Goal: Task Accomplishment & Management: Use online tool/utility

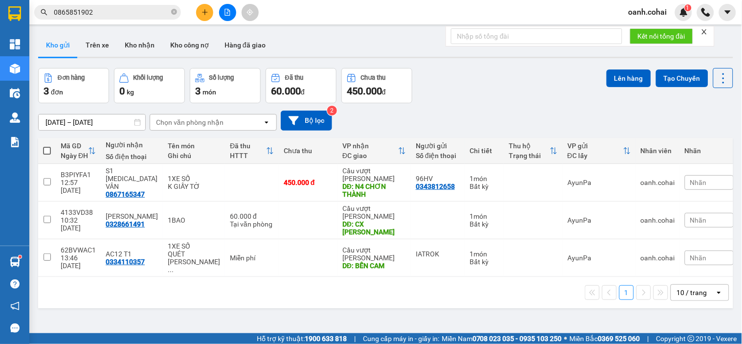
click at [695, 287] on div "10 / trang" at bounding box center [692, 292] width 30 height 10
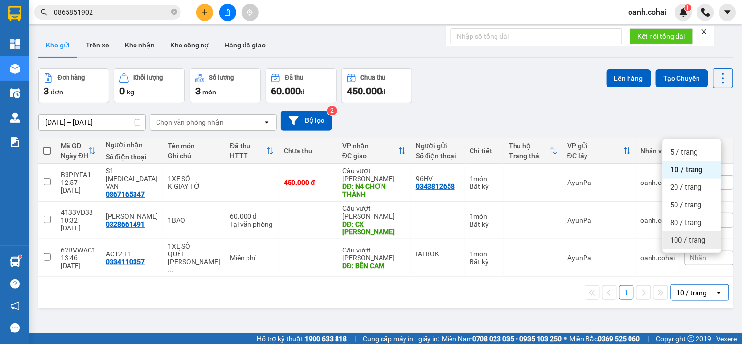
click at [678, 241] on span "100 / trang" at bounding box center [687, 240] width 35 height 10
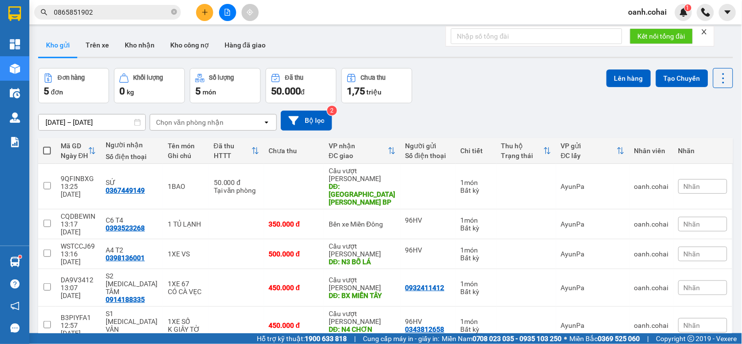
click at [226, 18] on button at bounding box center [227, 12] width 17 height 17
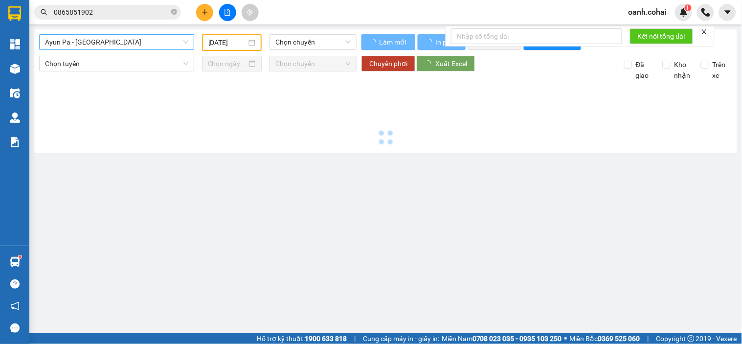
type input "[DATE]"
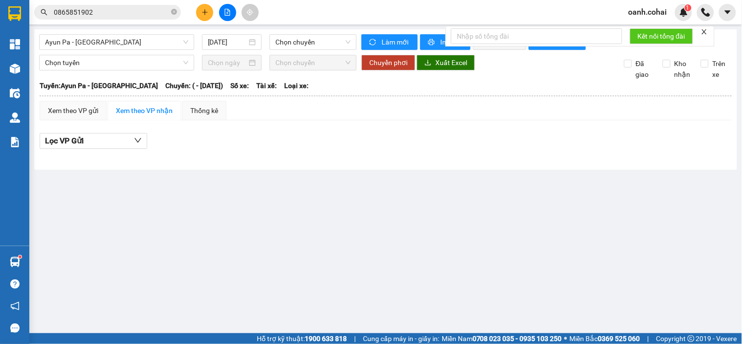
click at [166, 41] on span "Ayun Pa - [GEOGRAPHIC_DATA]" at bounding box center [116, 42] width 143 height 15
click at [155, 49] on span "Ayun Pa - [GEOGRAPHIC_DATA]" at bounding box center [116, 42] width 143 height 15
click at [138, 41] on span "Ayun Pa - [GEOGRAPHIC_DATA]" at bounding box center [116, 42] width 143 height 15
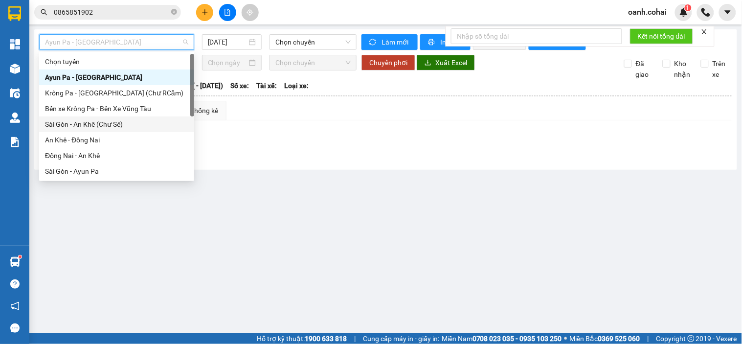
click at [90, 123] on div "Sài Gòn - An Khê (Chư Sê)" at bounding box center [116, 124] width 143 height 11
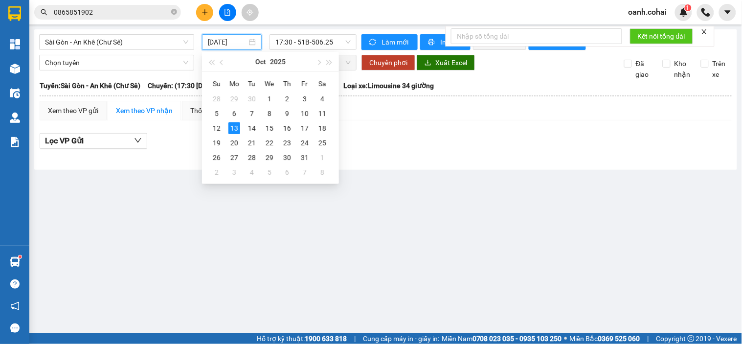
click at [236, 45] on input "[DATE]" at bounding box center [228, 42] width 40 height 11
click at [218, 130] on div "12" at bounding box center [217, 128] width 12 height 12
type input "[DATE]"
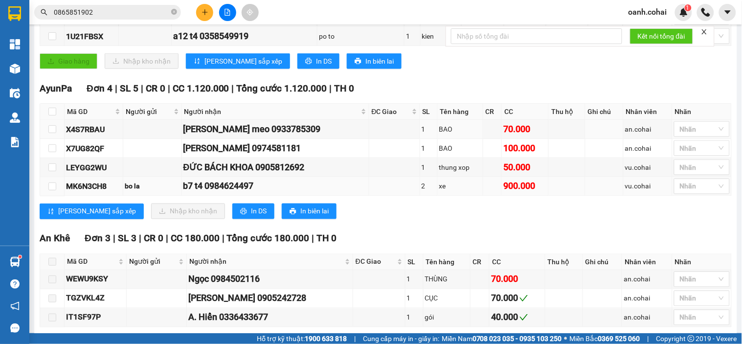
scroll to position [326, 0]
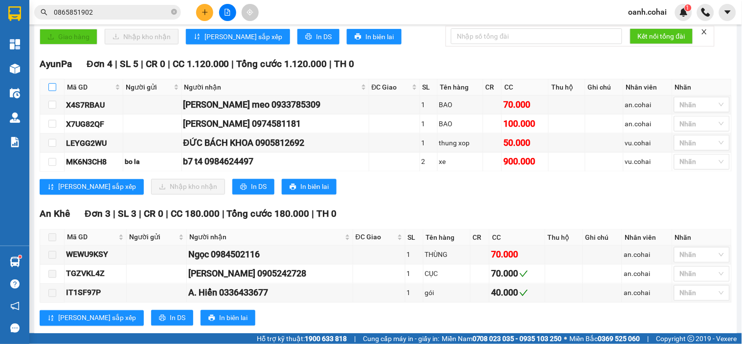
click at [54, 91] on input "checkbox" at bounding box center [52, 87] width 8 height 8
checkbox input "true"
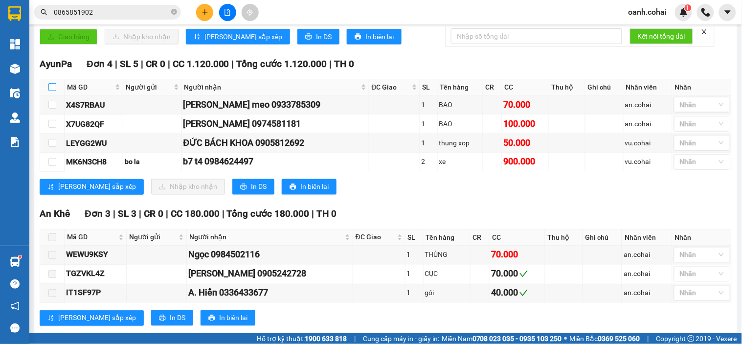
checkbox input "true"
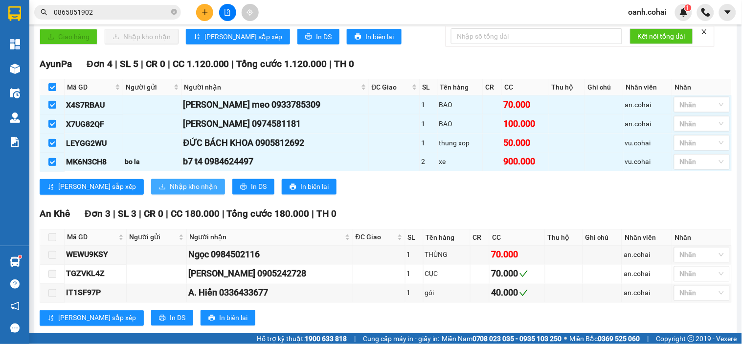
click at [170, 192] on span "Nhập kho nhận" at bounding box center [193, 186] width 47 height 11
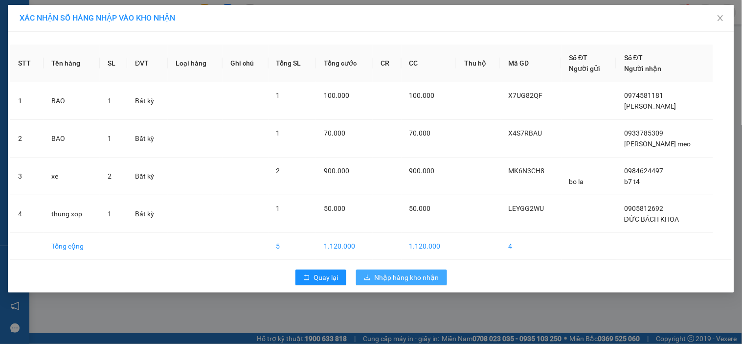
click at [385, 277] on span "Nhập hàng kho nhận" at bounding box center [407, 277] width 65 height 11
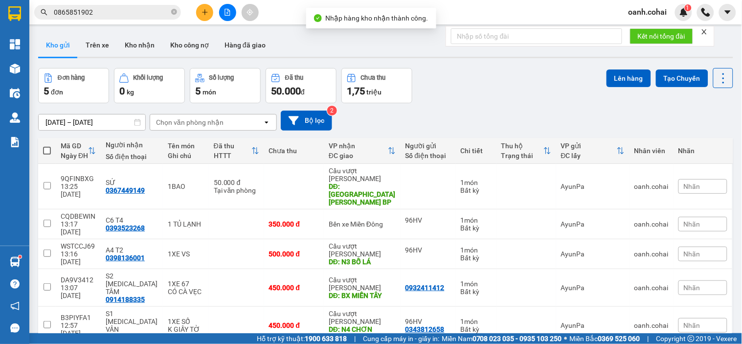
click at [227, 14] on icon "file-add" at bounding box center [227, 12] width 7 height 7
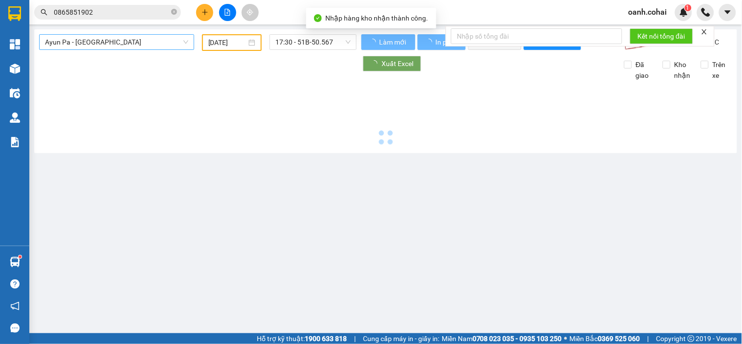
type input "[DATE]"
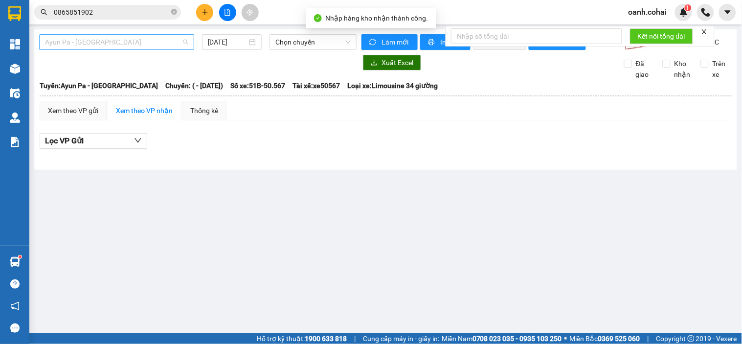
click at [159, 40] on span "Ayun Pa - [GEOGRAPHIC_DATA]" at bounding box center [116, 42] width 143 height 15
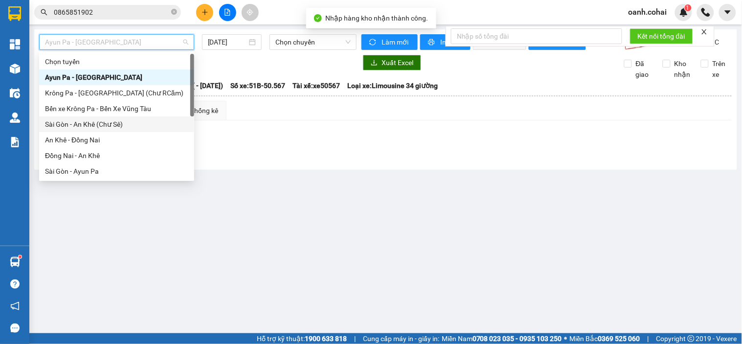
click at [108, 123] on div "Sài Gòn - An Khê (Chư Sê)" at bounding box center [116, 124] width 143 height 11
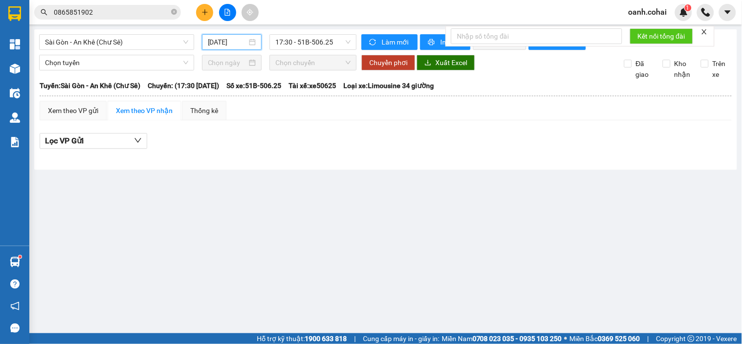
click at [239, 41] on input "[DATE]" at bounding box center [228, 42] width 40 height 11
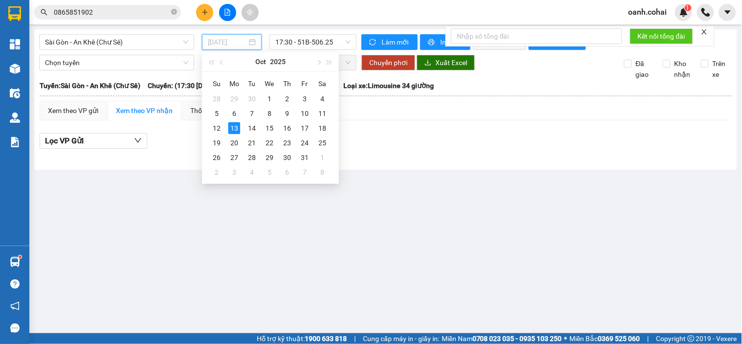
drag, startPoint x: 218, startPoint y: 132, endPoint x: 277, endPoint y: 82, distance: 77.4
click at [226, 128] on tr "12 13 14 15 16 17 18" at bounding box center [269, 128] width 123 height 15
click at [320, 38] on span "17:30 - 51B-506.25" at bounding box center [312, 42] width 75 height 15
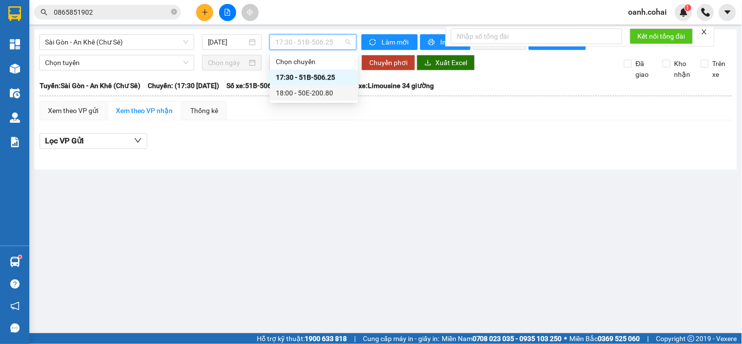
click at [286, 91] on div "18:00 - 50E-200.80" at bounding box center [314, 93] width 76 height 11
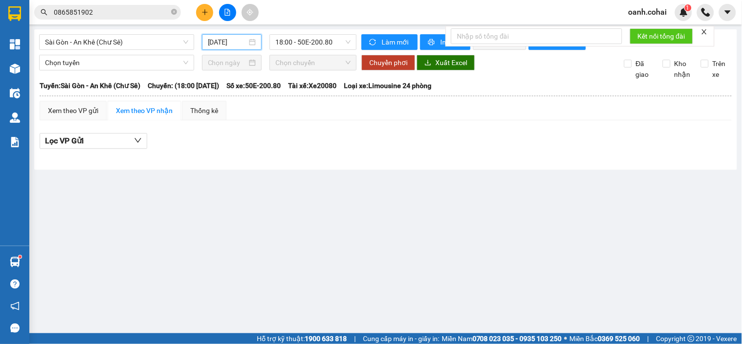
drag, startPoint x: 243, startPoint y: 38, endPoint x: 239, endPoint y: 41, distance: 5.7
click at [242, 37] on input "[DATE]" at bounding box center [228, 42] width 40 height 11
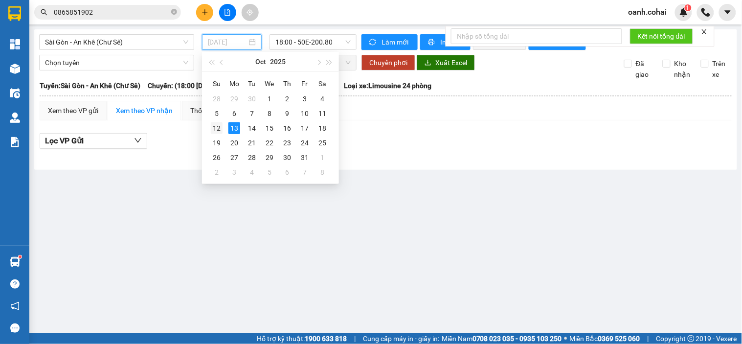
click at [218, 125] on div "12" at bounding box center [217, 128] width 12 height 12
type input "[DATE]"
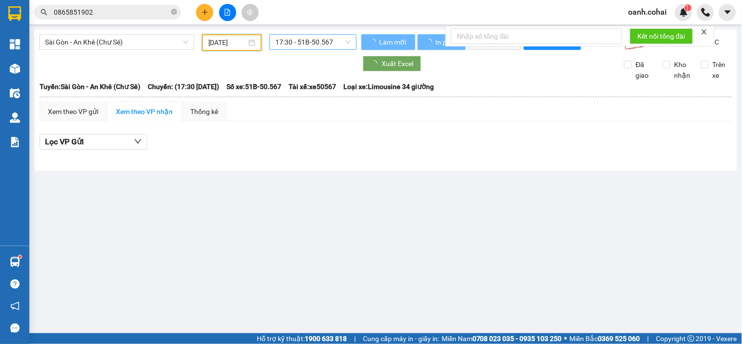
drag, startPoint x: 334, startPoint y: 43, endPoint x: 323, endPoint y: 66, distance: 24.9
click at [333, 43] on span "17:30 - 51B-50.567" at bounding box center [312, 42] width 75 height 15
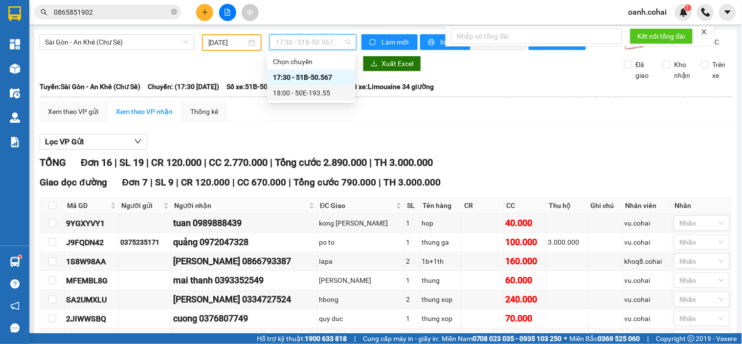
click at [306, 97] on div "18:00 - 50E-193.55" at bounding box center [311, 93] width 76 height 11
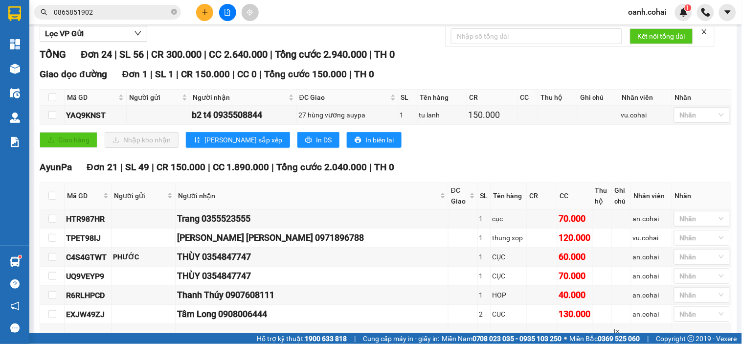
scroll to position [109, 0]
click at [51, 196] on input "checkbox" at bounding box center [52, 195] width 8 height 8
checkbox input "true"
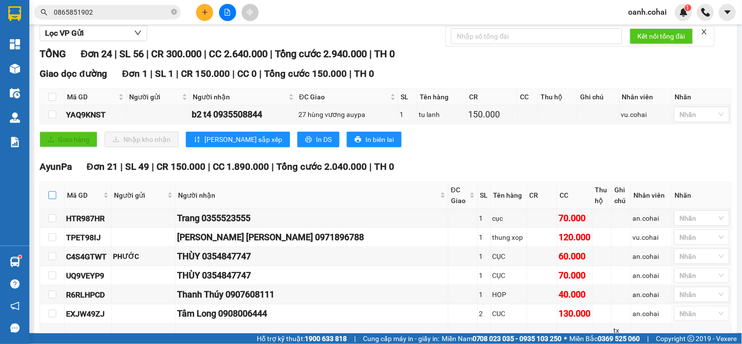
checkbox input "true"
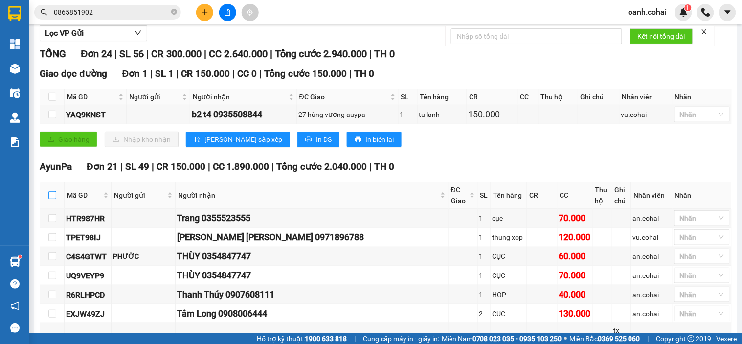
checkbox input "true"
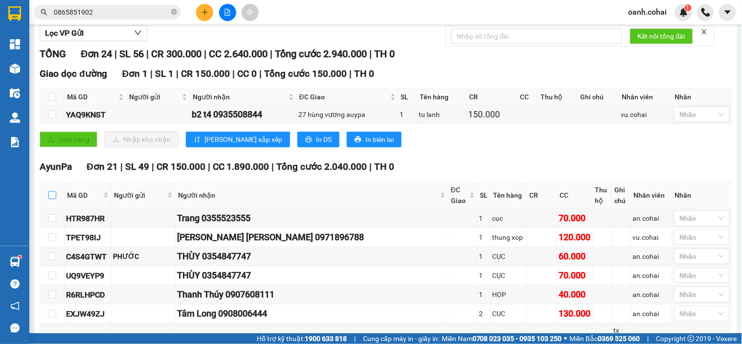
checkbox input "true"
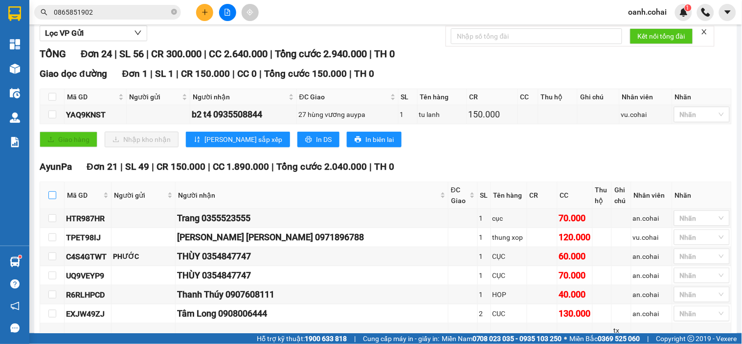
checkbox input "true"
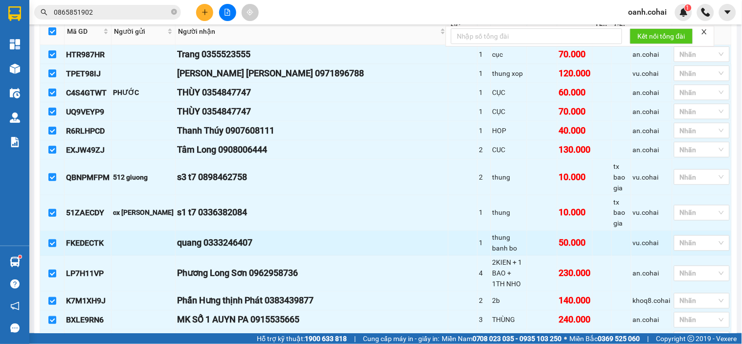
scroll to position [271, 0]
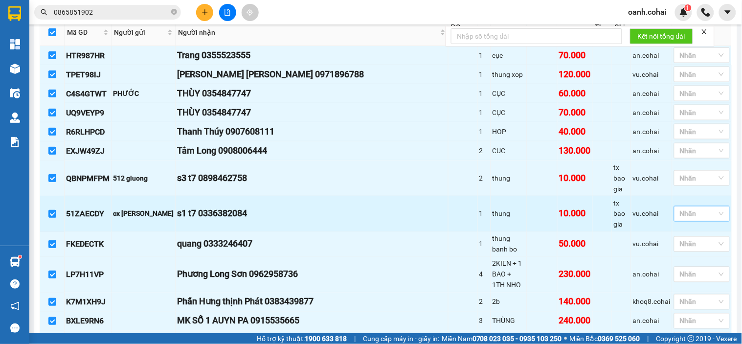
click at [686, 208] on div at bounding box center [696, 214] width 41 height 12
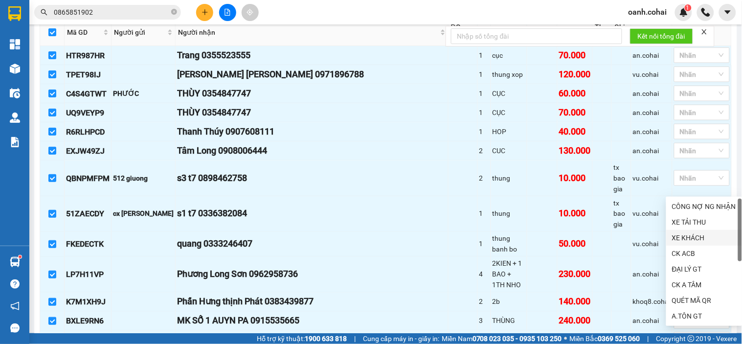
click at [680, 238] on div "XE KHÁCH" at bounding box center [704, 237] width 64 height 11
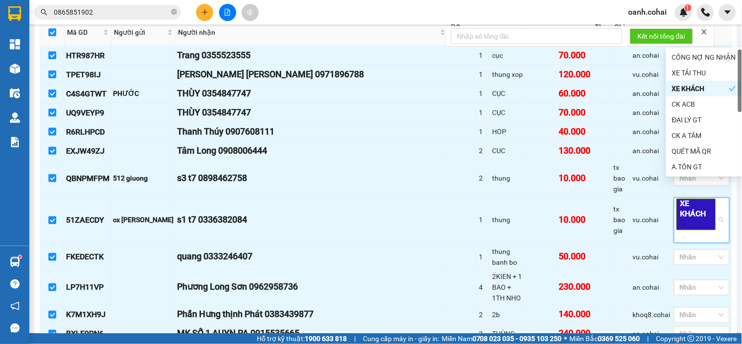
click at [375, 17] on div "Kết quả tìm kiếm ( 1 ) Bộ lọc Mã ĐH Trạng thái Món hàng Thu hộ Tổng cước Chưa c…" at bounding box center [371, 12] width 742 height 24
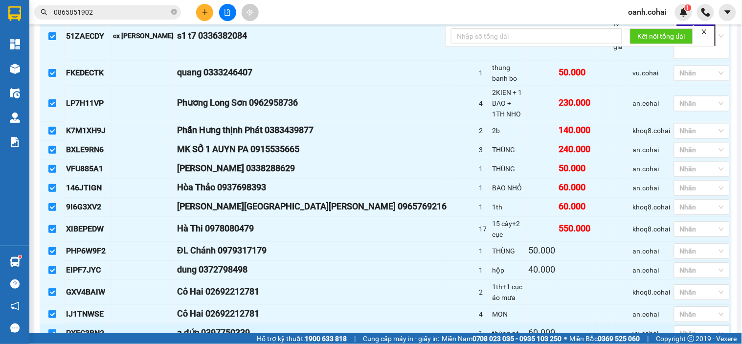
scroll to position [489, 0]
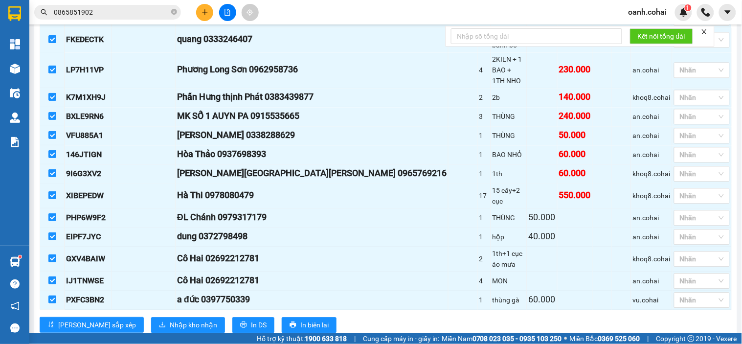
click at [138, 282] on div "AyunPa Đơn 21 | SL 49 | CR 150.000 | CC 1.890.000 | Tổng cước 2.040.000 | TH 0 …" at bounding box center [386, 59] width 692 height 560
click at [170, 319] on span "Nhập kho nhận" at bounding box center [193, 324] width 47 height 11
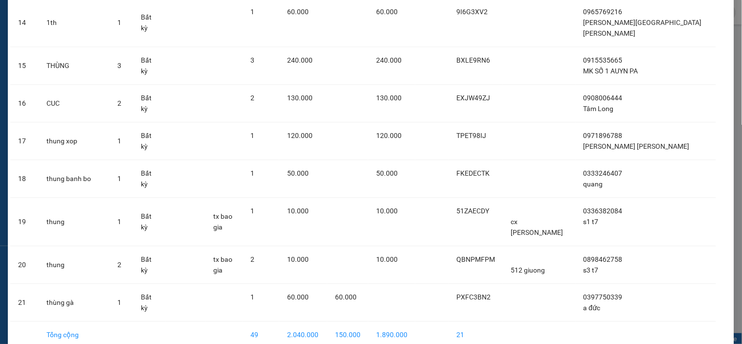
scroll to position [600, 0]
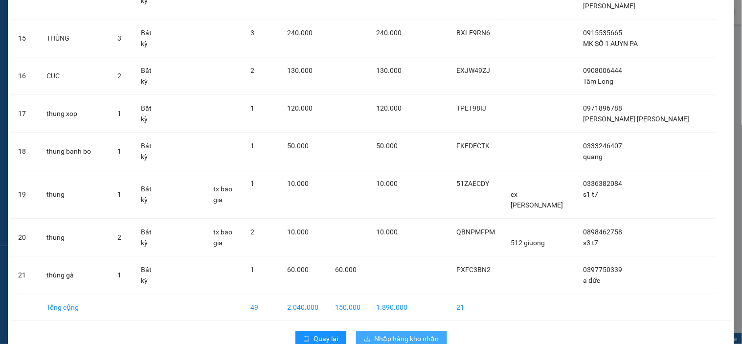
click at [390, 333] on span "Nhập hàng kho nhận" at bounding box center [407, 338] width 65 height 11
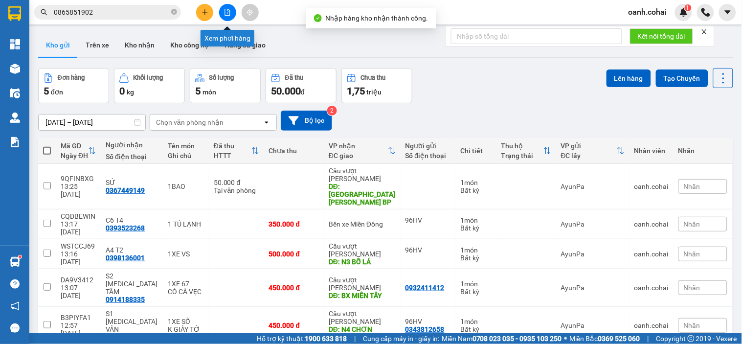
click at [226, 14] on icon "file-add" at bounding box center [227, 12] width 7 height 7
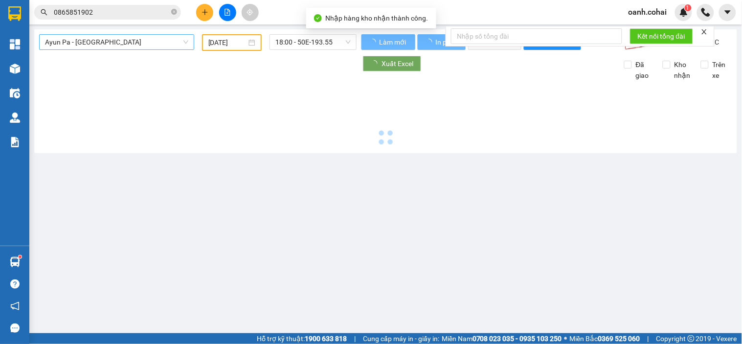
type input "[DATE]"
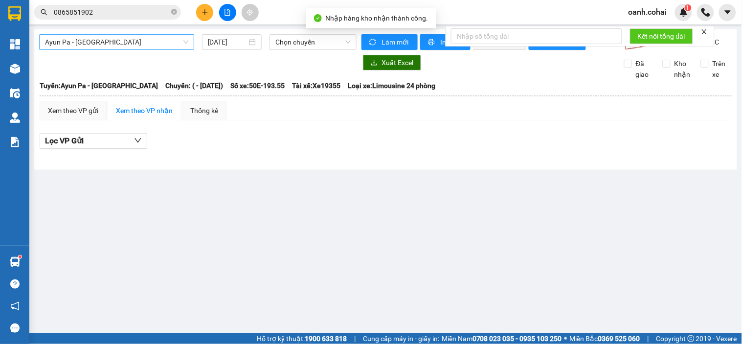
click at [156, 40] on span "Ayun Pa - [GEOGRAPHIC_DATA]" at bounding box center [116, 42] width 143 height 15
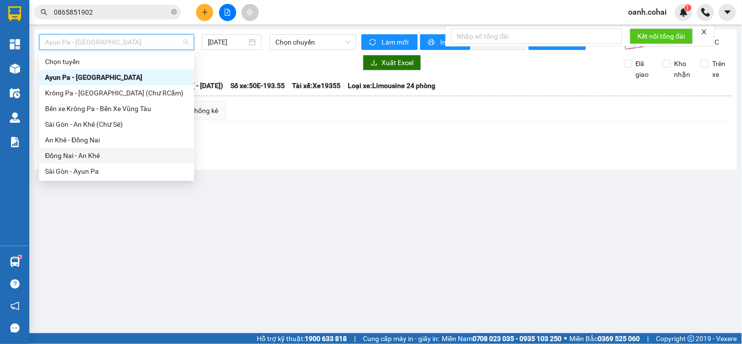
click at [98, 155] on div "Đồng Nai - An Khê" at bounding box center [116, 155] width 143 height 11
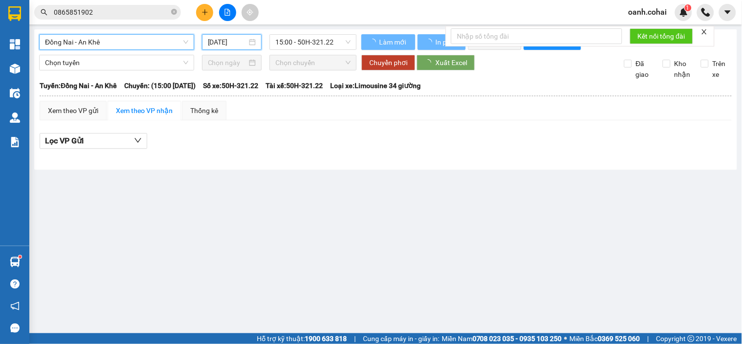
click at [223, 45] on input "[DATE]" at bounding box center [228, 42] width 40 height 11
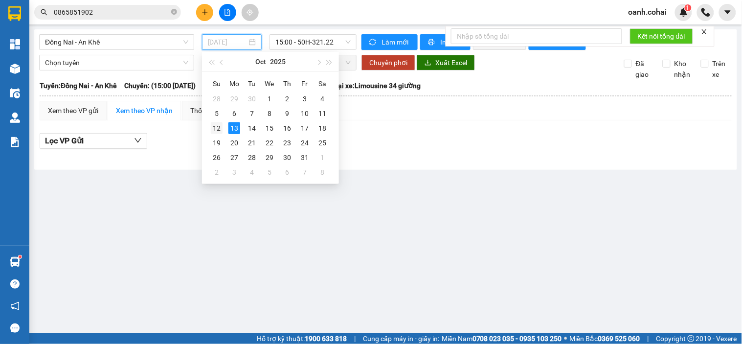
click at [216, 128] on div "12" at bounding box center [217, 128] width 12 height 12
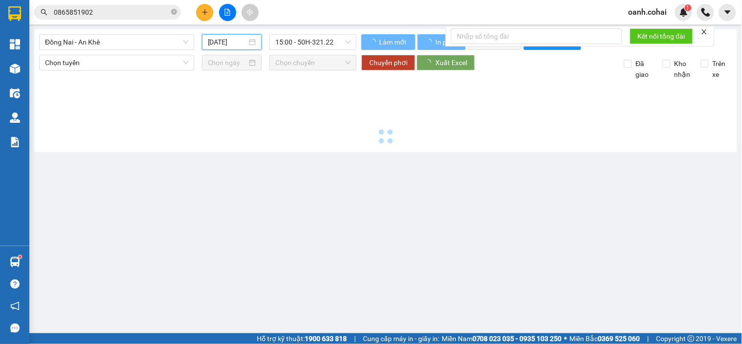
type input "[DATE]"
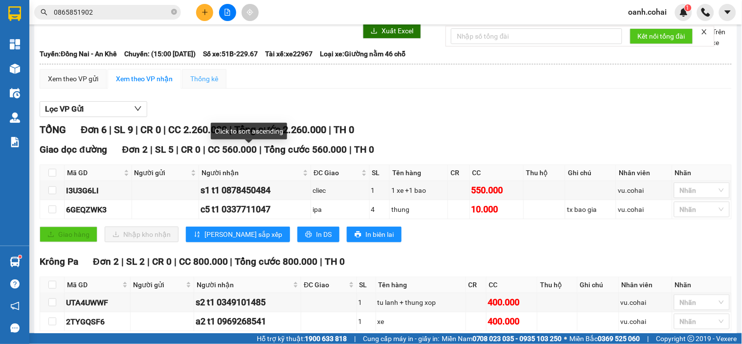
scroll to position [8, 0]
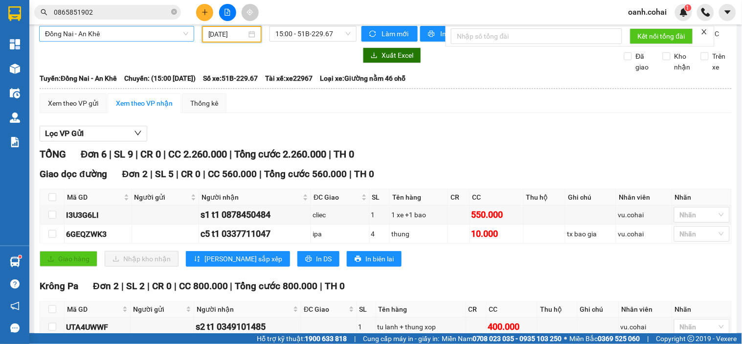
click at [138, 35] on span "Đồng Nai - An Khê" at bounding box center [116, 33] width 143 height 15
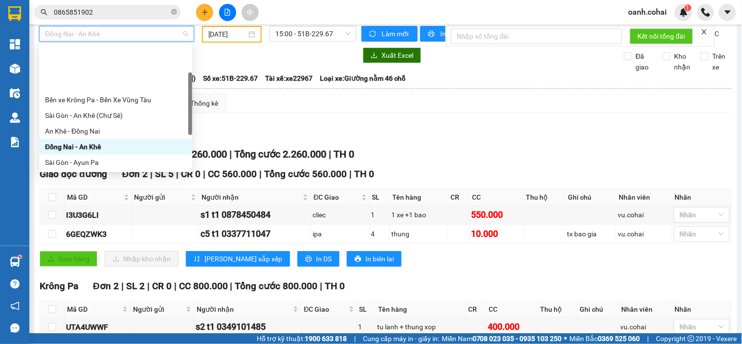
scroll to position [54, 0]
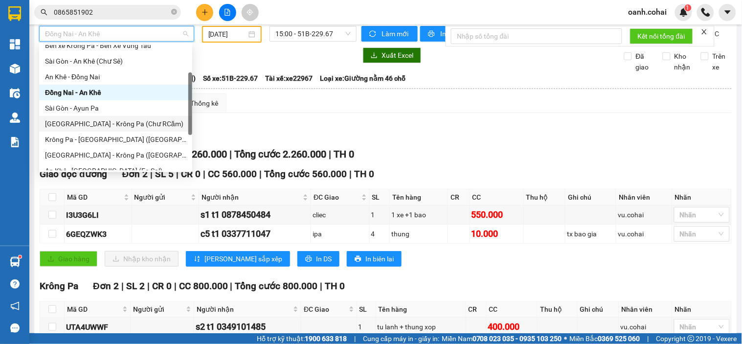
click at [104, 124] on div "[GEOGRAPHIC_DATA] - Krông Pa (Chư RCăm)" at bounding box center [115, 123] width 141 height 11
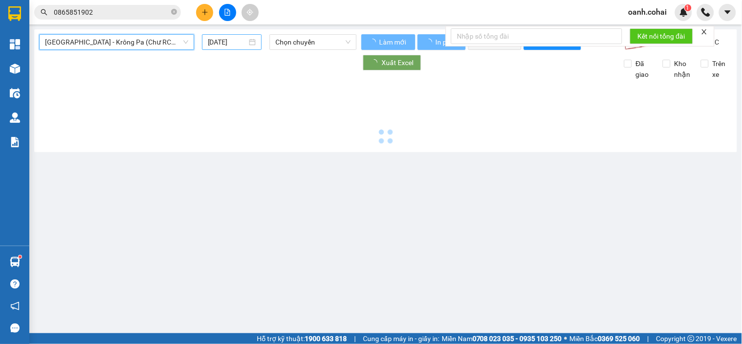
scroll to position [0, 0]
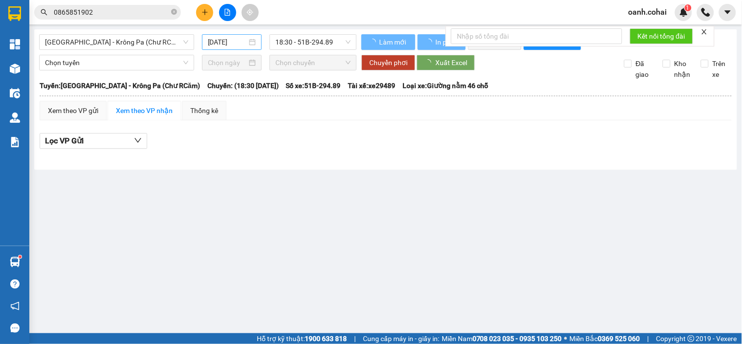
drag, startPoint x: 216, startPoint y: 35, endPoint x: 219, endPoint y: 45, distance: 10.6
click at [217, 36] on div "[DATE]" at bounding box center [232, 42] width 60 height 16
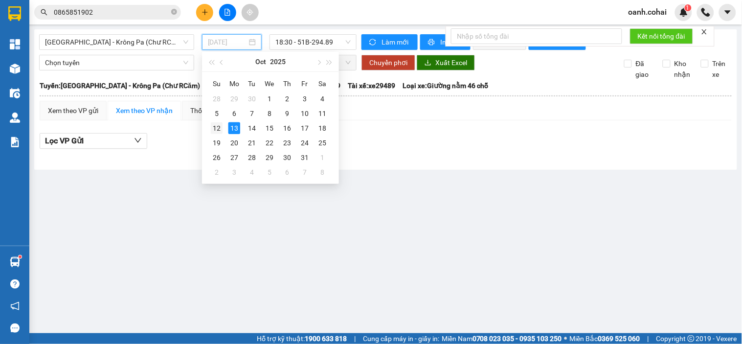
click at [217, 127] on div "12" at bounding box center [217, 128] width 12 height 12
type input "[DATE]"
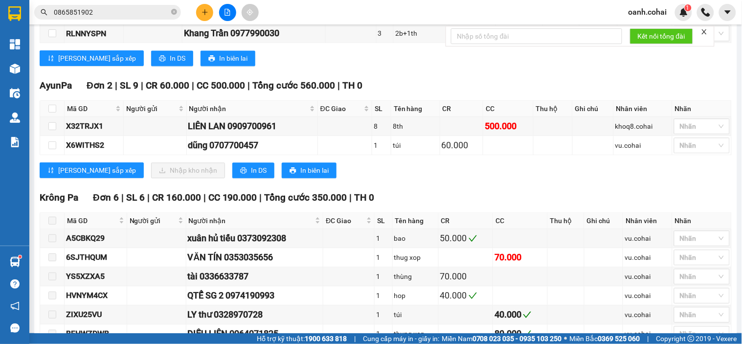
scroll to position [621, 0]
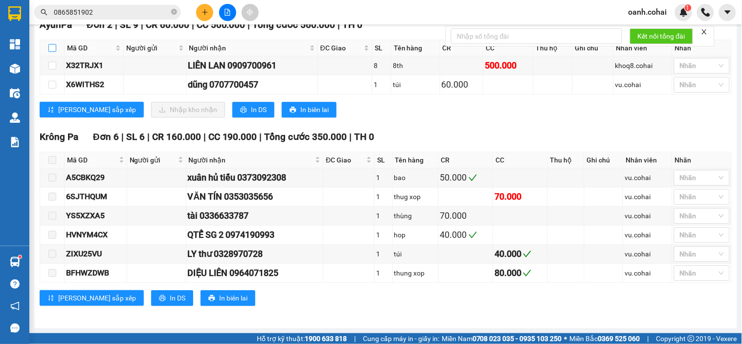
click at [53, 46] on input "checkbox" at bounding box center [52, 48] width 8 height 8
checkbox input "true"
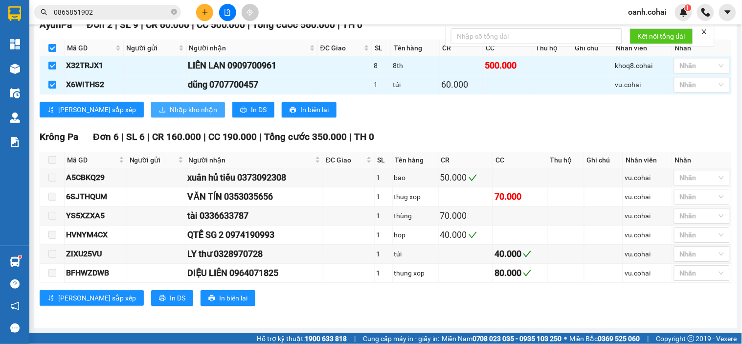
click at [170, 113] on span "Nhập kho nhận" at bounding box center [193, 109] width 47 height 11
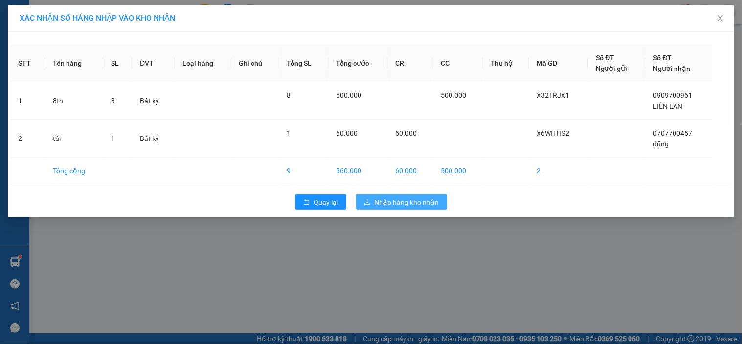
click at [390, 197] on span "Nhập hàng kho nhận" at bounding box center [407, 202] width 65 height 11
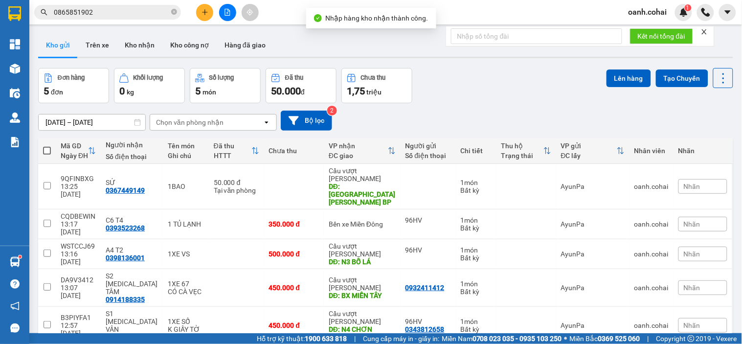
click at [226, 16] on button at bounding box center [227, 12] width 17 height 17
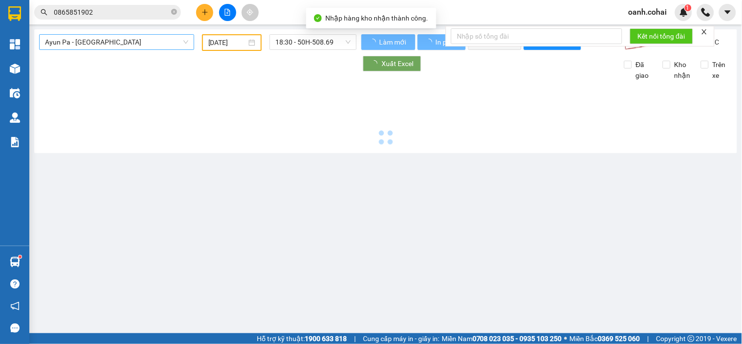
type input "[DATE]"
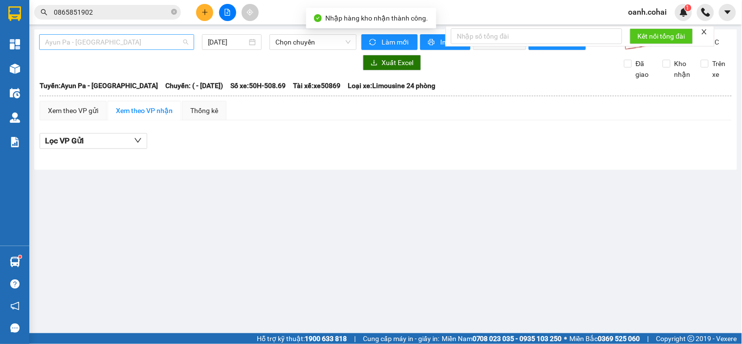
click at [168, 42] on span "Ayun Pa - [GEOGRAPHIC_DATA]" at bounding box center [116, 42] width 143 height 15
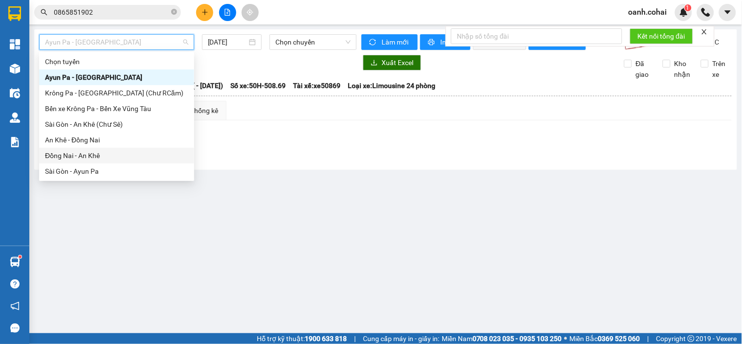
click at [199, 149] on div "Lọc VP Gửi" at bounding box center [386, 141] width 692 height 16
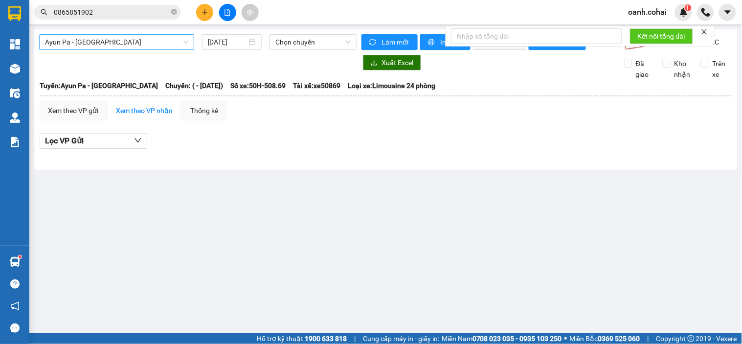
click at [158, 42] on span "Ayun Pa - [GEOGRAPHIC_DATA]" at bounding box center [116, 42] width 143 height 15
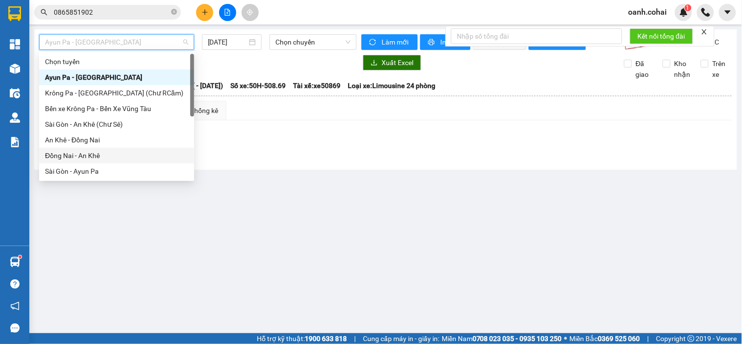
scroll to position [54, 0]
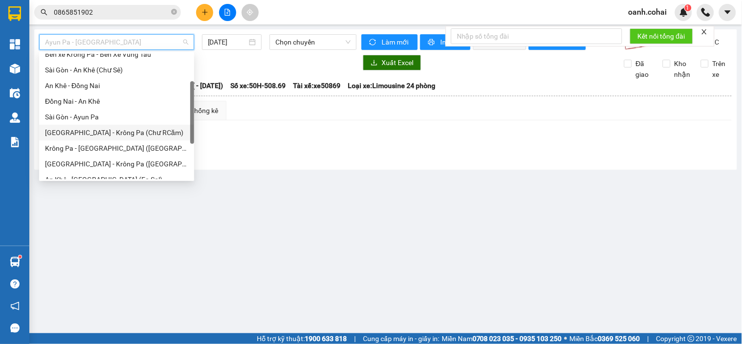
click at [113, 133] on div "[GEOGRAPHIC_DATA] - Krông Pa (Chư RCăm)" at bounding box center [116, 132] width 143 height 11
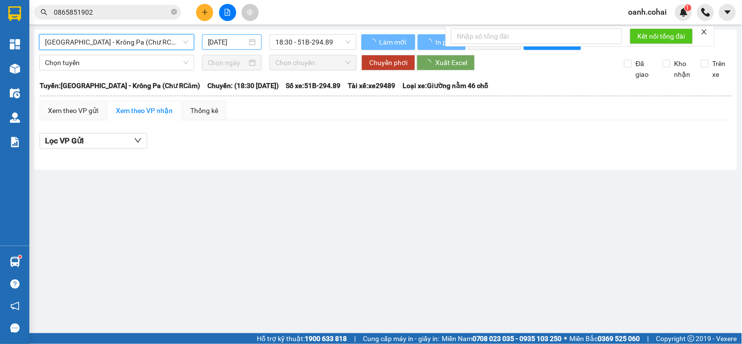
click at [250, 38] on div "[DATE]" at bounding box center [232, 42] width 48 height 11
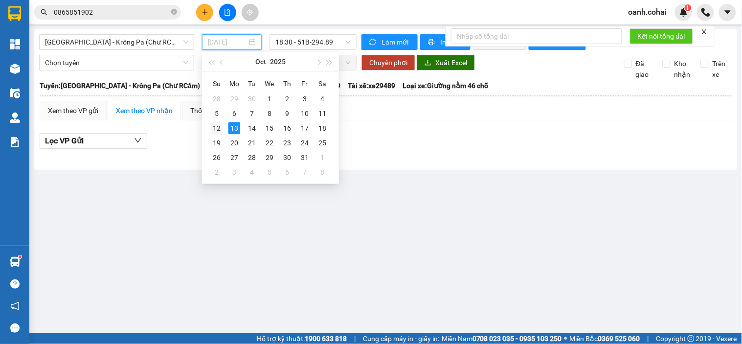
click at [218, 126] on div "12" at bounding box center [217, 128] width 12 height 12
type input "[DATE]"
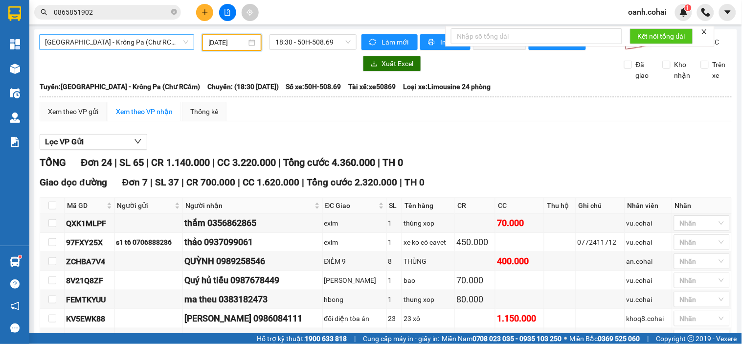
click at [125, 43] on span "[GEOGRAPHIC_DATA] - Krông Pa (Chư RCăm)" at bounding box center [116, 42] width 143 height 15
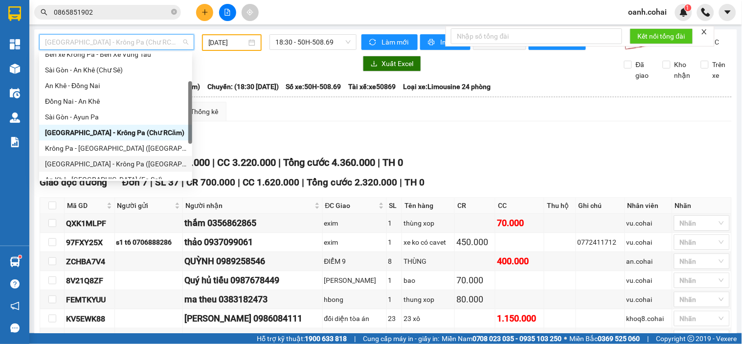
click at [84, 162] on div "[GEOGRAPHIC_DATA] - Krông Pa ([GEOGRAPHIC_DATA])" at bounding box center [115, 163] width 141 height 11
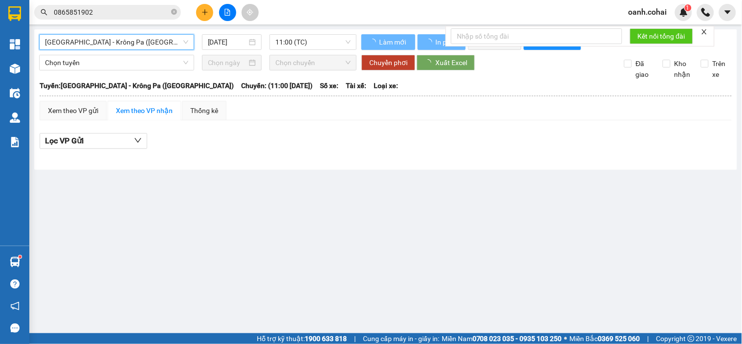
click at [226, 46] on input "[DATE]" at bounding box center [228, 42] width 40 height 11
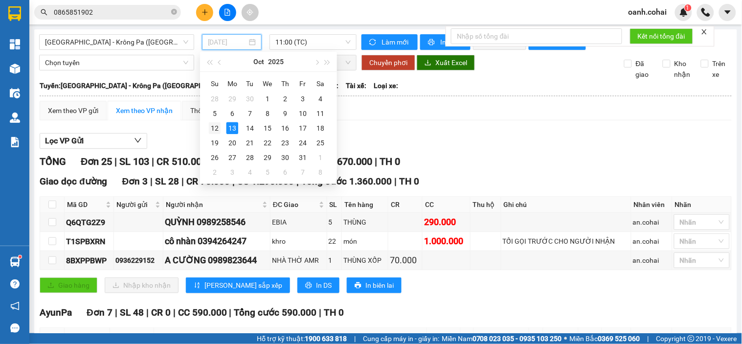
click at [213, 129] on div "12" at bounding box center [215, 128] width 12 height 12
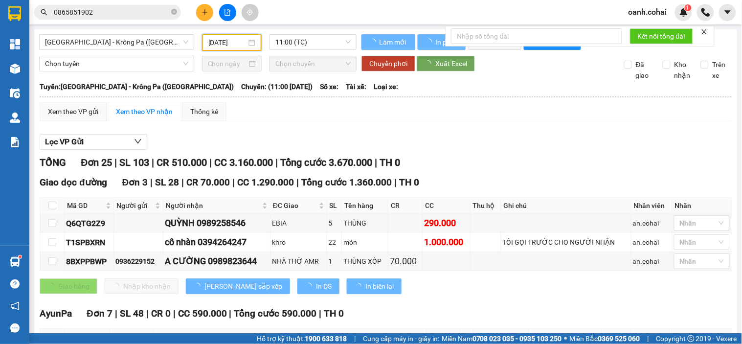
type input "[DATE]"
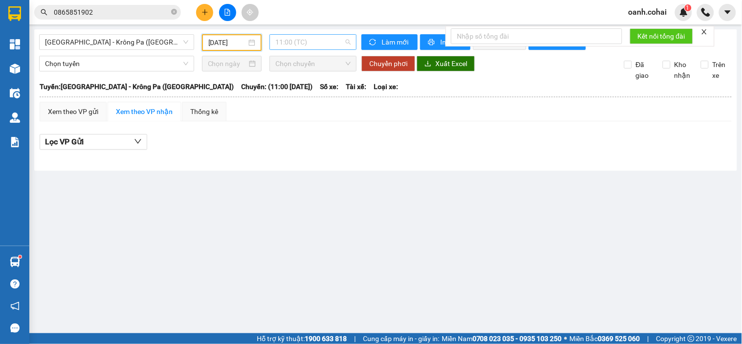
click at [310, 42] on span "11:00 (TC)" at bounding box center [312, 42] width 75 height 15
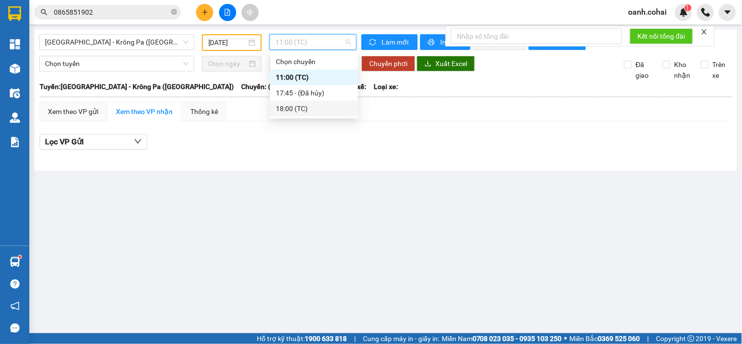
click at [286, 109] on div "18:00 (TC)" at bounding box center [314, 108] width 76 height 11
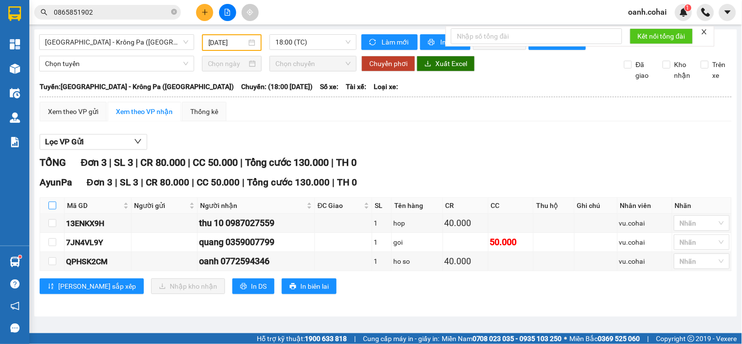
drag, startPoint x: 50, startPoint y: 212, endPoint x: 102, endPoint y: 270, distance: 77.6
click at [51, 209] on input "checkbox" at bounding box center [52, 205] width 8 height 8
checkbox input "true"
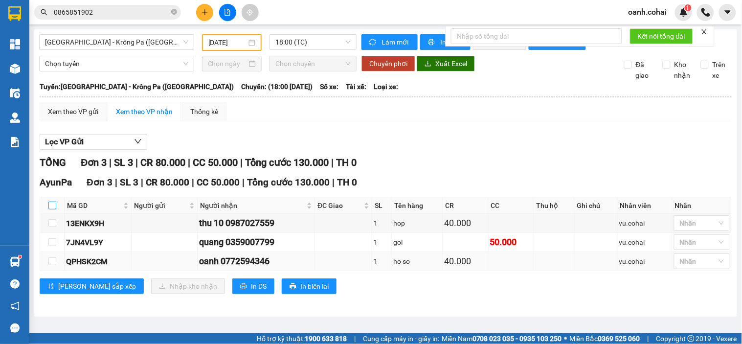
checkbox input "true"
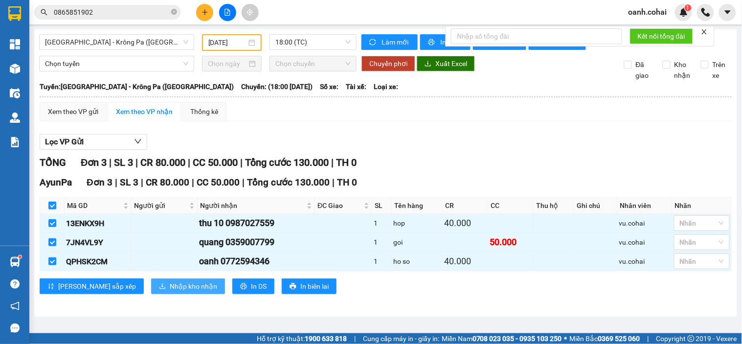
click at [170, 291] on span "Nhập kho nhận" at bounding box center [193, 286] width 47 height 11
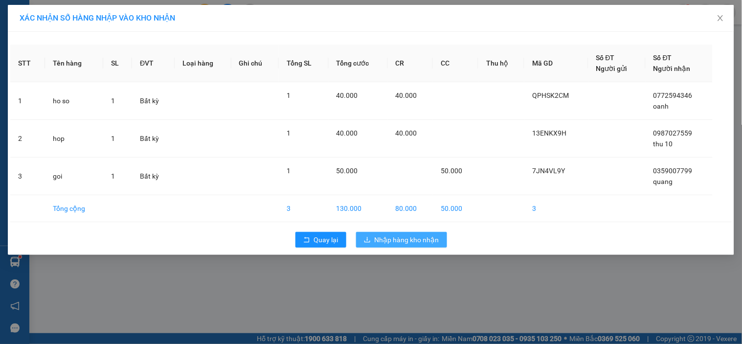
click at [379, 238] on span "Nhập hàng kho nhận" at bounding box center [407, 239] width 65 height 11
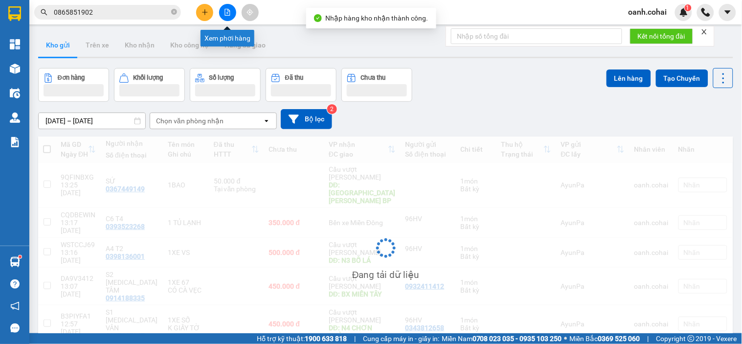
click at [226, 18] on button at bounding box center [227, 12] width 17 height 17
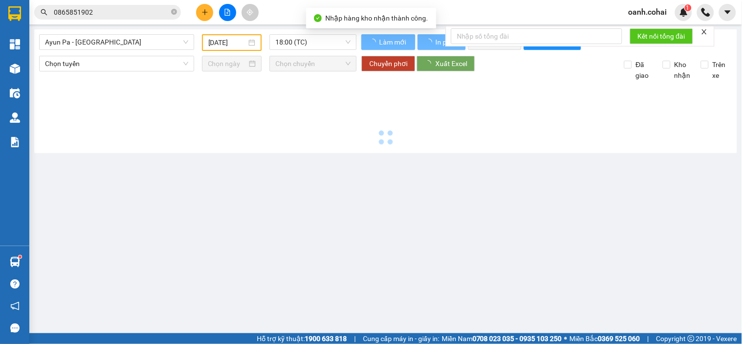
type input "[DATE]"
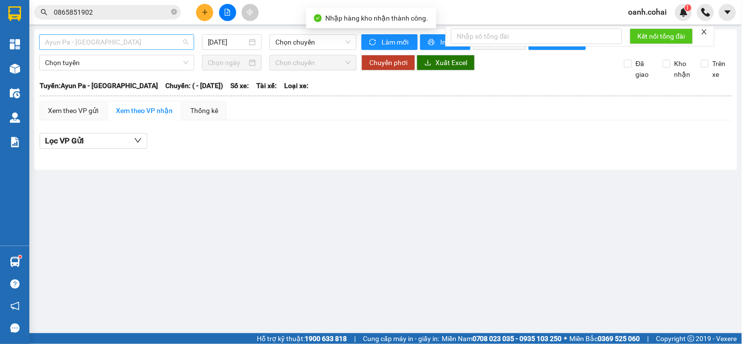
click at [141, 36] on span "Ayun Pa - [GEOGRAPHIC_DATA]" at bounding box center [116, 42] width 143 height 15
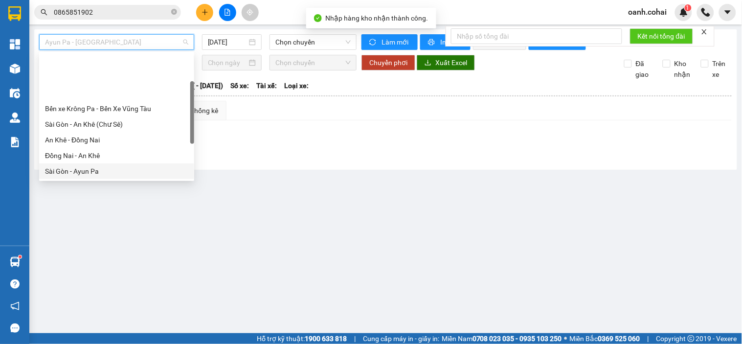
scroll to position [54, 0]
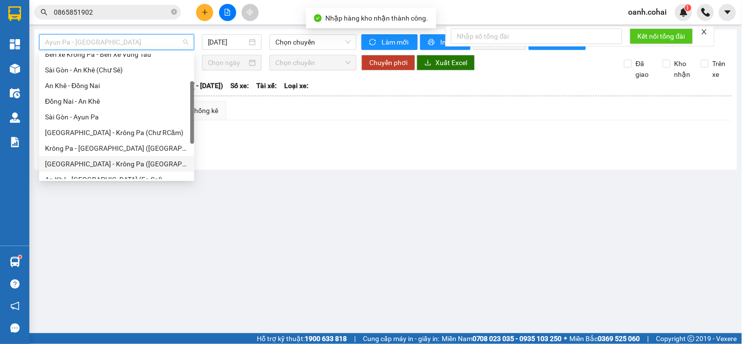
click at [98, 162] on div "[GEOGRAPHIC_DATA] - Krông Pa ([GEOGRAPHIC_DATA])" at bounding box center [116, 163] width 143 height 11
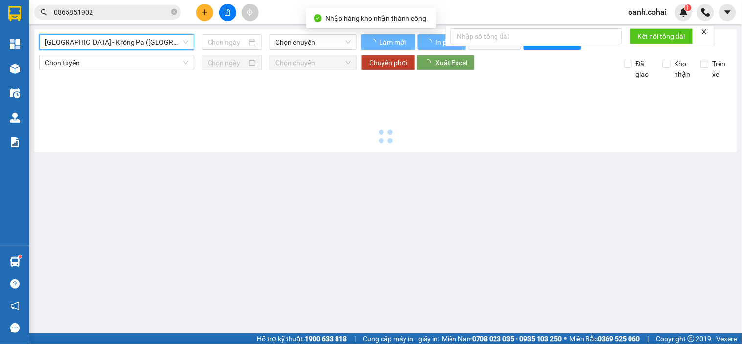
type input "[DATE]"
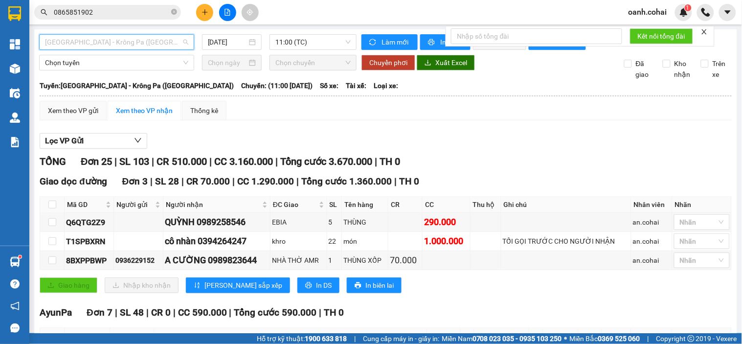
click at [157, 37] on span "[GEOGRAPHIC_DATA] - Krông Pa ([GEOGRAPHIC_DATA])" at bounding box center [116, 42] width 143 height 15
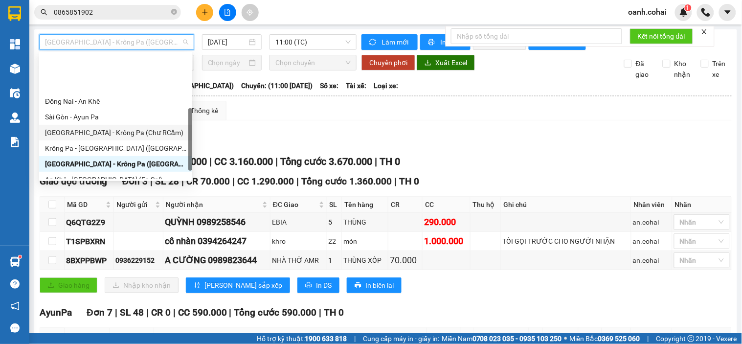
scroll to position [109, 0]
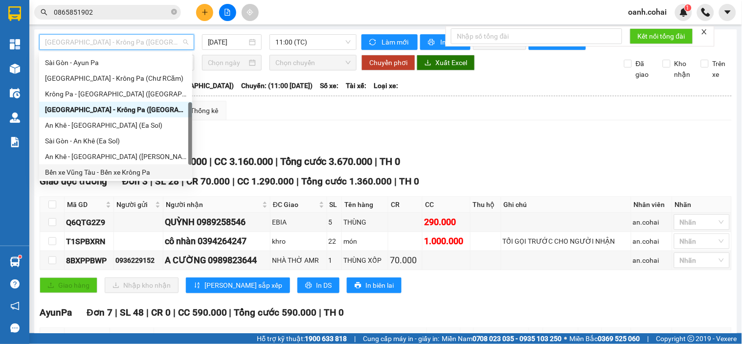
click at [92, 169] on div "Bến xe Vũng Tàu - Bến xe Krông Pa" at bounding box center [115, 172] width 141 height 11
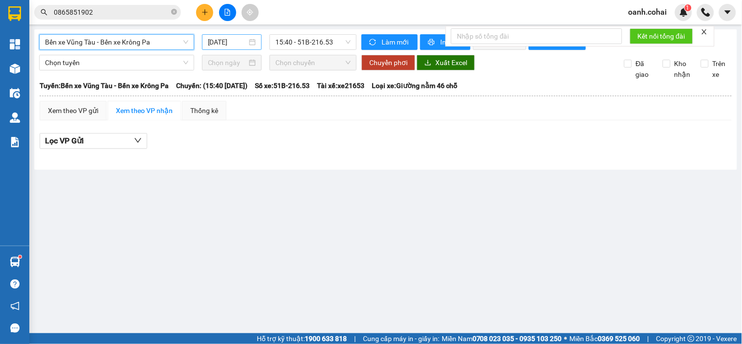
drag, startPoint x: 240, startPoint y: 43, endPoint x: 239, endPoint y: 48, distance: 5.5
click at [239, 46] on input "[DATE]" at bounding box center [228, 42] width 40 height 11
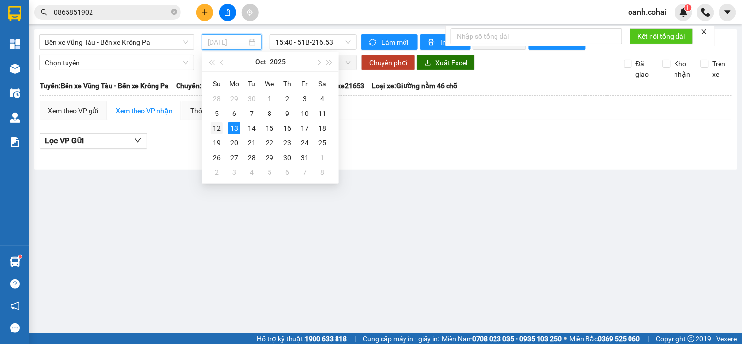
click at [215, 127] on div "12" at bounding box center [217, 128] width 12 height 12
type input "[DATE]"
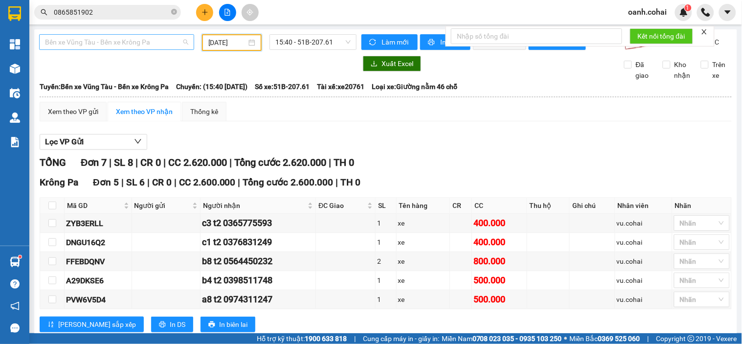
click at [143, 39] on span "Bến xe Vũng Tàu - Bến xe Krông Pa" at bounding box center [116, 42] width 143 height 15
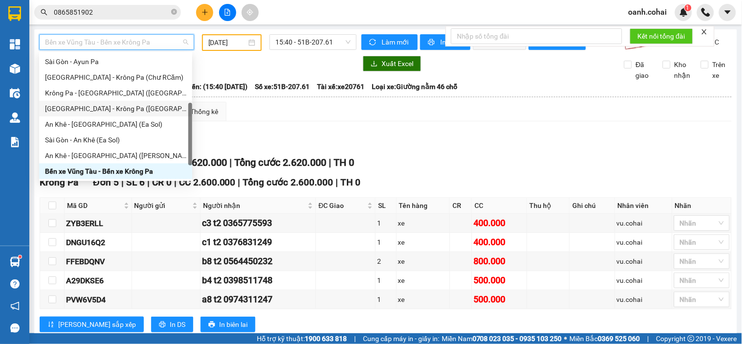
click at [276, 143] on div "Lọc VP Gửi" at bounding box center [386, 142] width 692 height 16
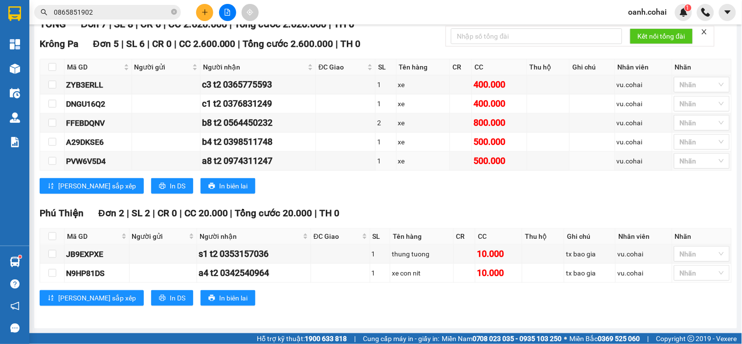
scroll to position [0, 0]
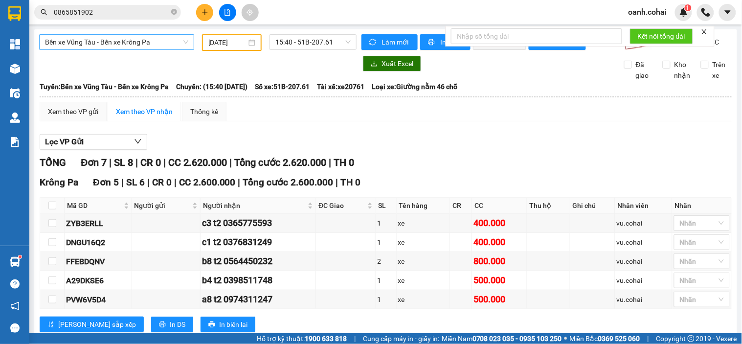
click at [139, 42] on span "Bến xe Vũng Tàu - Bến xe Krông Pa" at bounding box center [116, 42] width 143 height 15
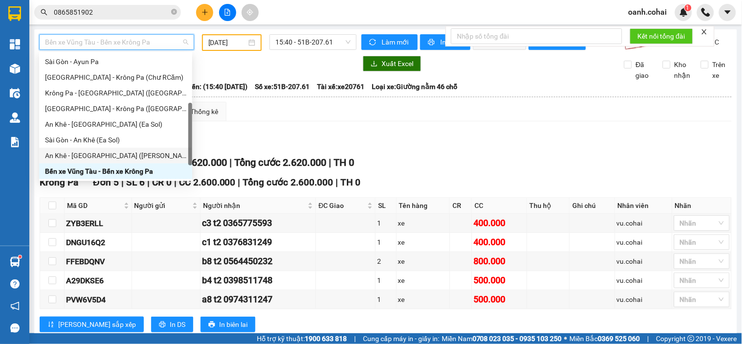
scroll to position [140, 0]
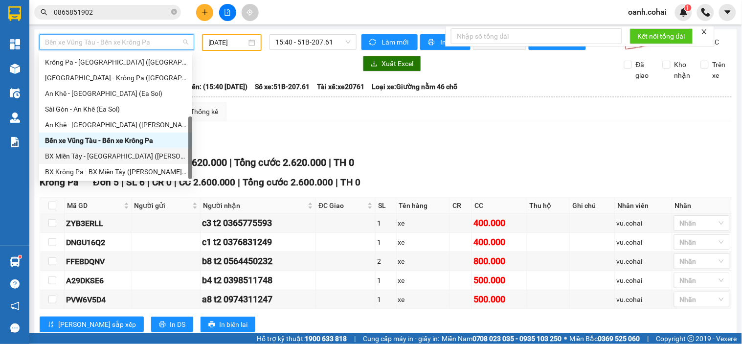
click at [104, 157] on div "BX Miền Tây - [GEOGRAPHIC_DATA] ([GEOGRAPHIC_DATA] - [GEOGRAPHIC_DATA])" at bounding box center [115, 156] width 141 height 11
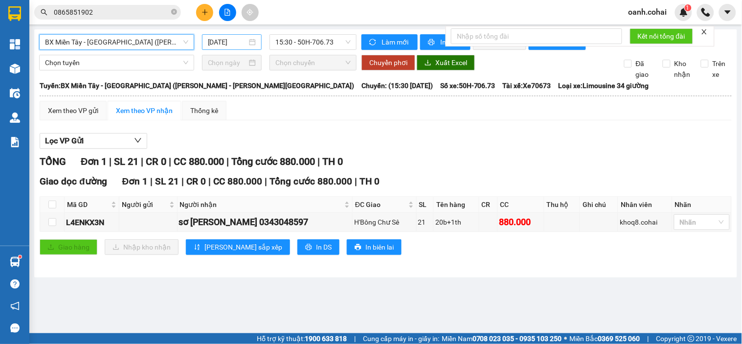
click at [223, 41] on input "[DATE]" at bounding box center [228, 42] width 40 height 11
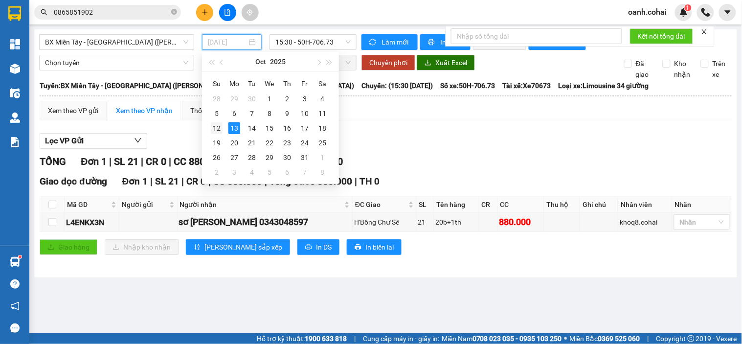
click at [216, 129] on div "12" at bounding box center [217, 128] width 12 height 12
type input "[DATE]"
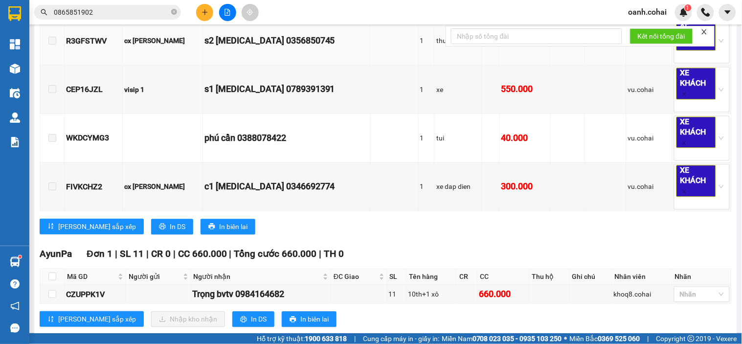
scroll to position [509, 0]
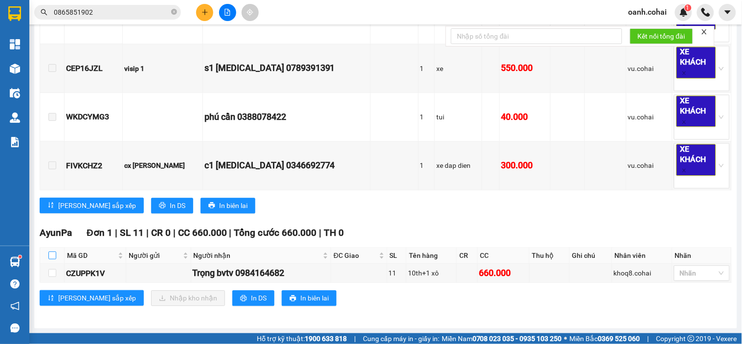
click at [48, 256] on input "checkbox" at bounding box center [52, 255] width 8 height 8
checkbox input "true"
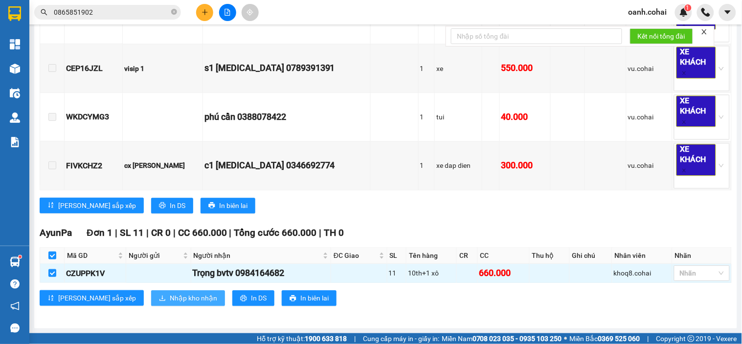
click at [170, 294] on span "Nhập kho nhận" at bounding box center [193, 297] width 47 height 11
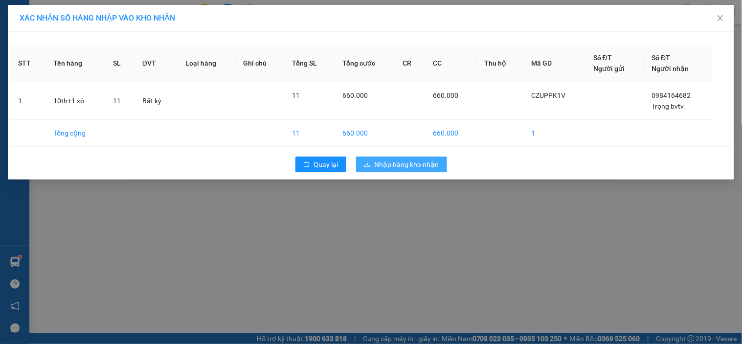
click at [386, 166] on span "Nhập hàng kho nhận" at bounding box center [407, 164] width 65 height 11
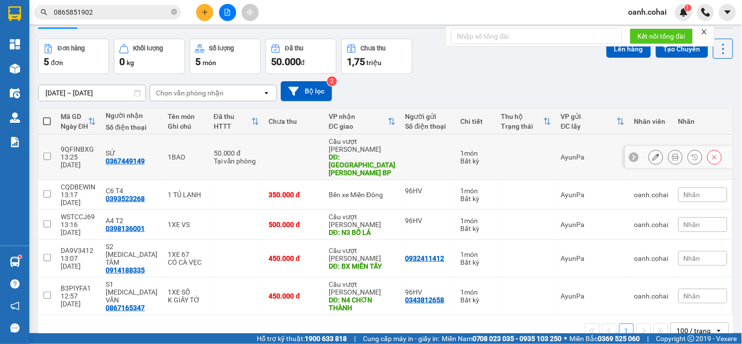
scroll to position [45, 0]
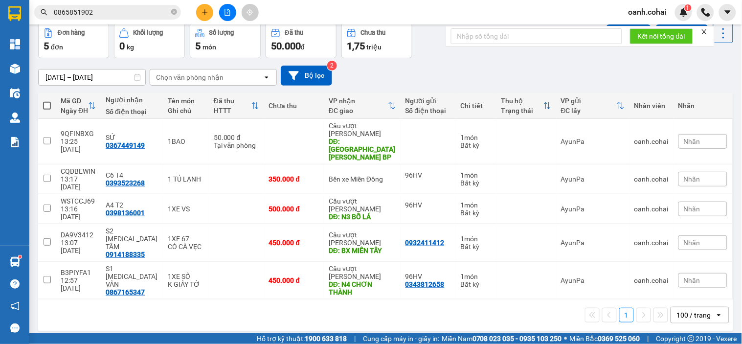
click at [689, 310] on div "100 / trang" at bounding box center [694, 315] width 34 height 10
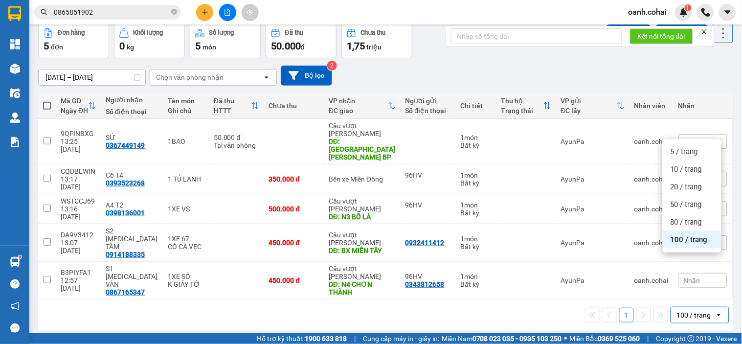
click at [692, 241] on span "100 / trang" at bounding box center [688, 240] width 37 height 10
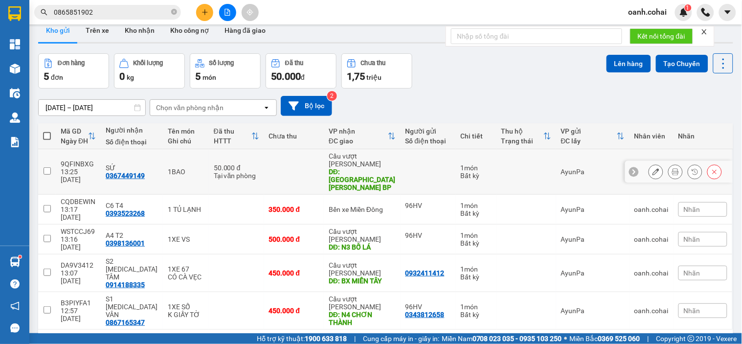
scroll to position [0, 0]
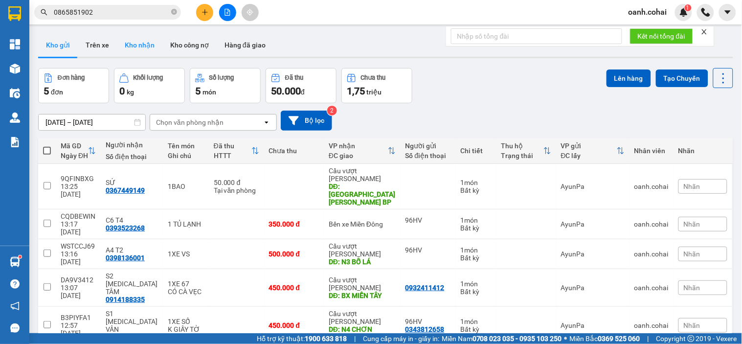
click at [136, 37] on button "Kho nhận" at bounding box center [139, 44] width 45 height 23
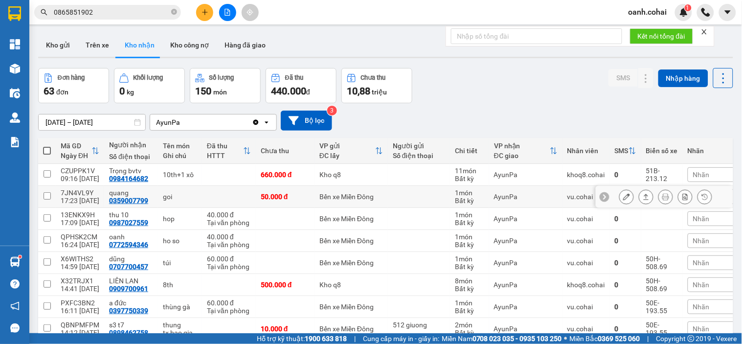
click at [623, 198] on icon at bounding box center [626, 196] width 7 height 7
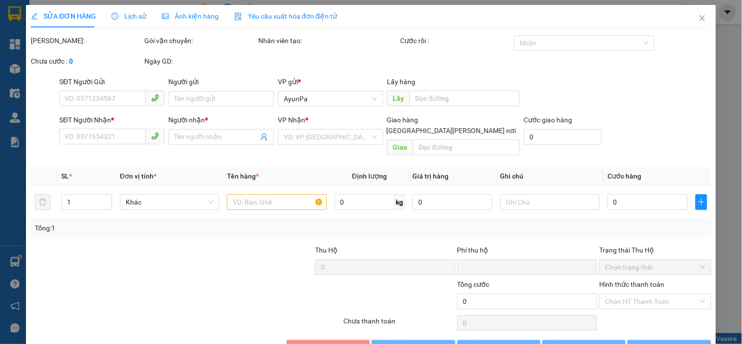
type input "0359007799"
type input "quang"
type input "0"
type input "50.000"
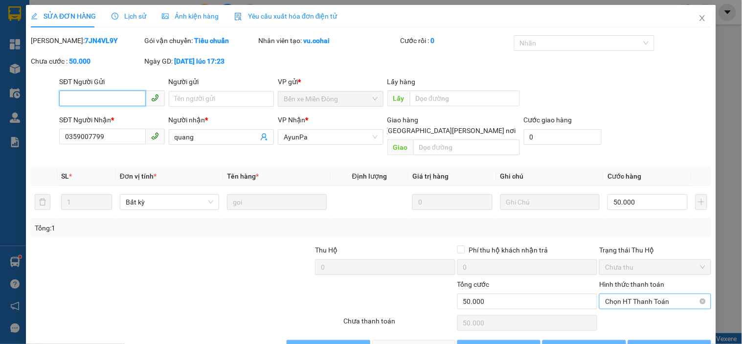
scroll to position [15, 0]
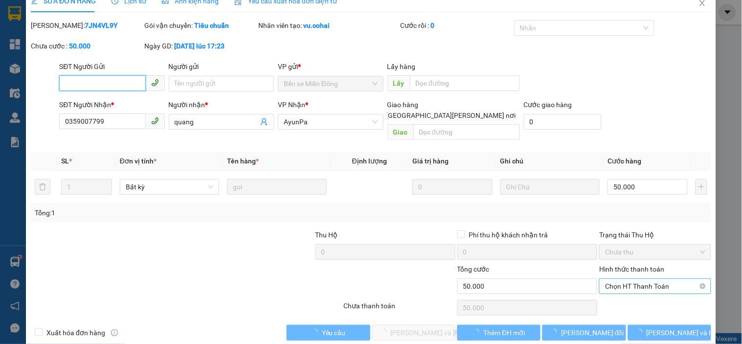
drag, startPoint x: 643, startPoint y: 270, endPoint x: 641, endPoint y: 277, distance: 7.1
click at [643, 279] on span "Chọn HT Thanh Toán" at bounding box center [655, 286] width 100 height 15
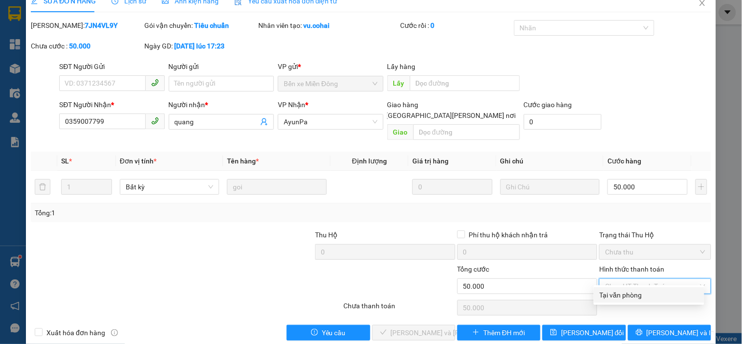
click at [632, 287] on div "Tại văn phòng" at bounding box center [649, 295] width 110 height 16
type input "0"
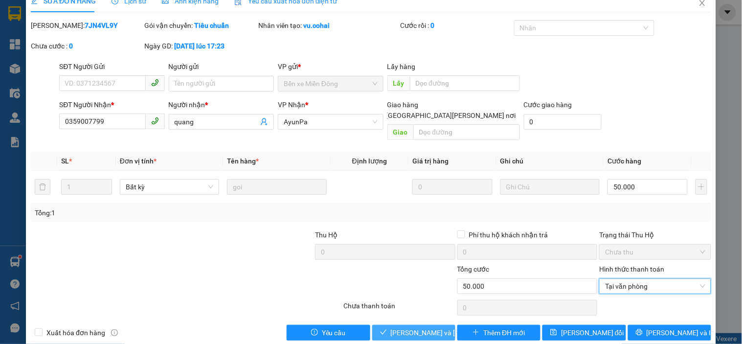
drag, startPoint x: 439, startPoint y: 320, endPoint x: 491, endPoint y: 279, distance: 66.2
click at [438, 327] on span "[PERSON_NAME] và Giao hàng" at bounding box center [457, 332] width 132 height 11
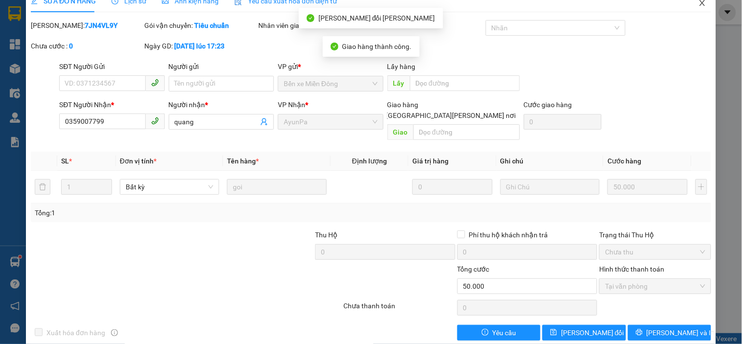
click at [698, 3] on icon "close" at bounding box center [702, 3] width 8 height 8
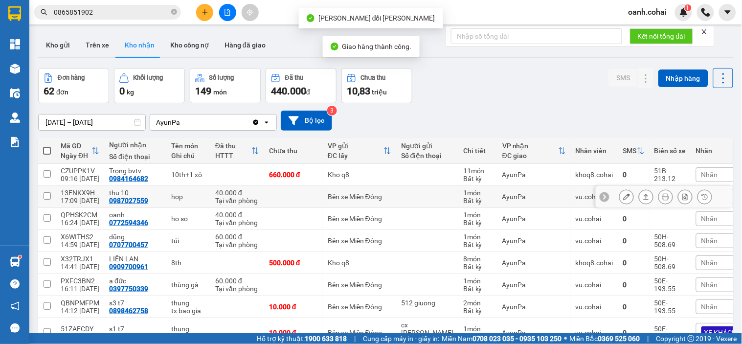
click at [642, 196] on icon at bounding box center [645, 196] width 7 height 7
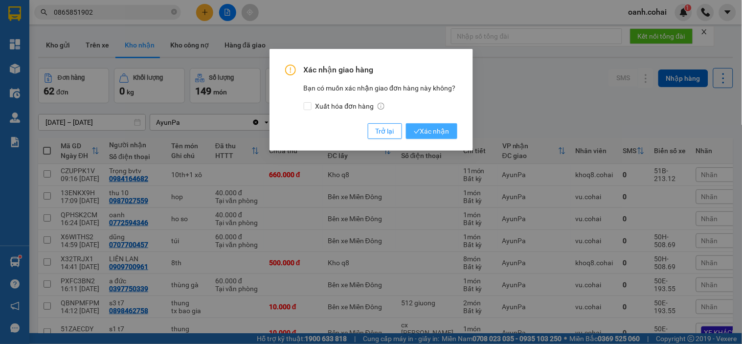
click at [422, 131] on span "Xác nhận" at bounding box center [432, 131] width 36 height 11
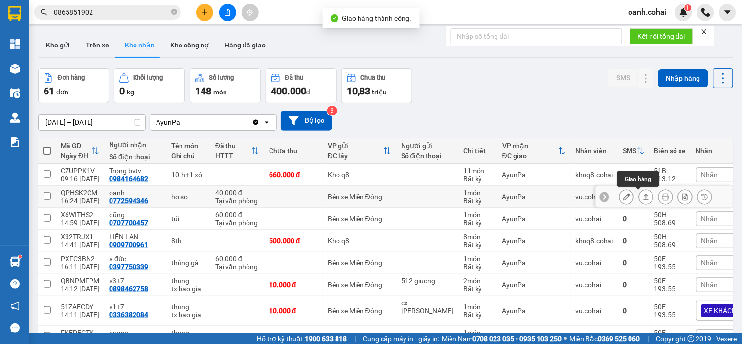
click at [642, 197] on icon at bounding box center [645, 196] width 7 height 7
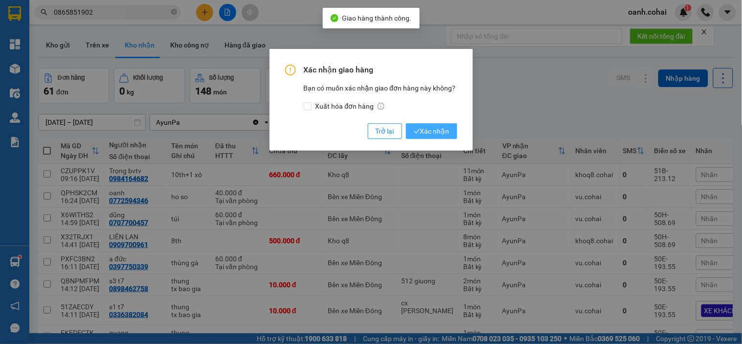
click at [446, 135] on span "Xác nhận" at bounding box center [432, 131] width 36 height 11
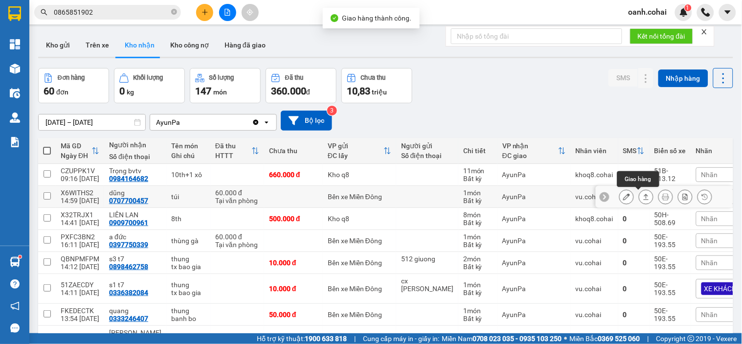
click at [642, 198] on icon at bounding box center [645, 196] width 7 height 7
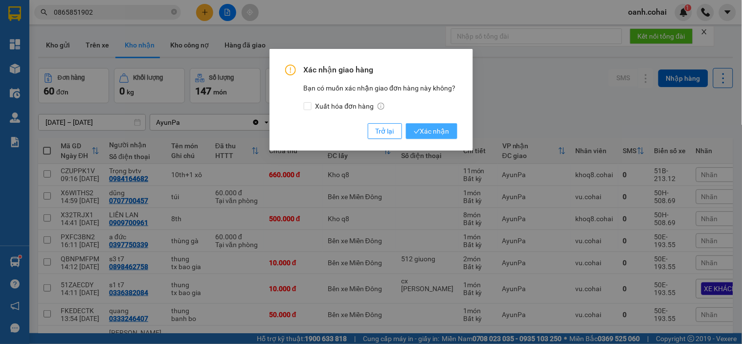
click at [441, 133] on span "Xác nhận" at bounding box center [432, 131] width 36 height 11
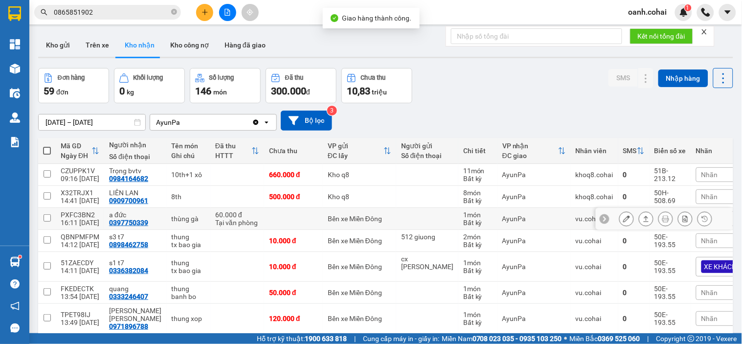
click at [642, 217] on icon at bounding box center [645, 218] width 7 height 7
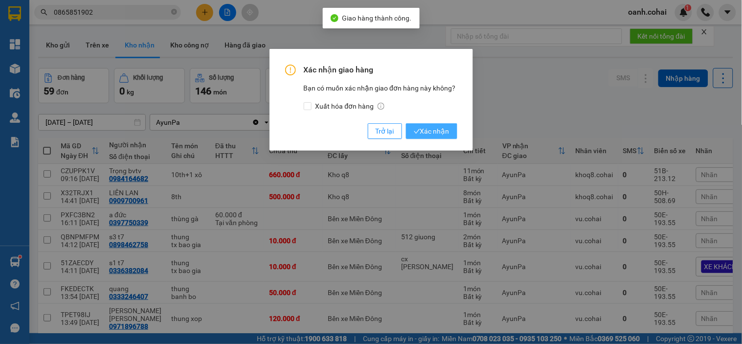
click at [443, 132] on span "Xác nhận" at bounding box center [432, 131] width 36 height 11
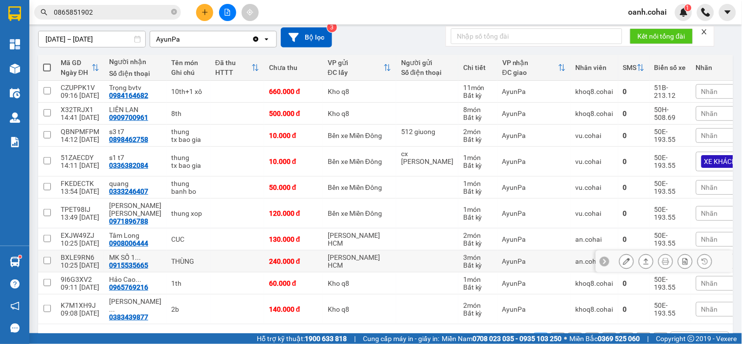
scroll to position [99, 0]
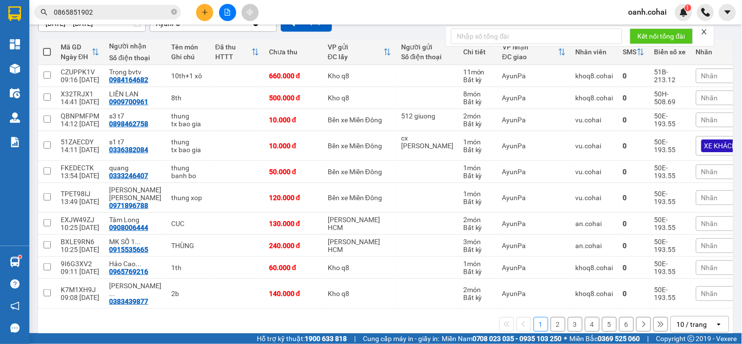
click at [671, 316] on div "10 / trang" at bounding box center [693, 324] width 44 height 16
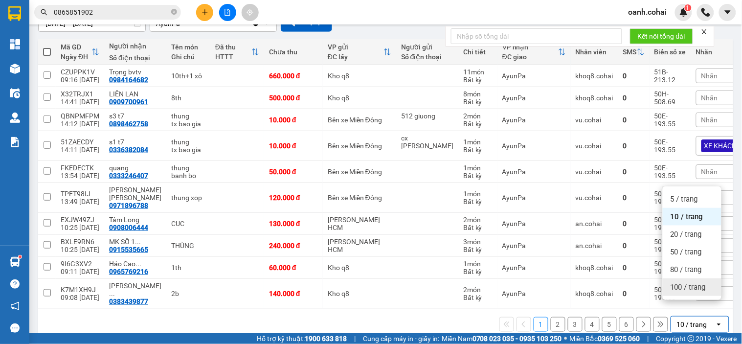
click at [671, 287] on span "100 / trang" at bounding box center [687, 287] width 35 height 10
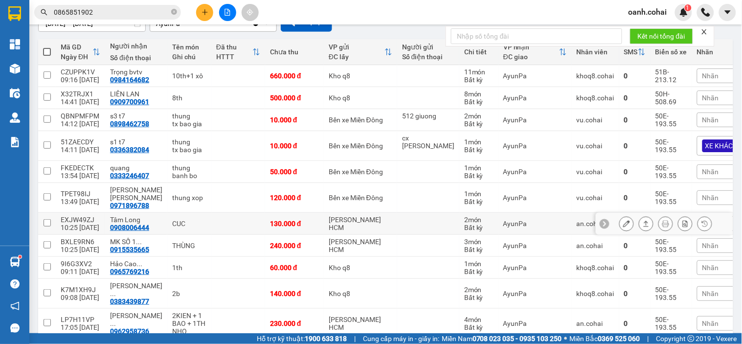
scroll to position [153, 0]
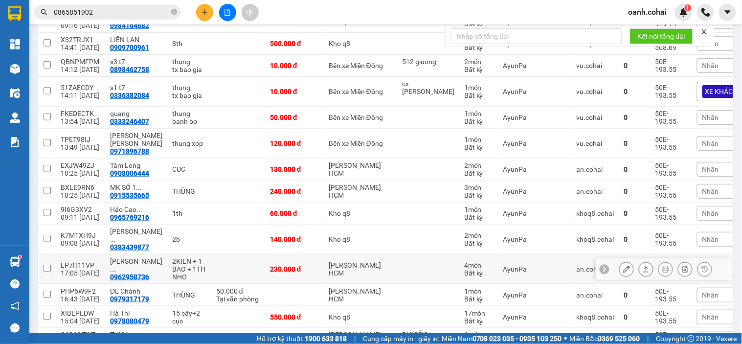
click at [623, 265] on icon at bounding box center [626, 268] width 7 height 7
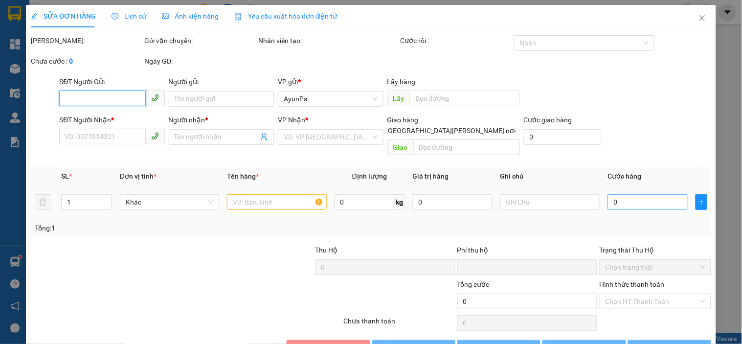
type input "0962958736"
type input "Phương Long Sơn"
type input "0"
type input "230.000"
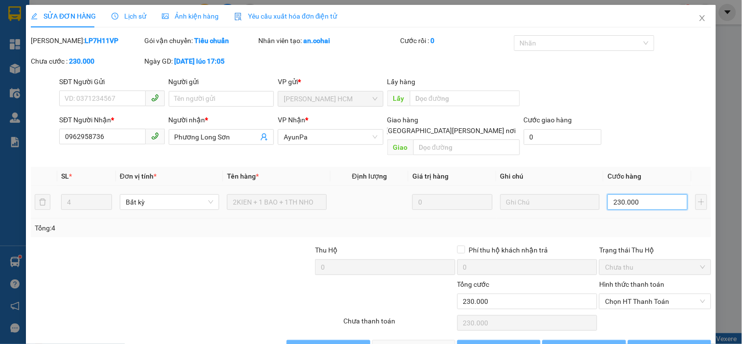
click at [638, 198] on input "230.000" at bounding box center [647, 202] width 80 height 16
type input "0"
type input "2"
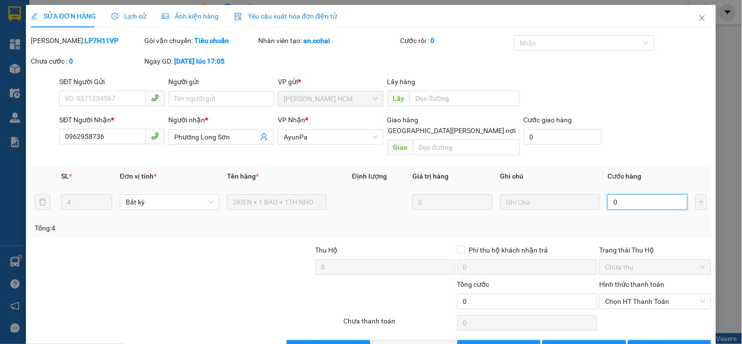
type input "2"
type input "02"
type input "22"
type input "022"
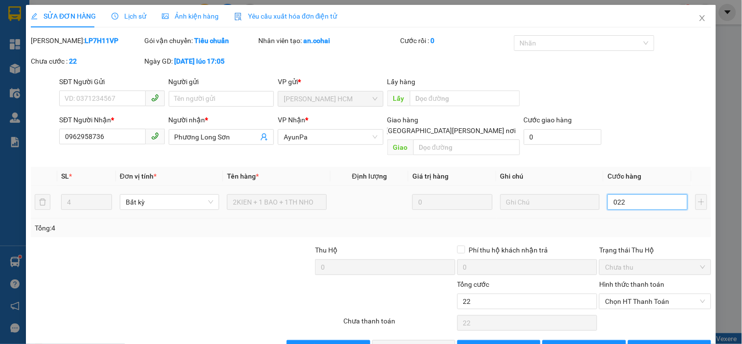
type input "220"
type input "0.220"
type input "220.000"
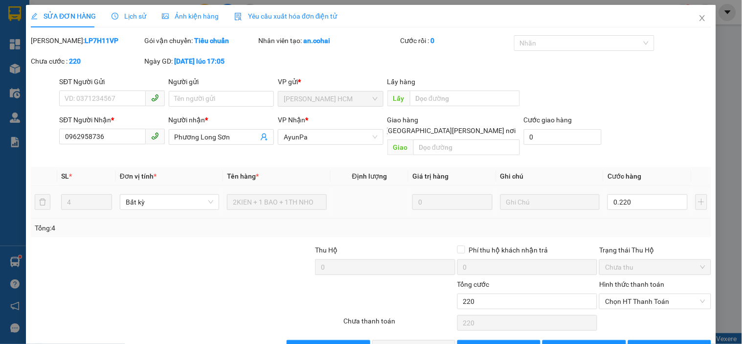
type input "220.000"
click at [626, 207] on td "220.000" at bounding box center [647, 202] width 88 height 33
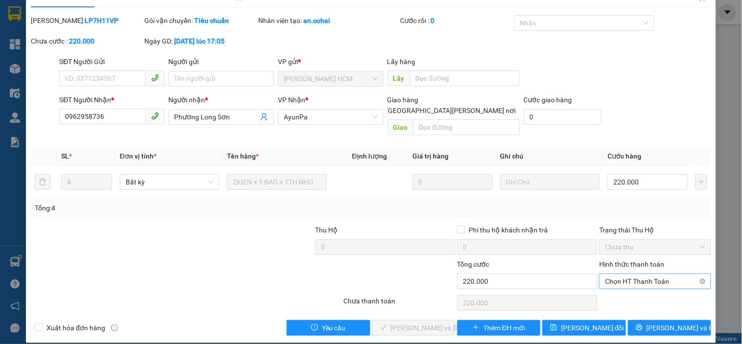
click at [635, 277] on span "Chọn HT Thanh Toán" at bounding box center [655, 281] width 100 height 15
click at [626, 290] on div "Tại văn phòng" at bounding box center [648, 290] width 99 height 11
type input "0"
click at [406, 322] on span "[PERSON_NAME] và Giao hàng" at bounding box center [457, 327] width 132 height 11
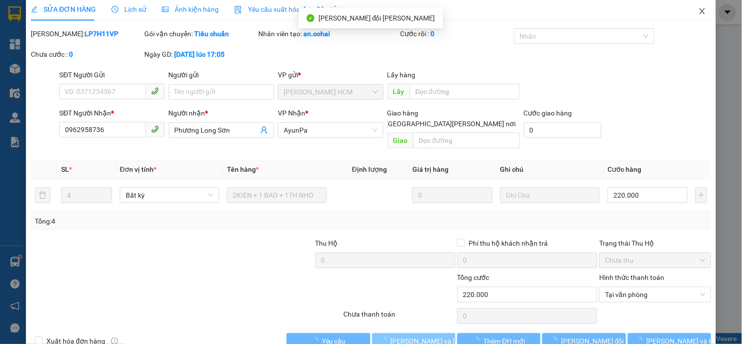
scroll to position [0, 0]
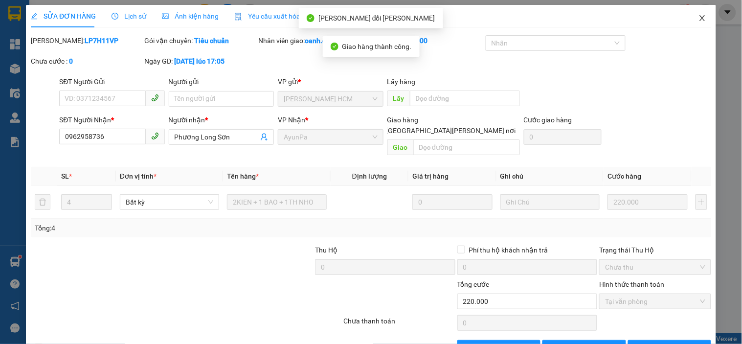
click at [690, 19] on span "Close" at bounding box center [701, 18] width 27 height 27
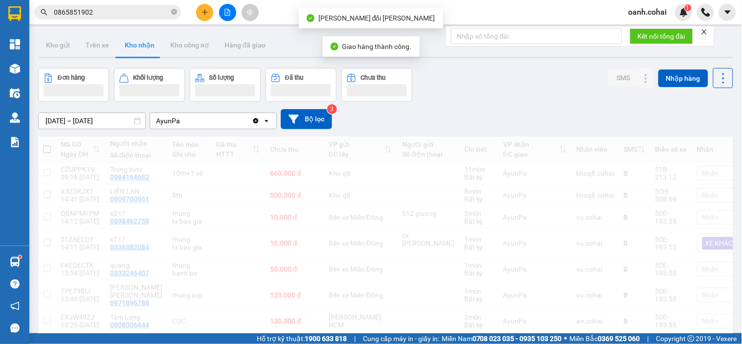
click at [696, 18] on div "oanh.cohai 1" at bounding box center [680, 12] width 121 height 17
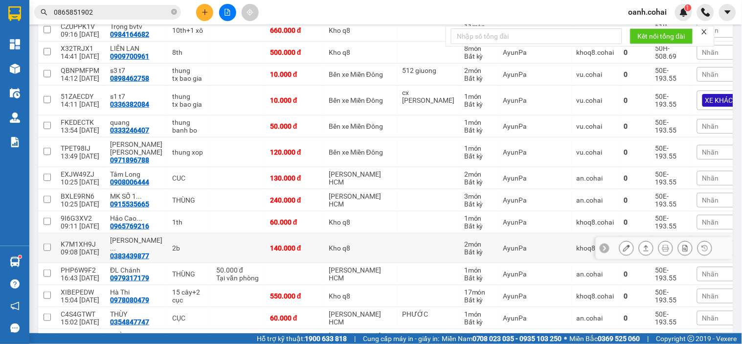
scroll to position [163, 0]
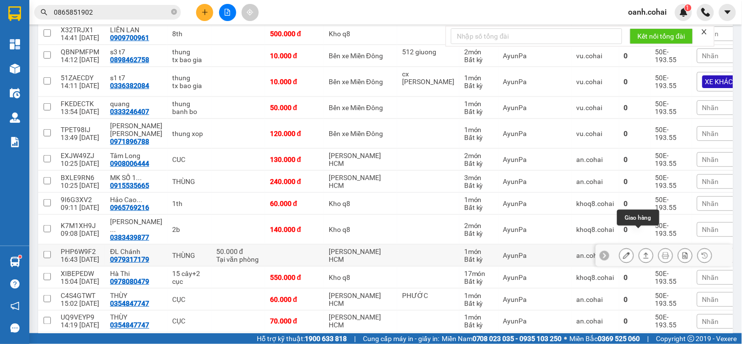
drag, startPoint x: 637, startPoint y: 235, endPoint x: 616, endPoint y: 236, distance: 20.6
click at [642, 252] on icon at bounding box center [645, 255] width 7 height 7
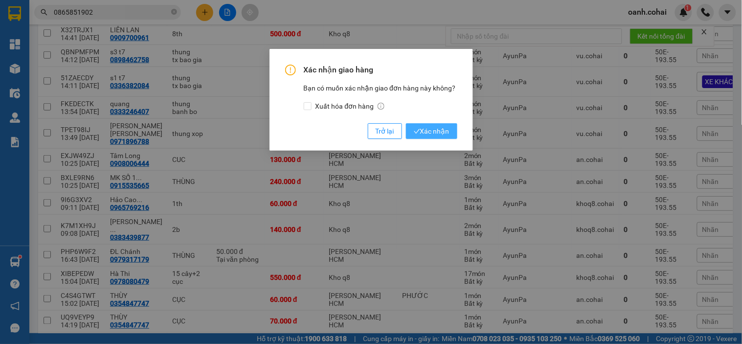
click at [436, 136] on button "Xác nhận" at bounding box center [431, 131] width 51 height 16
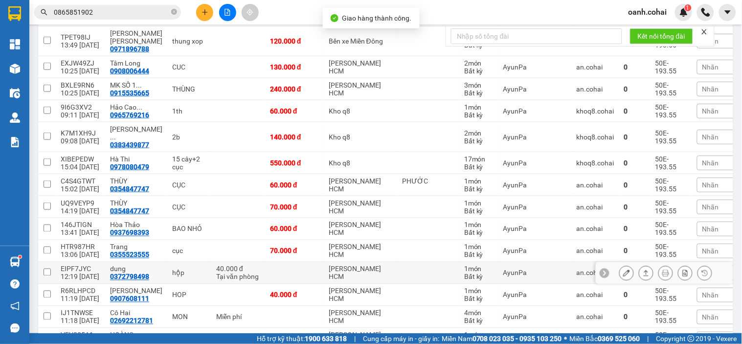
scroll to position [271, 0]
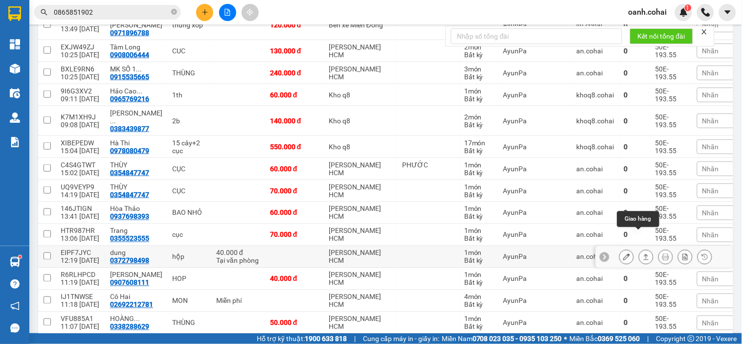
click at [642, 253] on icon at bounding box center [645, 256] width 7 height 7
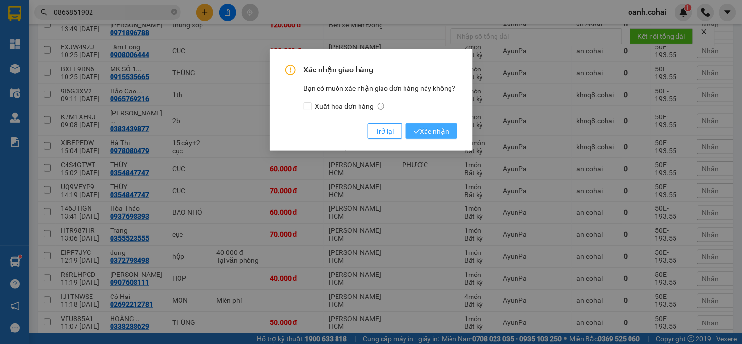
click at [438, 133] on span "Xác nhận" at bounding box center [432, 131] width 36 height 11
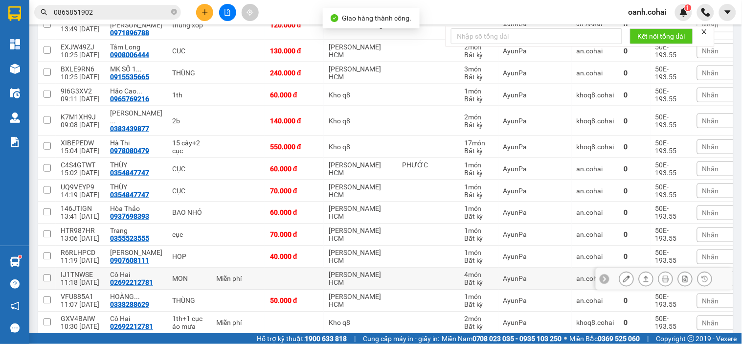
click at [642, 275] on icon at bounding box center [645, 278] width 7 height 7
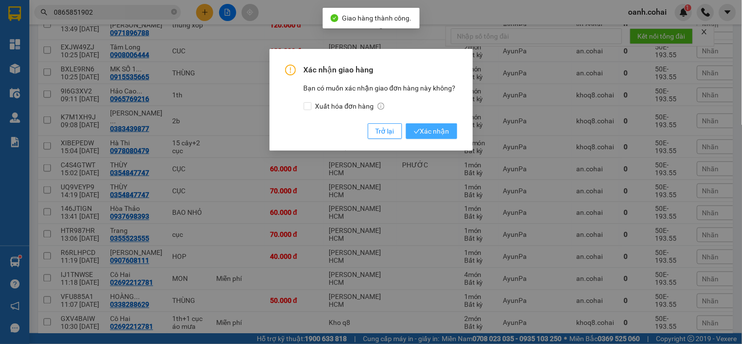
click at [434, 135] on span "Xác nhận" at bounding box center [432, 131] width 36 height 11
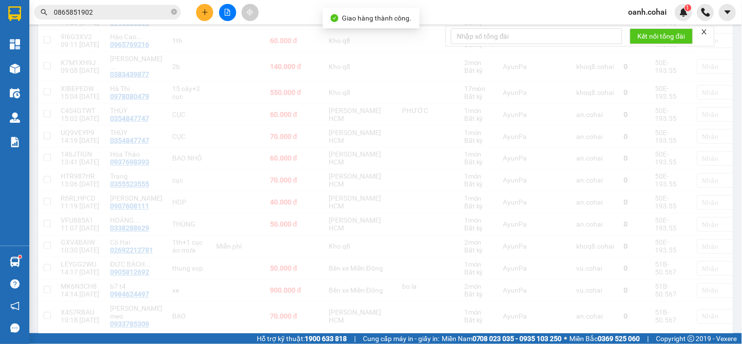
scroll to position [326, 0]
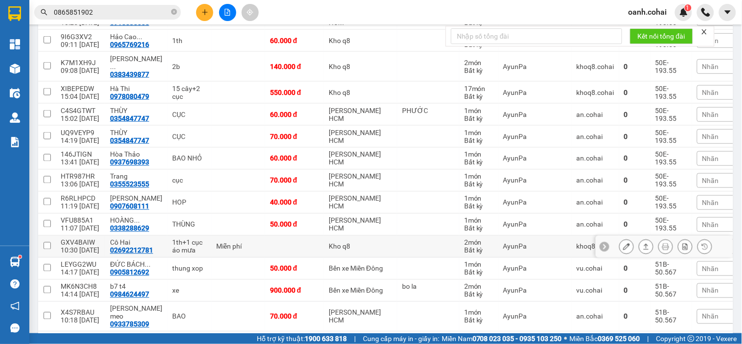
click at [642, 243] on icon at bounding box center [645, 246] width 7 height 7
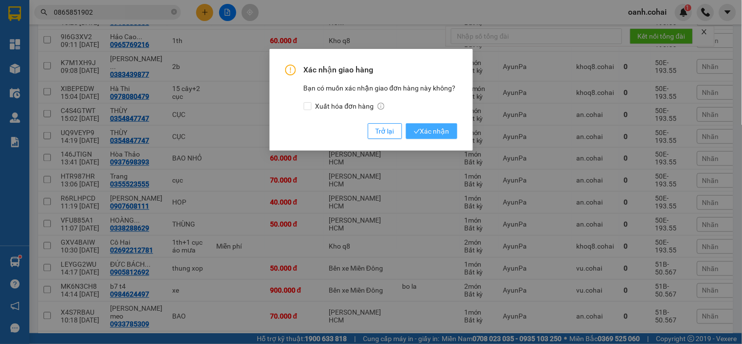
click at [428, 134] on span "Xác nhận" at bounding box center [432, 131] width 36 height 11
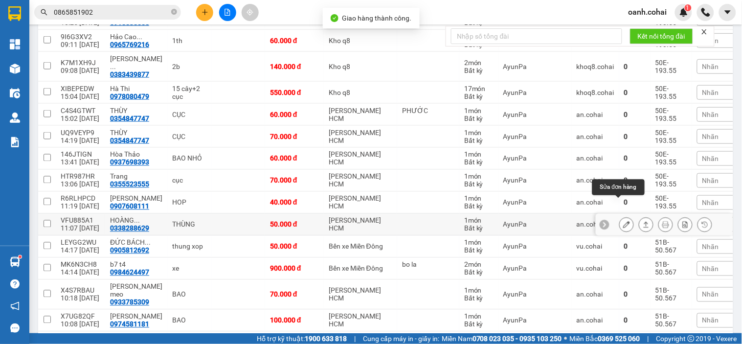
click at [623, 221] on icon at bounding box center [626, 224] width 7 height 7
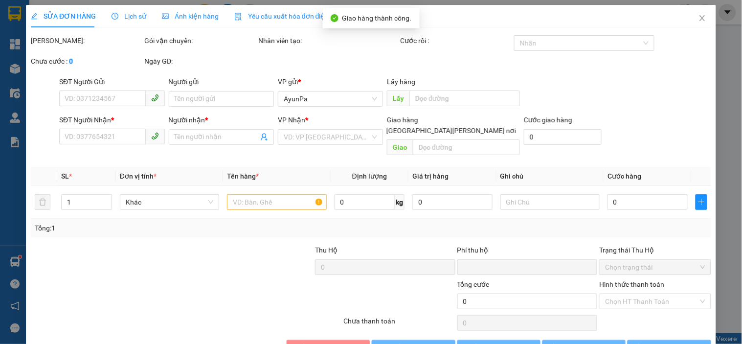
type input "0338288629"
type input "HOÀNG KHANG"
type input "0"
type input "50.000"
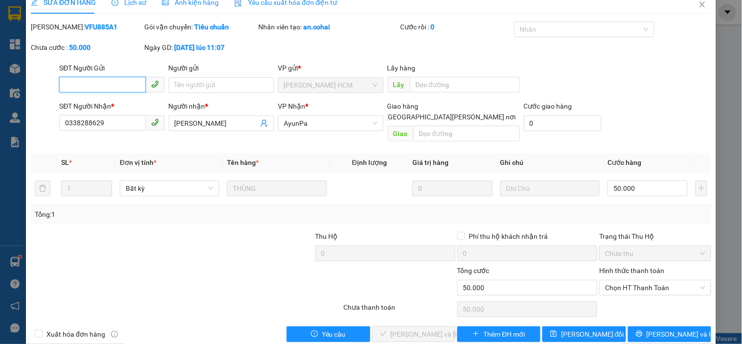
scroll to position [20, 0]
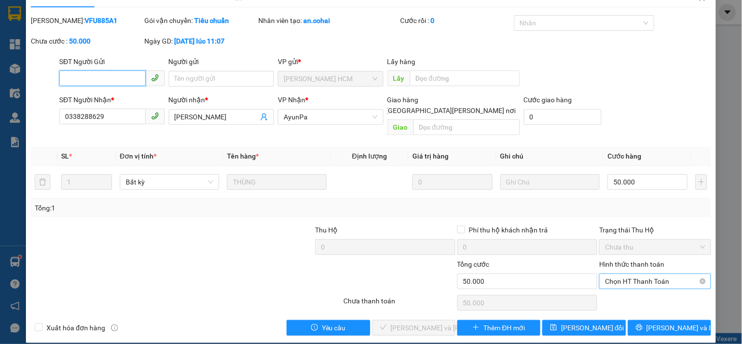
click at [631, 274] on span "Chọn HT Thanh Toán" at bounding box center [655, 281] width 100 height 15
drag, startPoint x: 621, startPoint y: 287, endPoint x: 589, endPoint y: 289, distance: 32.3
click at [619, 287] on div "Tại văn phòng" at bounding box center [648, 290] width 99 height 11
type input "0"
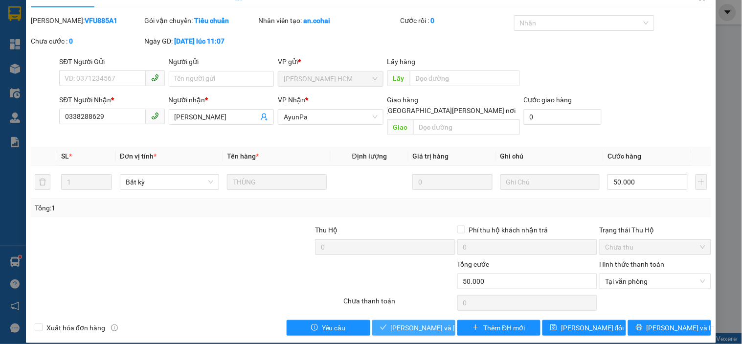
click at [409, 322] on span "[PERSON_NAME] và Giao hàng" at bounding box center [457, 327] width 132 height 11
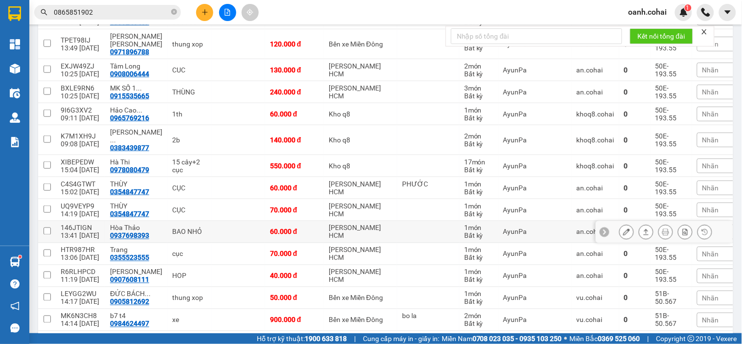
scroll to position [271, 0]
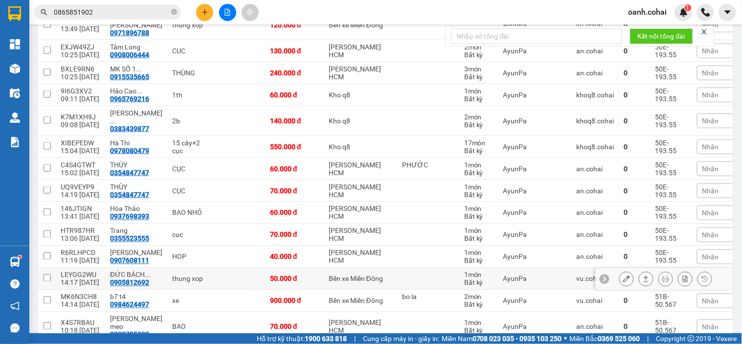
click at [619, 270] on button at bounding box center [626, 278] width 14 height 17
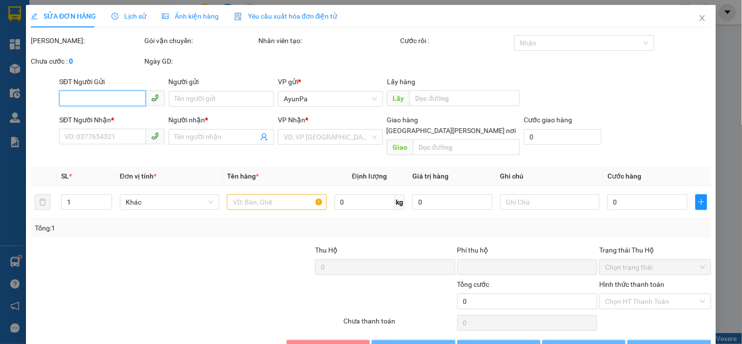
type input "0905812692"
type input "ĐỨC BÁCH KHOA"
type input "0"
type input "50.000"
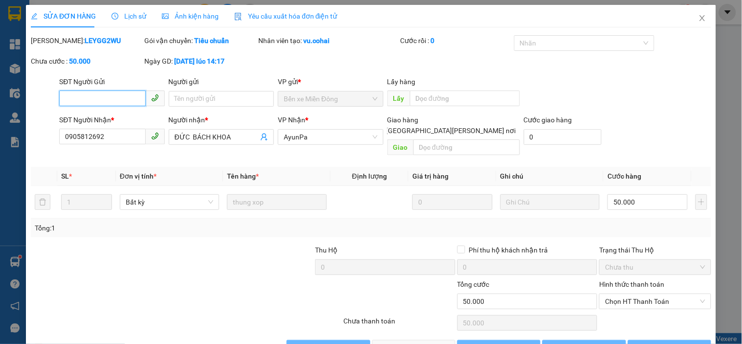
scroll to position [20, 0]
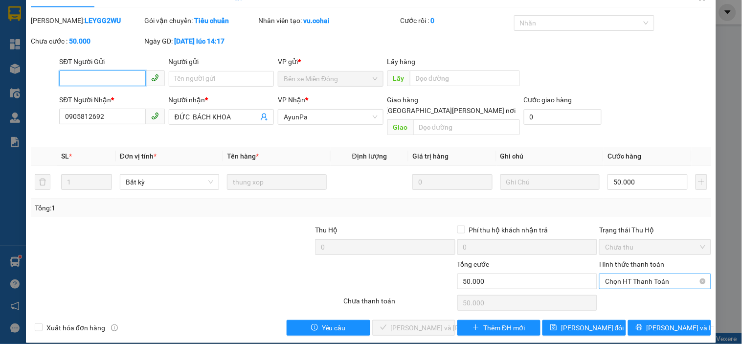
click at [642, 274] on span "Chọn HT Thanh Toán" at bounding box center [655, 281] width 100 height 15
click at [630, 284] on div "Tại văn phòng" at bounding box center [649, 290] width 110 height 16
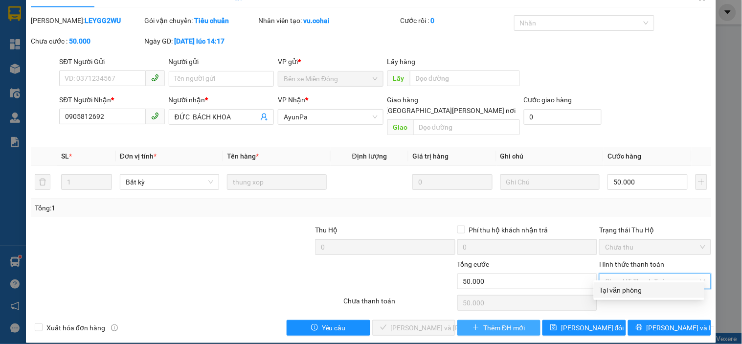
type input "0"
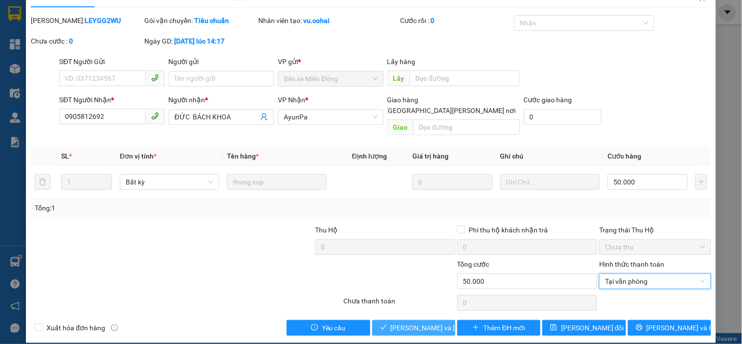
click at [433, 322] on span "[PERSON_NAME] và Giao hàng" at bounding box center [457, 327] width 132 height 11
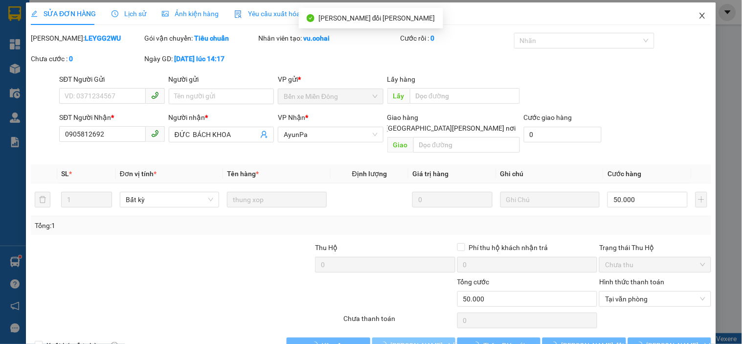
scroll to position [0, 0]
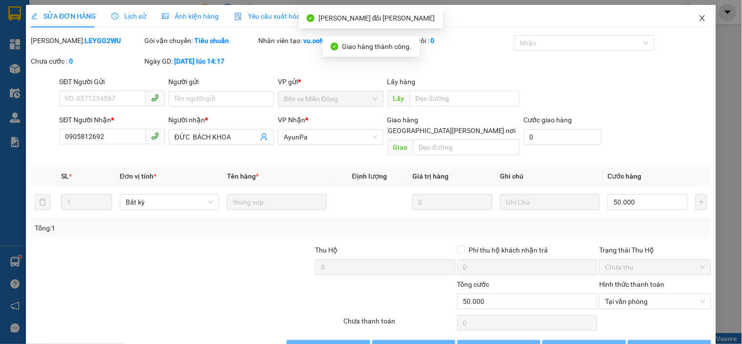
click at [698, 19] on icon "close" at bounding box center [702, 18] width 8 height 8
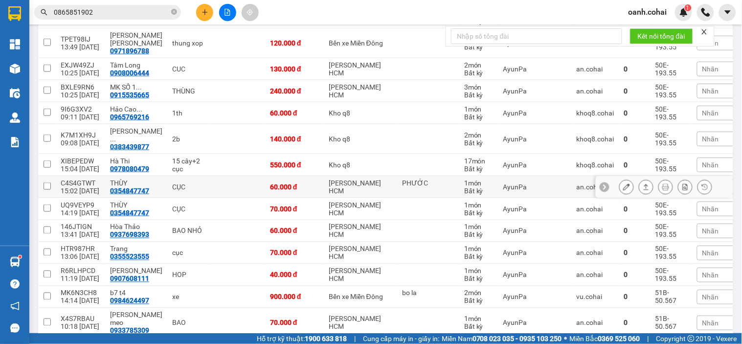
scroll to position [271, 0]
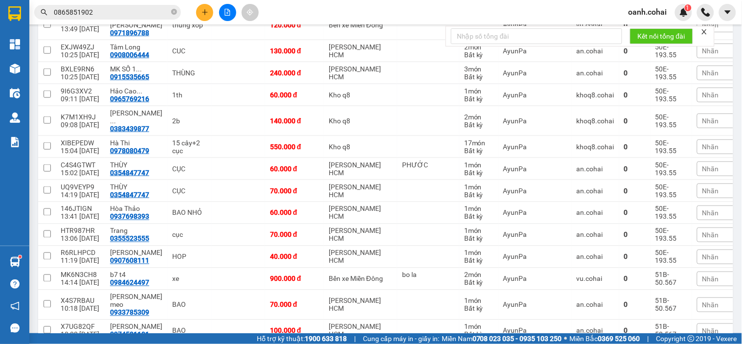
click at [702, 275] on span "Nhãn" at bounding box center [710, 279] width 17 height 8
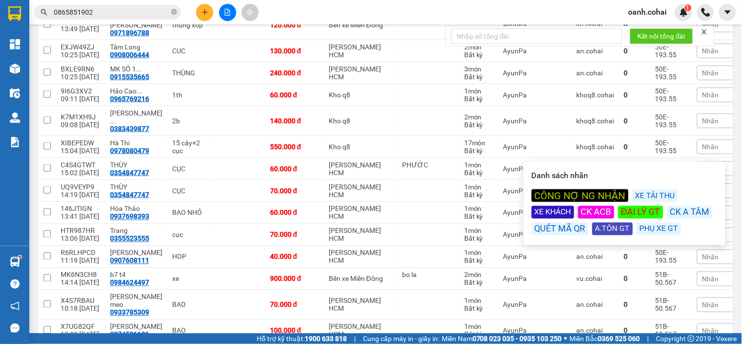
click at [564, 215] on div "XE KHÁCH" at bounding box center [552, 212] width 43 height 13
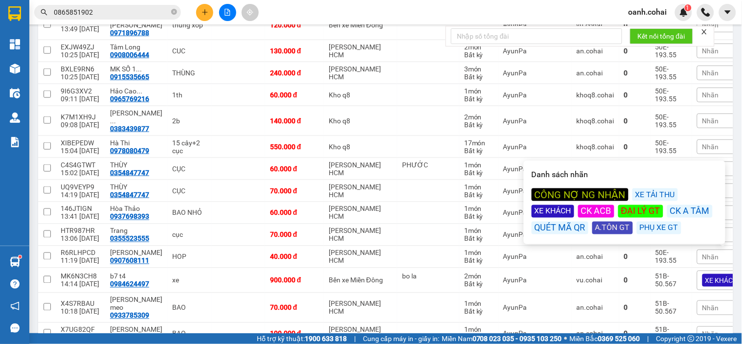
click at [464, 13] on div "Kết quả tìm kiếm ( 1 ) Bộ lọc Mã ĐH Trạng thái Món hàng Thu hộ Tổng cước Chưa c…" at bounding box center [371, 12] width 742 height 24
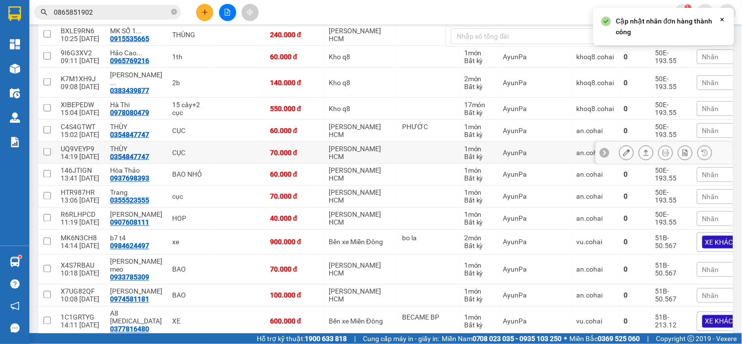
scroll to position [326, 0]
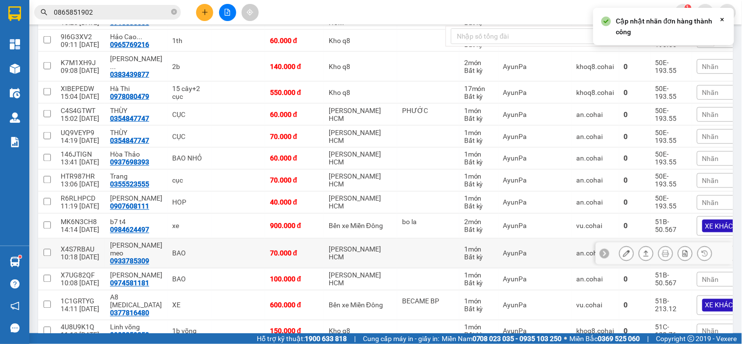
click at [623, 250] on icon at bounding box center [626, 253] width 7 height 7
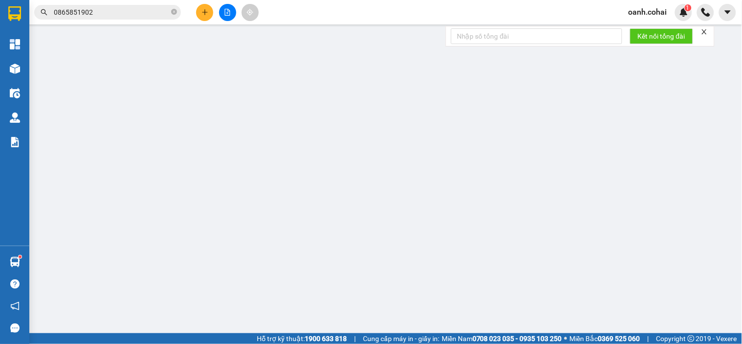
type input "0933785309"
type input "Minh Sen meo"
type input "0"
type input "70.000"
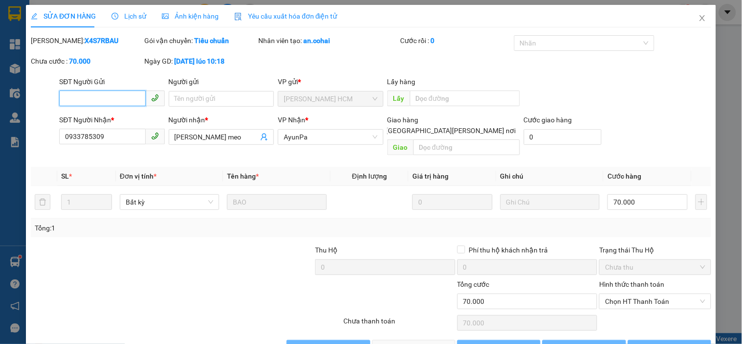
scroll to position [15, 0]
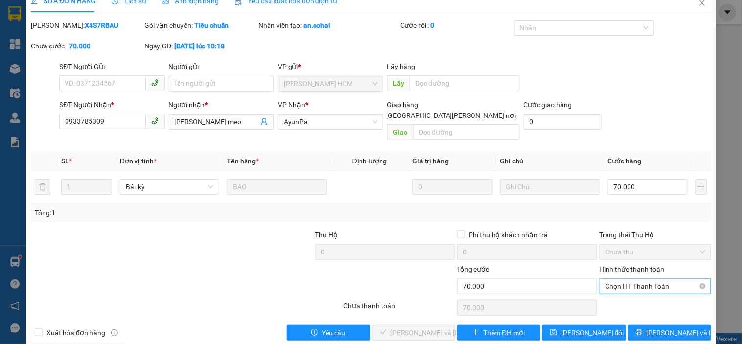
drag, startPoint x: 644, startPoint y: 266, endPoint x: 634, endPoint y: 278, distance: 15.2
click at [643, 267] on div "Hình thức thanh toán Chọn HT Thanh Toán" at bounding box center [654, 281] width 111 height 34
click at [625, 285] on div "Hình thức thanh toán Chọn HT Thanh Toán" at bounding box center [654, 281] width 111 height 34
click at [625, 279] on span "Chọn HT Thanh Toán" at bounding box center [655, 286] width 100 height 15
click at [621, 289] on div "Tại văn phòng" at bounding box center [649, 295] width 110 height 16
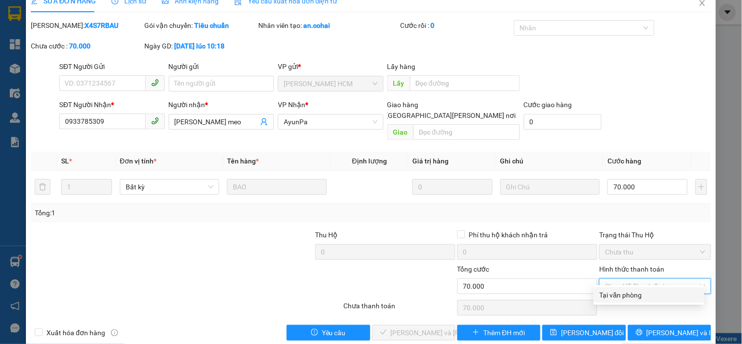
type input "0"
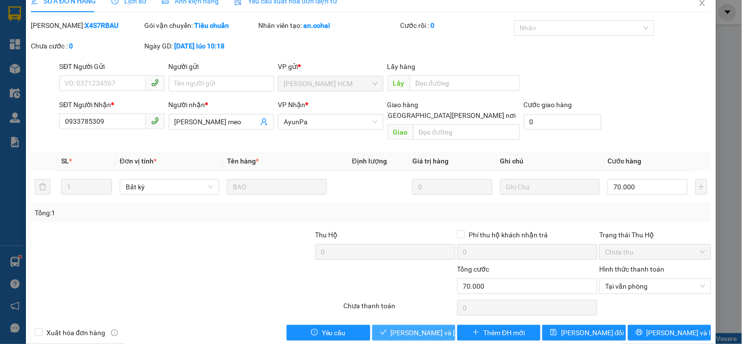
drag, startPoint x: 400, startPoint y: 322, endPoint x: 474, endPoint y: 209, distance: 134.8
click at [400, 327] on span "[PERSON_NAME] và Giao hàng" at bounding box center [457, 332] width 132 height 11
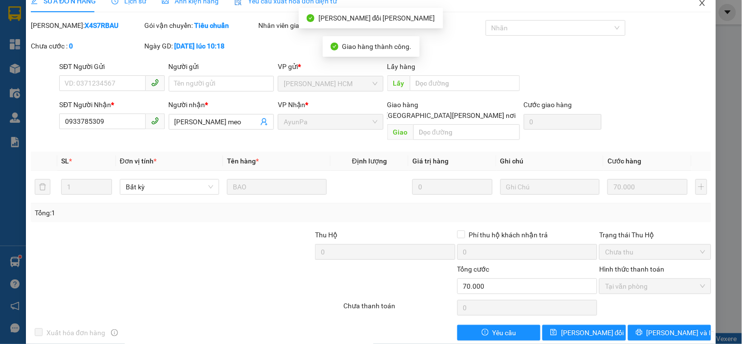
click at [698, 2] on icon "close" at bounding box center [702, 3] width 8 height 8
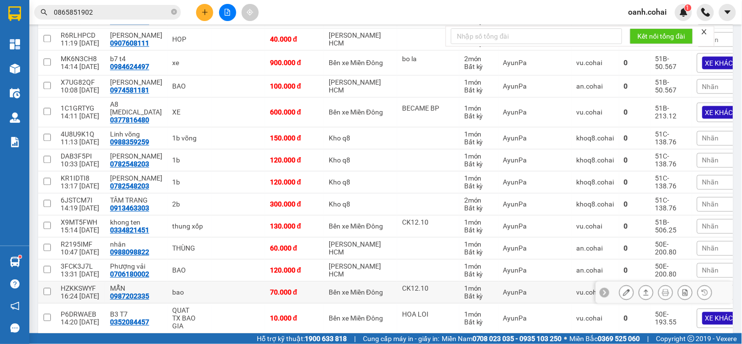
scroll to position [543, 0]
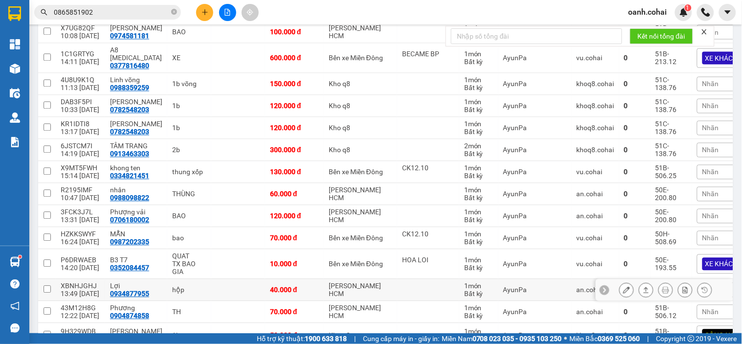
click at [619, 281] on button at bounding box center [626, 289] width 14 height 17
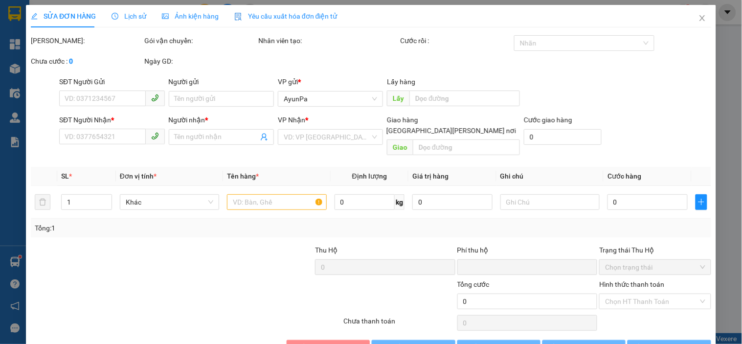
type input "0934877955"
type input "Lợi"
type input "0"
type input "40.000"
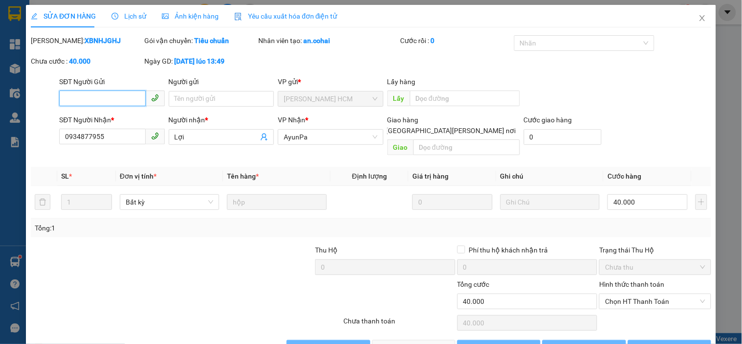
scroll to position [20, 0]
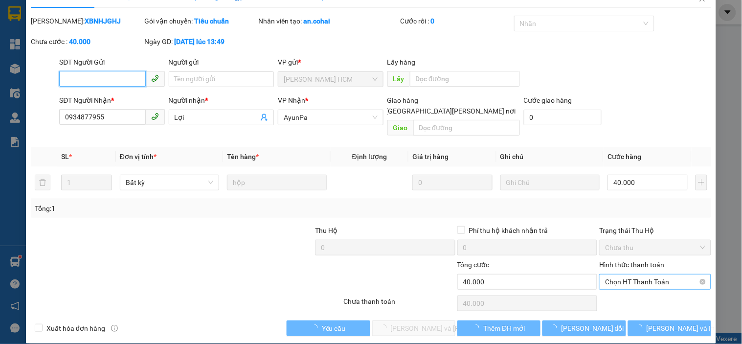
click at [647, 274] on span "Chọn HT Thanh Toán" at bounding box center [655, 281] width 100 height 15
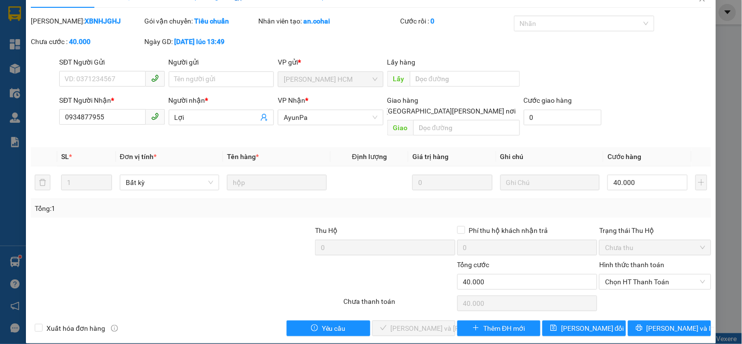
drag, startPoint x: 625, startPoint y: 282, endPoint x: 586, endPoint y: 292, distance: 40.6
click at [624, 283] on div "Total Paid Fee 0 Total UnPaid Fee 40.000 Cash Collection Total Fee Mã ĐH: XBNHJ…" at bounding box center [371, 176] width 680 height 320
click at [622, 274] on span "Chọn HT Thanh Toán" at bounding box center [655, 281] width 100 height 15
click at [616, 289] on div "Tại văn phòng" at bounding box center [648, 290] width 99 height 11
type input "0"
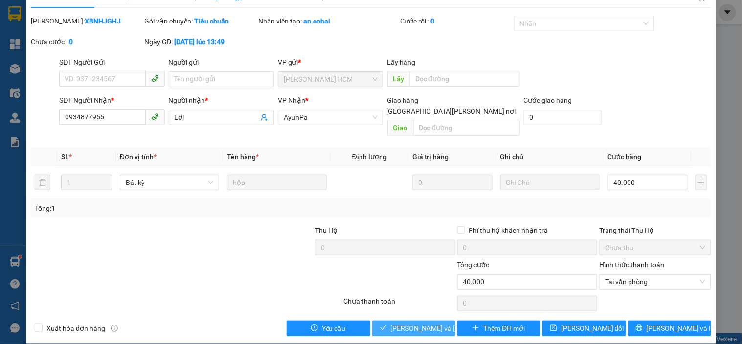
click at [411, 323] on span "[PERSON_NAME] và Giao hàng" at bounding box center [457, 328] width 132 height 11
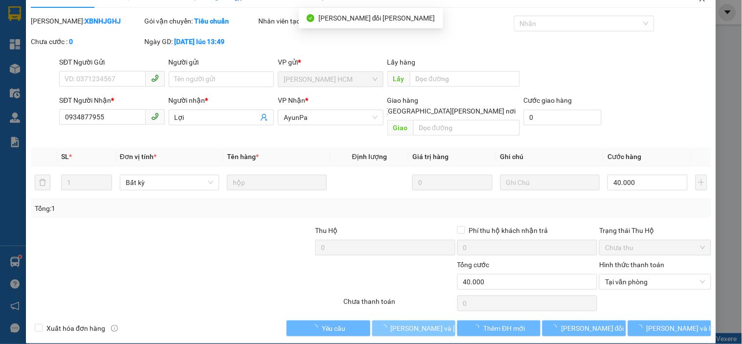
scroll to position [0, 0]
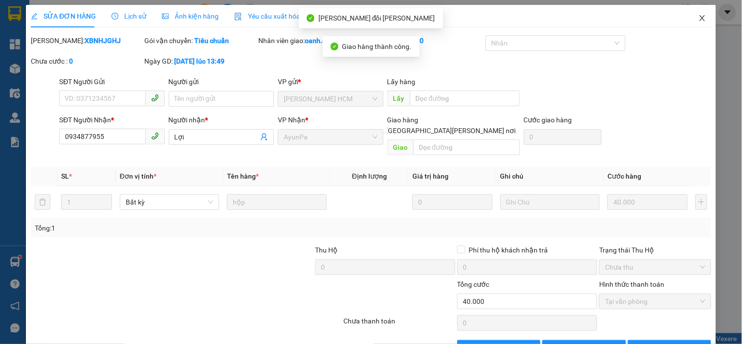
click at [698, 19] on icon "close" at bounding box center [702, 18] width 8 height 8
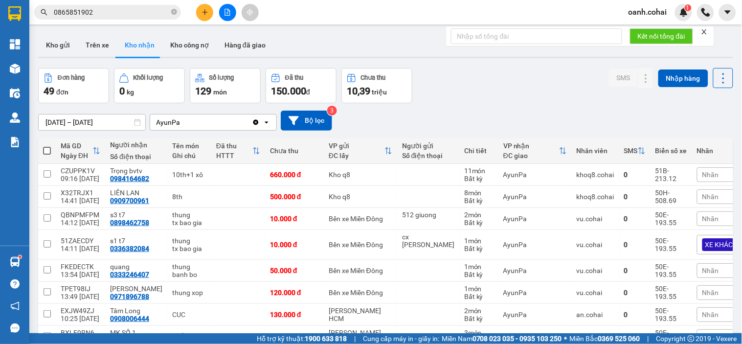
click at [203, 7] on button at bounding box center [204, 12] width 17 height 17
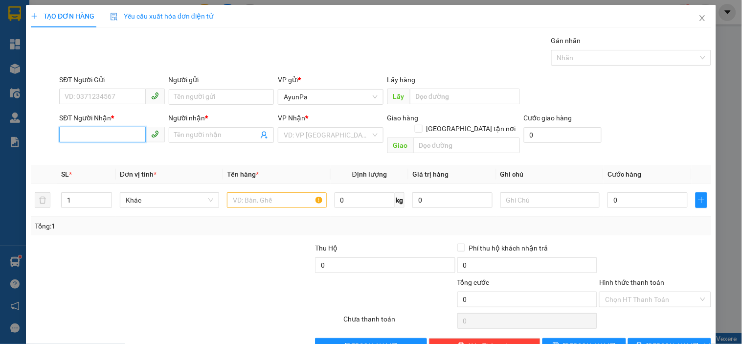
click at [123, 133] on input "SĐT Người Nhận *" at bounding box center [102, 135] width 86 height 16
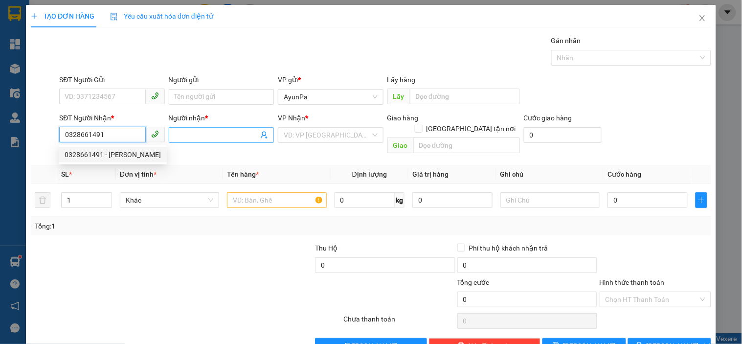
type input "0328661491"
click at [183, 136] on input "Người nhận *" at bounding box center [217, 135] width 84 height 11
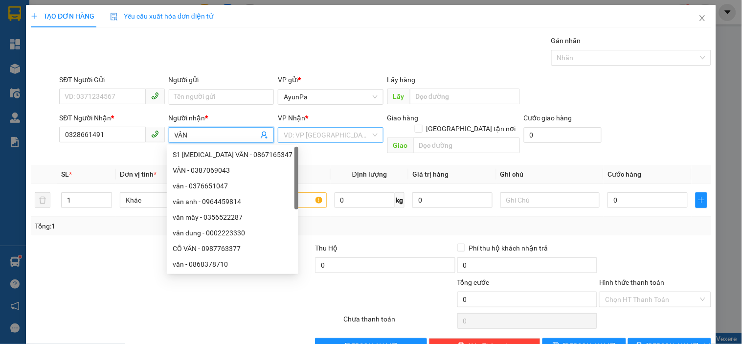
type input "VÂN"
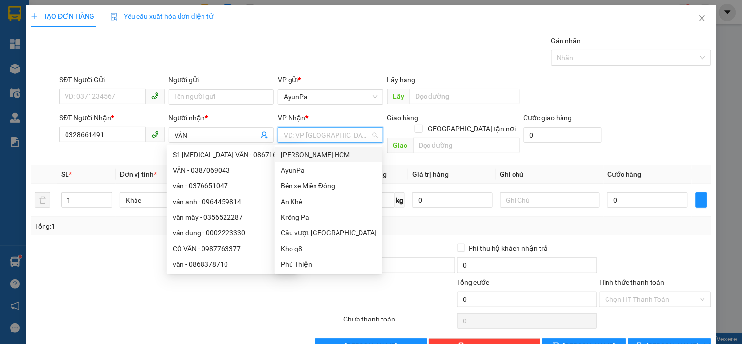
click at [354, 130] on input "search" at bounding box center [327, 135] width 87 height 15
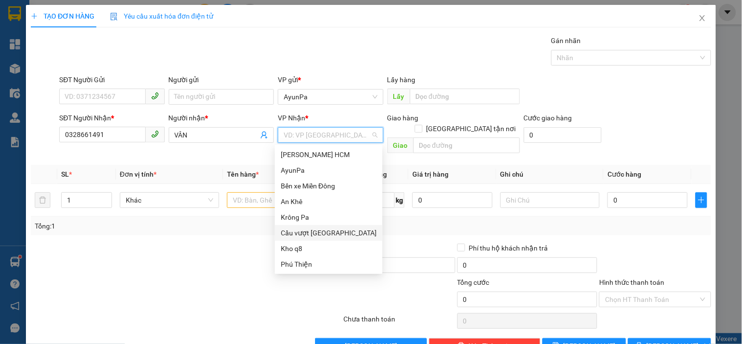
drag, startPoint x: 305, startPoint y: 236, endPoint x: 346, endPoint y: 218, distance: 44.6
click at [306, 236] on div "Cầu vượt [GEOGRAPHIC_DATA]" at bounding box center [329, 232] width 96 height 11
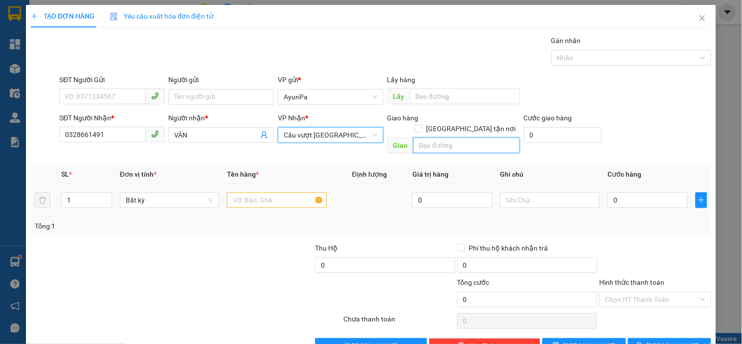
click at [446, 137] on input "text" at bounding box center [466, 145] width 107 height 16
type input "CX HUY HỒNG"
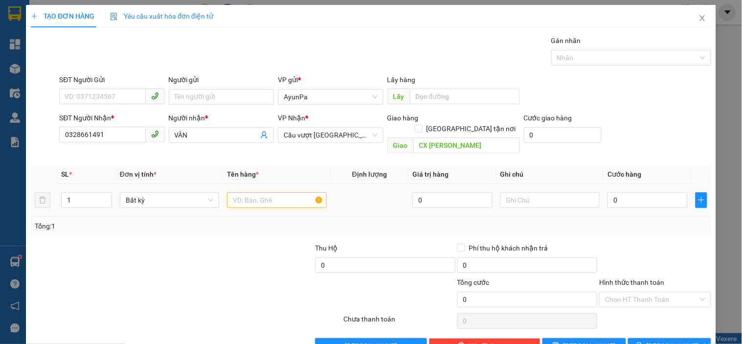
click at [286, 190] on div at bounding box center [276, 200] width 99 height 20
click at [279, 192] on input "text" at bounding box center [276, 200] width 99 height 16
type input "1BAO"
click at [614, 192] on input "0" at bounding box center [647, 200] width 80 height 16
type input "5"
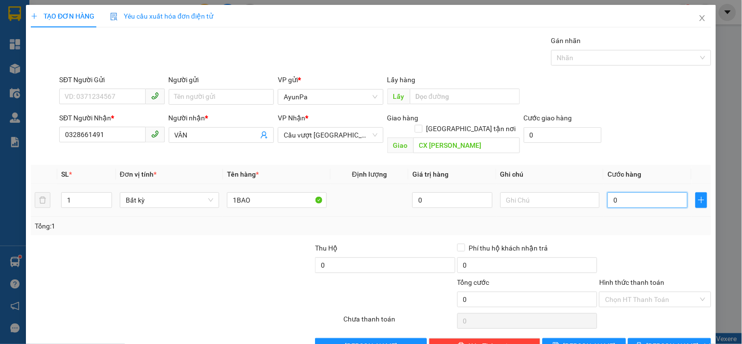
type input "5"
type input "50"
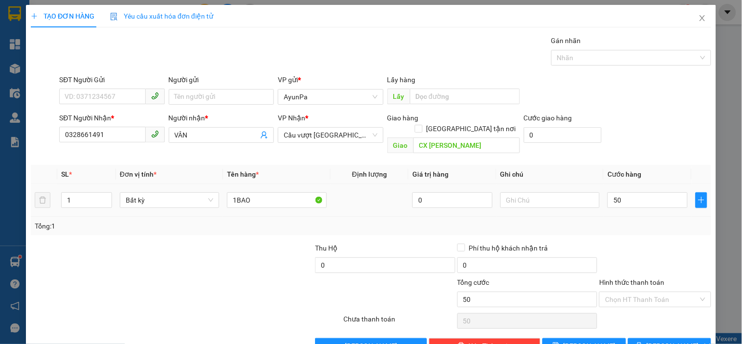
type input "50.000"
click at [632, 221] on div "Tổng: 1" at bounding box center [371, 226] width 680 height 19
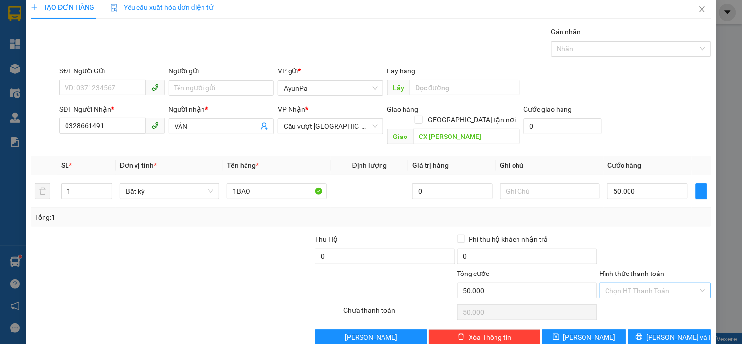
scroll to position [18, 0]
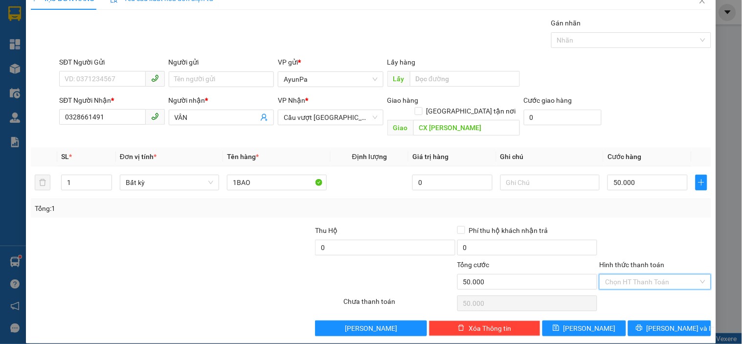
click at [642, 274] on input "Hình thức thanh toán" at bounding box center [651, 281] width 93 height 15
click at [654, 225] on div at bounding box center [654, 242] width 113 height 34
click at [652, 320] on button "[PERSON_NAME] và In" at bounding box center [669, 328] width 83 height 16
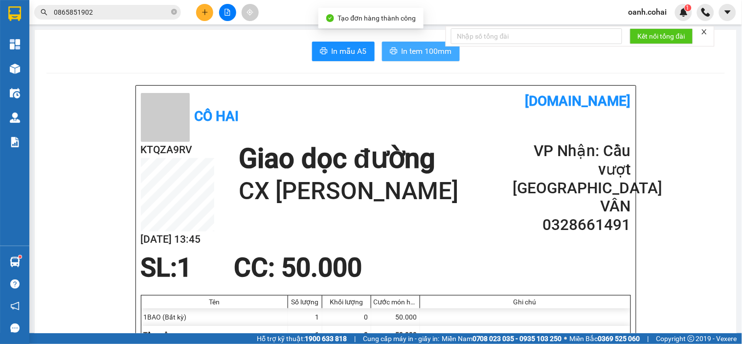
click at [430, 55] on span "In tem 100mm" at bounding box center [426, 51] width 50 height 12
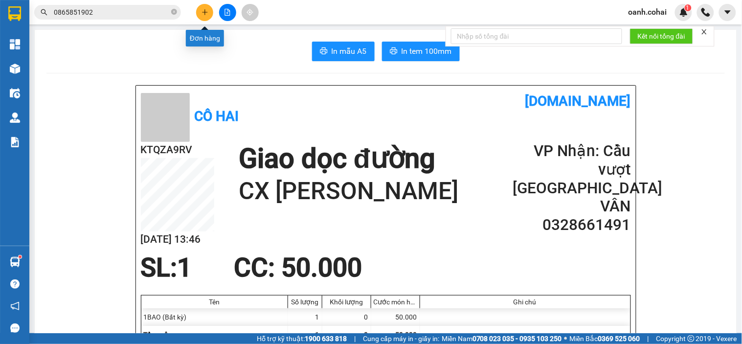
click at [205, 15] on icon "plus" at bounding box center [204, 12] width 7 height 7
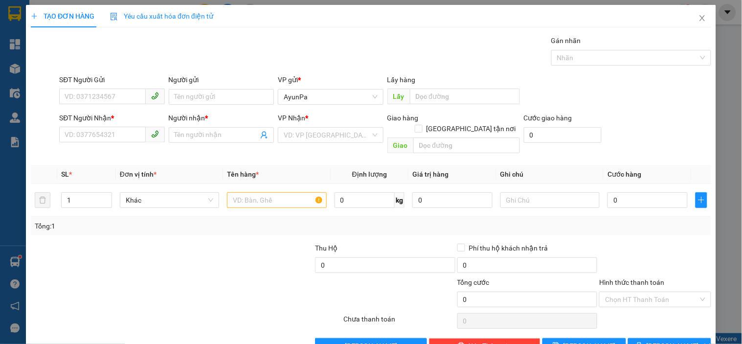
click at [91, 126] on div "SĐT Người Nhận *" at bounding box center [111, 119] width 105 height 15
click at [98, 129] on input "SĐT Người Nhận *" at bounding box center [102, 135] width 86 height 16
type input "0937384567"
click at [213, 133] on input "Người nhận *" at bounding box center [217, 135] width 84 height 11
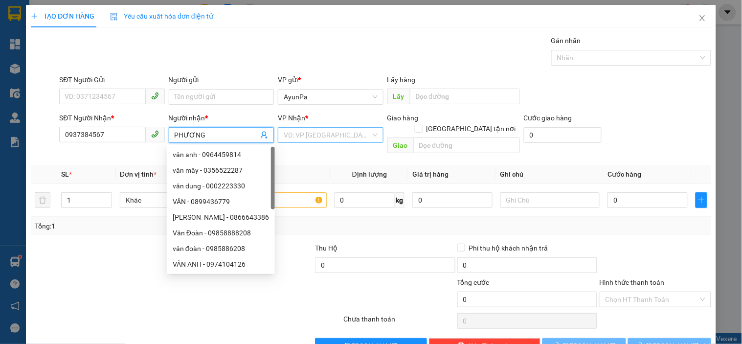
type input "PHƯƠNG"
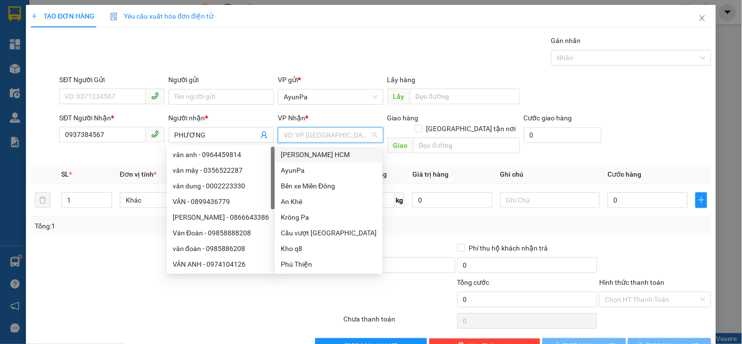
click at [295, 133] on input "search" at bounding box center [327, 135] width 87 height 15
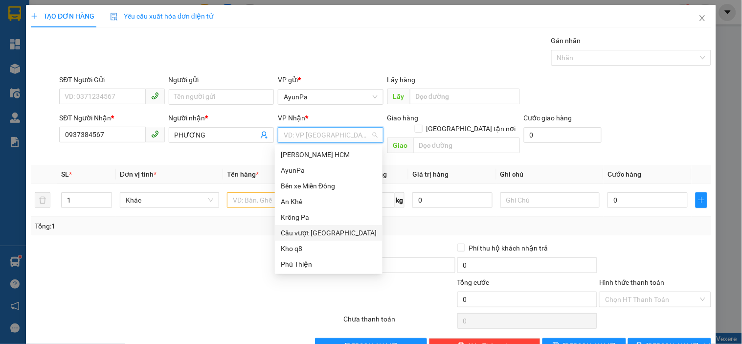
drag, startPoint x: 320, startPoint y: 231, endPoint x: 341, endPoint y: 225, distance: 21.5
click at [321, 231] on div "Cầu vượt [GEOGRAPHIC_DATA]" at bounding box center [329, 232] width 96 height 11
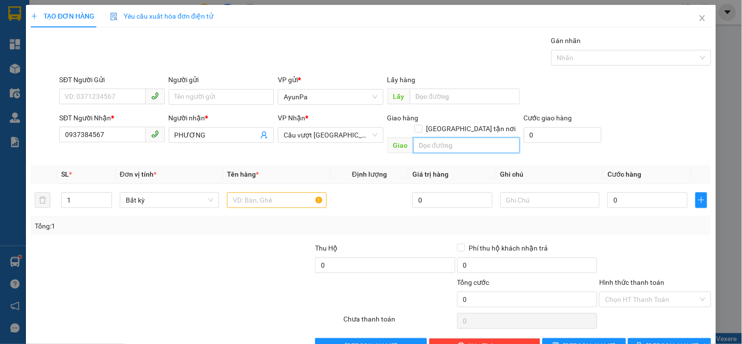
click at [434, 137] on input "text" at bounding box center [466, 145] width 107 height 16
click at [377, 131] on div "Cầu vượt [GEOGRAPHIC_DATA]" at bounding box center [330, 135] width 105 height 16
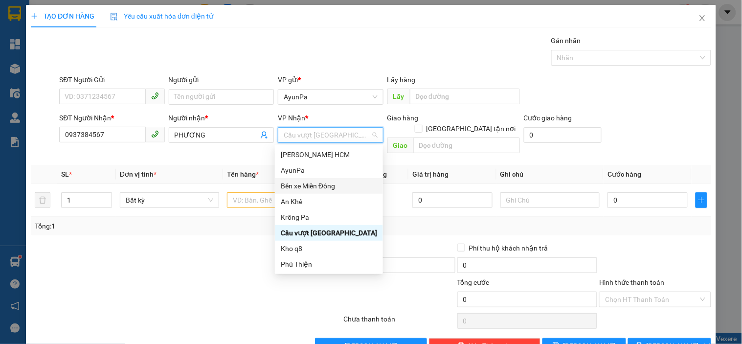
click at [311, 186] on div "Bến xe Miền Đông" at bounding box center [329, 185] width 96 height 11
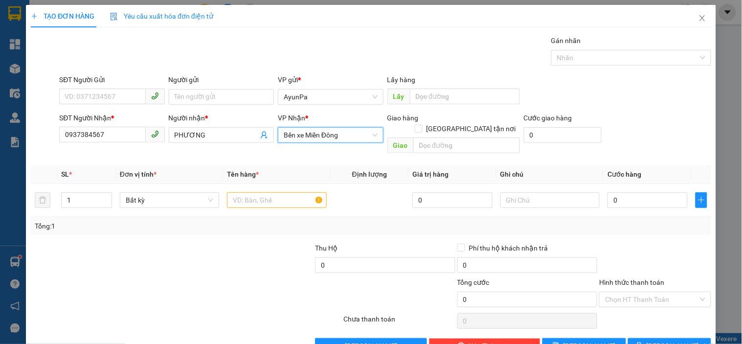
click at [221, 277] on div at bounding box center [129, 294] width 199 height 34
click at [328, 139] on span "Bến xe Miền Đông" at bounding box center [330, 135] width 93 height 15
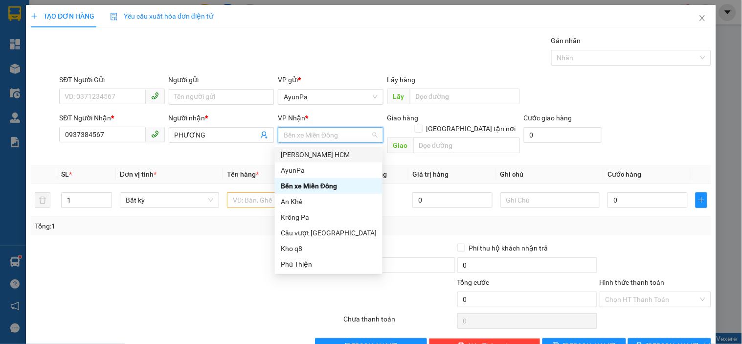
click at [309, 156] on div "[PERSON_NAME] HCM" at bounding box center [329, 154] width 96 height 11
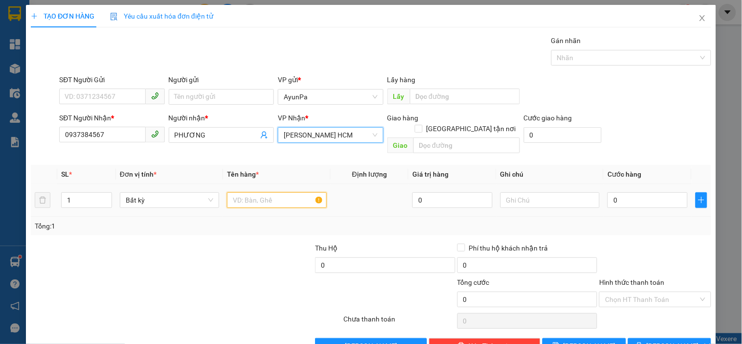
click at [279, 193] on input "text" at bounding box center [276, 200] width 99 height 16
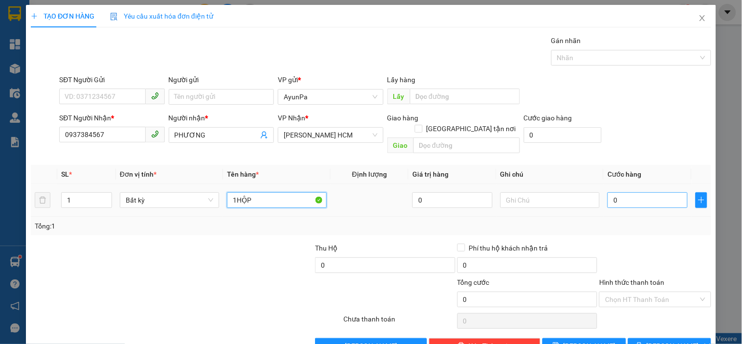
type input "1HỘP"
click at [627, 192] on input "0" at bounding box center [647, 200] width 80 height 16
type input "5"
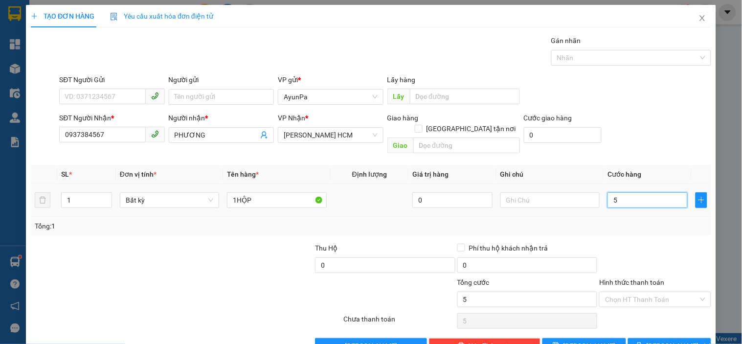
type input "50"
type input "50.000"
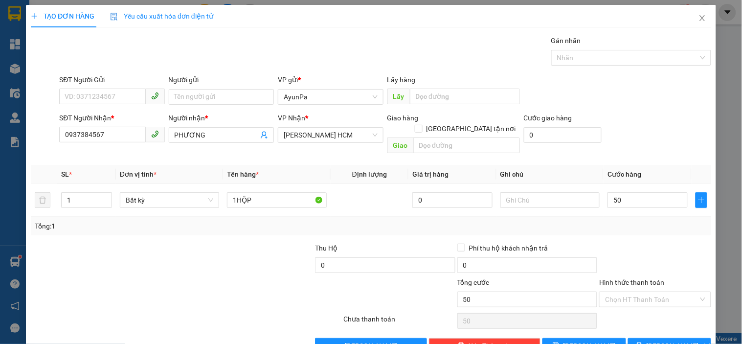
type input "50.000"
click at [649, 245] on div at bounding box center [654, 260] width 113 height 34
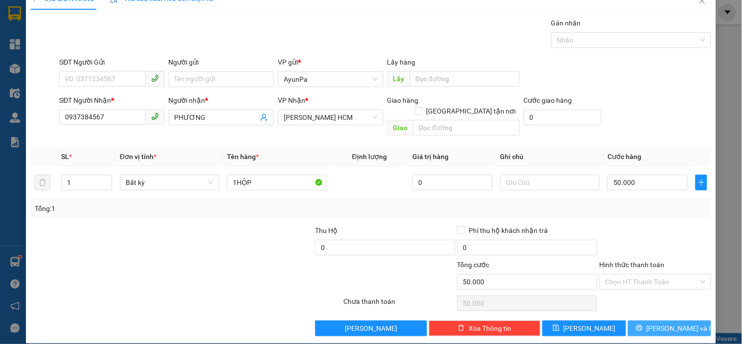
click at [654, 323] on span "[PERSON_NAME] và In" at bounding box center [680, 328] width 68 height 11
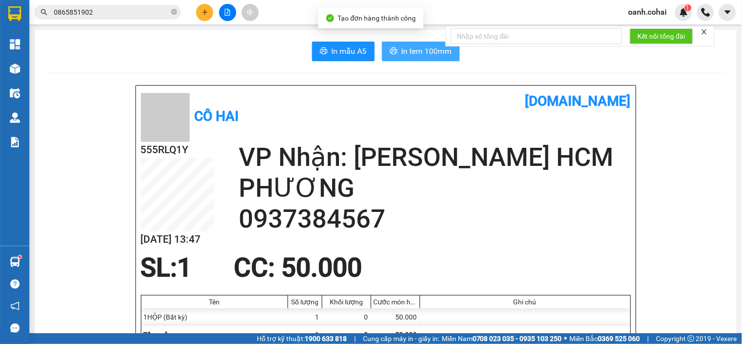
click at [423, 49] on span "In tem 100mm" at bounding box center [426, 51] width 50 height 12
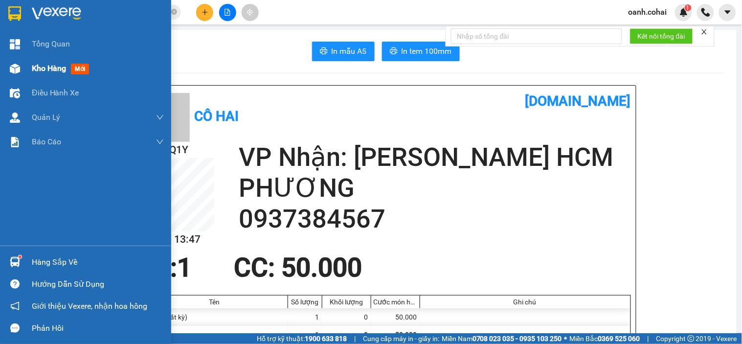
click at [47, 71] on span "Kho hàng" at bounding box center [49, 68] width 34 height 9
click at [50, 71] on span "Kho hàng" at bounding box center [49, 68] width 34 height 9
click at [50, 70] on span "Kho hàng" at bounding box center [49, 68] width 34 height 9
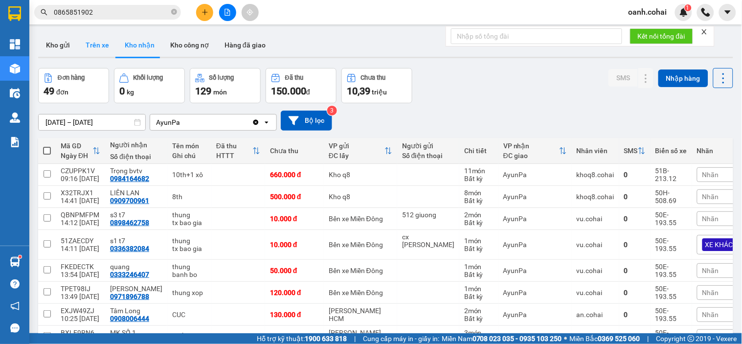
drag, startPoint x: 59, startPoint y: 45, endPoint x: 94, endPoint y: 48, distance: 35.3
click at [59, 44] on button "Kho gửi" at bounding box center [58, 44] width 40 height 23
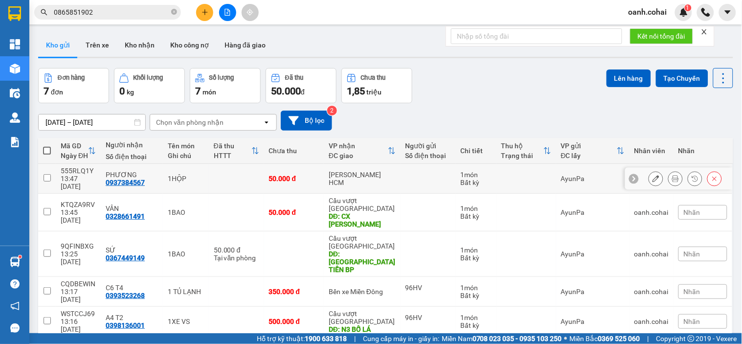
drag, startPoint x: 236, startPoint y: 174, endPoint x: 328, endPoint y: 158, distance: 93.2
click at [237, 174] on td at bounding box center [236, 179] width 55 height 30
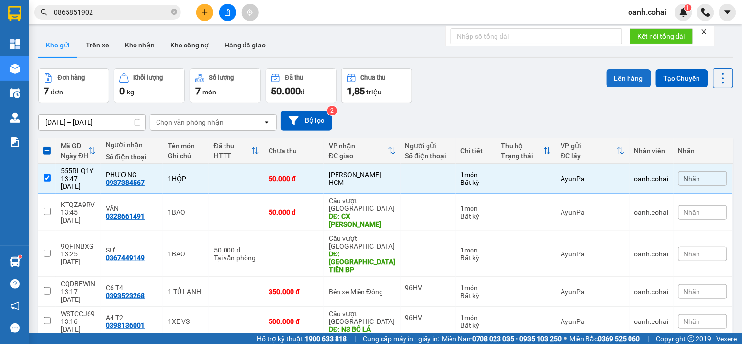
click at [614, 78] on button "Lên hàng" at bounding box center [628, 78] width 44 height 18
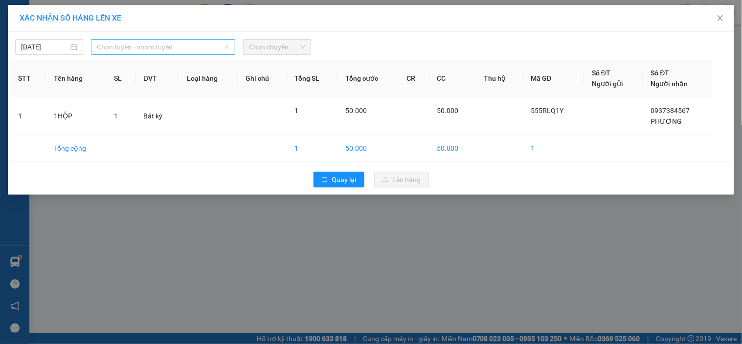
drag, startPoint x: 193, startPoint y: 51, endPoint x: 193, endPoint y: 101, distance: 49.9
click at [192, 51] on span "Chọn tuyến - nhóm tuyến" at bounding box center [163, 47] width 132 height 15
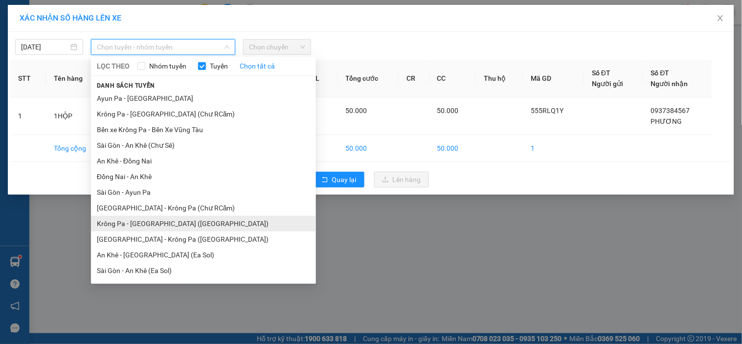
click at [152, 226] on li "Krông Pa - [GEOGRAPHIC_DATA] ([GEOGRAPHIC_DATA])" at bounding box center [203, 224] width 225 height 16
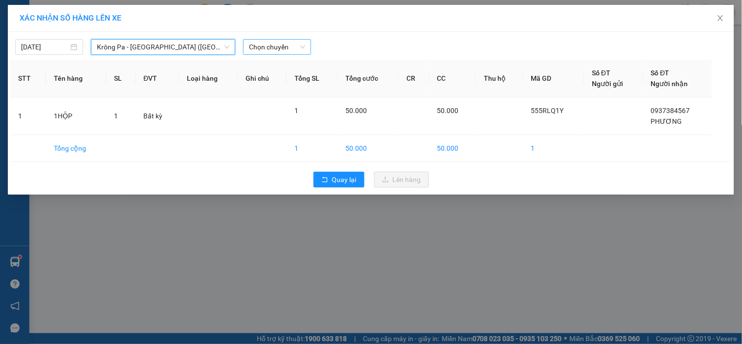
click at [287, 47] on span "Chọn chuyến" at bounding box center [277, 47] width 56 height 15
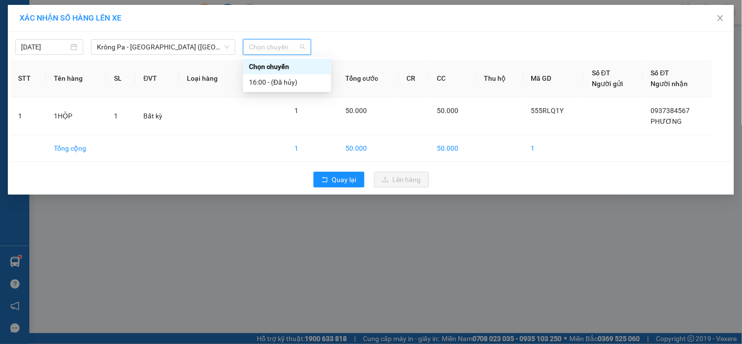
click at [271, 66] on div "Chọn chuyến" at bounding box center [287, 66] width 76 height 11
click at [330, 182] on button "Quay lại" at bounding box center [338, 180] width 51 height 16
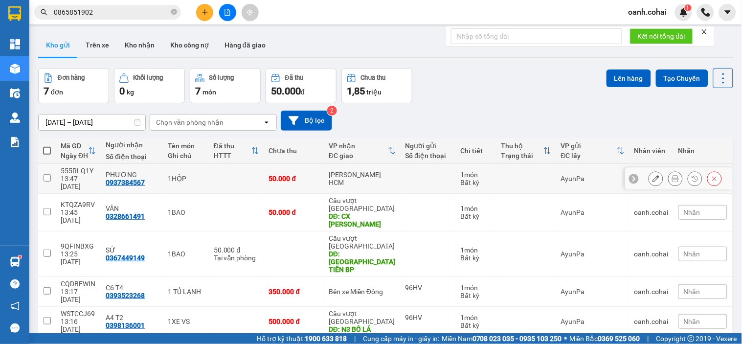
click at [211, 176] on td at bounding box center [236, 179] width 55 height 30
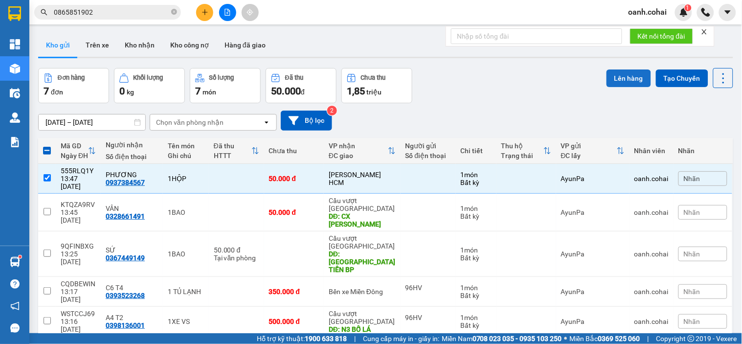
click at [606, 77] on button "Lên hàng" at bounding box center [628, 78] width 44 height 18
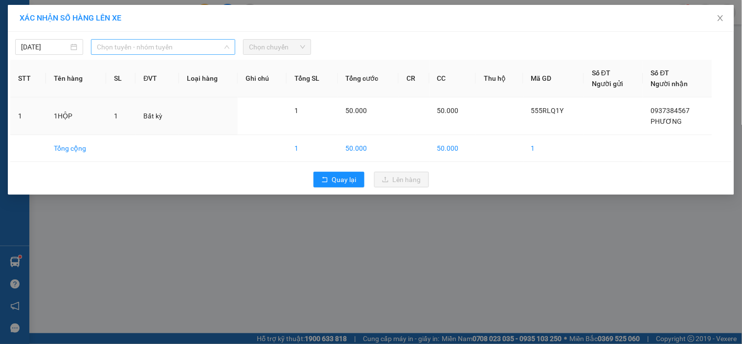
click at [187, 47] on span "Chọn tuyến - nhóm tuyến" at bounding box center [163, 47] width 132 height 15
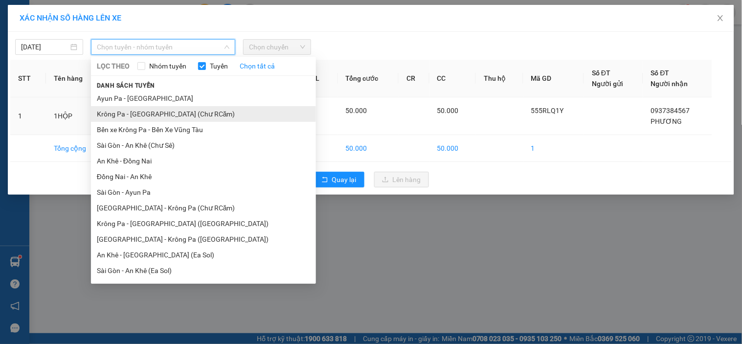
click at [164, 110] on li "Krông Pa - [GEOGRAPHIC_DATA] (Chư RCăm)" at bounding box center [203, 114] width 225 height 16
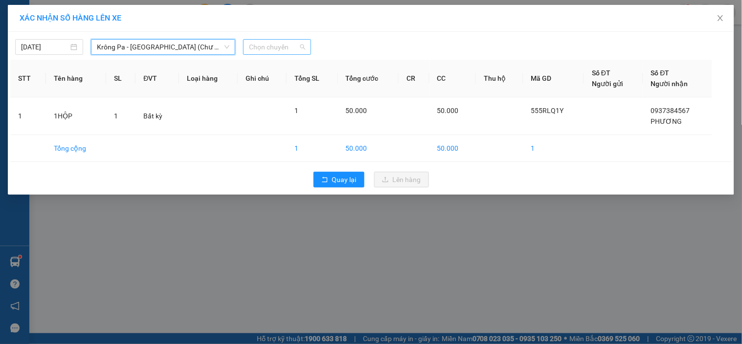
drag, startPoint x: 278, startPoint y: 43, endPoint x: 272, endPoint y: 66, distance: 24.1
click at [278, 44] on span "Chọn chuyến" at bounding box center [277, 47] width 56 height 15
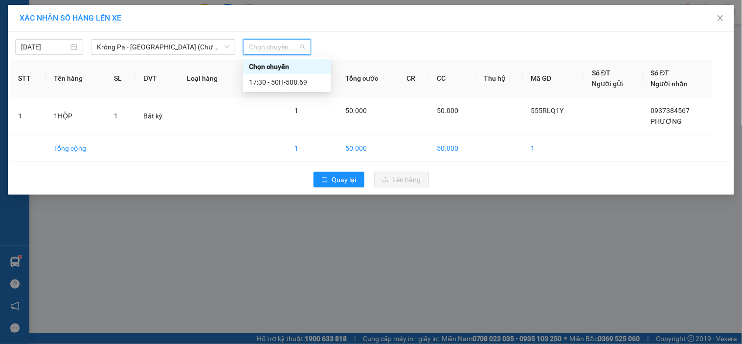
click at [271, 67] on div "Chọn chuyến" at bounding box center [287, 66] width 76 height 11
type input "18"
click at [274, 81] on div "Thêm chuyến " 18:00 "" at bounding box center [295, 82] width 104 height 17
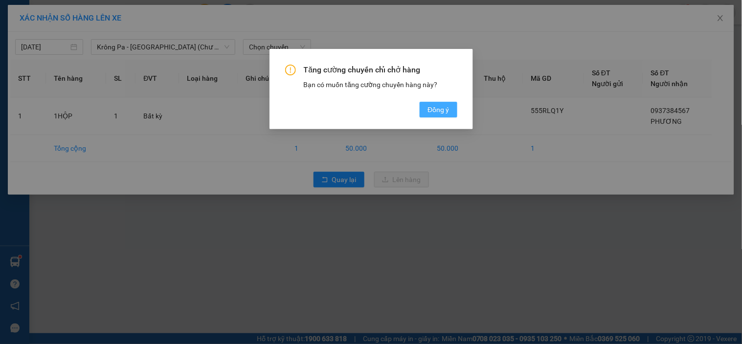
click at [441, 106] on span "Đồng ý" at bounding box center [438, 109] width 22 height 11
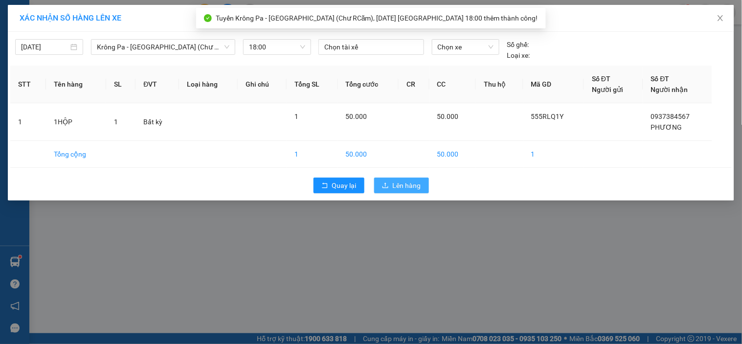
click at [414, 186] on span "Lên hàng" at bounding box center [407, 185] width 28 height 11
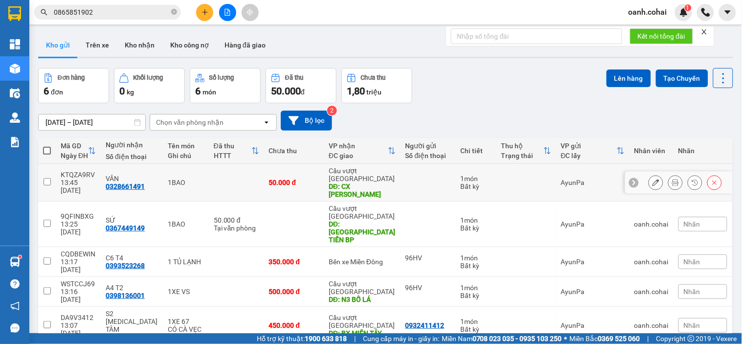
click at [425, 164] on td at bounding box center [427, 183] width 55 height 38
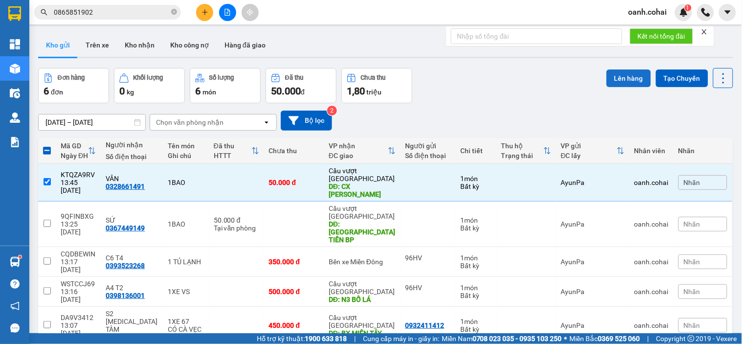
click at [632, 79] on button "Lên hàng" at bounding box center [628, 78] width 44 height 18
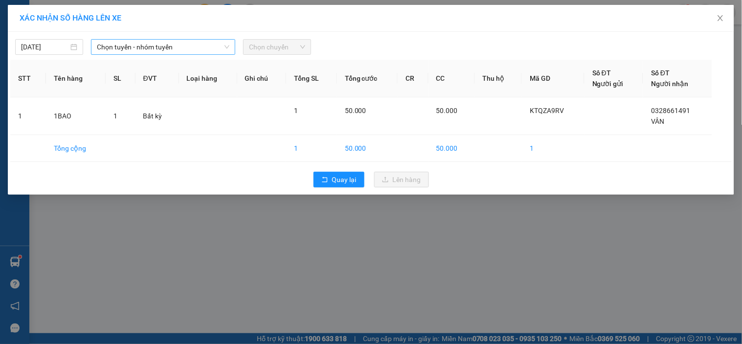
click at [214, 45] on span "Chọn tuyến - nhóm tuyến" at bounding box center [163, 47] width 132 height 15
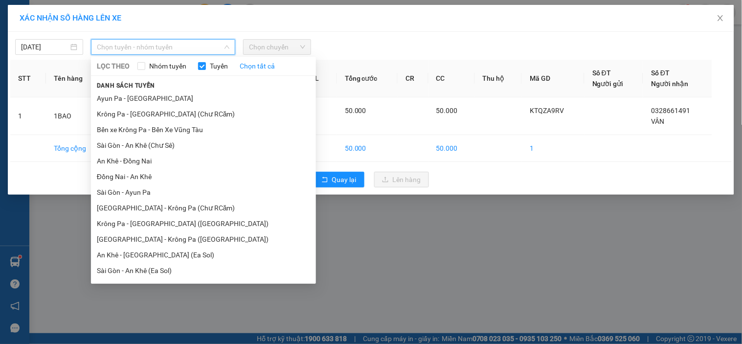
click at [138, 336] on li "BX Krông Pa - BX Miền Tây ([GEOGRAPHIC_DATA] - [GEOGRAPHIC_DATA])" at bounding box center [203, 349] width 225 height 26
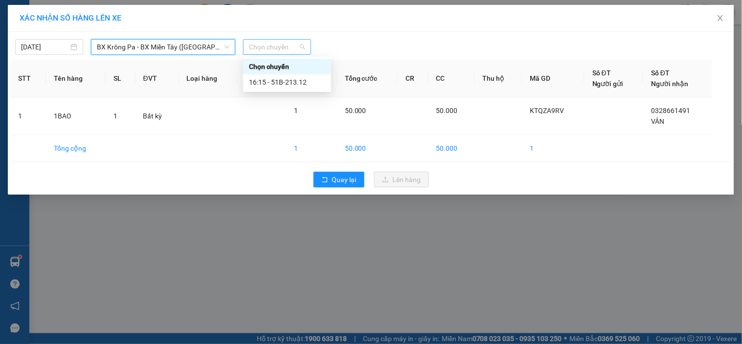
click at [283, 44] on span "Chọn chuyến" at bounding box center [277, 47] width 56 height 15
drag, startPoint x: 281, startPoint y: 75, endPoint x: 307, endPoint y: 96, distance: 33.7
click at [280, 75] on div "16:15 - 51B-213.12" at bounding box center [287, 82] width 88 height 16
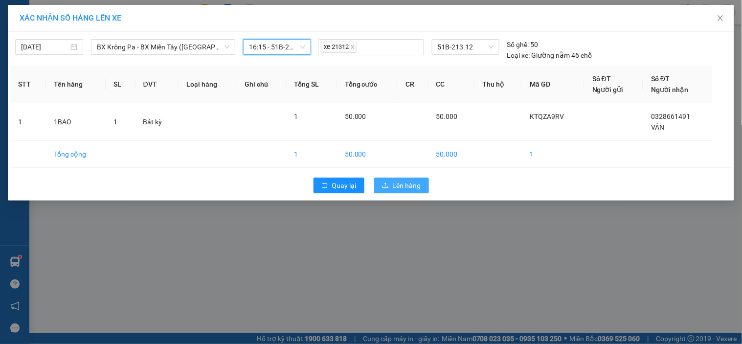
click at [389, 187] on button "Lên hàng" at bounding box center [401, 185] width 55 height 16
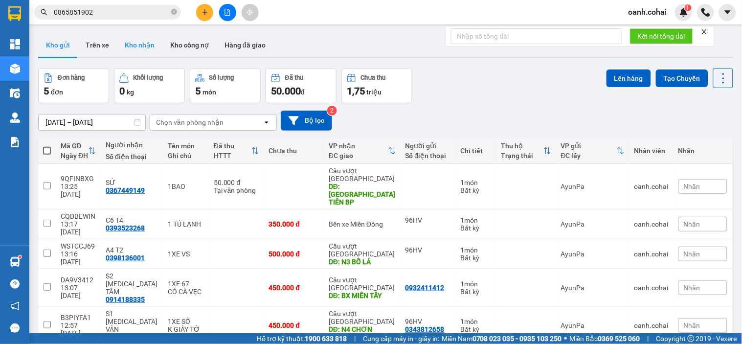
click at [139, 45] on button "Kho nhận" at bounding box center [139, 44] width 45 height 23
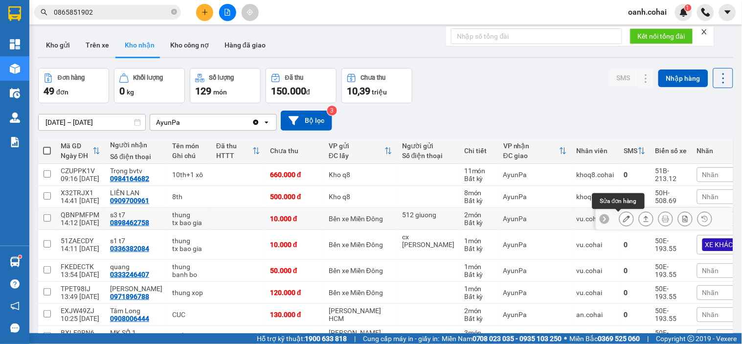
click at [623, 217] on icon at bounding box center [626, 218] width 7 height 7
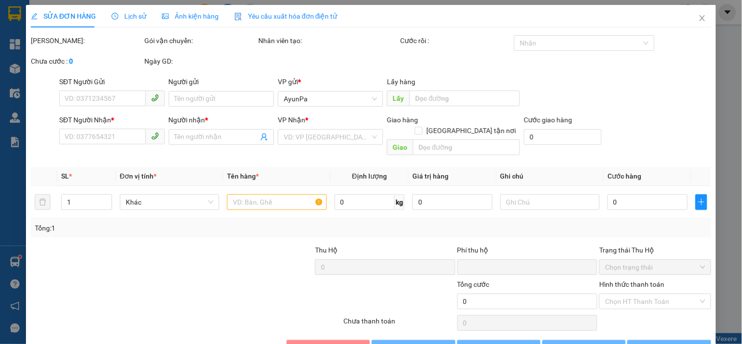
type input "512 giuong"
type input "0898462758"
type input "s3 t7"
type input "0"
type input "10.000"
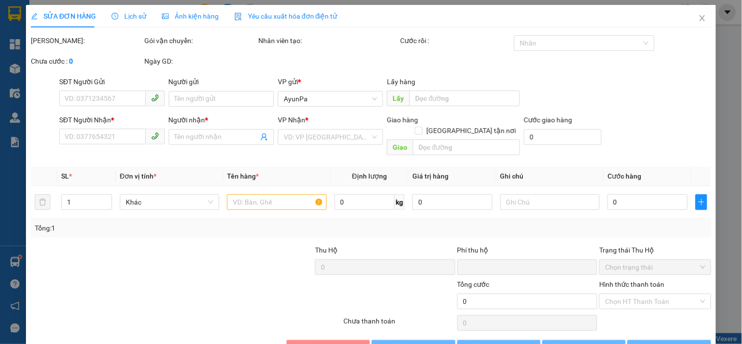
type input "10.000"
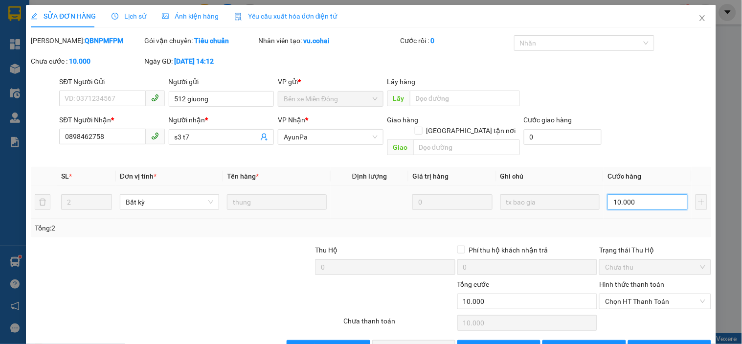
click at [626, 194] on input "10.000" at bounding box center [647, 202] width 80 height 16
type input "0"
type input "1"
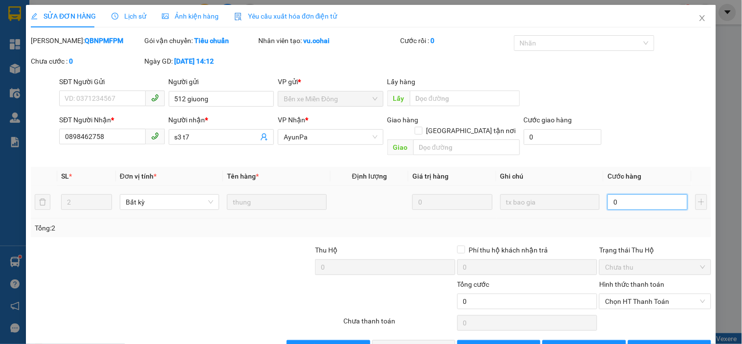
type input "1"
type input "01"
type input "10"
type input "010"
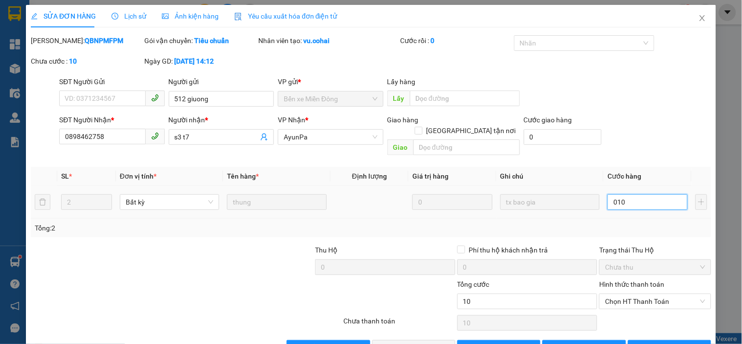
type input "100"
type input "0.100"
type input "100.000"
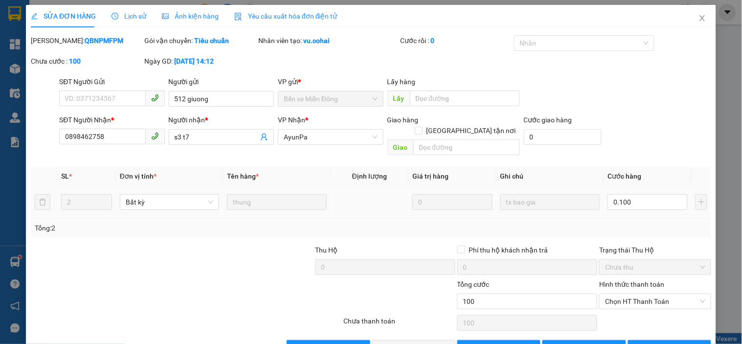
type input "100.000"
click at [631, 222] on div "Tổng: 2" at bounding box center [371, 227] width 672 height 11
click at [616, 294] on span "Chọn HT Thanh Toán" at bounding box center [655, 301] width 100 height 15
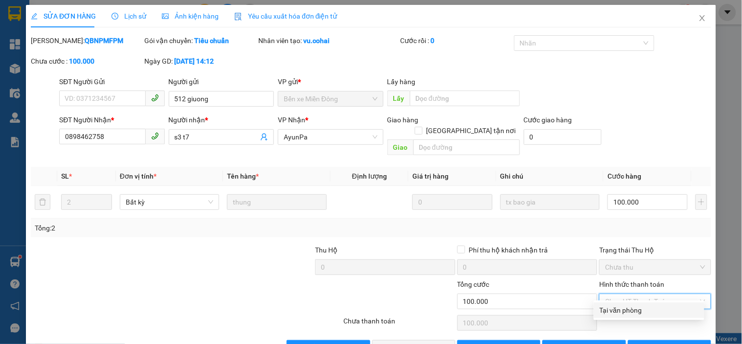
click at [614, 305] on div "Tại văn phòng" at bounding box center [648, 310] width 99 height 11
type input "0"
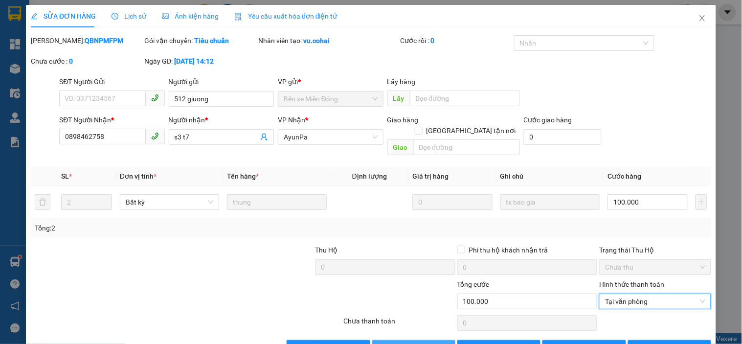
click at [397, 342] on span "[PERSON_NAME] và Giao hàng" at bounding box center [438, 347] width 94 height 11
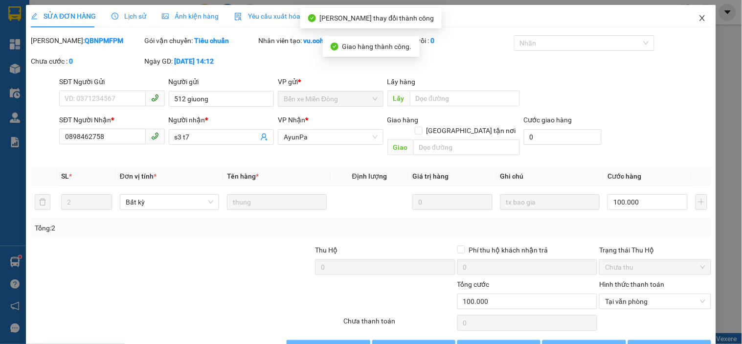
click at [698, 15] on icon "close" at bounding box center [702, 18] width 8 height 8
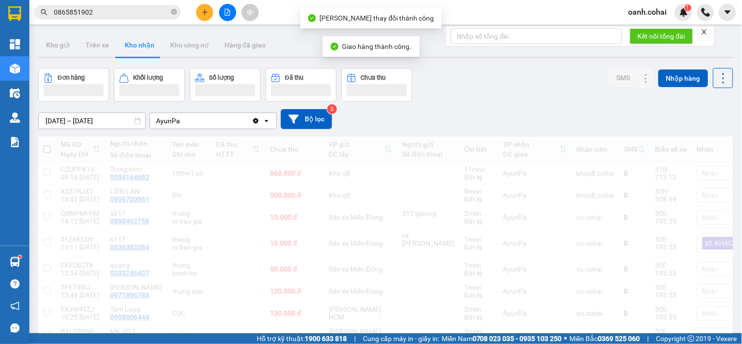
click at [694, 14] on div "oanh.cohai 1" at bounding box center [680, 12] width 121 height 17
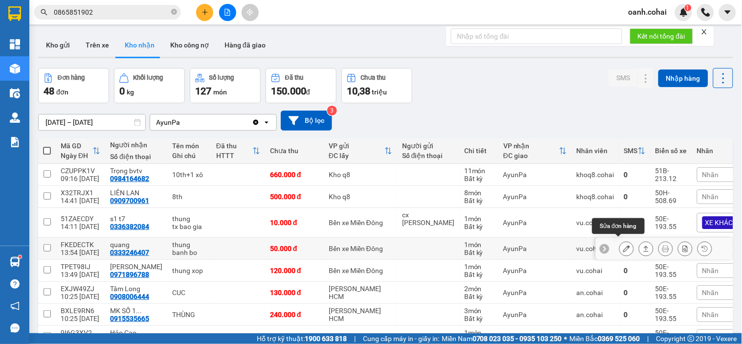
click at [623, 245] on icon at bounding box center [626, 248] width 7 height 7
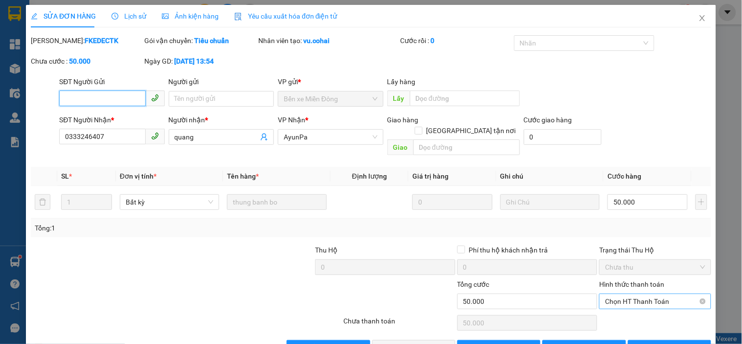
click at [629, 294] on span "Chọn HT Thanh Toán" at bounding box center [655, 301] width 100 height 15
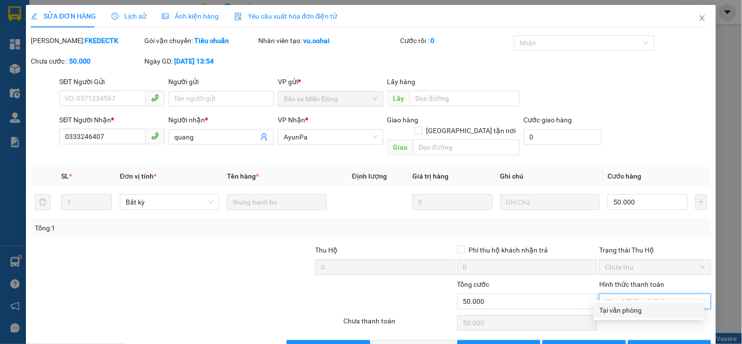
click at [626, 305] on div "Tại văn phòng" at bounding box center [648, 310] width 99 height 11
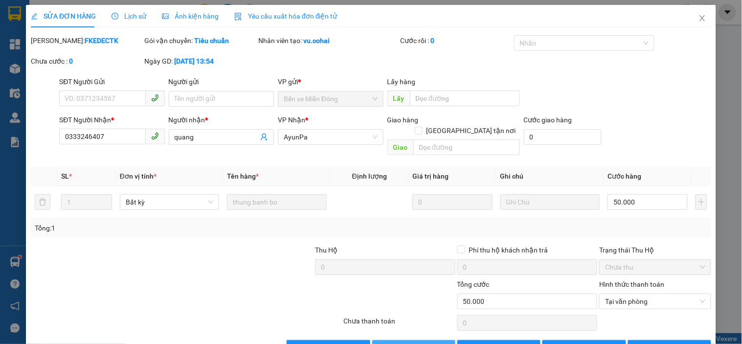
click at [395, 342] on span "[PERSON_NAME] và Giao hàng" at bounding box center [438, 347] width 94 height 11
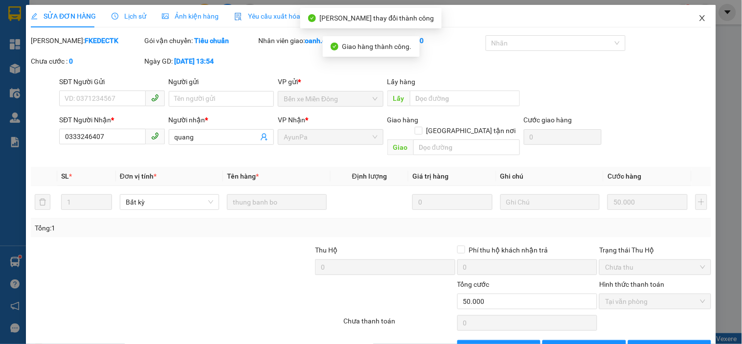
click at [698, 17] on icon "close" at bounding box center [702, 18] width 8 height 8
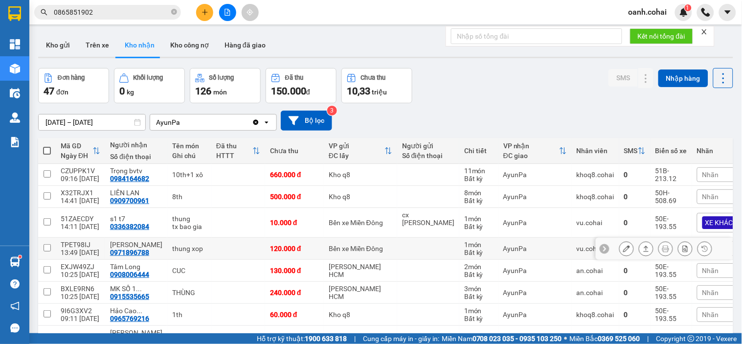
click at [623, 245] on icon at bounding box center [626, 248] width 7 height 7
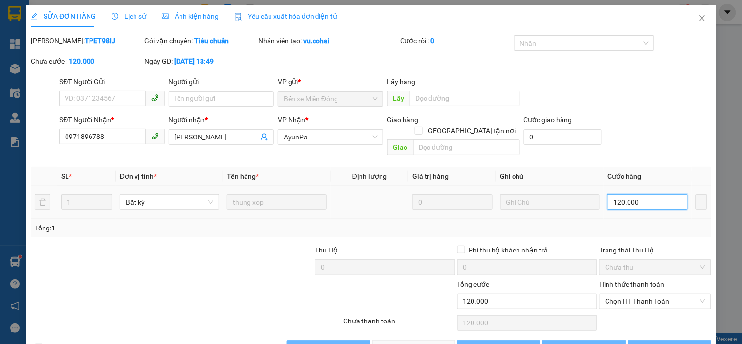
click at [629, 194] on input "120.000" at bounding box center [647, 202] width 80 height 16
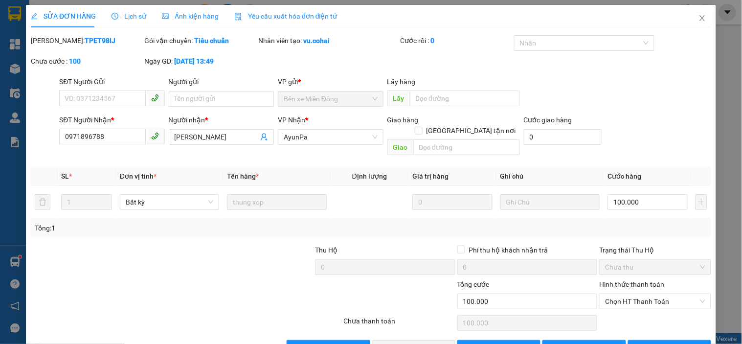
click at [644, 219] on div "Tổng: 1" at bounding box center [371, 228] width 680 height 19
click at [639, 294] on span "Chọn HT Thanh Toán" at bounding box center [655, 301] width 100 height 15
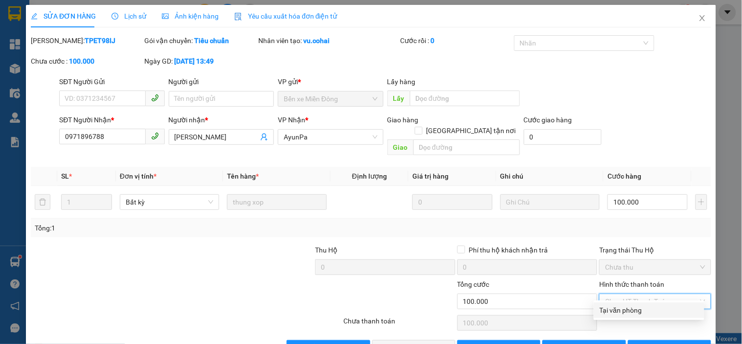
click at [618, 309] on div "Tại văn phòng" at bounding box center [648, 310] width 99 height 11
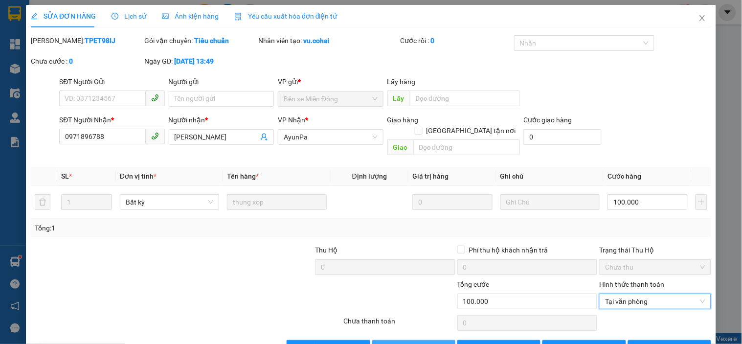
click at [403, 342] on span "[PERSON_NAME] và Giao hàng" at bounding box center [438, 347] width 94 height 11
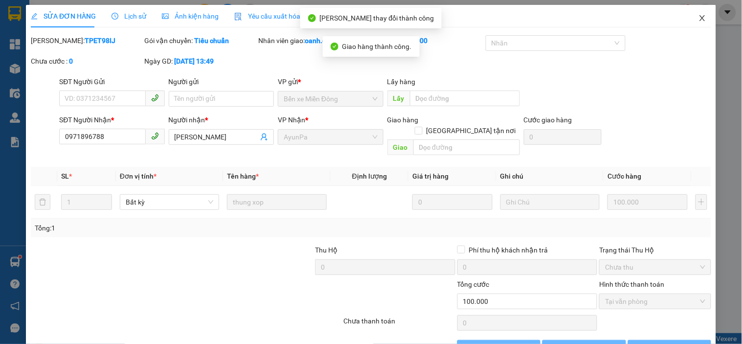
click at [698, 16] on icon "close" at bounding box center [702, 18] width 8 height 8
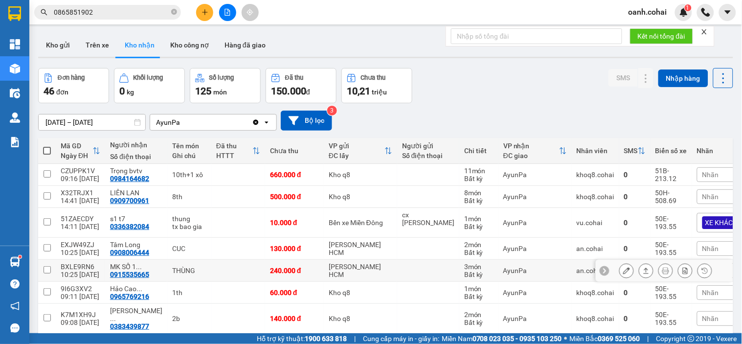
click at [623, 267] on icon at bounding box center [626, 270] width 7 height 7
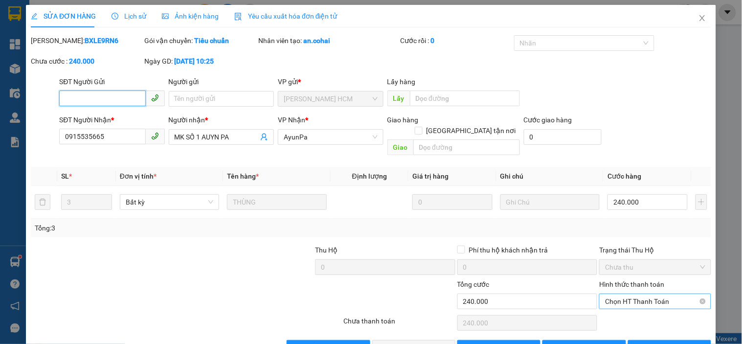
click at [627, 294] on span "Chọn HT Thanh Toán" at bounding box center [655, 301] width 100 height 15
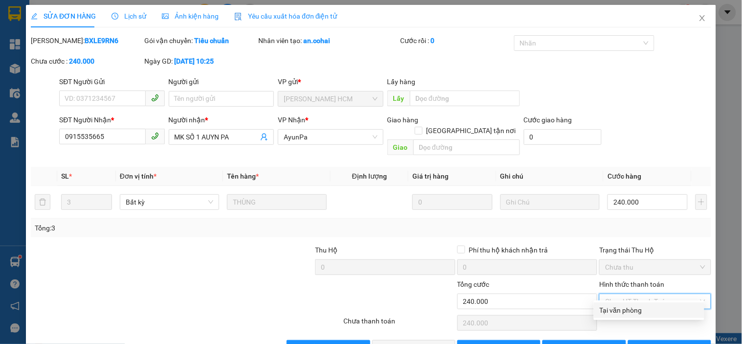
click at [616, 305] on div "Tại văn phòng" at bounding box center [648, 310] width 99 height 11
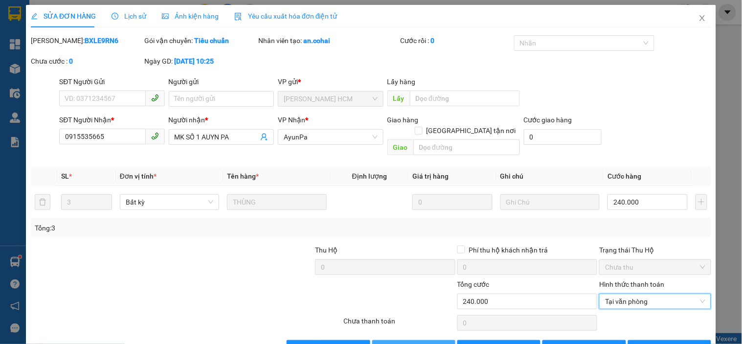
click at [412, 342] on span "[PERSON_NAME] và Giao hàng" at bounding box center [438, 347] width 94 height 11
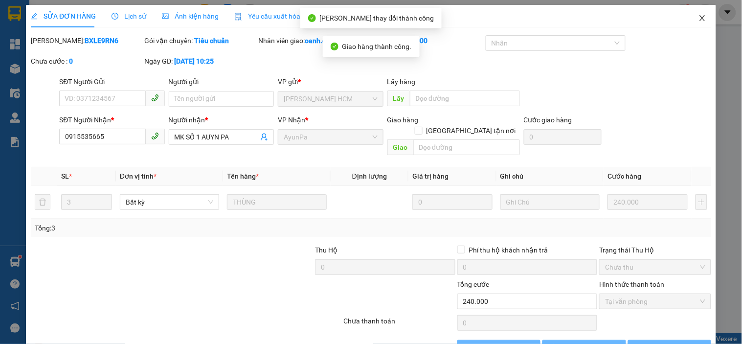
click at [699, 16] on icon "close" at bounding box center [701, 18] width 5 height 6
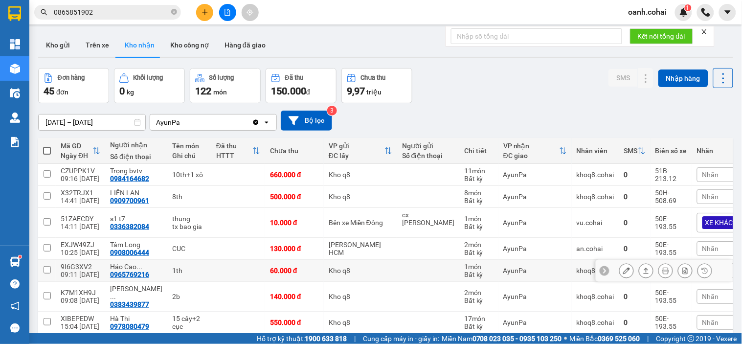
click at [623, 267] on icon at bounding box center [626, 270] width 7 height 7
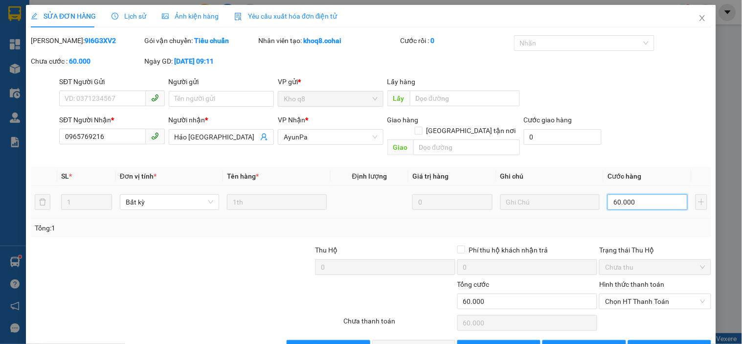
click at [662, 194] on input "60.000" at bounding box center [647, 202] width 80 height 16
click at [664, 222] on div "Tổng: 1" at bounding box center [371, 227] width 672 height 11
click at [649, 294] on span "Chọn HT Thanh Toán" at bounding box center [655, 301] width 100 height 15
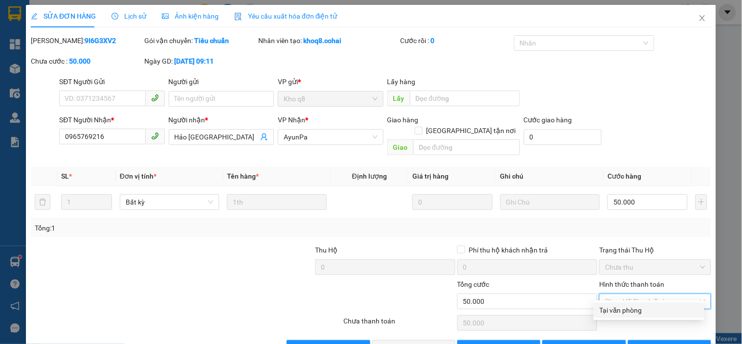
click at [636, 311] on div "Tại văn phòng" at bounding box center [648, 310] width 99 height 11
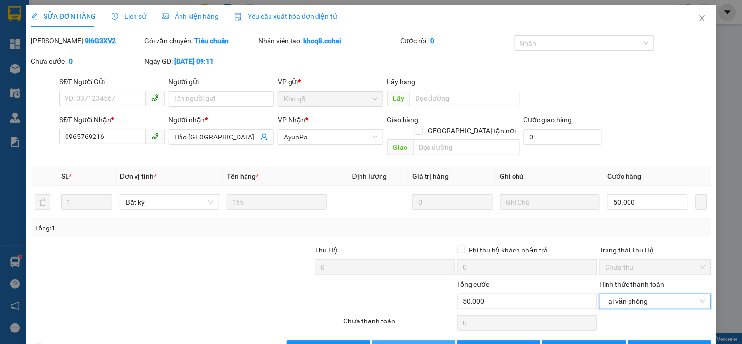
click at [419, 342] on span "[PERSON_NAME] và Giao hàng" at bounding box center [438, 347] width 94 height 11
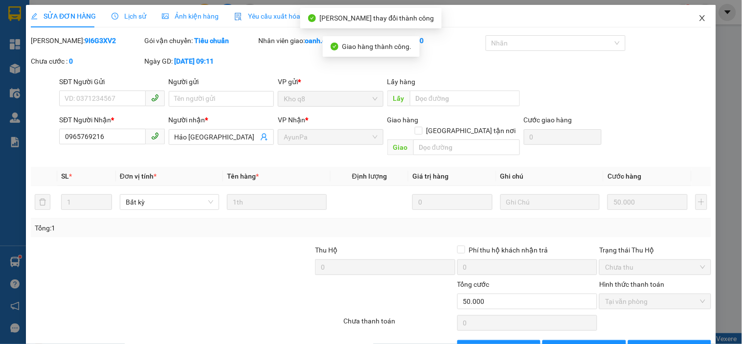
click at [694, 14] on span "Close" at bounding box center [701, 18] width 27 height 27
click at [691, 16] on div "1" at bounding box center [683, 12] width 17 height 17
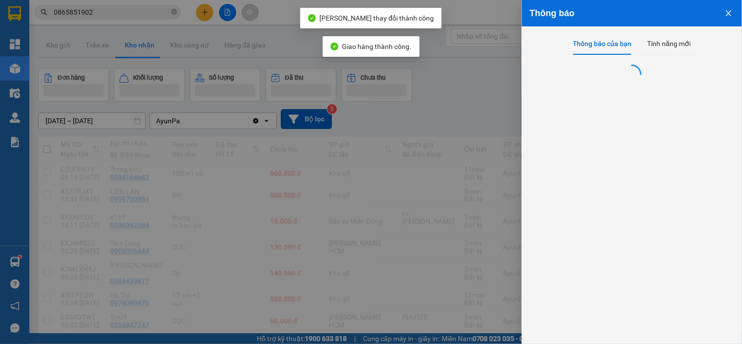
click at [460, 119] on div at bounding box center [371, 172] width 742 height 344
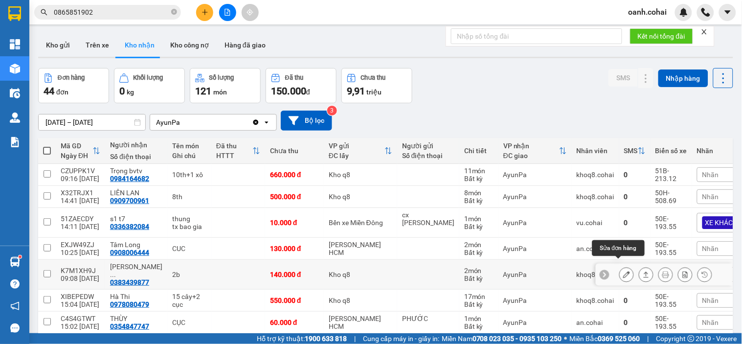
click at [623, 271] on icon at bounding box center [626, 274] width 7 height 7
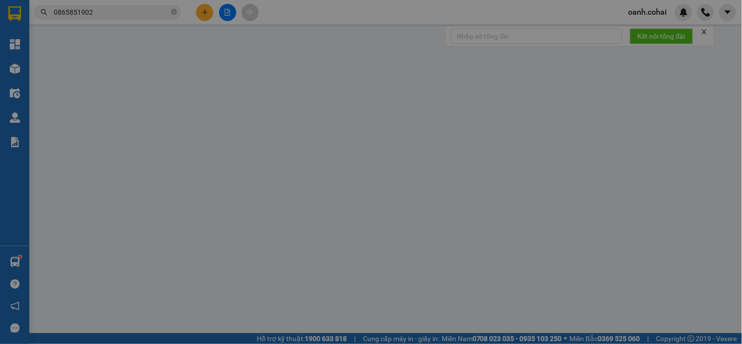
type input "0383439877"
type input "Phấn Hưng thịnh Phát"
type input "0"
type input "140.000"
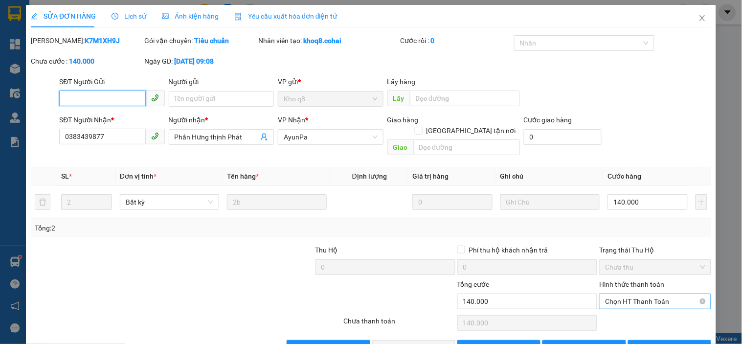
click at [619, 294] on span "Chọn HT Thanh Toán" at bounding box center [655, 301] width 100 height 15
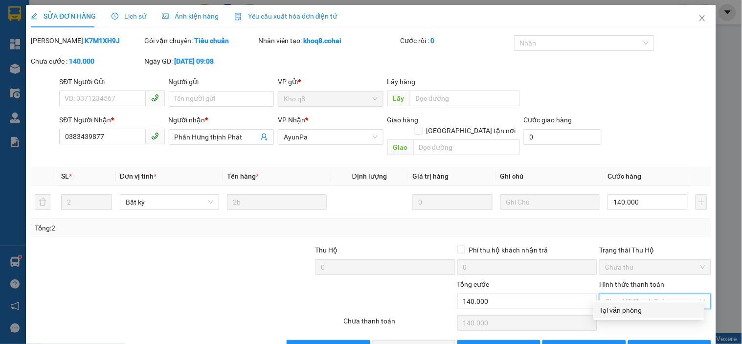
click at [621, 303] on div "Tại văn phòng" at bounding box center [649, 310] width 110 height 16
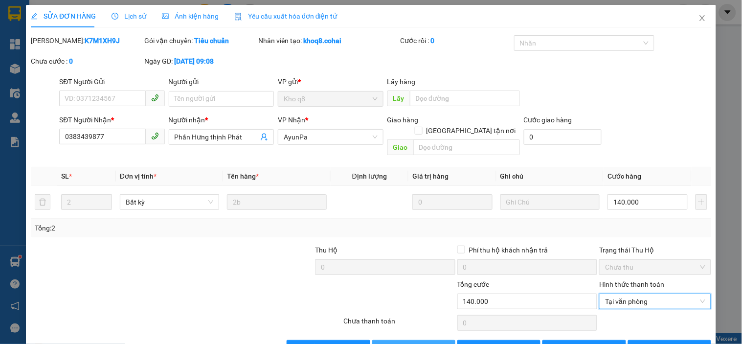
click at [387, 340] on button "[PERSON_NAME] và Giao hàng" at bounding box center [413, 348] width 83 height 16
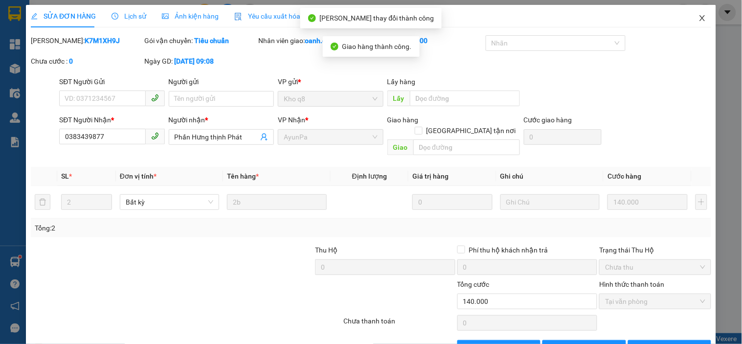
click at [698, 19] on icon "close" at bounding box center [702, 18] width 8 height 8
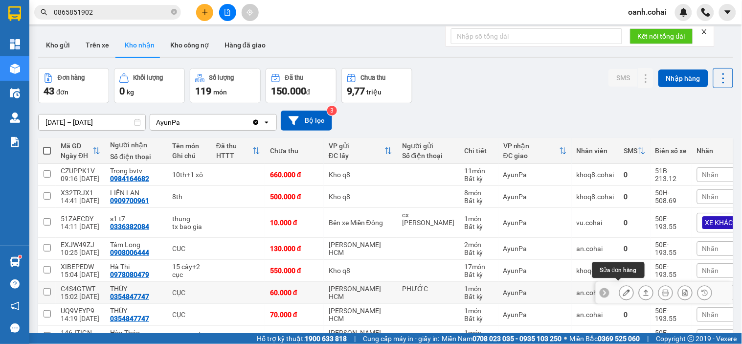
click at [623, 289] on icon at bounding box center [626, 292] width 7 height 7
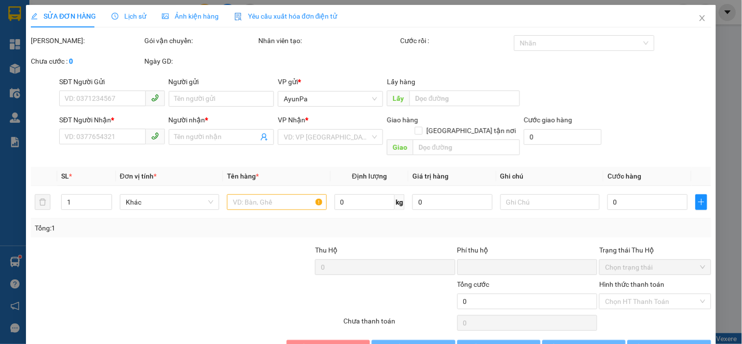
type input "PHƯỚC"
type input "0354847747"
type input "THÙY"
type input "0"
type input "60.000"
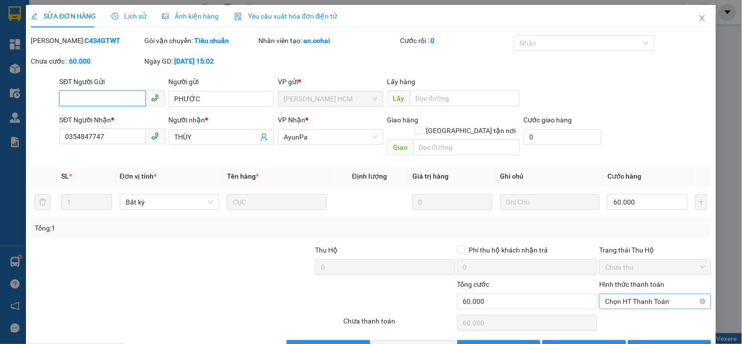
drag, startPoint x: 670, startPoint y: 266, endPoint x: 663, endPoint y: 273, distance: 9.7
click at [669, 294] on span "Chọn HT Thanh Toán" at bounding box center [655, 301] width 100 height 15
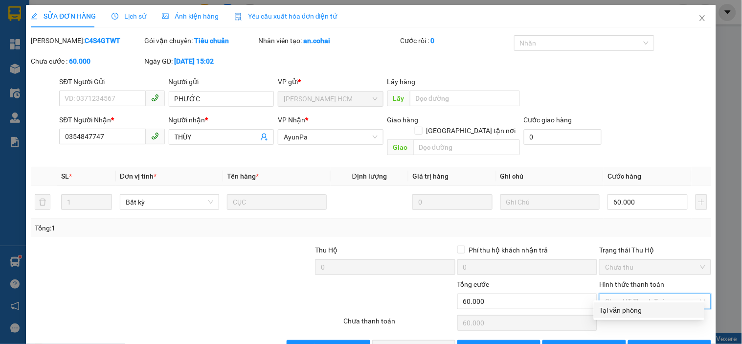
click at [636, 302] on div "Tại văn phòng" at bounding box center [649, 310] width 110 height 16
type input "0"
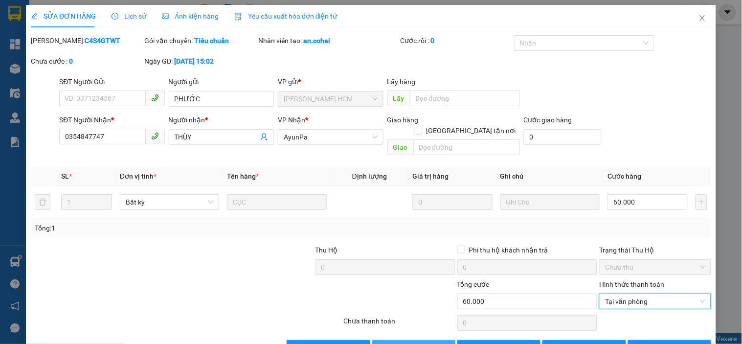
click at [395, 342] on span "[PERSON_NAME] và Giao hàng" at bounding box center [438, 347] width 94 height 11
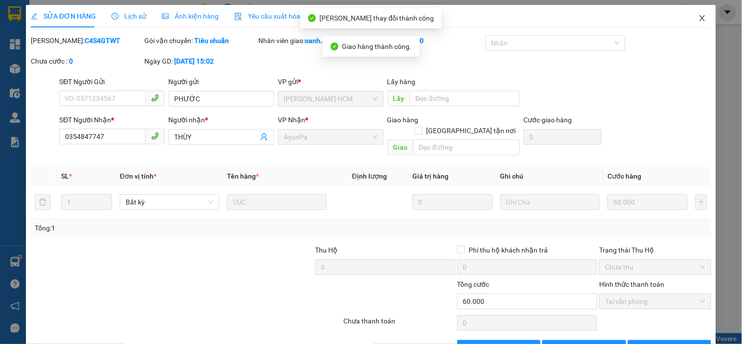
click at [698, 15] on icon "close" at bounding box center [702, 18] width 8 height 8
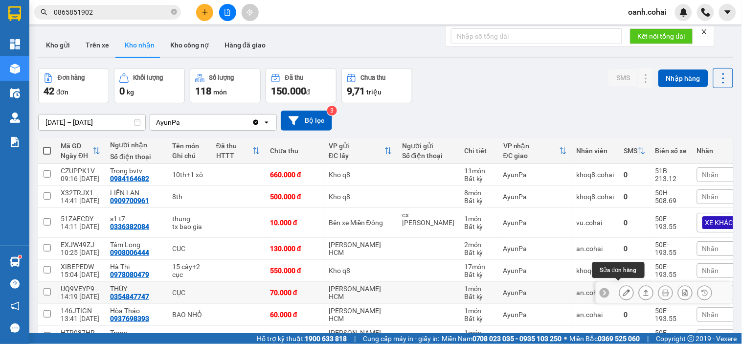
click at [623, 289] on icon at bounding box center [626, 292] width 7 height 7
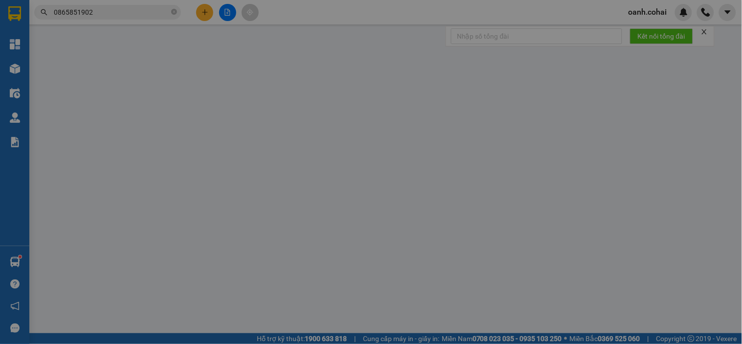
type input "0354847747"
type input "THÙY"
type input "0"
type input "70.000"
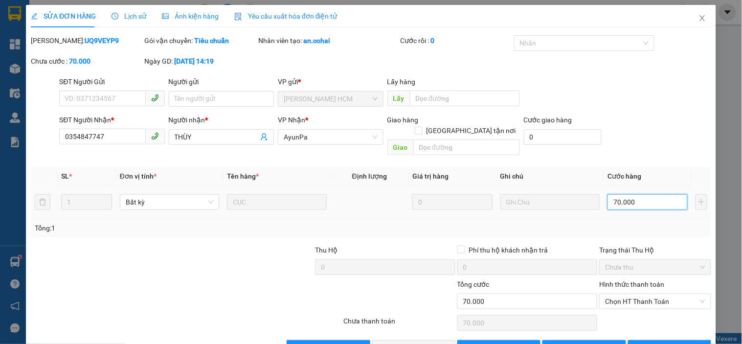
click at [633, 197] on input "70.000" at bounding box center [647, 202] width 80 height 16
type input "0"
type input "6"
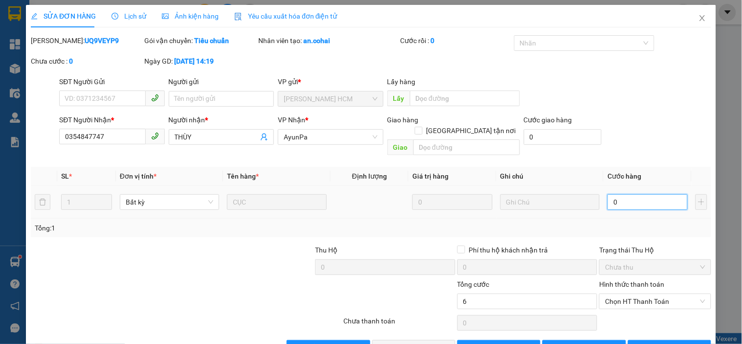
type input "6"
type input "06"
type input "60"
click at [665, 260] on span "Chưa thu" at bounding box center [655, 267] width 100 height 15
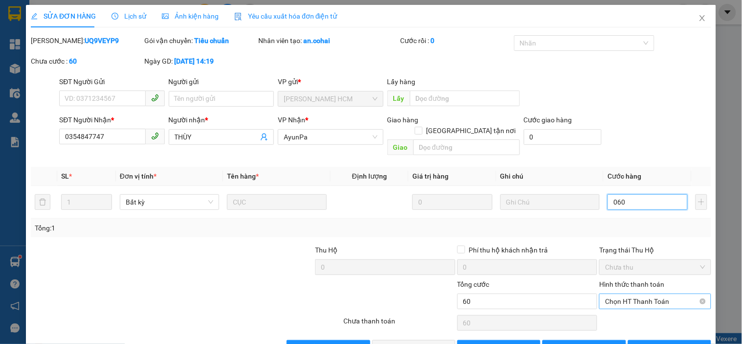
click at [656, 294] on span "Chọn HT Thanh Toán" at bounding box center [655, 301] width 100 height 15
type input "060"
type input "60.000"
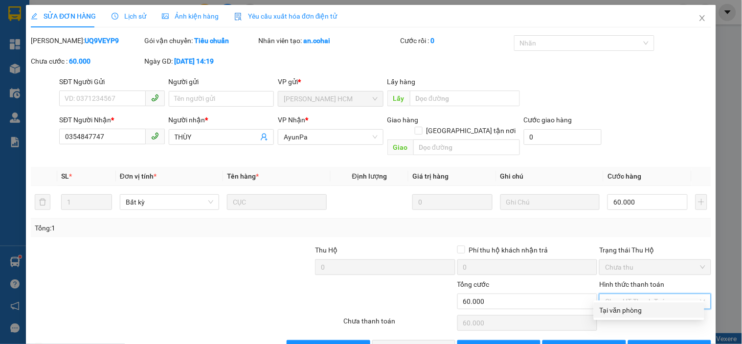
click at [646, 304] on div "Tại văn phòng" at bounding box center [649, 310] width 110 height 16
type input "0"
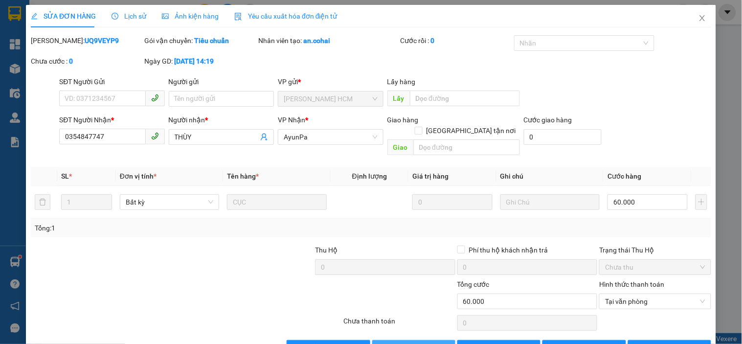
click at [427, 342] on span "[PERSON_NAME] và Giao hàng" at bounding box center [438, 347] width 94 height 11
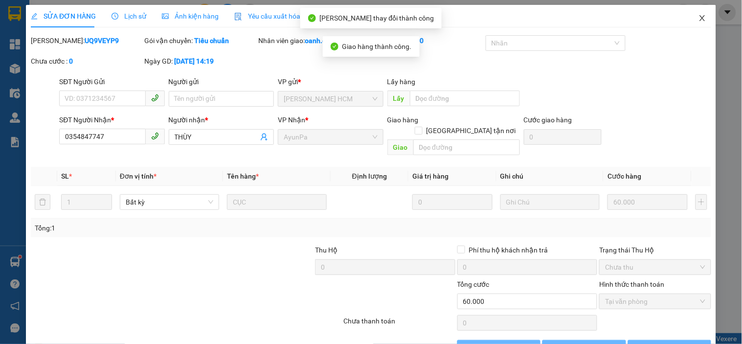
click at [698, 18] on icon "close" at bounding box center [702, 18] width 8 height 8
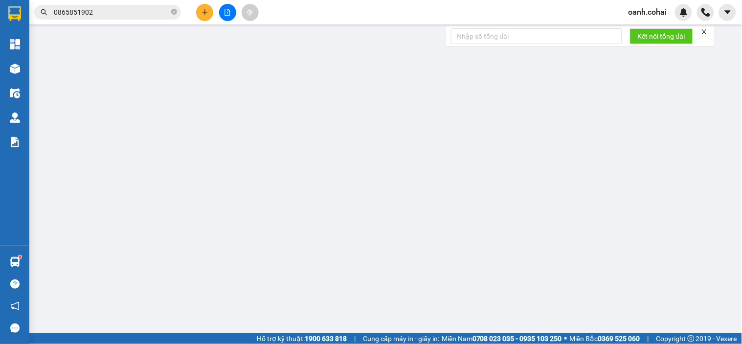
type input "0988098822"
type input "nhân"
type input "0"
type input "60.000"
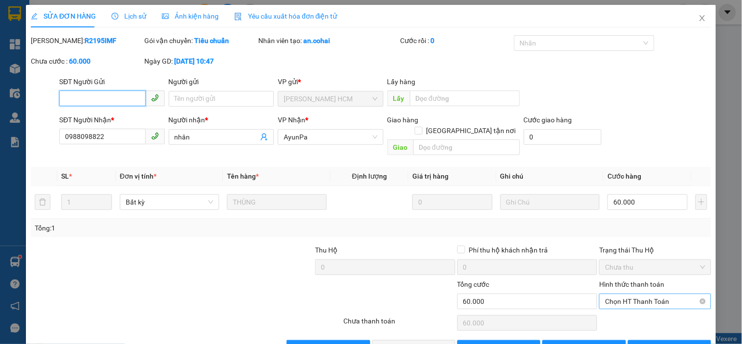
click at [639, 294] on span "Chọn HT Thanh Toán" at bounding box center [655, 301] width 100 height 15
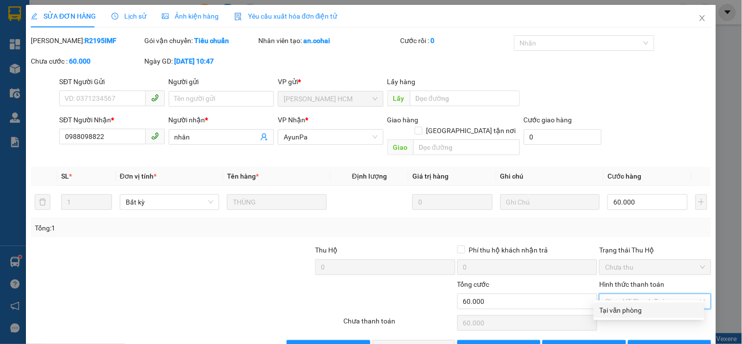
click at [624, 305] on div "Tại văn phòng" at bounding box center [648, 310] width 99 height 11
type input "0"
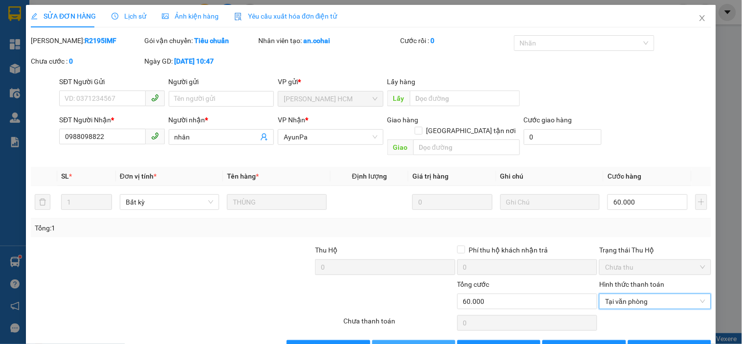
click at [409, 342] on span "[PERSON_NAME] và Giao hàng" at bounding box center [438, 347] width 94 height 11
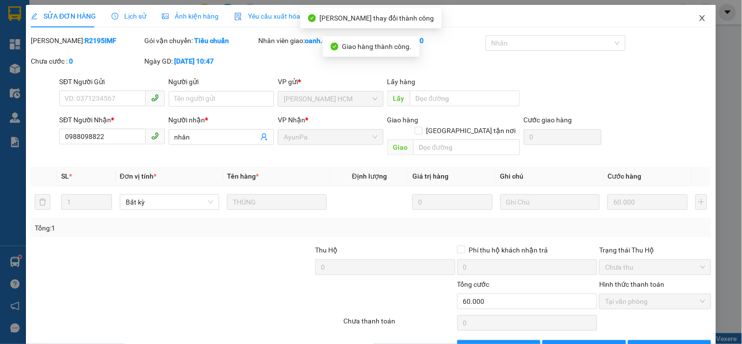
click at [698, 14] on icon "close" at bounding box center [702, 18] width 8 height 8
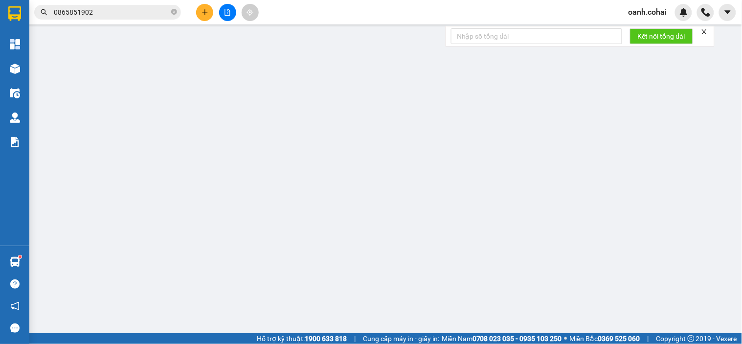
type input "0904874858"
type input "Phương"
type input "0"
type input "70.000"
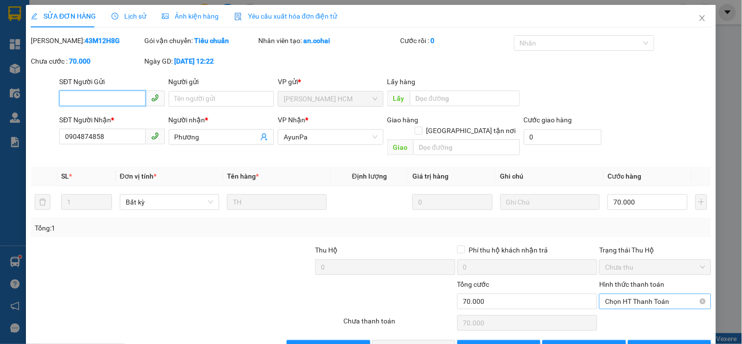
click at [643, 294] on span "Chọn HT Thanh Toán" at bounding box center [655, 301] width 100 height 15
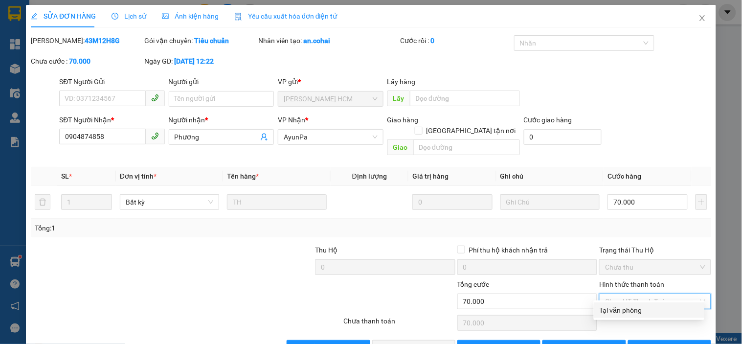
drag, startPoint x: 619, startPoint y: 288, endPoint x: 610, endPoint y: 292, distance: 10.1
click at [619, 305] on div "Tại văn phòng" at bounding box center [648, 310] width 99 height 11
type input "0"
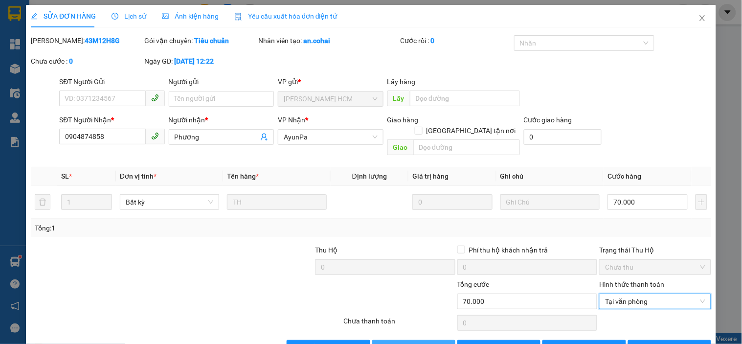
click at [398, 342] on span "[PERSON_NAME] và Giao hàng" at bounding box center [438, 347] width 94 height 11
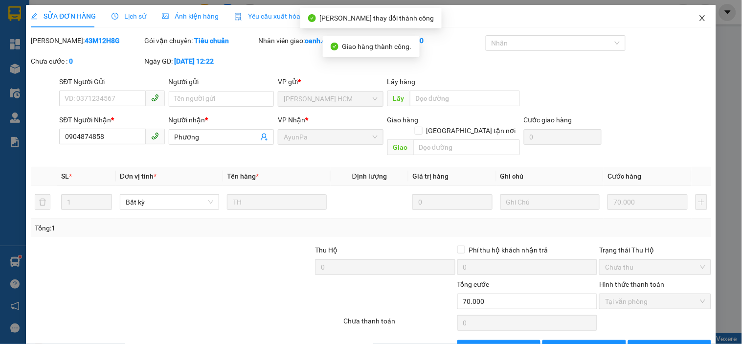
click at [698, 17] on icon "close" at bounding box center [702, 18] width 8 height 8
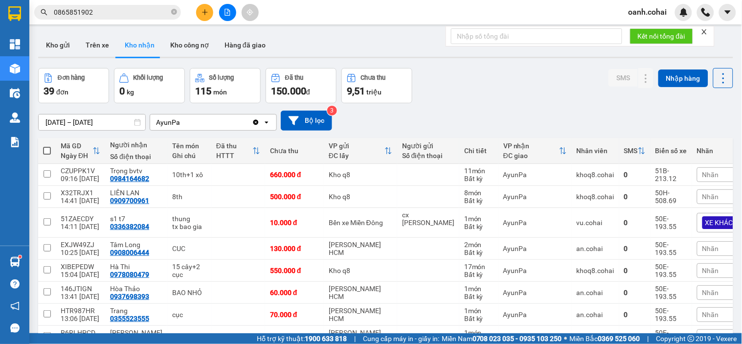
click at [702, 332] on span "Nhãn" at bounding box center [710, 336] width 17 height 8
click at [471, 20] on div "Kết quả tìm kiếm ( 1 ) Bộ lọc Mã ĐH Trạng thái Món hàng Thu hộ Tổng cước Chưa c…" at bounding box center [371, 12] width 742 height 24
click at [206, 17] on button at bounding box center [204, 12] width 17 height 17
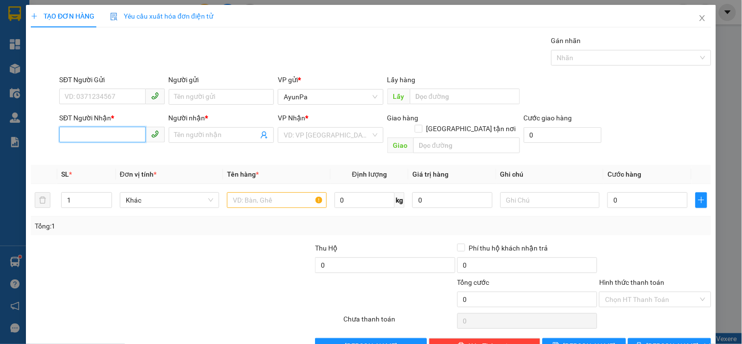
click at [91, 127] on input "SĐT Người Nhận *" at bounding box center [102, 135] width 86 height 16
type input "0359081211"
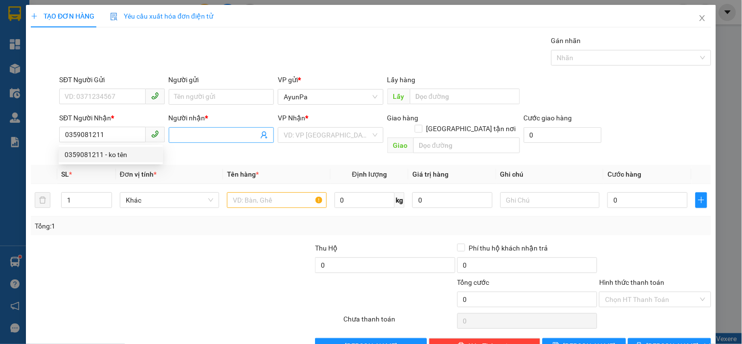
click at [180, 139] on input "Người nhận *" at bounding box center [217, 135] width 84 height 11
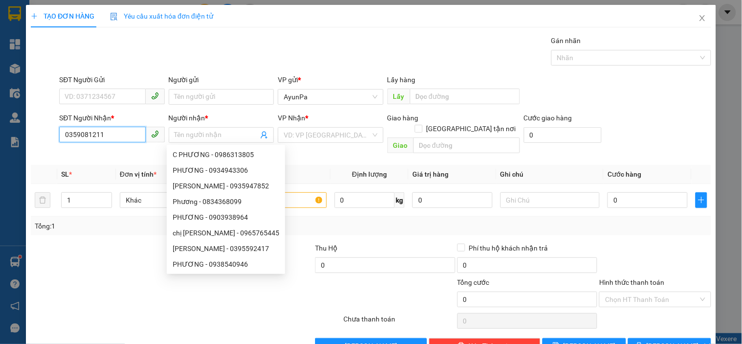
click at [121, 137] on input "0359081211" at bounding box center [102, 135] width 86 height 16
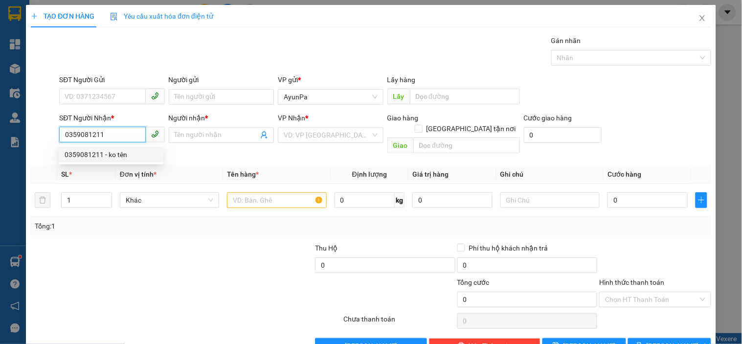
click at [109, 155] on div "0359081211 - ko tên" at bounding box center [111, 154] width 92 height 11
type input "ko tên"
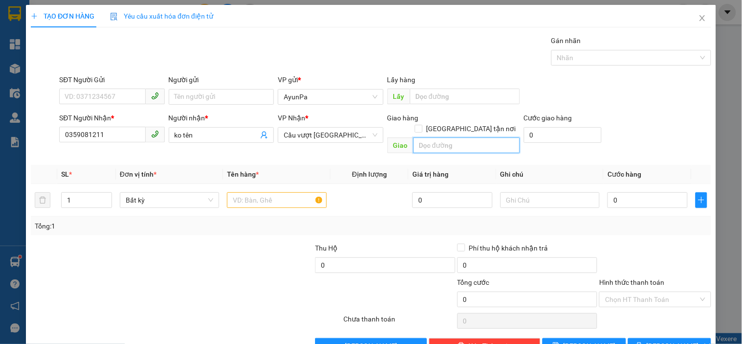
click at [422, 137] on input "text" at bounding box center [466, 145] width 107 height 16
type input "N4 Hiệp phước"
click at [255, 192] on input "text" at bounding box center [276, 200] width 99 height 16
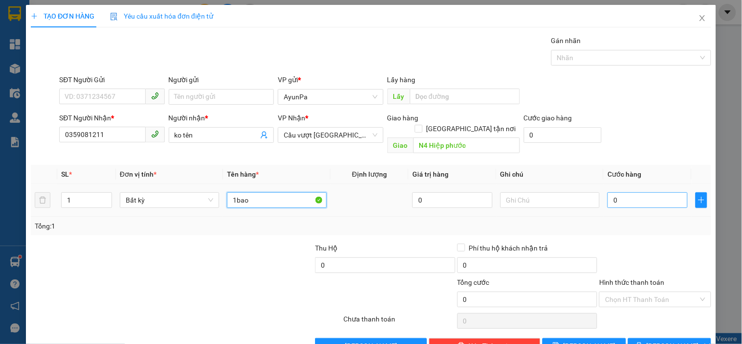
type input "1bao"
click at [622, 197] on input "0" at bounding box center [647, 200] width 80 height 16
type input "4"
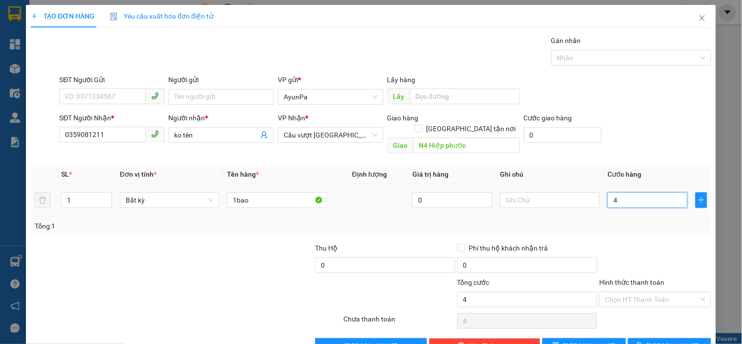
type input "0"
type input "06"
type input "6"
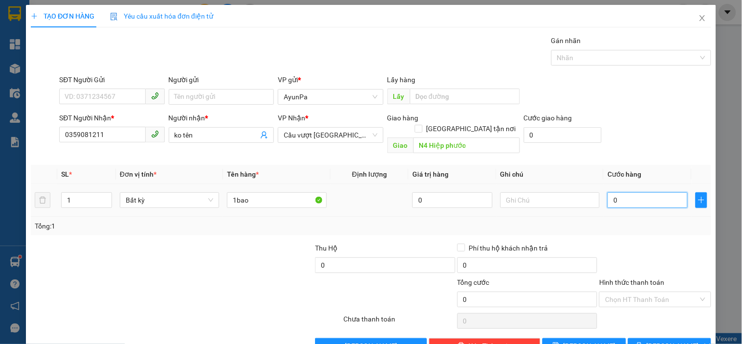
type input "6"
type input "060"
type input "60"
type input "60.000"
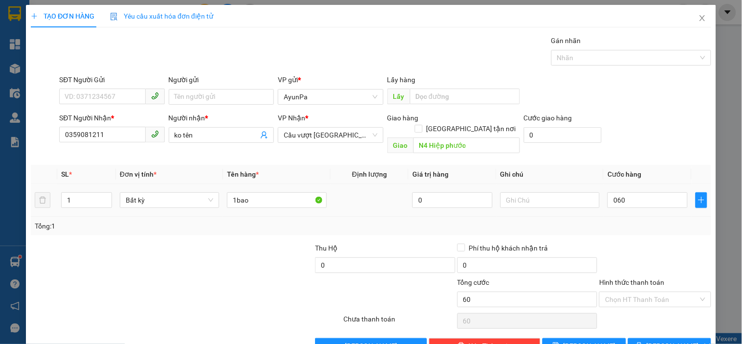
type input "60.000"
drag, startPoint x: 635, startPoint y: 216, endPoint x: 639, endPoint y: 295, distance: 78.8
click at [635, 234] on div "Transit Pickup Surcharge Ids Transit Deliver Surcharge Ids Transit Deliver Surc…" at bounding box center [371, 194] width 680 height 318
click at [643, 292] on input "Hình thức thanh toán" at bounding box center [651, 299] width 93 height 15
click at [626, 308] on div "Tại văn phòng" at bounding box center [648, 308] width 99 height 11
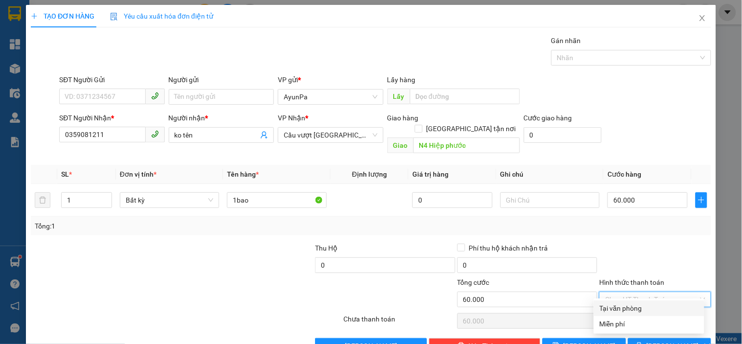
type input "0"
click at [659, 340] on span "[PERSON_NAME] và In" at bounding box center [680, 345] width 68 height 11
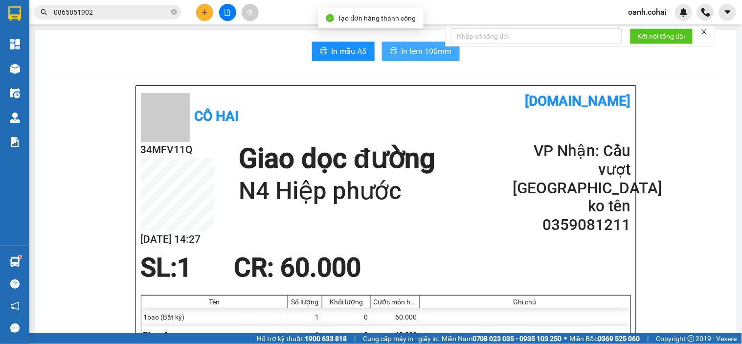
click at [431, 55] on span "In tem 100mm" at bounding box center [426, 51] width 50 height 12
click at [201, 18] on button at bounding box center [204, 12] width 17 height 17
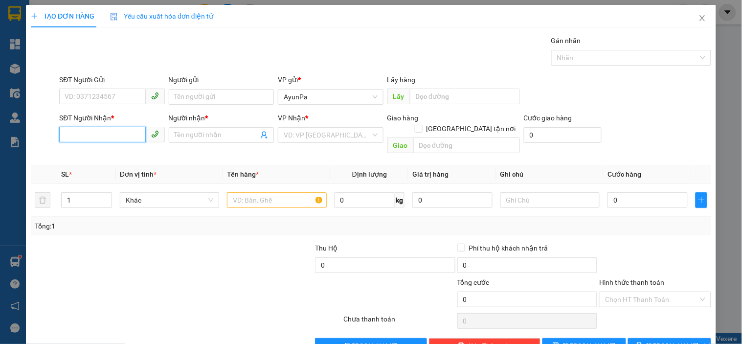
click at [115, 133] on input "SĐT Người Nhận *" at bounding box center [102, 135] width 86 height 16
type input "0939667568"
drag, startPoint x: 118, startPoint y: 159, endPoint x: 206, endPoint y: 152, distance: 88.4
click at [120, 157] on div "0939667568 - SINH" at bounding box center [111, 154] width 92 height 11
type input "SINH"
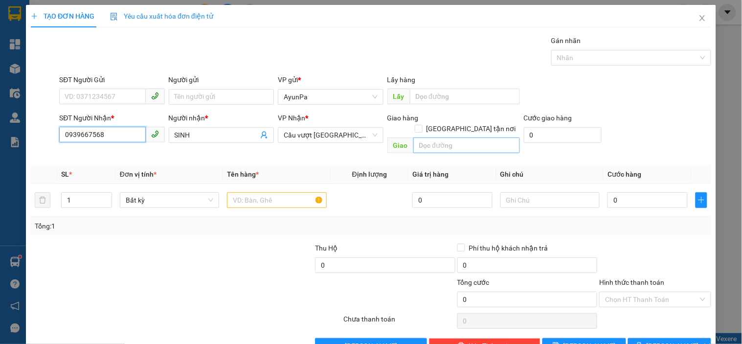
type input "0939667568"
click at [413, 137] on input "text" at bounding box center [466, 145] width 107 height 16
type input "CX SỐ 4 BD"
click at [272, 198] on div at bounding box center [276, 200] width 99 height 20
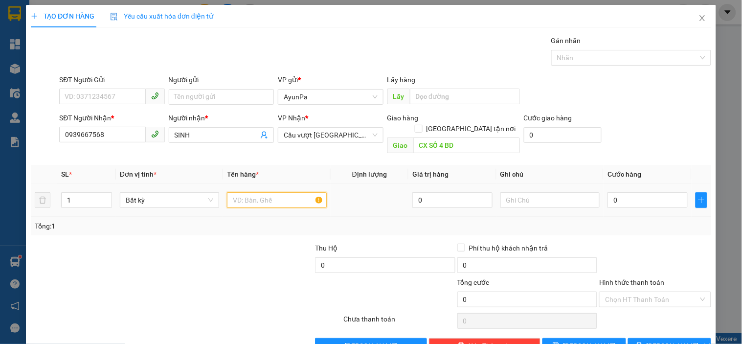
click at [268, 194] on input "text" at bounding box center [276, 200] width 99 height 16
type input "1BAO+1TH"
click at [90, 193] on input "1" at bounding box center [87, 200] width 50 height 15
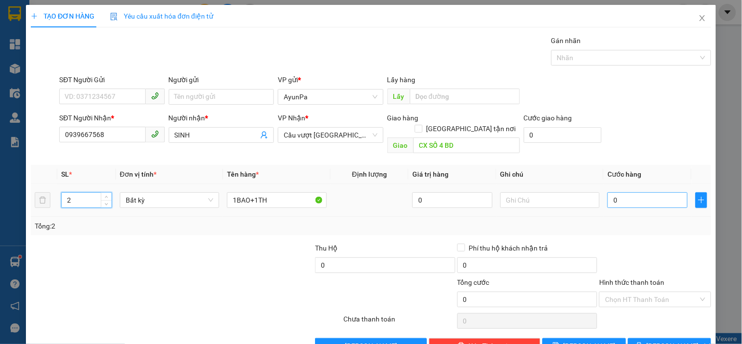
type input "2"
click at [614, 192] on input "0" at bounding box center [647, 200] width 80 height 16
type input "1"
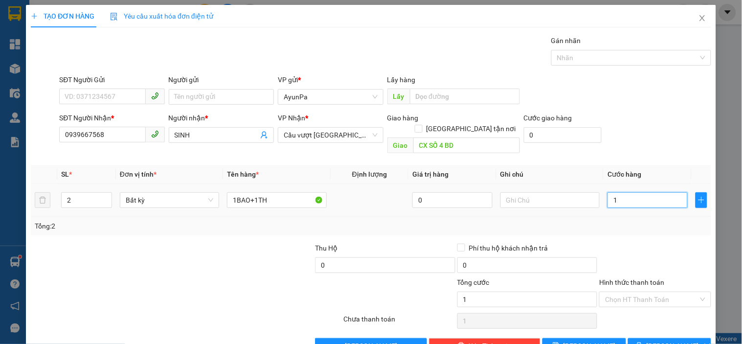
type input "12"
type input "120"
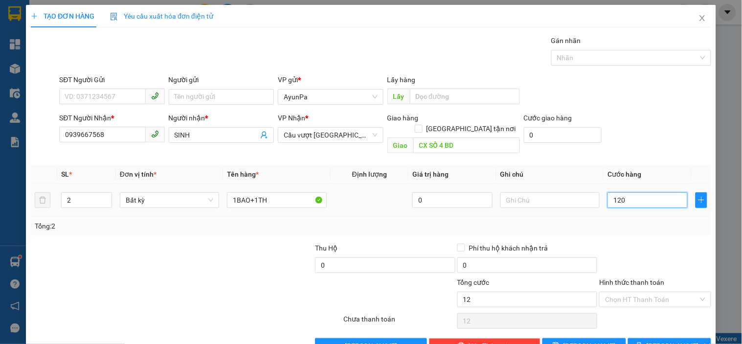
type input "120"
type input "120.000"
click at [639, 256] on div at bounding box center [654, 260] width 113 height 34
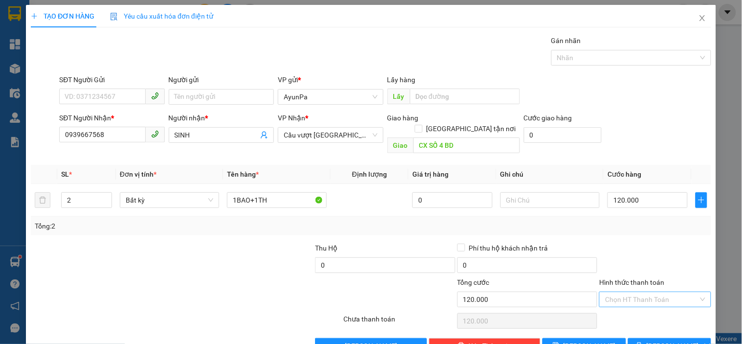
click at [644, 293] on input "Hình thức thanh toán" at bounding box center [651, 299] width 93 height 15
click at [636, 306] on div "Tại văn phòng" at bounding box center [648, 308] width 99 height 11
click at [653, 326] on div "Transit Pickup Surcharge Ids Transit Deliver Surcharge Ids Transit Deliver Surc…" at bounding box center [371, 194] width 680 height 318
click at [653, 340] on span "[PERSON_NAME] và In" at bounding box center [680, 345] width 68 height 11
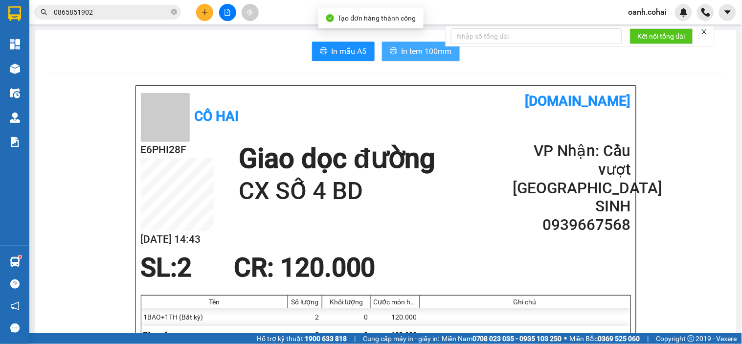
click at [423, 59] on button "In tem 100mm" at bounding box center [421, 52] width 78 height 20
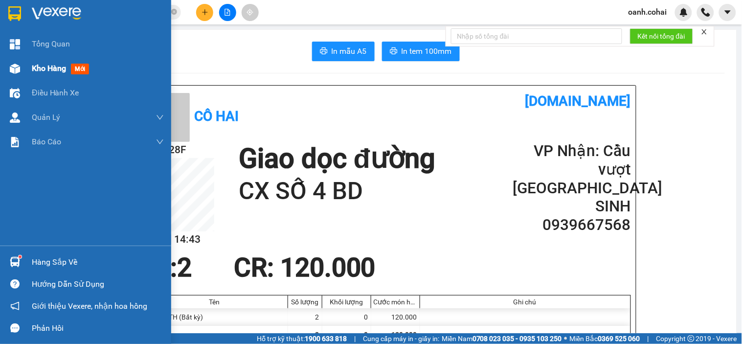
click at [62, 68] on span "Kho hàng" at bounding box center [49, 68] width 34 height 9
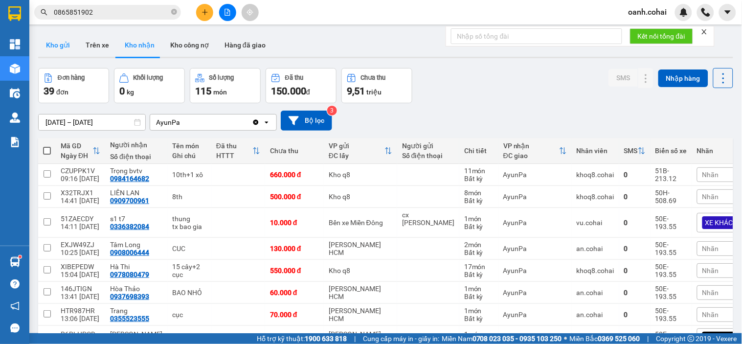
click at [55, 46] on button "Kho gửi" at bounding box center [58, 44] width 40 height 23
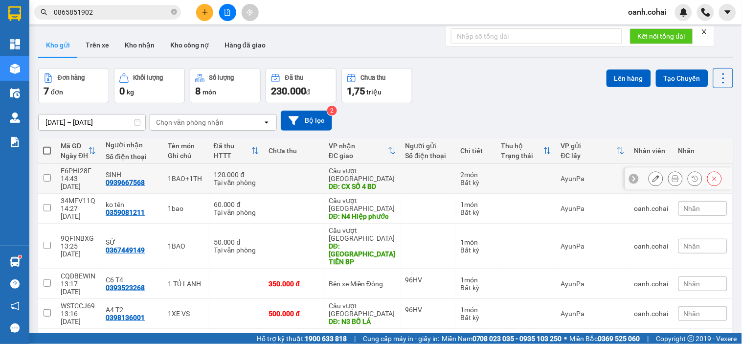
click at [304, 170] on td at bounding box center [294, 179] width 60 height 30
checkbox input "true"
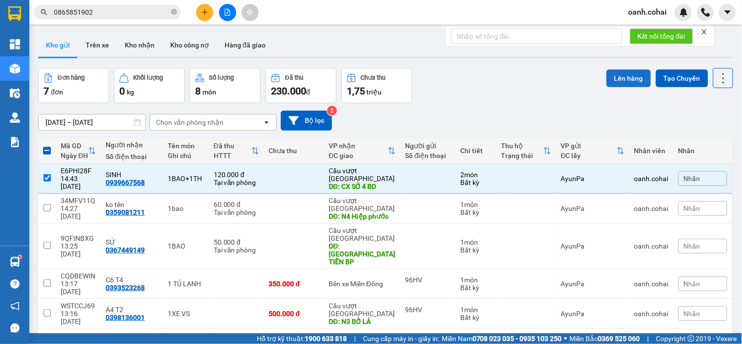
click at [607, 74] on button "Lên hàng" at bounding box center [628, 78] width 44 height 18
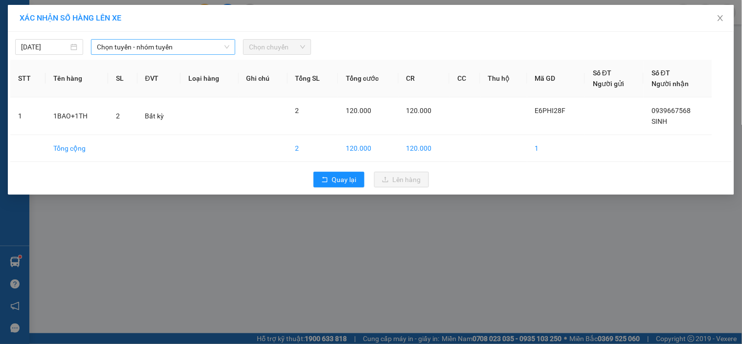
click at [223, 45] on span "Chọn tuyến - nhóm tuyến" at bounding box center [163, 47] width 132 height 15
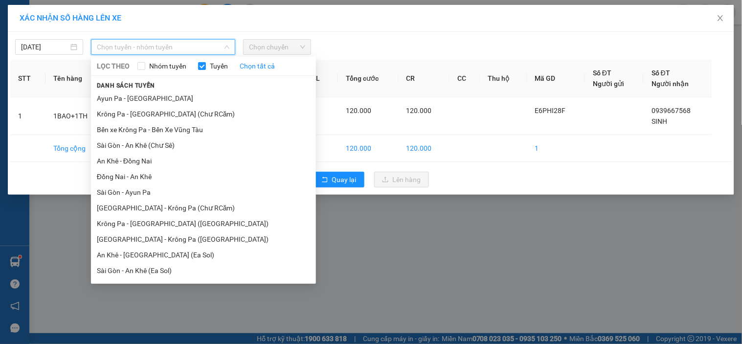
click at [150, 336] on li "BX Krông Pa - BX Miền Tây ([GEOGRAPHIC_DATA] - [GEOGRAPHIC_DATA])" at bounding box center [203, 349] width 225 height 26
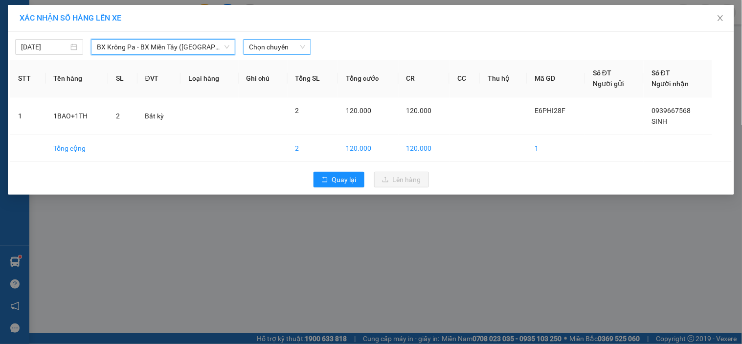
click at [277, 41] on span "Chọn chuyến" at bounding box center [277, 47] width 56 height 15
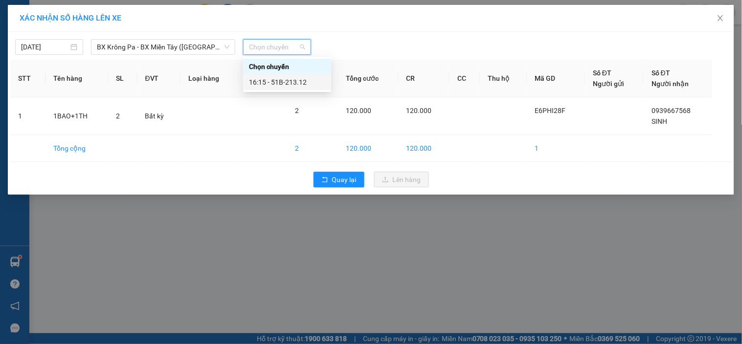
click at [297, 80] on div "16:15 - 51B-213.12" at bounding box center [287, 82] width 76 height 11
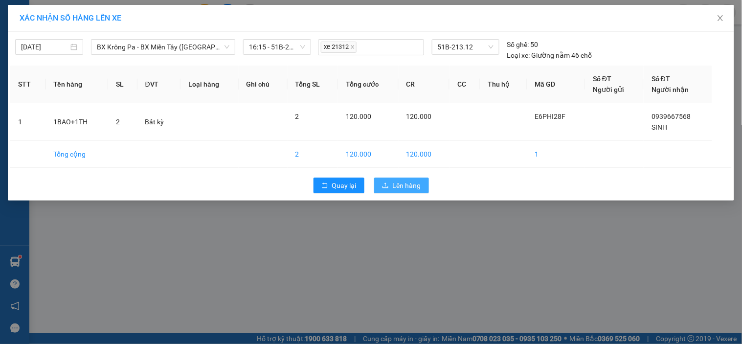
click at [407, 181] on span "Lên hàng" at bounding box center [407, 185] width 28 height 11
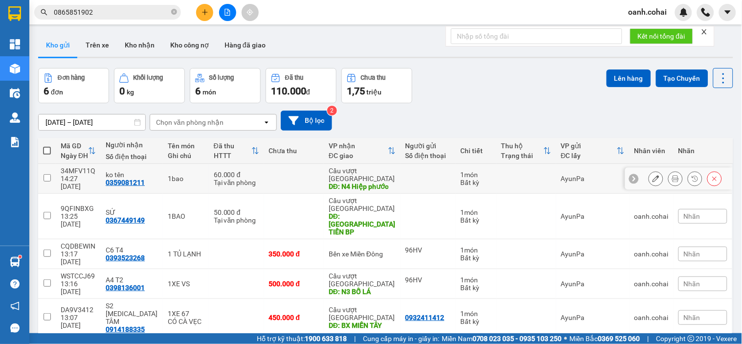
click at [377, 183] on td "Cầu vượt Bình Phước DĐ: N4 Hiệp phước" at bounding box center [362, 179] width 77 height 30
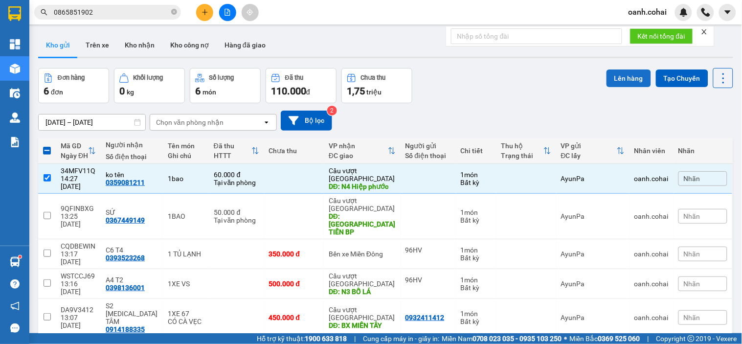
click at [619, 79] on button "Lên hàng" at bounding box center [628, 78] width 44 height 18
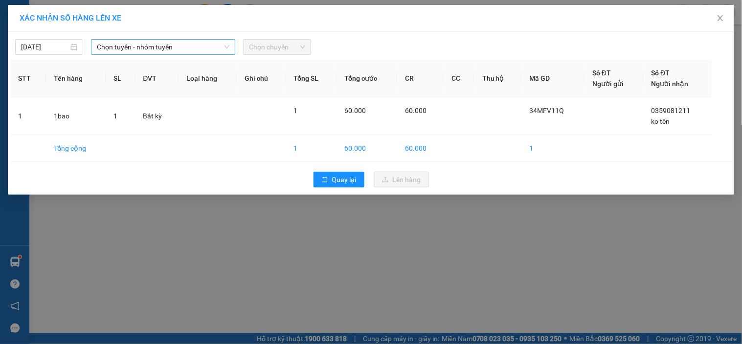
drag, startPoint x: 209, startPoint y: 49, endPoint x: 210, endPoint y: 54, distance: 5.0
click at [210, 47] on span "Chọn tuyến - nhóm tuyến" at bounding box center [163, 47] width 132 height 15
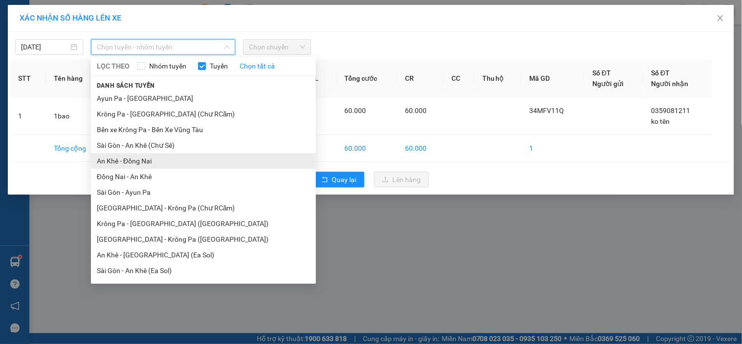
click at [152, 153] on li "An Khê - Đồng Nai" at bounding box center [203, 161] width 225 height 16
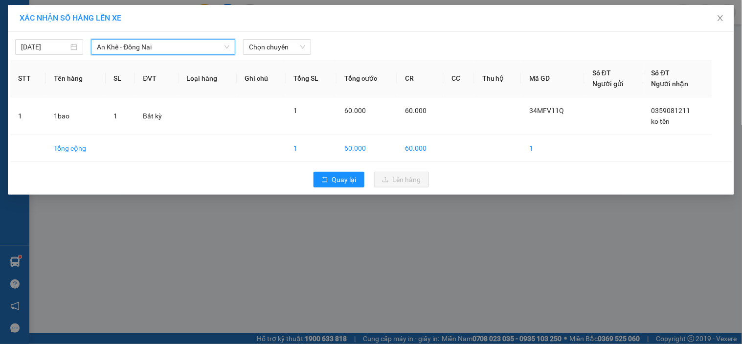
drag, startPoint x: 279, startPoint y: 45, endPoint x: 275, endPoint y: 55, distance: 10.4
click at [278, 45] on span "Chọn chuyến" at bounding box center [277, 47] width 56 height 15
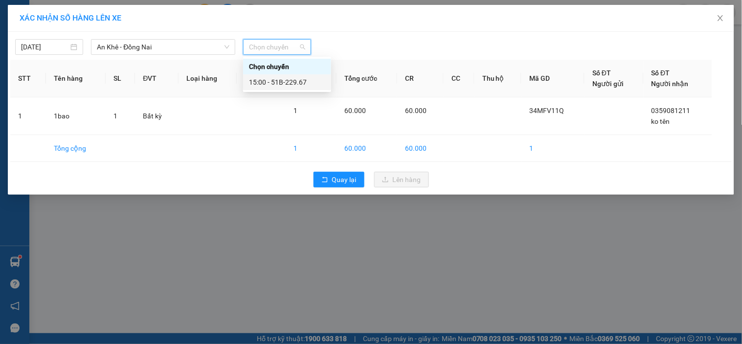
drag, startPoint x: 280, startPoint y: 84, endPoint x: 286, endPoint y: 85, distance: 6.5
click at [286, 85] on div "15:00 - 51B-229.67" at bounding box center [287, 82] width 76 height 11
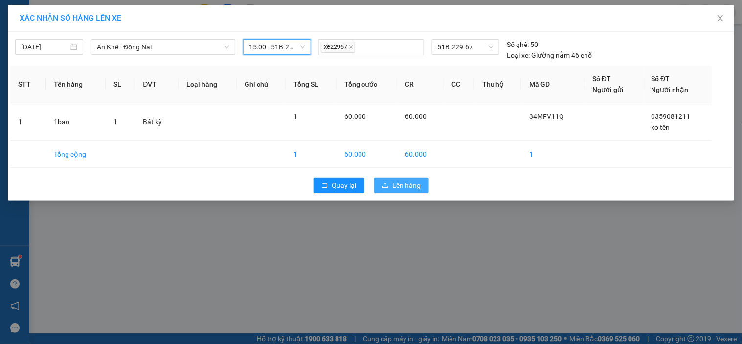
click at [401, 180] on span "Lên hàng" at bounding box center [407, 185] width 28 height 11
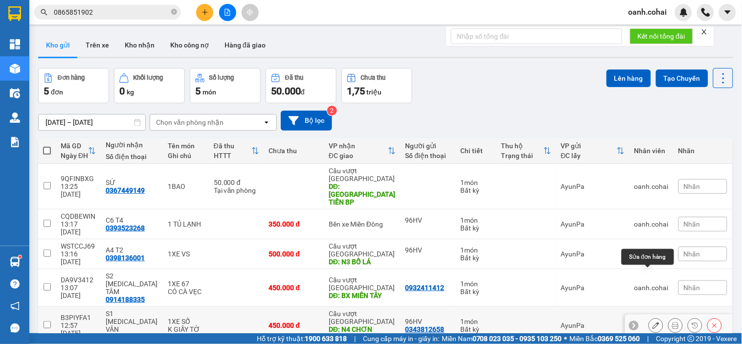
click at [652, 322] on icon at bounding box center [655, 325] width 7 height 7
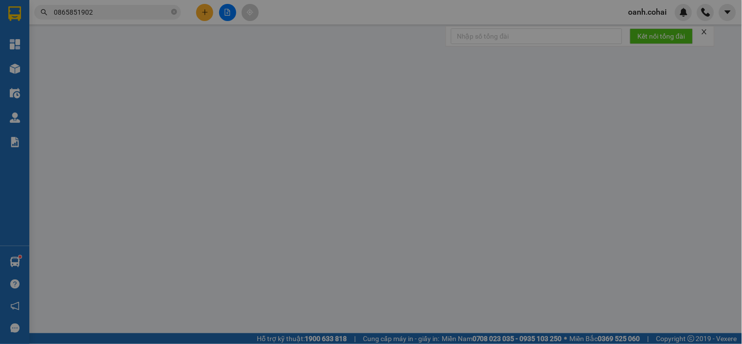
type input "0343812658"
type input "96HV"
type input "0867165347"
type input "S1 [MEDICAL_DATA] VÂN"
type input "N4 CHƠN THÀNH"
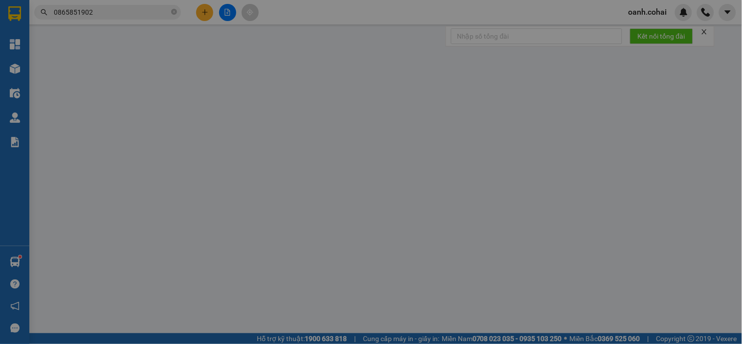
type input "0"
type input "450.000"
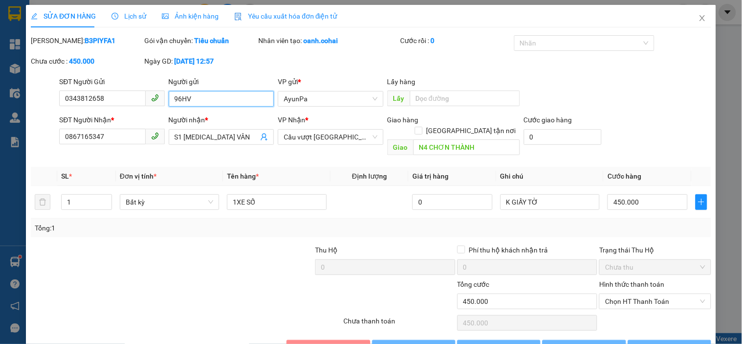
click at [206, 95] on input "96HV" at bounding box center [221, 99] width 105 height 16
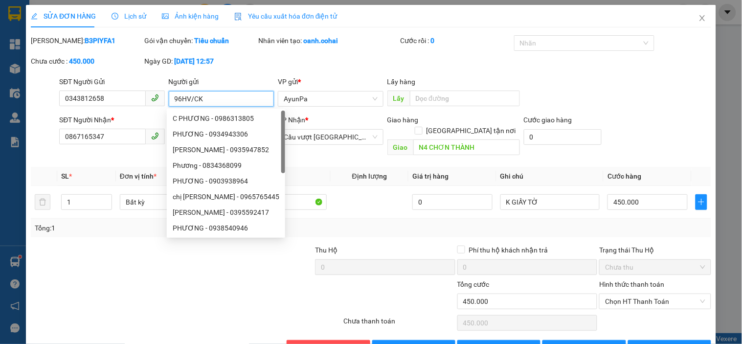
type input "96HV/CK1"
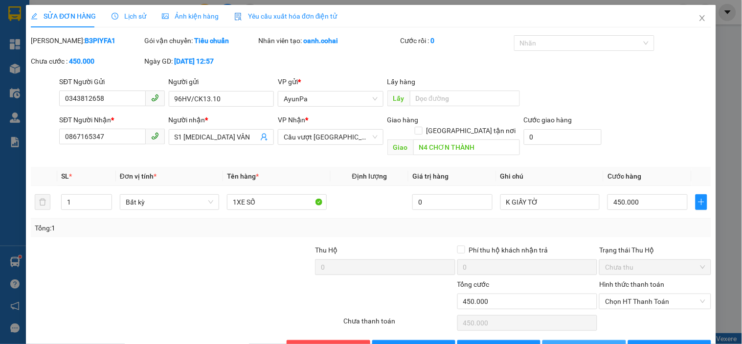
click at [555, 343] on icon "save" at bounding box center [553, 347] width 7 height 7
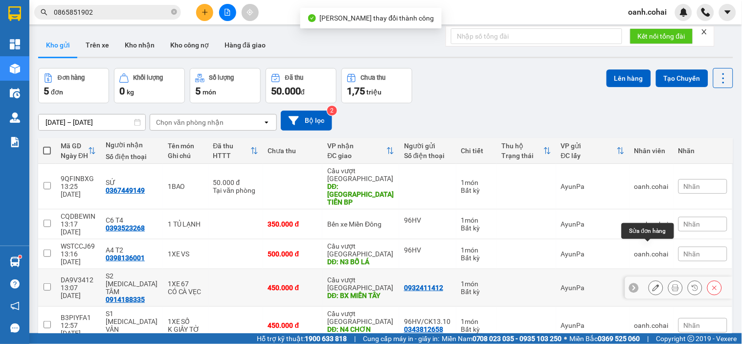
click at [652, 284] on icon at bounding box center [655, 287] width 7 height 7
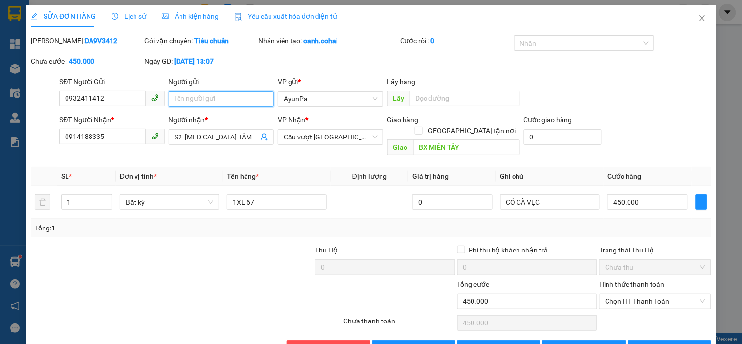
click at [226, 98] on input "Người gửi" at bounding box center [221, 99] width 105 height 16
click at [566, 342] on span "[PERSON_NAME] thay đổi" at bounding box center [600, 347] width 78 height 11
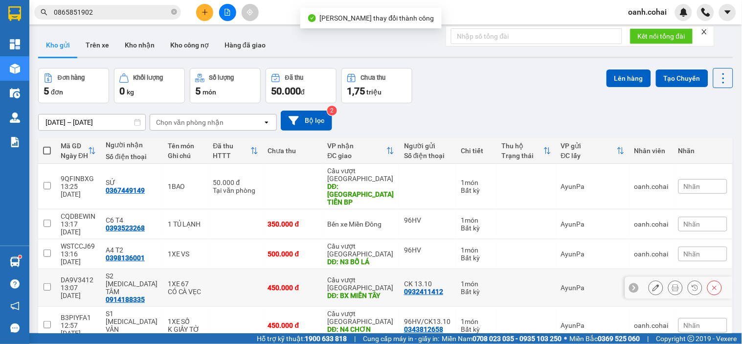
click at [213, 269] on td at bounding box center [235, 288] width 55 height 38
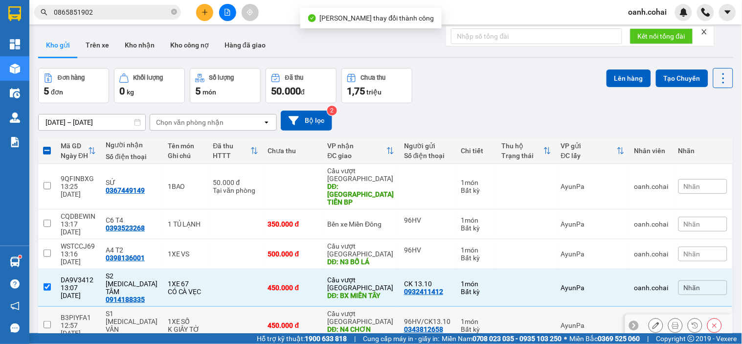
click at [210, 307] on td at bounding box center [235, 326] width 55 height 38
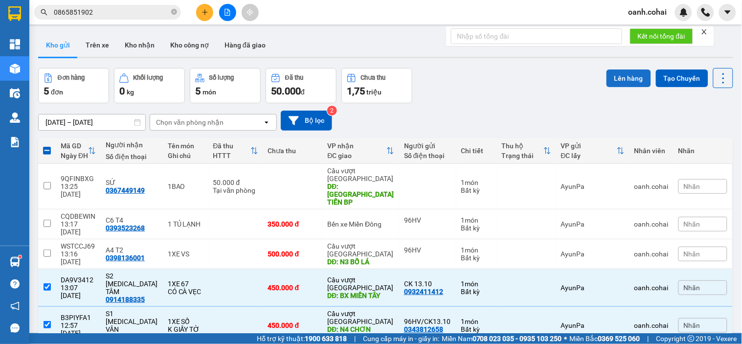
click at [615, 80] on button "Lên hàng" at bounding box center [628, 78] width 44 height 18
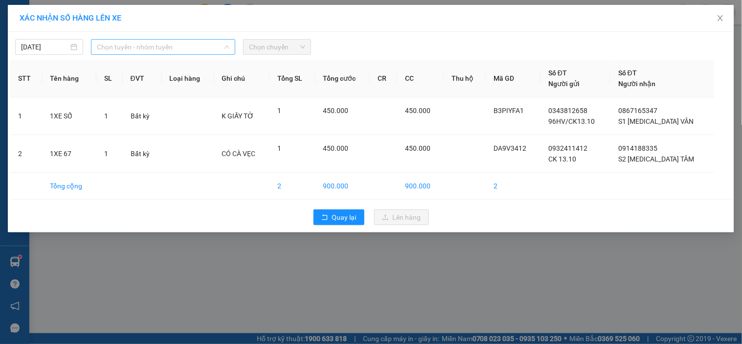
drag, startPoint x: 150, startPoint y: 44, endPoint x: 140, endPoint y: 91, distance: 47.9
click at [150, 45] on span "Chọn tuyến - nhóm tuyến" at bounding box center [163, 47] width 132 height 15
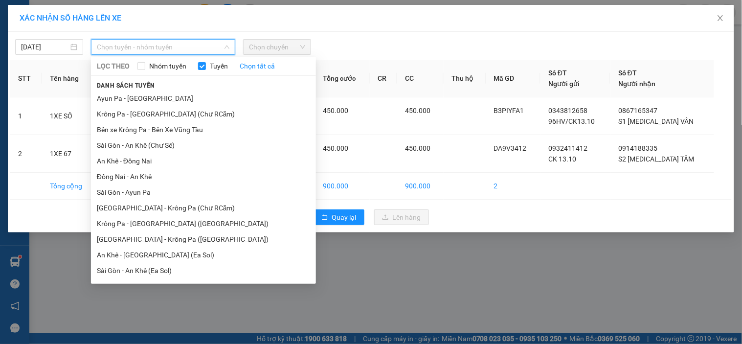
click at [104, 336] on li "BX Krông Pa - BX Miền Tây ([GEOGRAPHIC_DATA] - [GEOGRAPHIC_DATA])" at bounding box center [203, 349] width 225 height 26
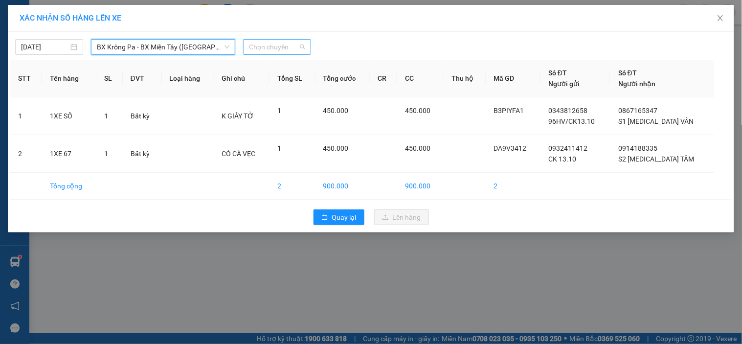
drag, startPoint x: 247, startPoint y: 41, endPoint x: 253, endPoint y: 46, distance: 8.0
click at [249, 42] on div "Chọn chuyến" at bounding box center [277, 47] width 68 height 16
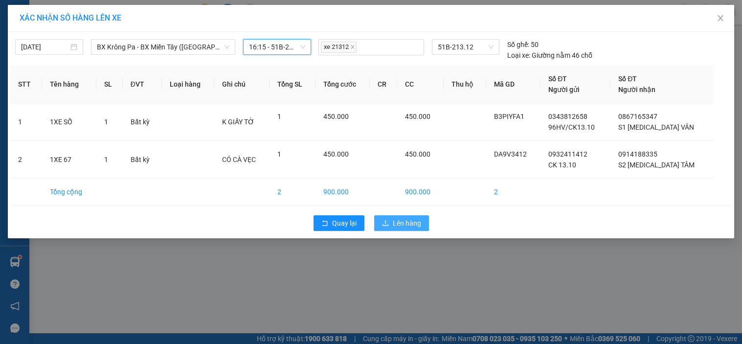
click at [396, 222] on span "Lên hàng" at bounding box center [407, 223] width 28 height 11
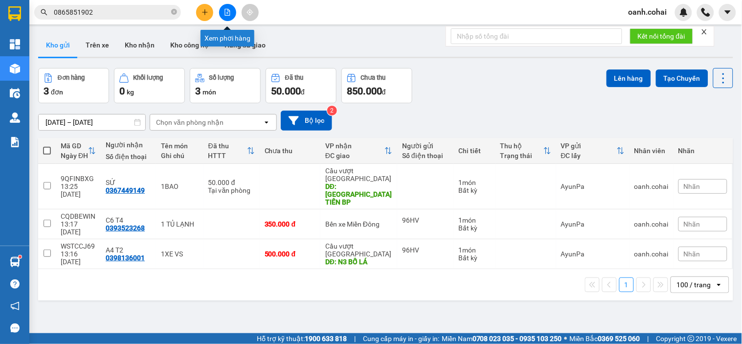
drag, startPoint x: 228, startPoint y: 8, endPoint x: 163, endPoint y: 17, distance: 65.6
click at [224, 13] on icon "file-add" at bounding box center [227, 12] width 7 height 7
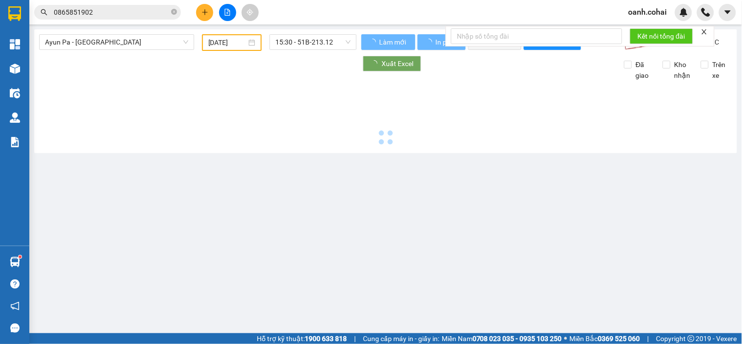
type input "[DATE]"
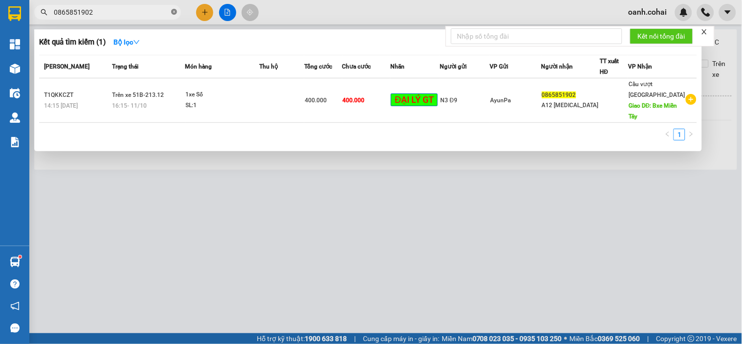
click at [174, 14] on icon "close-circle" at bounding box center [174, 12] width 6 height 6
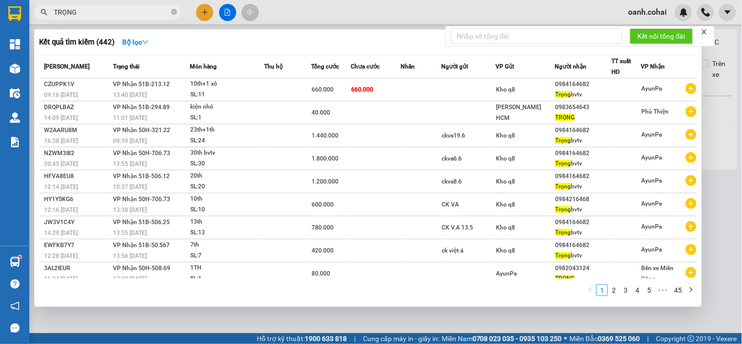
type input "TRỌNG"
drag, startPoint x: 401, startPoint y: 10, endPoint x: 393, endPoint y: 12, distance: 8.4
click at [399, 10] on div at bounding box center [371, 172] width 742 height 344
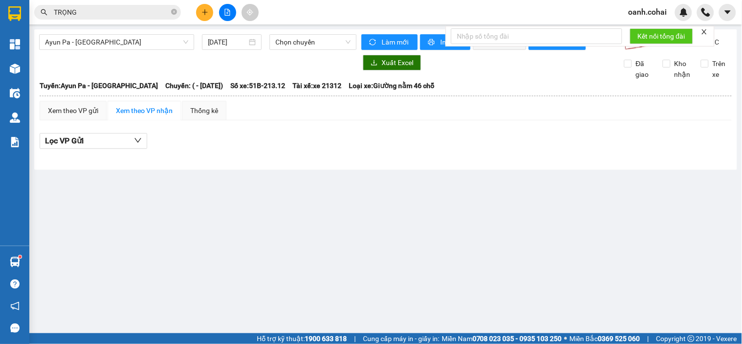
click at [206, 17] on button at bounding box center [204, 12] width 17 height 17
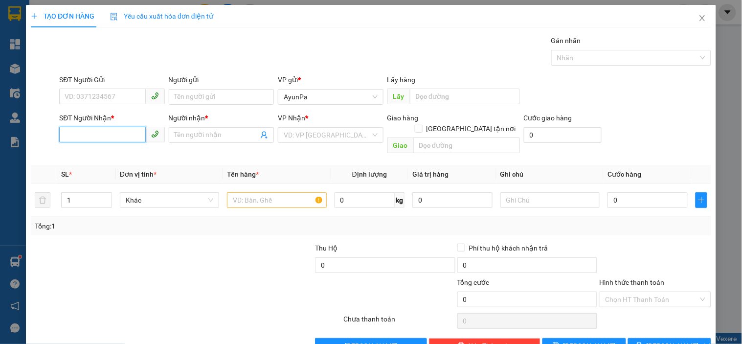
click at [120, 131] on input "SĐT Người Nhận *" at bounding box center [102, 135] width 86 height 16
type input "0908783555"
drag, startPoint x: 100, startPoint y: 152, endPoint x: 239, endPoint y: 184, distance: 142.0
click at [129, 155] on div "0908783555 - cường" at bounding box center [111, 154] width 92 height 11
type input "cường"
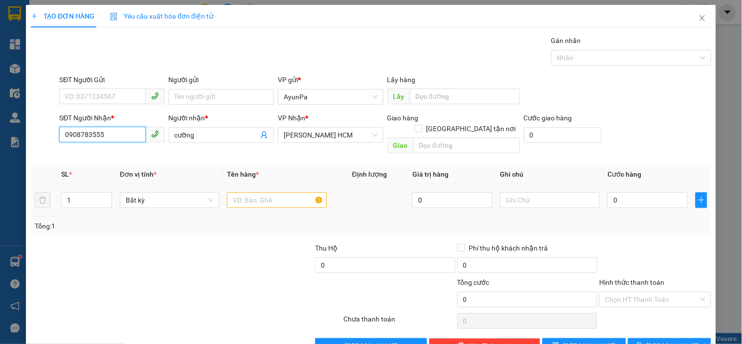
type input "0908783555"
click at [291, 199] on div at bounding box center [276, 200] width 99 height 20
click at [287, 190] on div at bounding box center [276, 200] width 99 height 20
click at [271, 192] on input "text" at bounding box center [276, 200] width 99 height 16
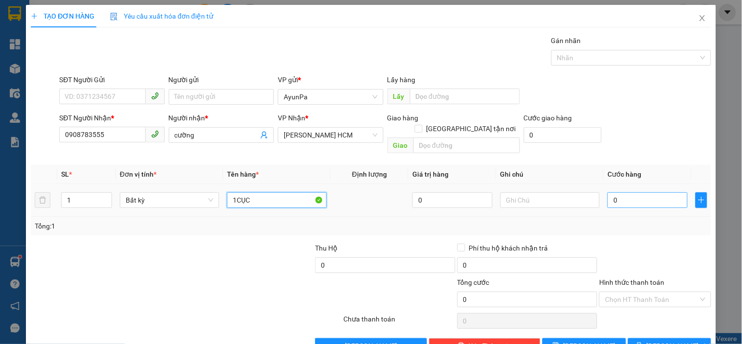
type input "1CỤC"
click at [646, 192] on input "0" at bounding box center [647, 200] width 80 height 16
type input "5"
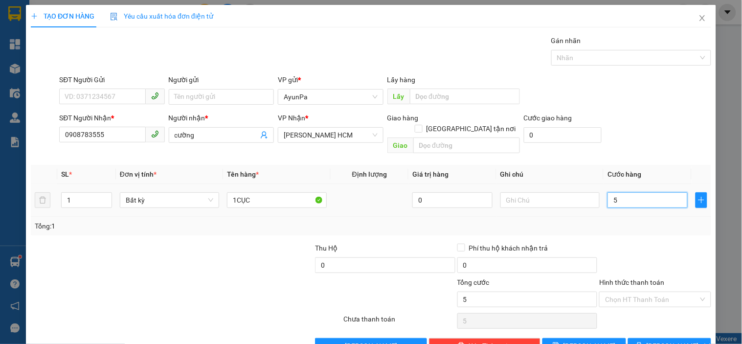
type input "50"
type input "5"
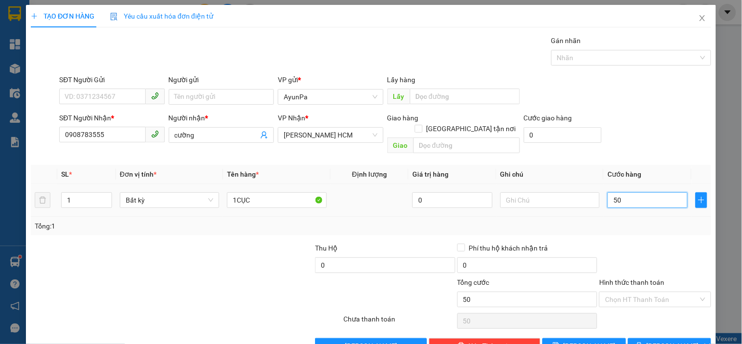
type input "5"
type input "0"
type input "04"
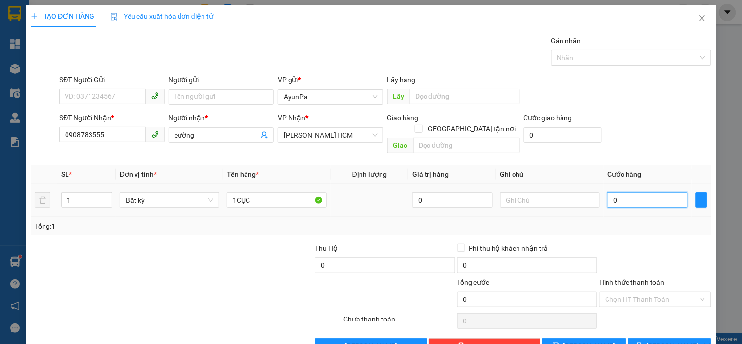
type input "4"
type input "040"
type input "40"
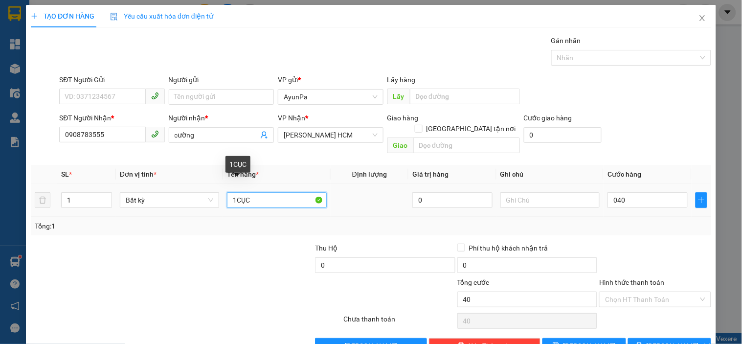
type input "40.000"
click at [277, 194] on input "1CỤC" at bounding box center [276, 200] width 99 height 16
type input "1CỤC HÀNG TRẢ"
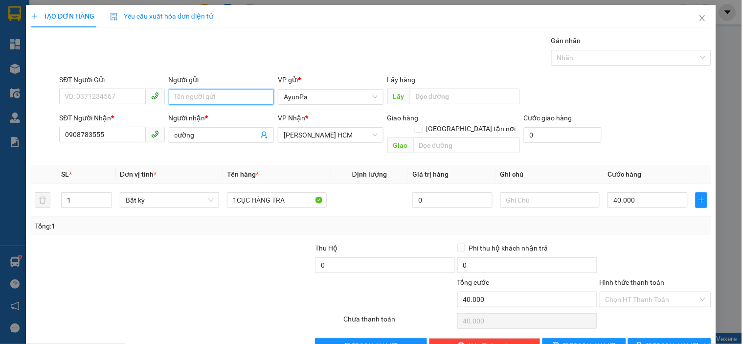
click at [202, 104] on input "Người gửi" at bounding box center [221, 97] width 105 height 16
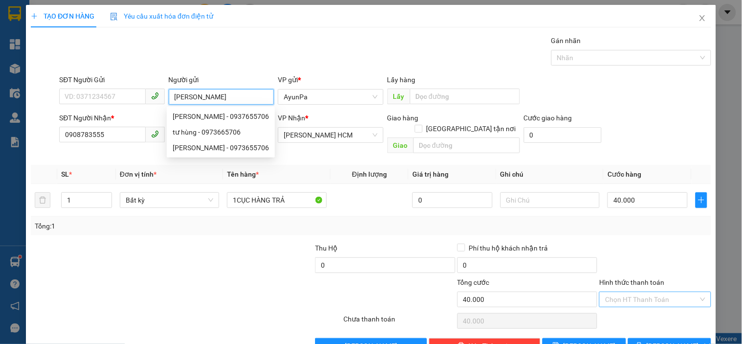
type input "[PERSON_NAME]"
click at [618, 292] on input "Hình thức thanh toán" at bounding box center [651, 299] width 93 height 15
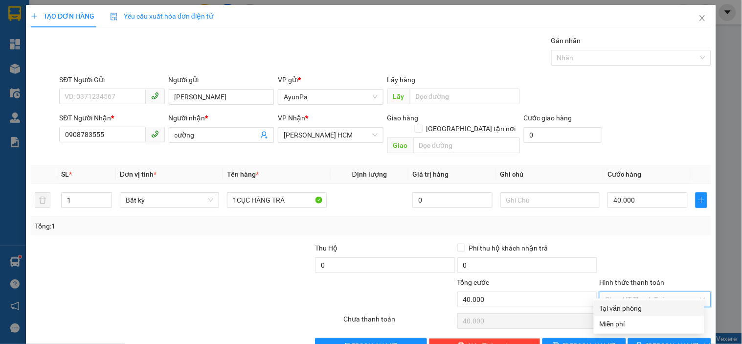
click at [626, 302] on div "Tại văn phòng" at bounding box center [649, 308] width 110 height 16
type input "0"
click at [646, 323] on div "Transit Pickup Surcharge Ids Transit Deliver Surcharge Ids Transit Deliver Surc…" at bounding box center [371, 194] width 680 height 318
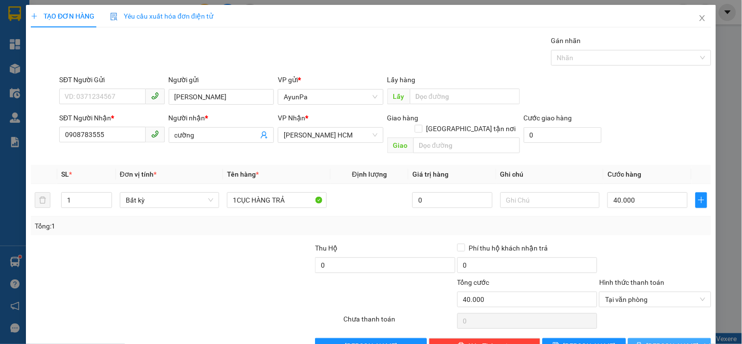
click at [655, 340] on span "[PERSON_NAME] và In" at bounding box center [680, 345] width 68 height 11
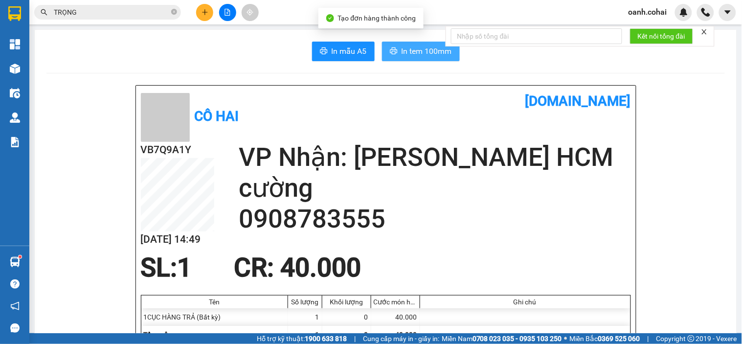
click at [409, 54] on span "In tem 100mm" at bounding box center [426, 51] width 50 height 12
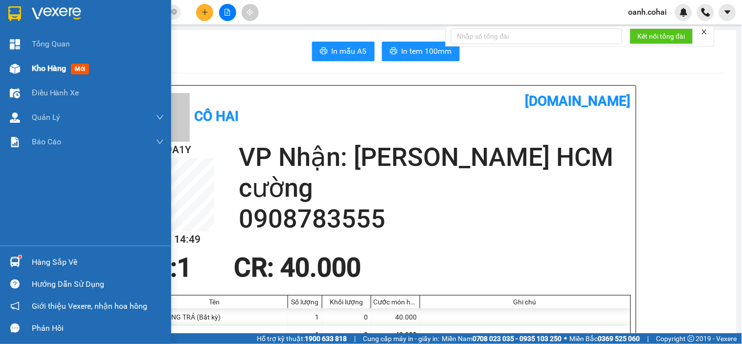
click at [60, 67] on span "Kho hàng" at bounding box center [49, 68] width 34 height 9
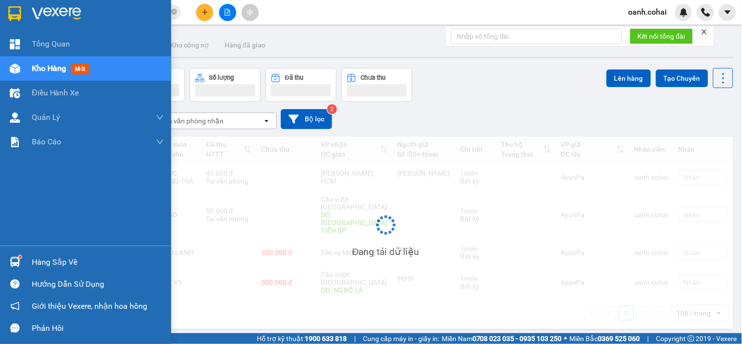
click at [60, 67] on span "Kho hàng" at bounding box center [49, 68] width 34 height 9
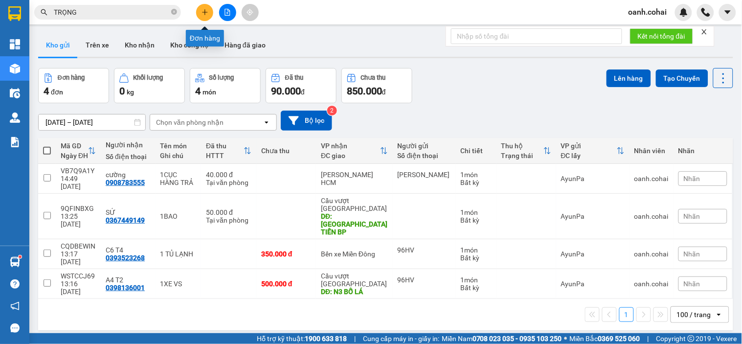
click at [204, 15] on icon "plus" at bounding box center [204, 12] width 7 height 7
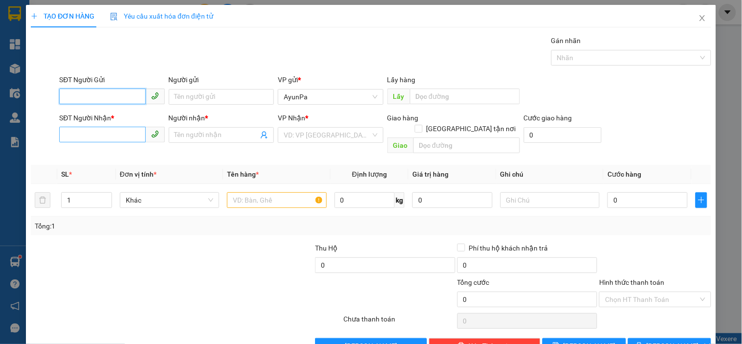
drag, startPoint x: 108, startPoint y: 143, endPoint x: 107, endPoint y: 138, distance: 5.0
click at [108, 142] on span at bounding box center [111, 135] width 105 height 16
click at [107, 138] on input "SĐT Người Nhận *" at bounding box center [102, 135] width 86 height 16
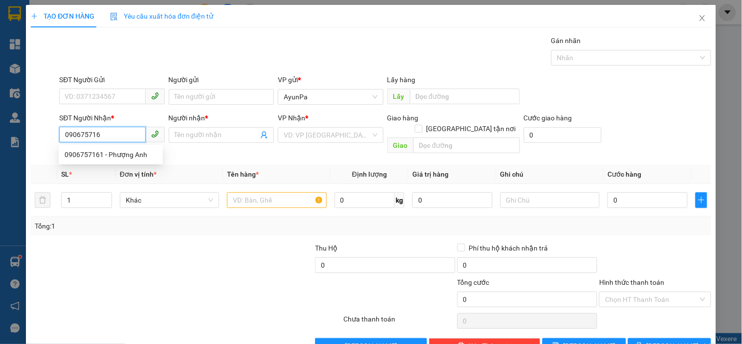
type input "0906757161"
click at [96, 152] on div "0906757161 - Phượng Anh" at bounding box center [111, 154] width 92 height 11
type input "Phượng Anh"
type input "0906757161"
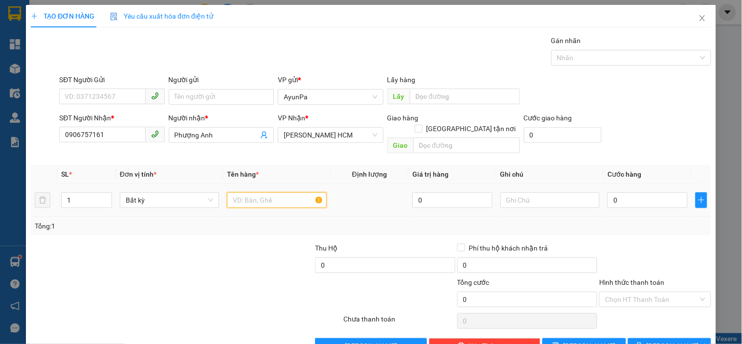
click at [276, 193] on input "text" at bounding box center [276, 200] width 99 height 16
type input "K"
type input "1KIỆN(2TH)"
click at [77, 193] on input "1" at bounding box center [87, 200] width 50 height 15
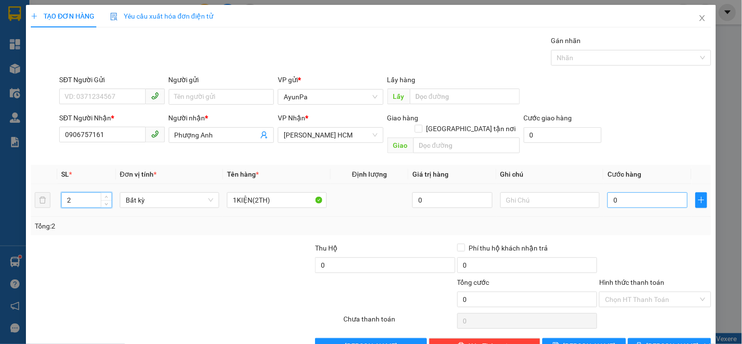
type input "2"
click at [638, 194] on input "0" at bounding box center [647, 200] width 80 height 16
type input "6"
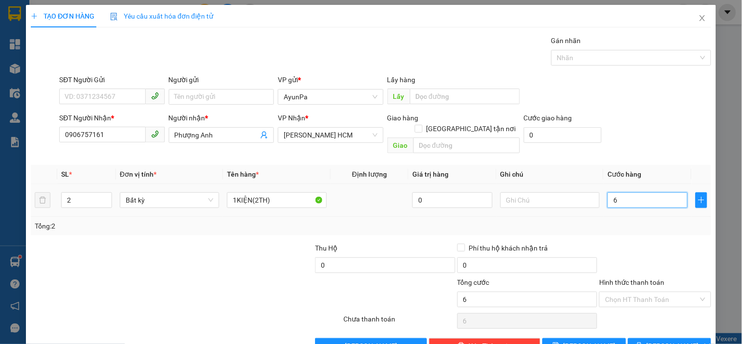
type input "60"
type input "60.000"
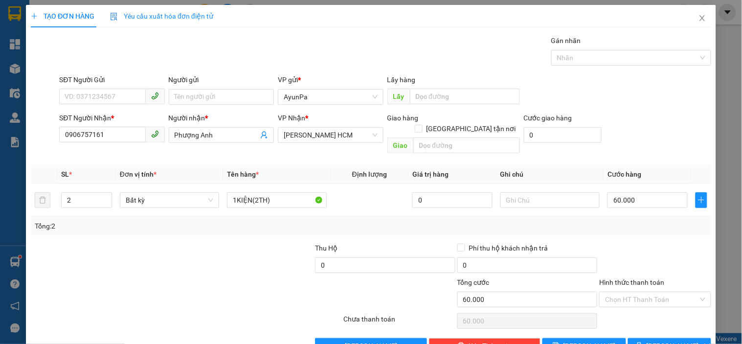
click at [652, 221] on div "Tổng: 2" at bounding box center [371, 226] width 680 height 19
click at [645, 292] on input "Hình thức thanh toán" at bounding box center [651, 299] width 93 height 15
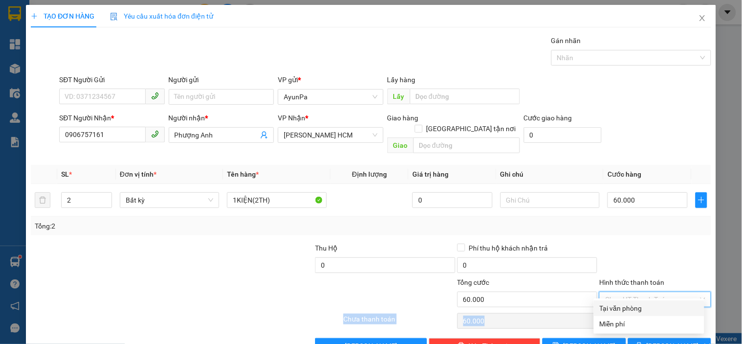
drag, startPoint x: 638, startPoint y: 296, endPoint x: 635, endPoint y: 306, distance: 9.9
click at [636, 305] on div "Transit Pickup Surcharge Ids Transit Deliver Surcharge Ids Transit Deliver Surc…" at bounding box center [371, 194] width 680 height 318
click at [636, 294] on input "Hình thức thanh toán" at bounding box center [651, 299] width 93 height 15
click at [632, 300] on div "Tại văn phòng" at bounding box center [649, 308] width 110 height 16
type input "0"
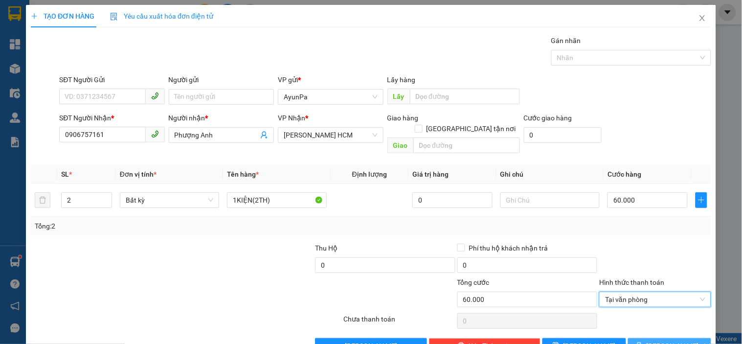
click at [642, 338] on button "[PERSON_NAME] và In" at bounding box center [669, 346] width 83 height 16
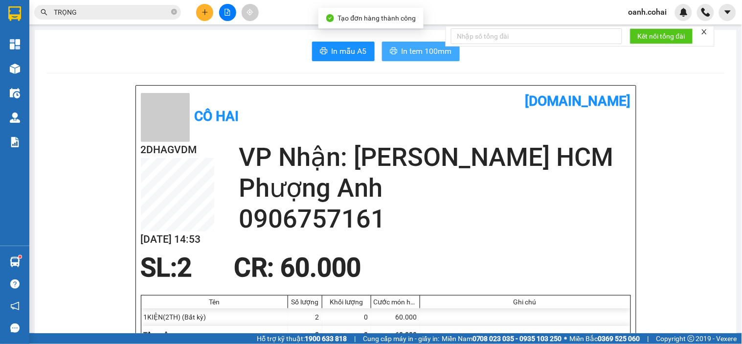
click at [410, 42] on button "In tem 100mm" at bounding box center [421, 52] width 78 height 20
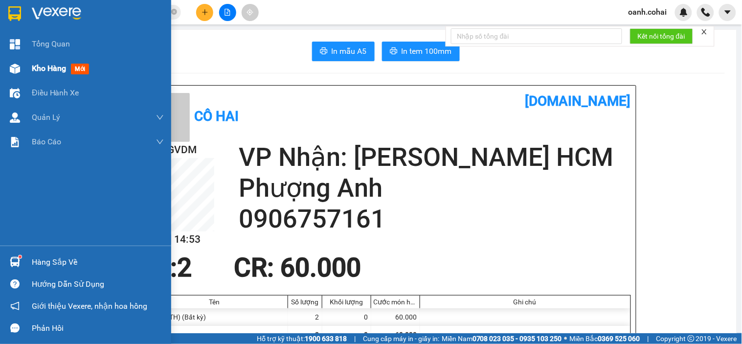
click at [41, 66] on span "Kho hàng" at bounding box center [49, 68] width 34 height 9
click at [45, 66] on span "Kho hàng" at bounding box center [49, 68] width 34 height 9
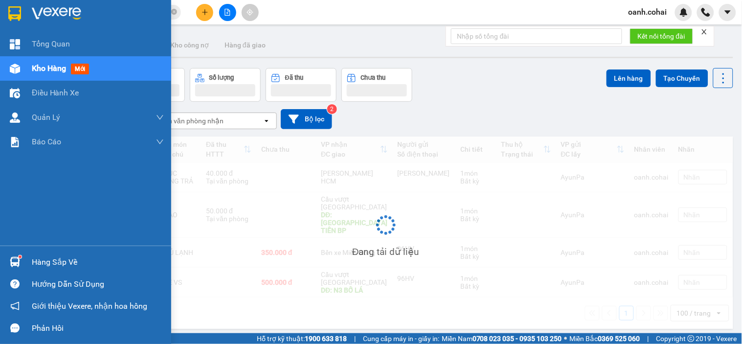
click at [45, 66] on span "Kho hàng" at bounding box center [49, 68] width 34 height 9
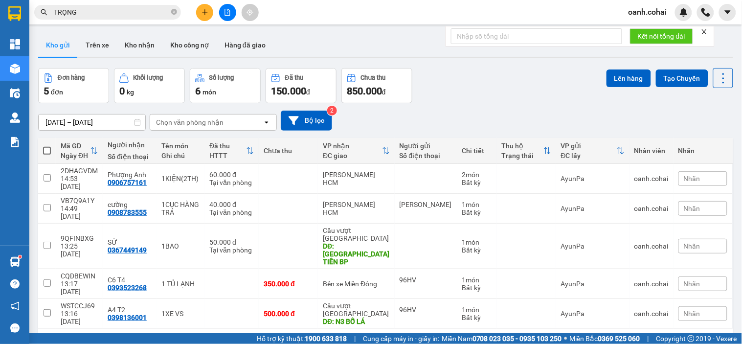
click at [138, 12] on input "TRỌNG" at bounding box center [111, 12] width 115 height 11
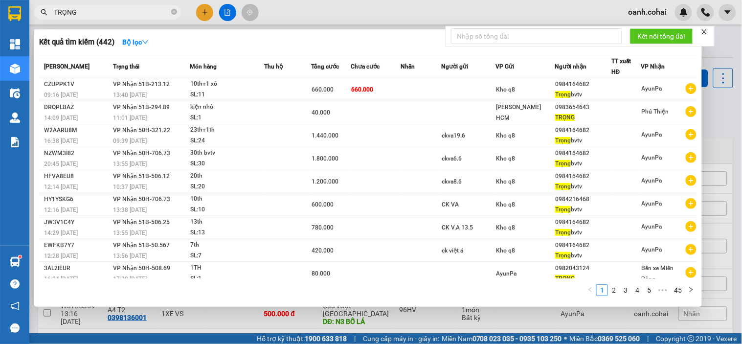
click at [329, 20] on div at bounding box center [371, 172] width 742 height 344
click at [173, 11] on icon "close-circle" at bounding box center [174, 12] width 6 height 6
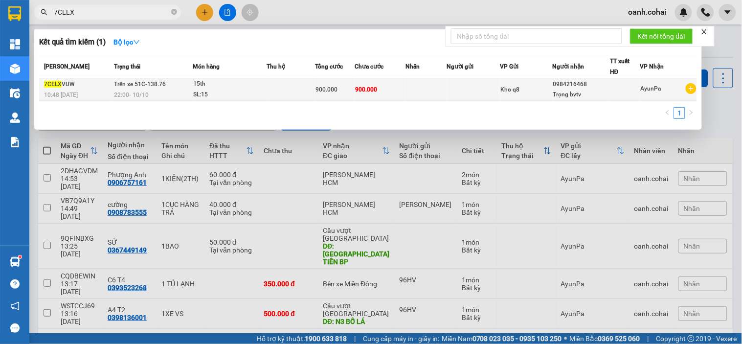
type input "7CELX"
click at [225, 88] on div "15th" at bounding box center [229, 84] width 73 height 11
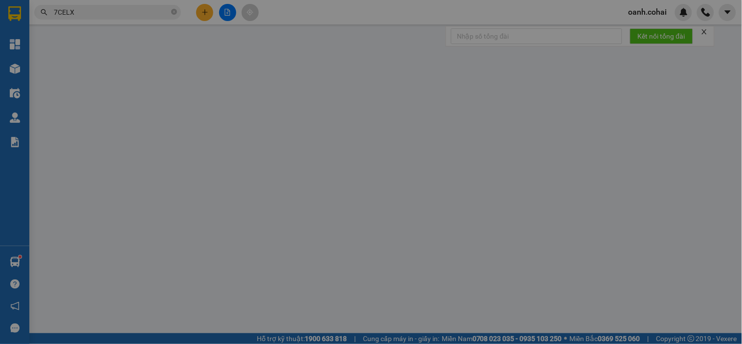
type input "0984216468"
type input "Trọng bvtv"
type input "0"
type input "900.000"
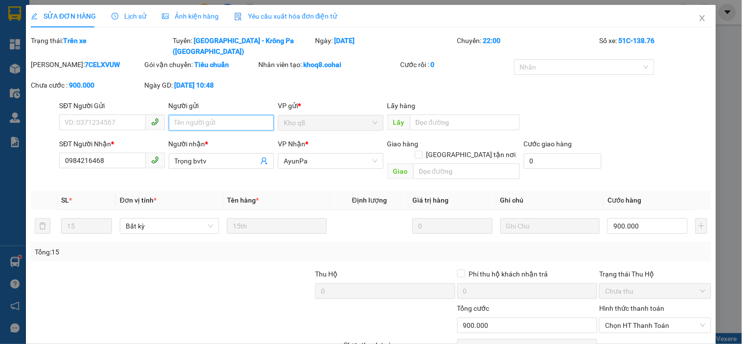
click at [203, 115] on input "Người gửi" at bounding box center [221, 123] width 105 height 16
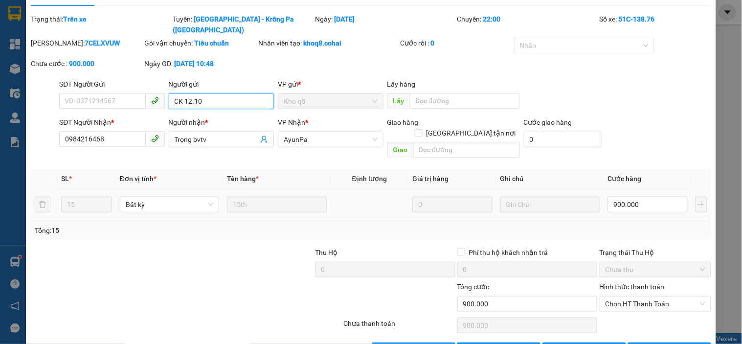
scroll to position [33, 0]
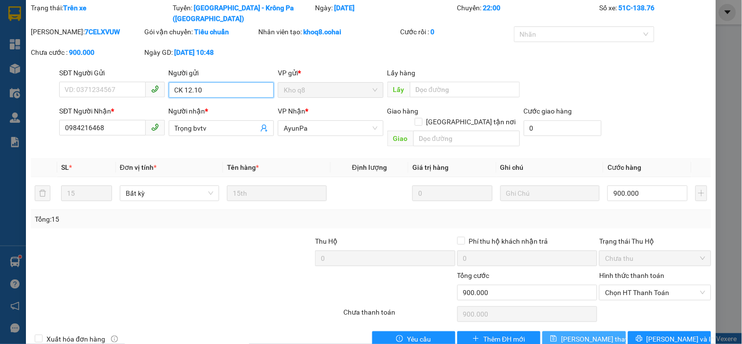
type input "CK 12.10"
click at [550, 331] on button "[PERSON_NAME] thay đổi" at bounding box center [583, 339] width 83 height 16
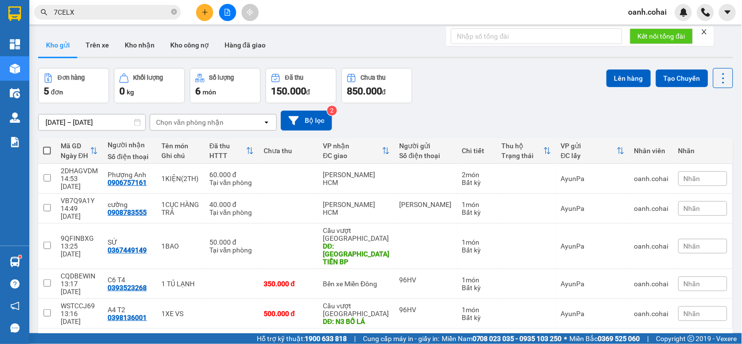
click at [204, 10] on icon "plus" at bounding box center [204, 12] width 7 height 7
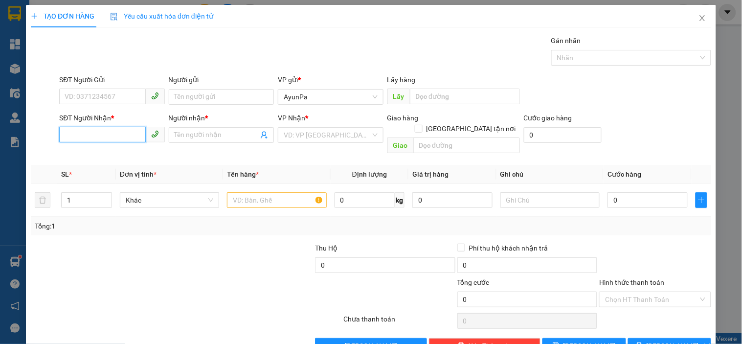
click at [90, 130] on input "SĐT Người Nhận *" at bounding box center [102, 135] width 86 height 16
type input "0352557291"
drag, startPoint x: 116, startPoint y: 155, endPoint x: 227, endPoint y: 155, distance: 111.5
click at [118, 155] on div "0352557291 - Thưa" at bounding box center [111, 154] width 92 height 11
type input "Thưa"
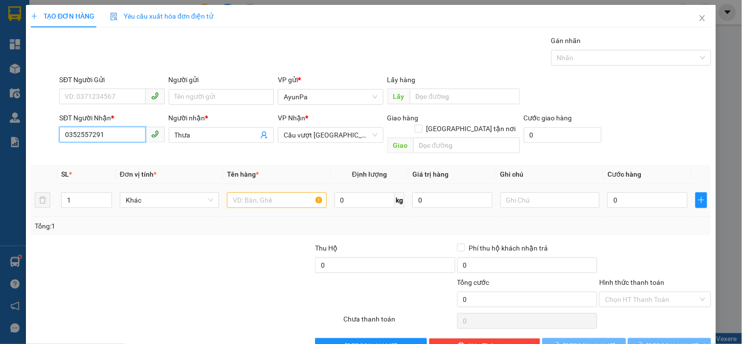
type input "0352557291"
click at [257, 192] on input "text" at bounding box center [276, 200] width 99 height 16
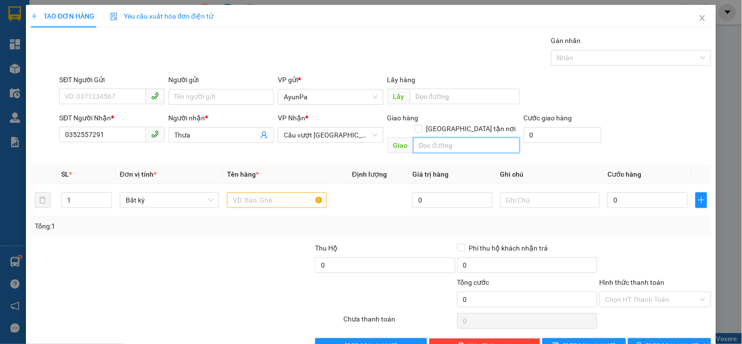
click at [425, 137] on input "text" at bounding box center [466, 145] width 107 height 16
type input "BẾN CAM"
click at [292, 192] on input "text" at bounding box center [276, 200] width 99 height 16
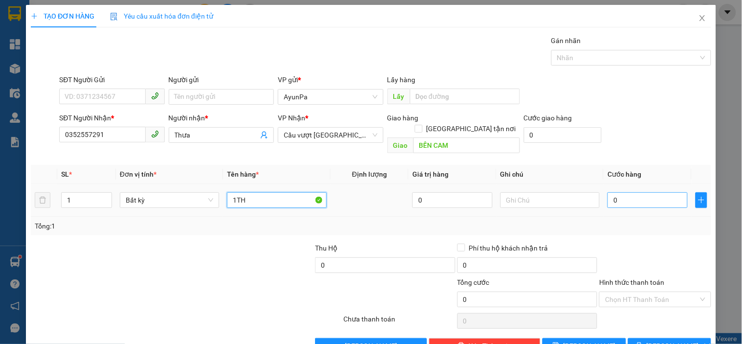
type input "1TH"
click at [623, 192] on input "0" at bounding box center [647, 200] width 80 height 16
type input "5"
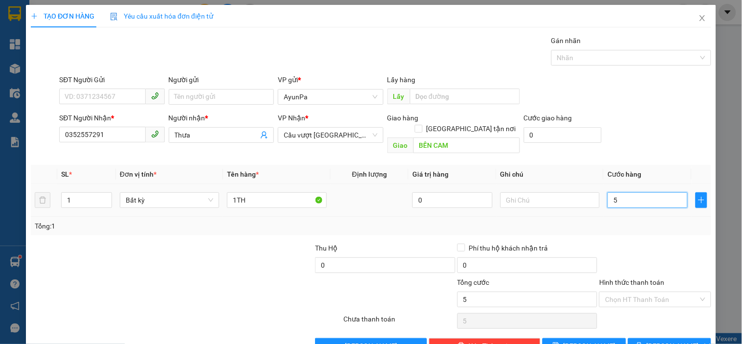
type input "50"
type input "50.000"
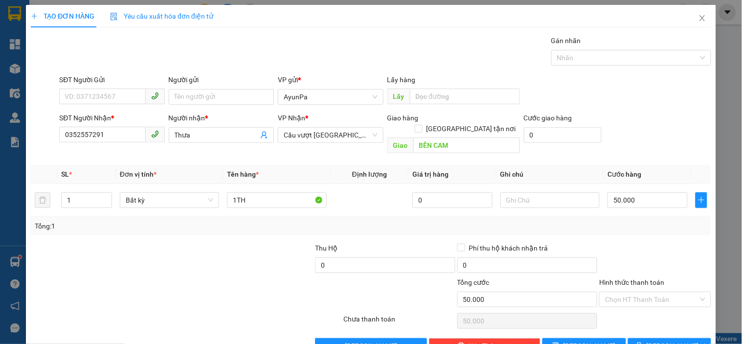
drag, startPoint x: 634, startPoint y: 220, endPoint x: 634, endPoint y: 274, distance: 53.8
click at [634, 227] on div "Transit Pickup Surcharge Ids Transit Deliver Surcharge Ids Transit Deliver Surc…" at bounding box center [371, 194] width 680 height 318
click at [641, 292] on input "Hình thức thanh toán" at bounding box center [651, 299] width 93 height 15
click at [637, 310] on div "Tại văn phòng" at bounding box center [648, 308] width 99 height 11
click at [642, 342] on icon "printer" at bounding box center [639, 345] width 7 height 7
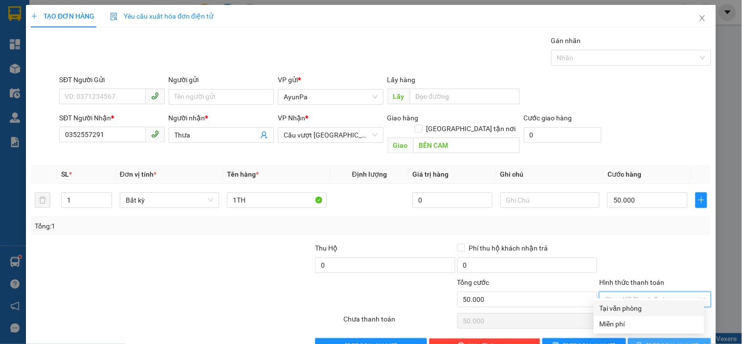
type input "0"
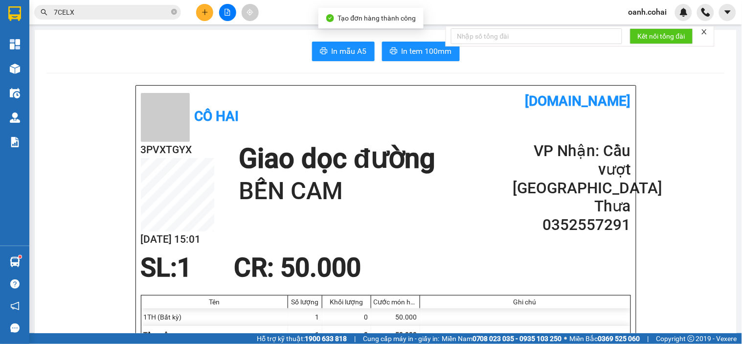
click at [409, 48] on span "In tem 100mm" at bounding box center [426, 51] width 50 height 12
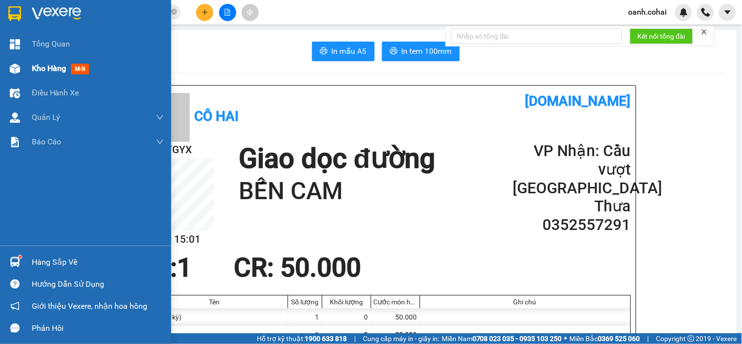
drag, startPoint x: 74, startPoint y: 66, endPoint x: 61, endPoint y: 63, distance: 13.8
click at [70, 65] on div "Kho hàng mới" at bounding box center [62, 68] width 61 height 12
click at [62, 64] on span "Kho hàng" at bounding box center [49, 68] width 34 height 9
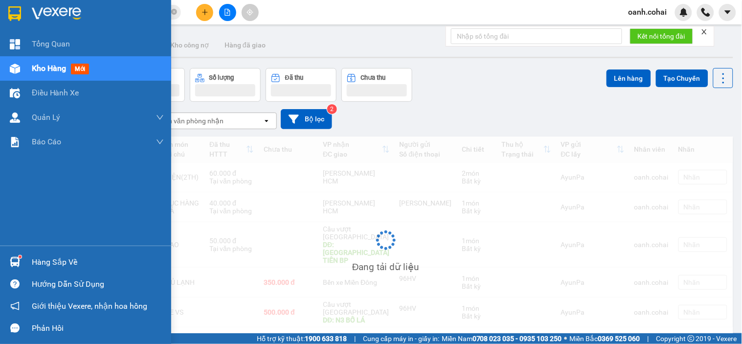
click at [61, 64] on span "Kho hàng" at bounding box center [49, 68] width 34 height 9
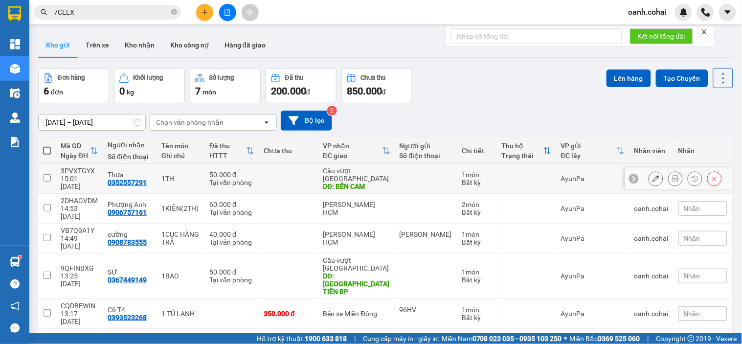
click at [276, 172] on td at bounding box center [288, 179] width 59 height 30
checkbox input "true"
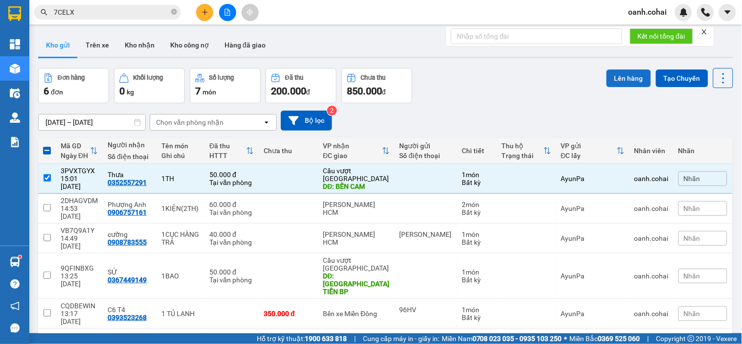
drag, startPoint x: 614, startPoint y: 79, endPoint x: 607, endPoint y: 81, distance: 7.1
click at [609, 81] on button "Lên hàng" at bounding box center [628, 78] width 44 height 18
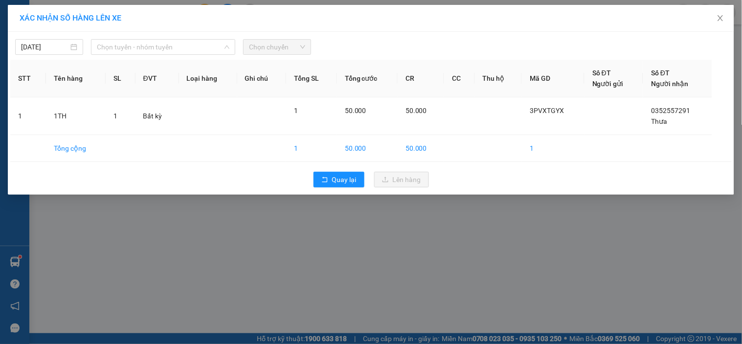
drag, startPoint x: 181, startPoint y: 50, endPoint x: 178, endPoint y: 55, distance: 6.4
click at [179, 52] on span "Chọn tuyến - nhóm tuyến" at bounding box center [163, 47] width 132 height 15
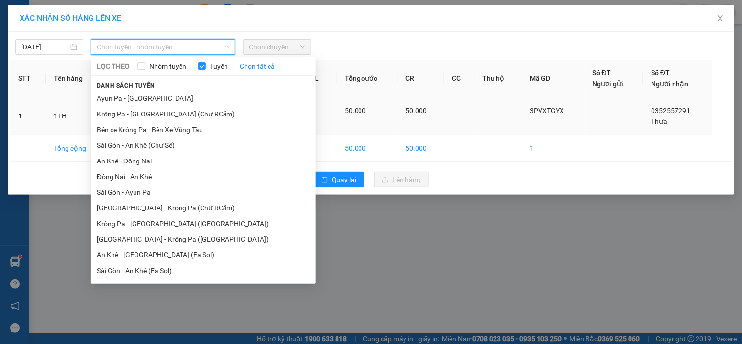
click at [144, 158] on li "An Khê - Đồng Nai" at bounding box center [203, 161] width 225 height 16
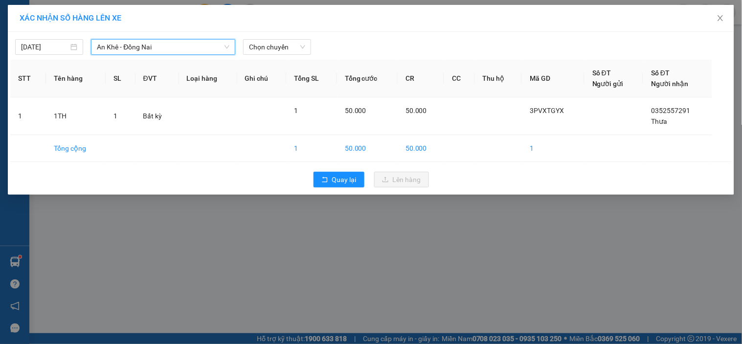
drag, startPoint x: 275, startPoint y: 47, endPoint x: 272, endPoint y: 56, distance: 9.0
click at [273, 52] on span "Chọn chuyến" at bounding box center [277, 47] width 56 height 15
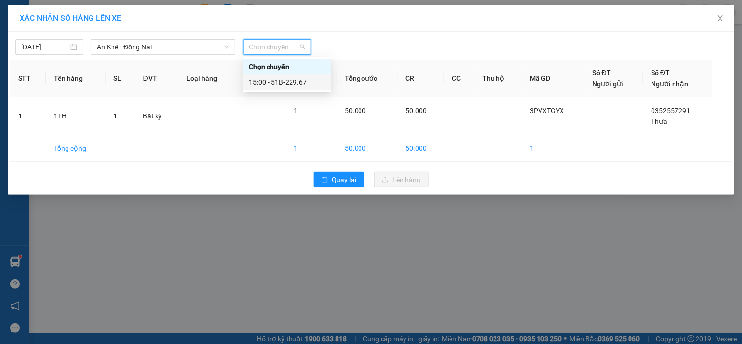
click at [271, 78] on div "15:00 - 51B-229.67" at bounding box center [287, 82] width 76 height 11
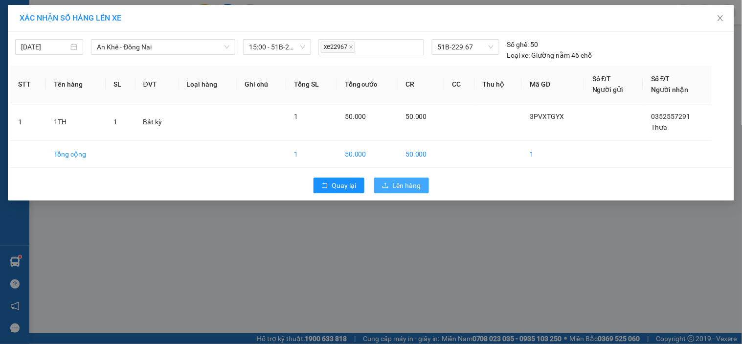
click at [400, 180] on span "Lên hàng" at bounding box center [407, 185] width 28 height 11
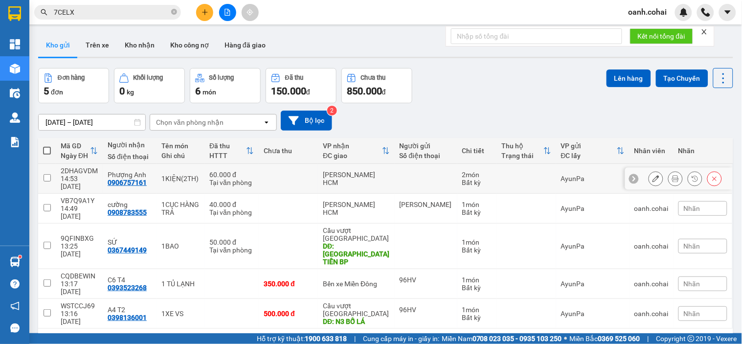
scroll to position [45, 0]
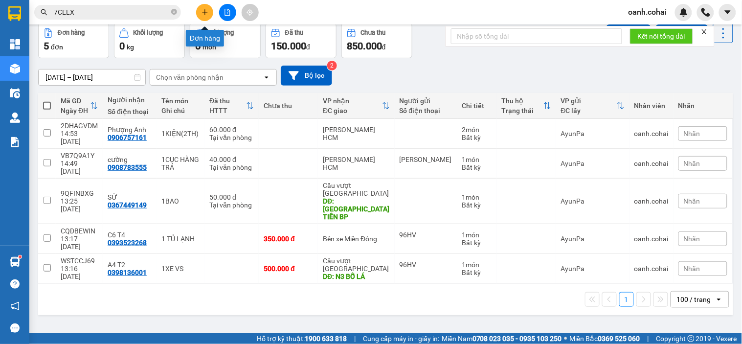
click at [204, 10] on icon "plus" at bounding box center [204, 12] width 7 height 7
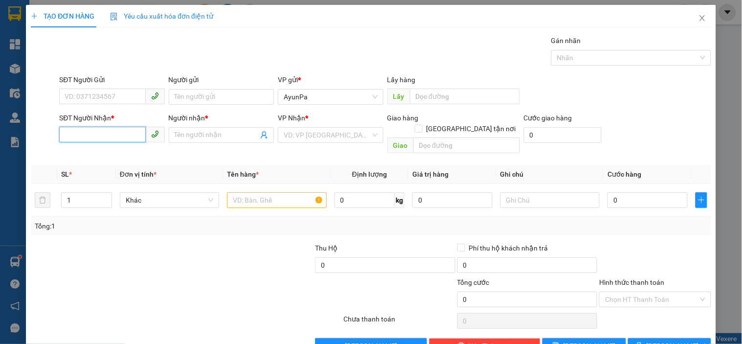
click at [110, 132] on input "SĐT Người Nhận *" at bounding box center [102, 135] width 86 height 16
type input "0909726664"
drag, startPoint x: 114, startPoint y: 159, endPoint x: 155, endPoint y: 159, distance: 41.1
click at [116, 155] on div "0909726664 - [PERSON_NAME]" at bounding box center [113, 154] width 96 height 11
type input "C TUYỀN"
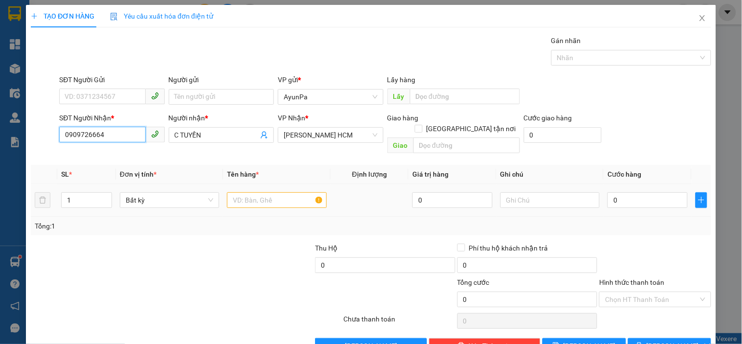
type input "0909726664"
click at [243, 192] on input "text" at bounding box center [276, 200] width 99 height 16
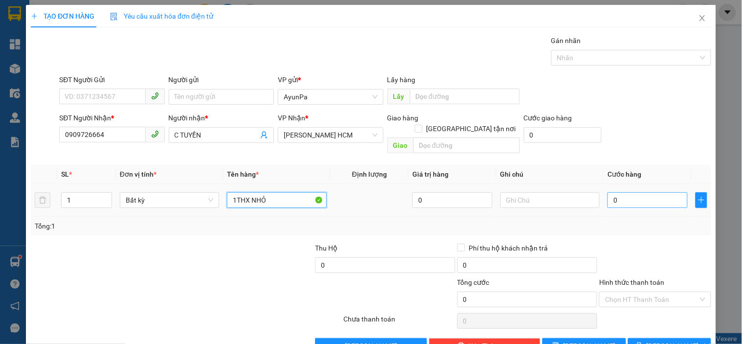
type input "1THX NHỎ"
click at [619, 192] on input "0" at bounding box center [647, 200] width 80 height 16
type input "5"
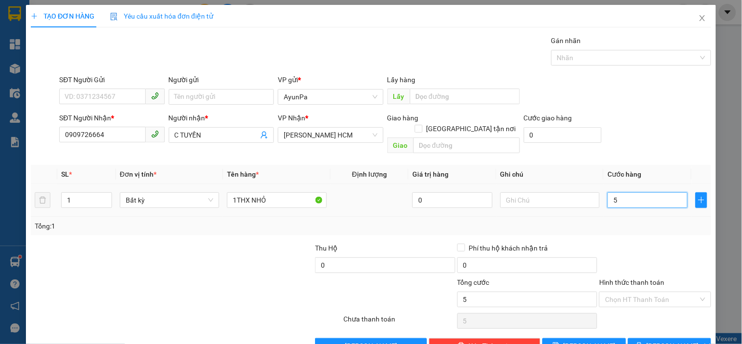
type input "50"
type input "50.000"
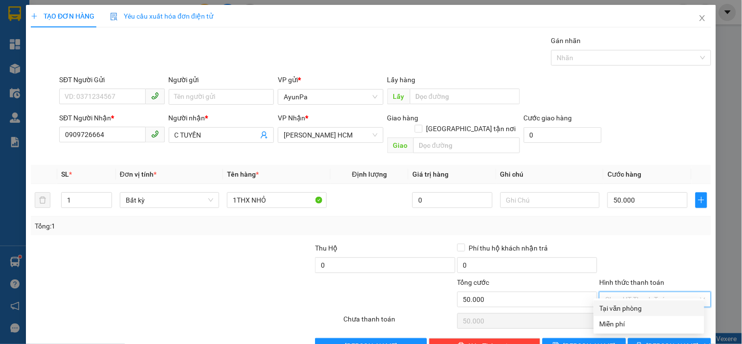
click at [626, 292] on input "Hình thức thanh toán" at bounding box center [651, 299] width 93 height 15
click at [622, 306] on div "Tại văn phòng" at bounding box center [648, 308] width 99 height 11
type input "0"
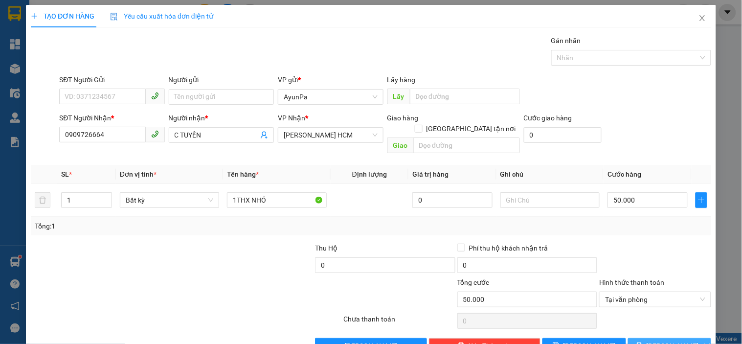
click at [658, 340] on span "[PERSON_NAME] và In" at bounding box center [680, 345] width 68 height 11
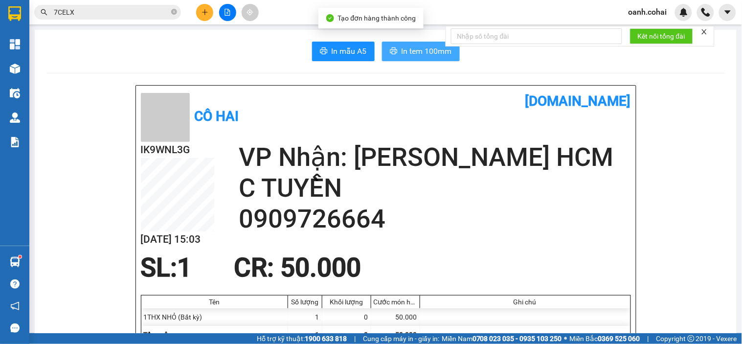
click at [390, 50] on icon "printer" at bounding box center [393, 50] width 7 height 7
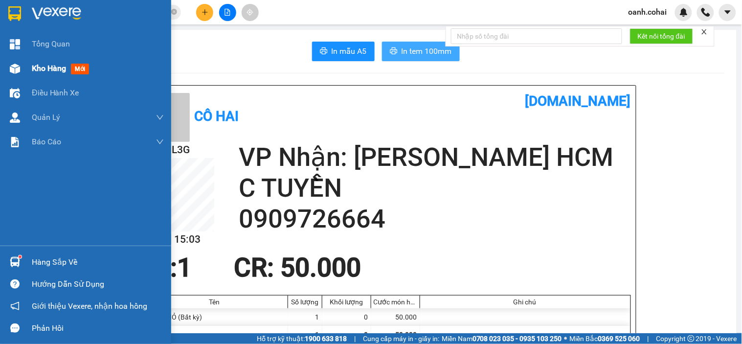
click at [48, 72] on span "Kho hàng" at bounding box center [49, 68] width 34 height 9
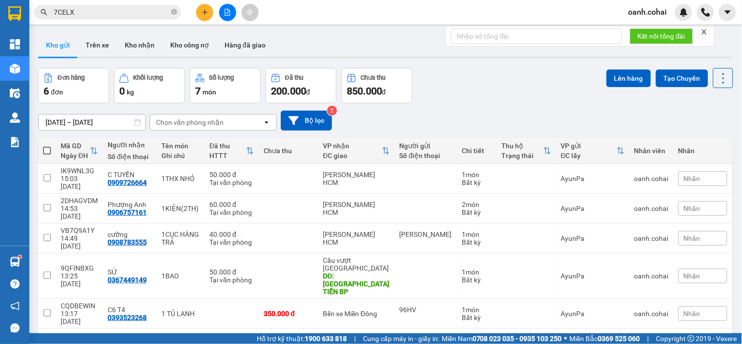
click at [201, 12] on icon "plus" at bounding box center [204, 12] width 7 height 7
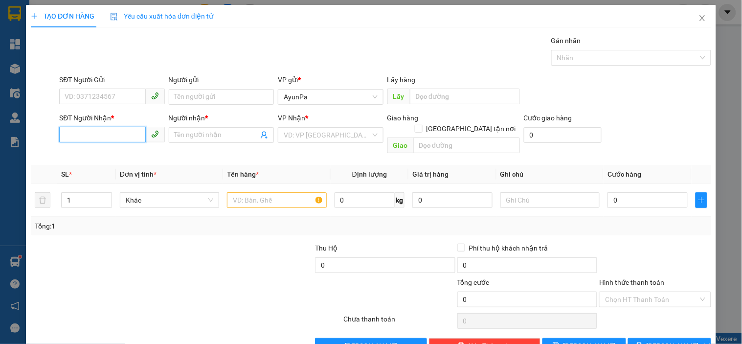
click at [106, 129] on input "SĐT Người Nhận *" at bounding box center [102, 135] width 86 height 16
type input "0397916852"
drag, startPoint x: 103, startPoint y: 158, endPoint x: 158, endPoint y: 175, distance: 57.4
click at [121, 164] on body "Kết quả tìm kiếm ( 1 ) Bộ lọc Mã ĐH Trạng thái Món hàng Thu hộ Tổng cước Chưa c…" at bounding box center [371, 172] width 742 height 344
click at [117, 154] on div "0397916852 - [PERSON_NAME]" at bounding box center [113, 154] width 96 height 11
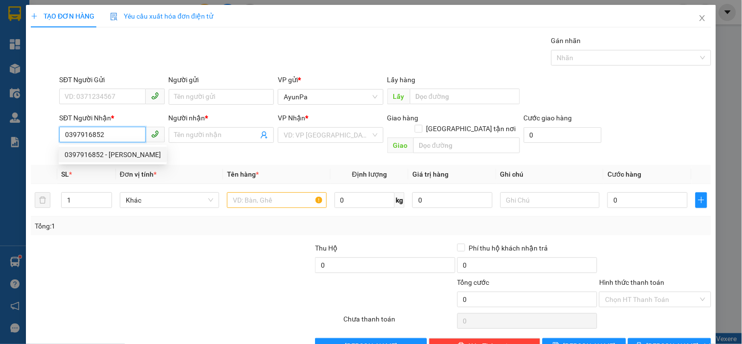
type input "[PERSON_NAME]"
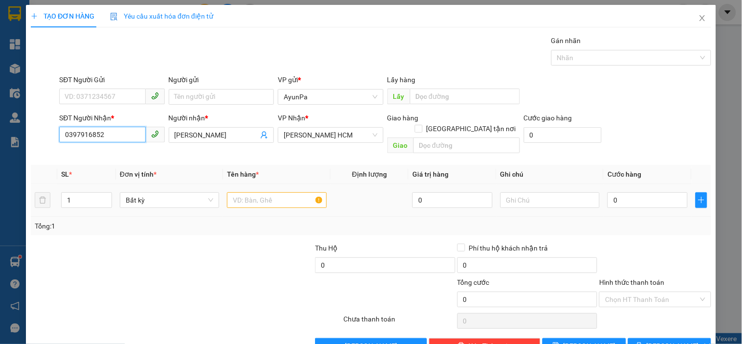
type input "0397916852"
click at [241, 192] on input "text" at bounding box center [276, 200] width 99 height 16
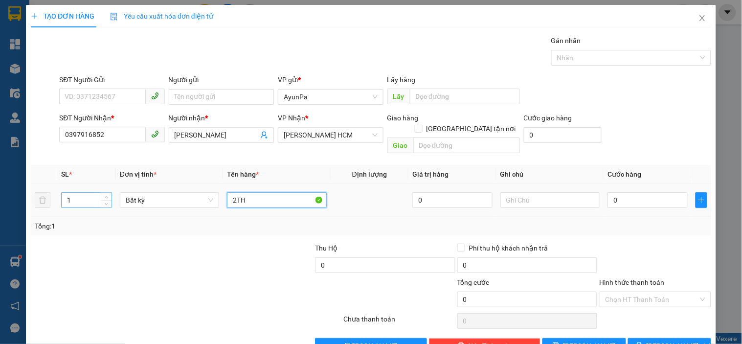
type input "2TH"
click at [86, 195] on input "1" at bounding box center [87, 200] width 50 height 15
type input "2"
click at [638, 196] on input "0" at bounding box center [647, 200] width 80 height 16
click at [642, 221] on div "Tổng: 2" at bounding box center [371, 226] width 672 height 11
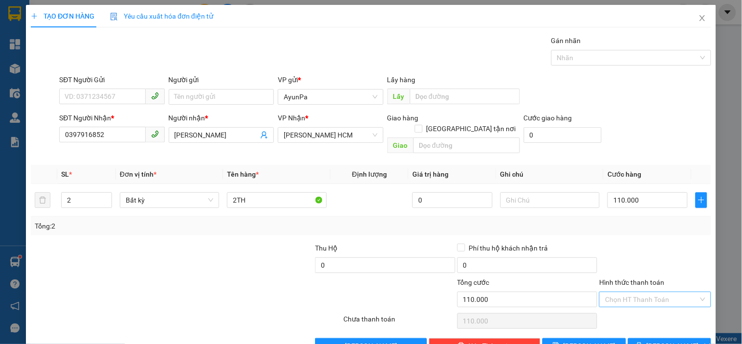
click at [633, 292] on input "Hình thức thanh toán" at bounding box center [651, 299] width 93 height 15
click at [633, 303] on div "Tại văn phòng" at bounding box center [648, 308] width 99 height 11
click at [642, 342] on icon "printer" at bounding box center [639, 345] width 7 height 7
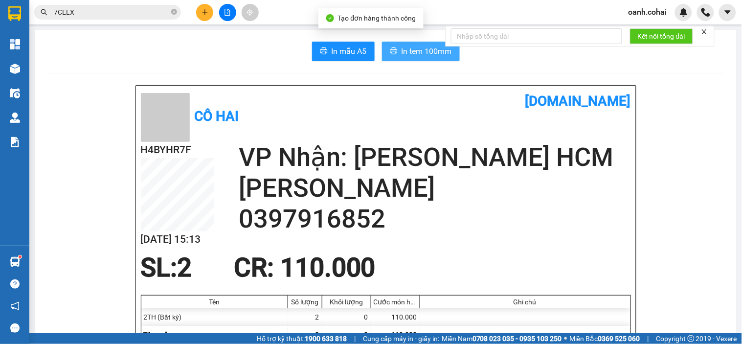
click at [401, 49] on span "In tem 100mm" at bounding box center [426, 51] width 50 height 12
click at [204, 7] on button at bounding box center [204, 12] width 17 height 17
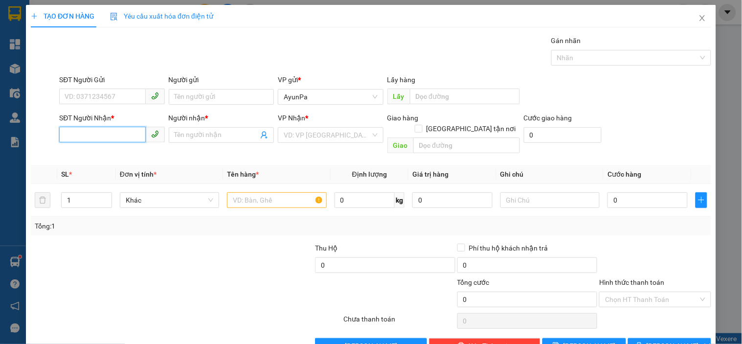
click at [116, 140] on input "SĐT Người Nhận *" at bounding box center [102, 135] width 86 height 16
type input "0981664264"
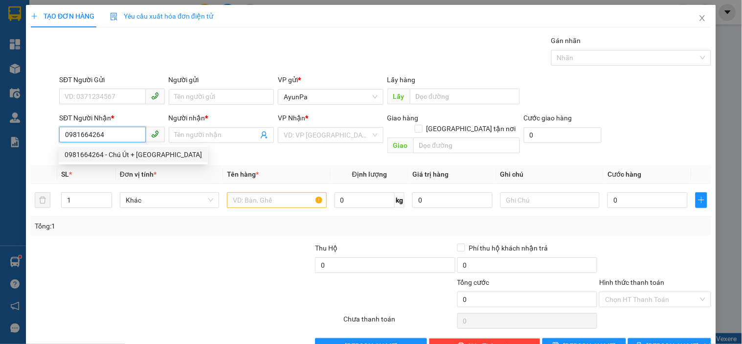
click at [117, 158] on div "0981664264 - Chú Út + [GEOGRAPHIC_DATA]" at bounding box center [133, 154] width 137 height 11
type input "Chú Út + Cô Hà"
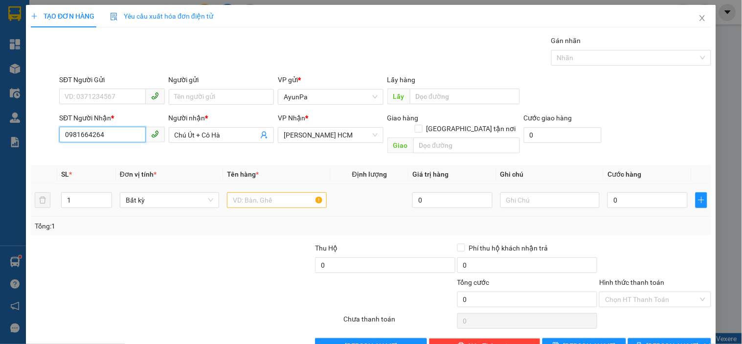
type input "0981664264"
click at [237, 192] on input "text" at bounding box center [276, 200] width 99 height 16
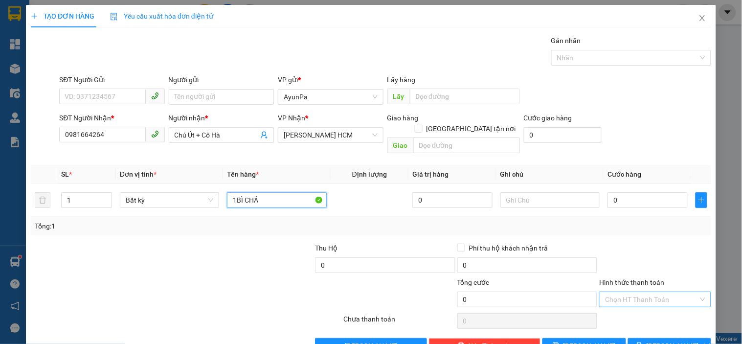
type input "1BÌ CHẢ"
click at [664, 292] on input "Hình thức thanh toán" at bounding box center [651, 299] width 93 height 15
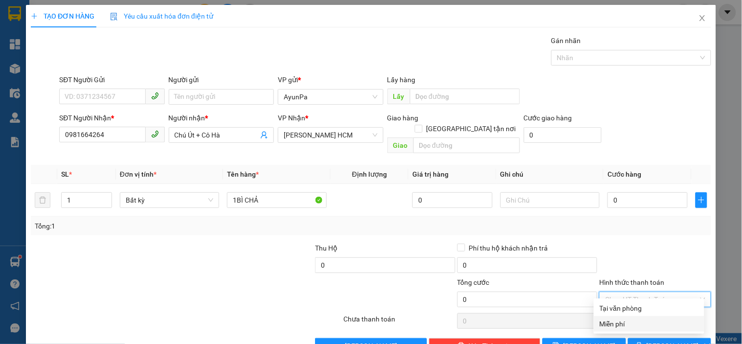
click at [632, 318] on div "Miễn phí" at bounding box center [648, 323] width 99 height 11
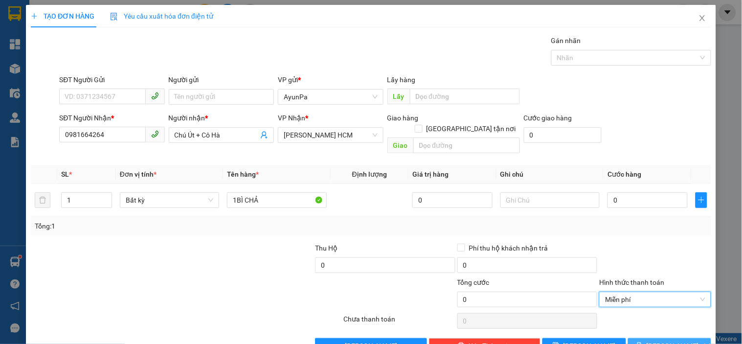
click at [634, 338] on button "[PERSON_NAME] và In" at bounding box center [669, 346] width 83 height 16
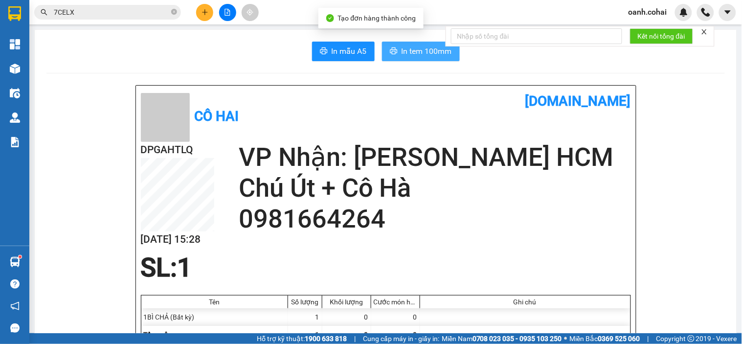
click at [424, 48] on span "In tem 100mm" at bounding box center [426, 51] width 50 height 12
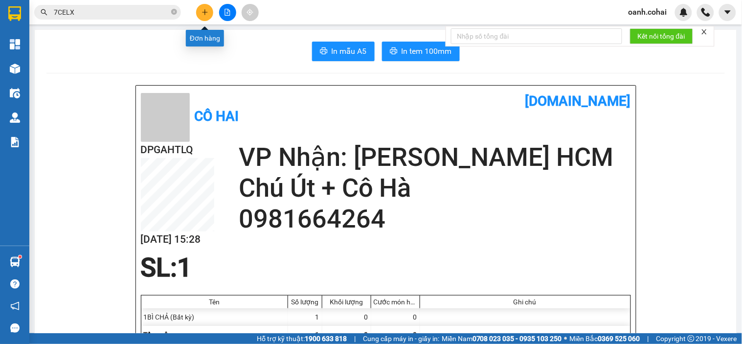
click at [206, 15] on icon "plus" at bounding box center [204, 12] width 7 height 7
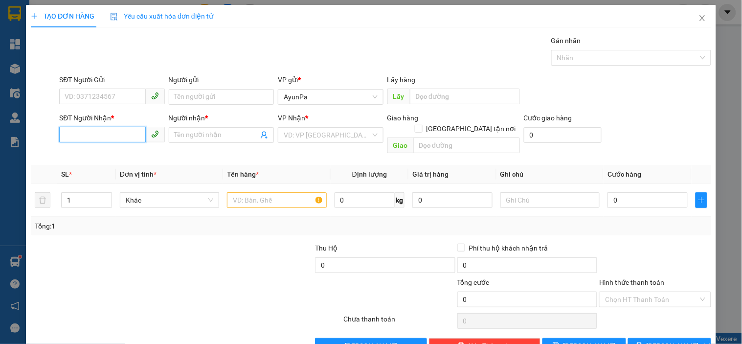
click at [125, 137] on input "SĐT Người Nhận *" at bounding box center [102, 135] width 86 height 16
type input "0932025295"
click at [97, 152] on div "0932025295 - QUÝ" at bounding box center [111, 154] width 92 height 11
type input "QUÝ"
type input "0932025295"
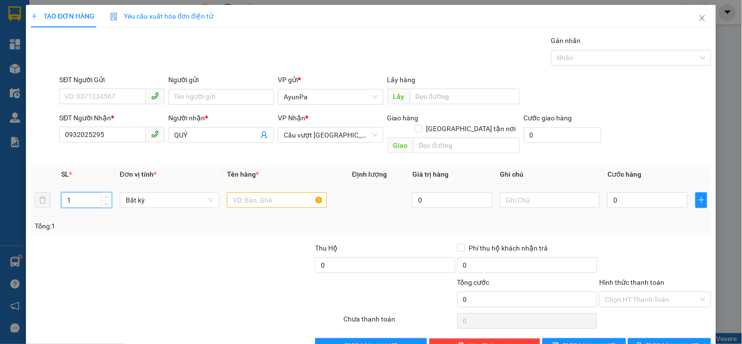
click at [88, 193] on input "1" at bounding box center [87, 200] width 50 height 15
type input "3"
click at [251, 192] on input "text" at bounding box center [276, 200] width 99 height 16
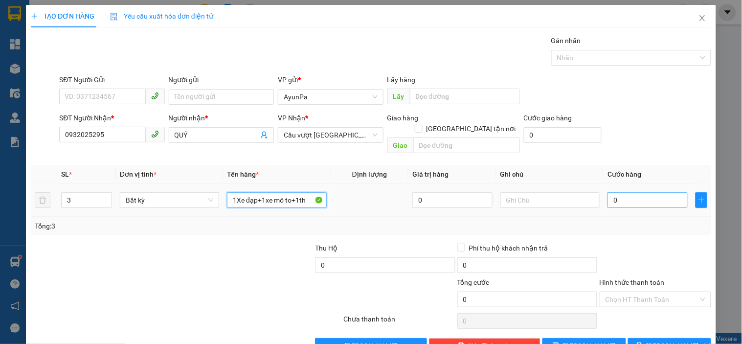
type input "1Xe đạp+1xe mô to+1th"
click at [617, 192] on input "0" at bounding box center [647, 200] width 80 height 16
type input "3"
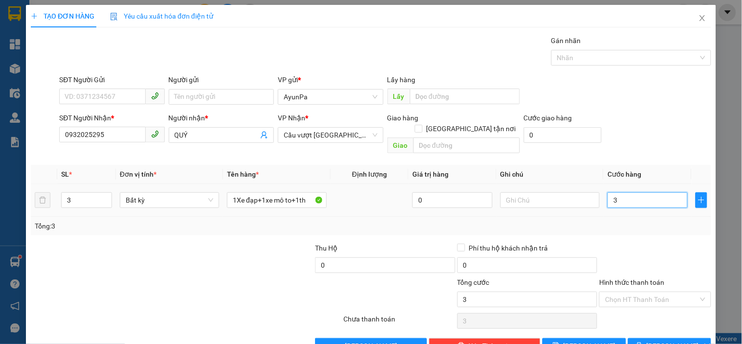
type input "30"
type input "300"
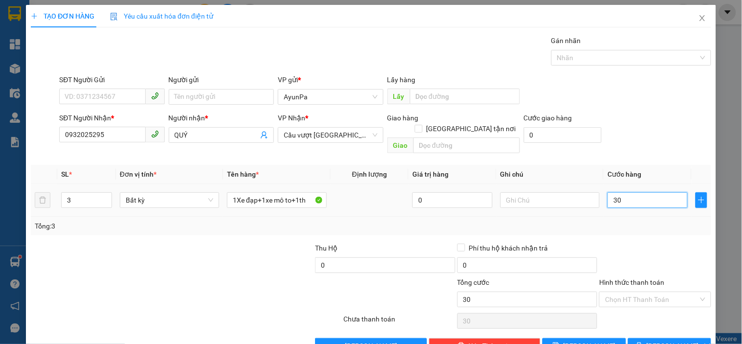
type input "300"
type input "300.000"
click at [618, 230] on div "Transit Pickup Surcharge Ids Transit Deliver Surcharge Ids Transit Deliver Surc…" at bounding box center [371, 194] width 680 height 318
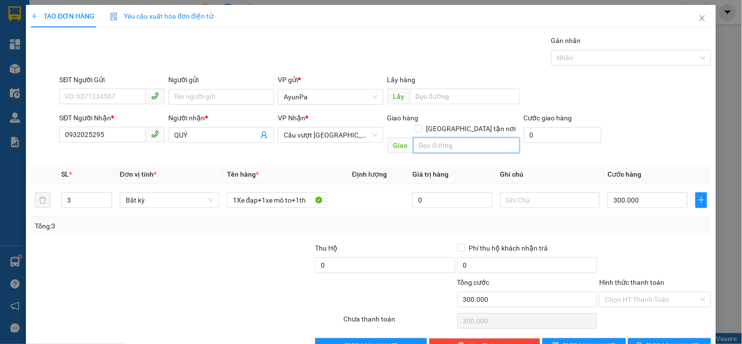
click at [428, 137] on input "text" at bounding box center [466, 145] width 107 height 16
type input "b"
type input "Bxe An Sương"
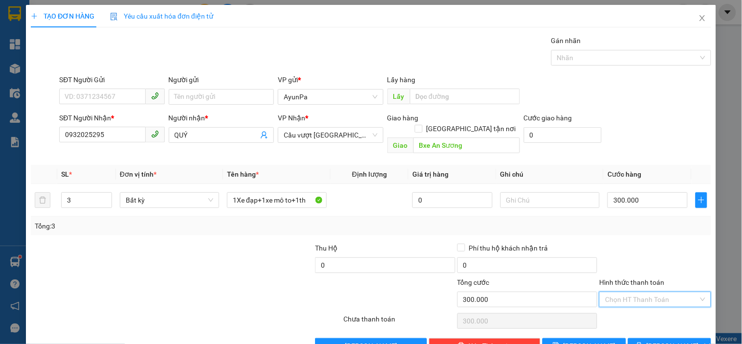
click at [622, 292] on input "Hình thức thanh toán" at bounding box center [651, 299] width 93 height 15
click at [619, 303] on div "Tại văn phòng" at bounding box center [648, 308] width 99 height 11
click at [641, 338] on button "[PERSON_NAME] và In" at bounding box center [669, 346] width 83 height 16
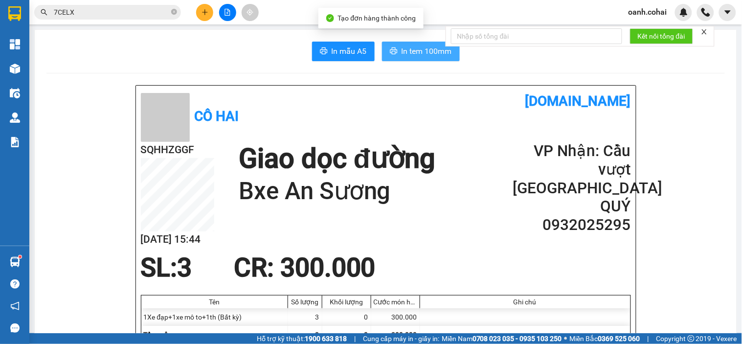
click at [429, 50] on span "In tem 100mm" at bounding box center [426, 51] width 50 height 12
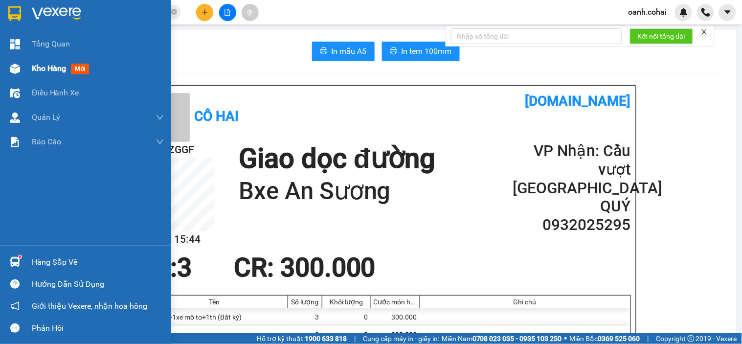
click at [44, 71] on span "Kho hàng" at bounding box center [49, 68] width 34 height 9
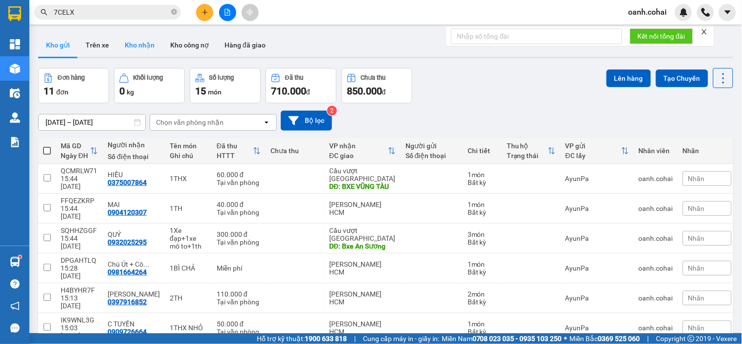
click at [138, 45] on button "Kho nhận" at bounding box center [139, 44] width 45 height 23
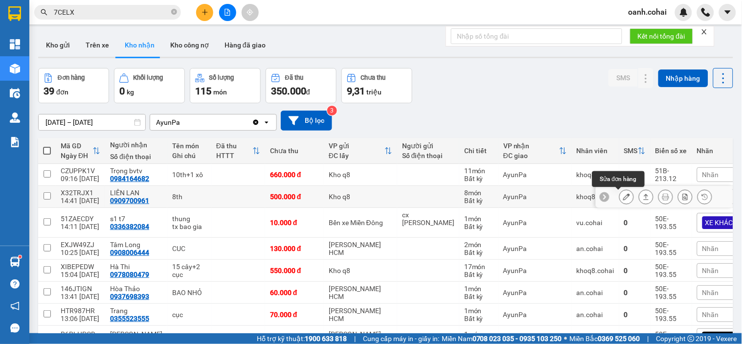
click at [619, 201] on button at bounding box center [626, 196] width 14 height 17
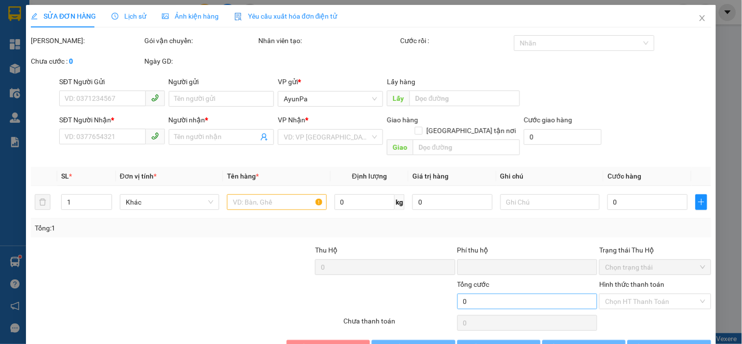
type input "0909700961"
type input "LIÊN LAN"
type input "0"
type input "500.000"
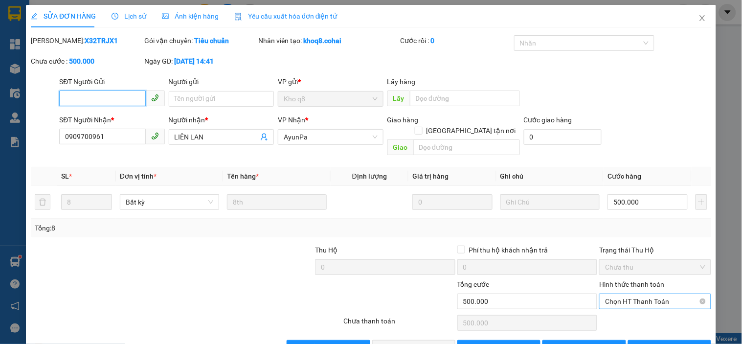
click at [635, 294] on span "Chọn HT Thanh Toán" at bounding box center [655, 301] width 100 height 15
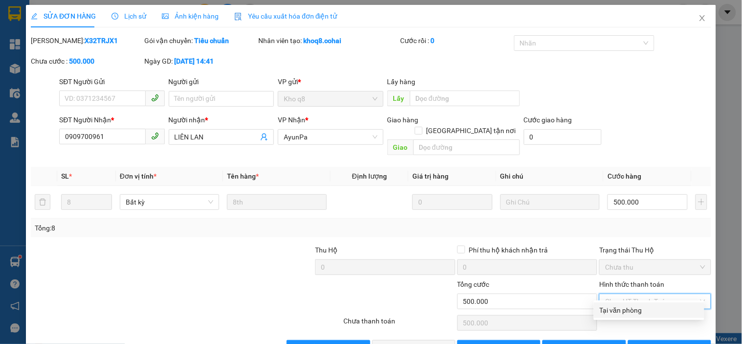
click at [614, 305] on div "Tại văn phòng" at bounding box center [648, 310] width 99 height 11
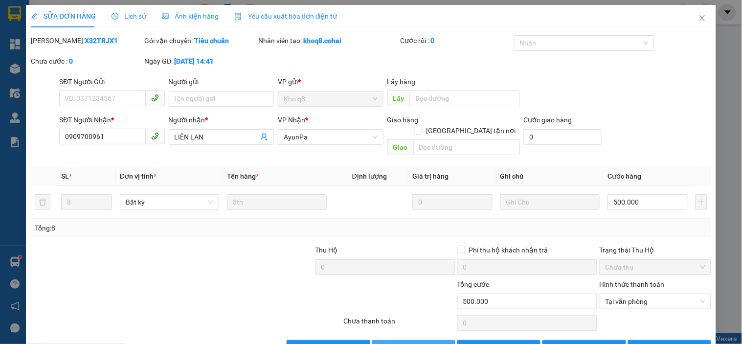
click at [407, 342] on span "[PERSON_NAME] và Giao hàng" at bounding box center [438, 347] width 94 height 11
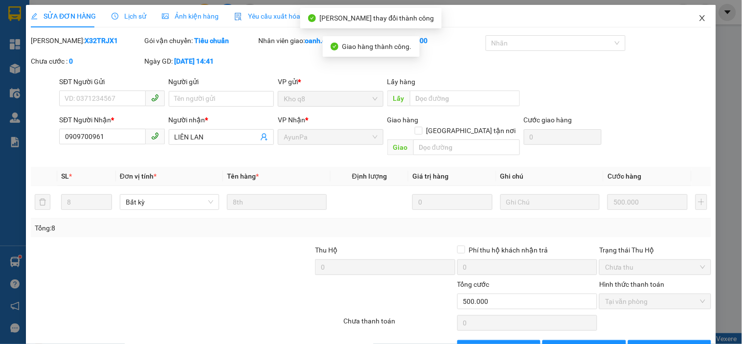
click at [698, 21] on icon "close" at bounding box center [702, 18] width 8 height 8
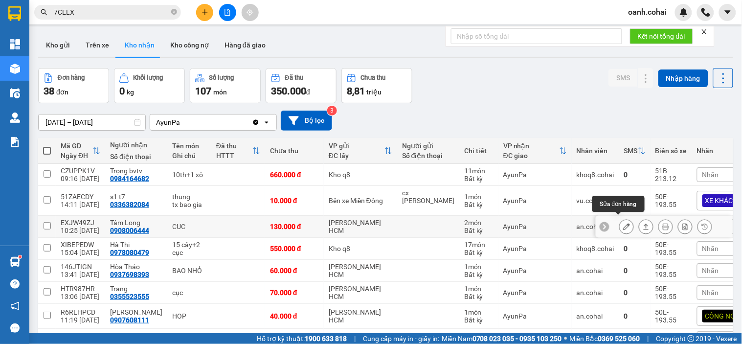
click at [622, 218] on button at bounding box center [626, 226] width 14 height 17
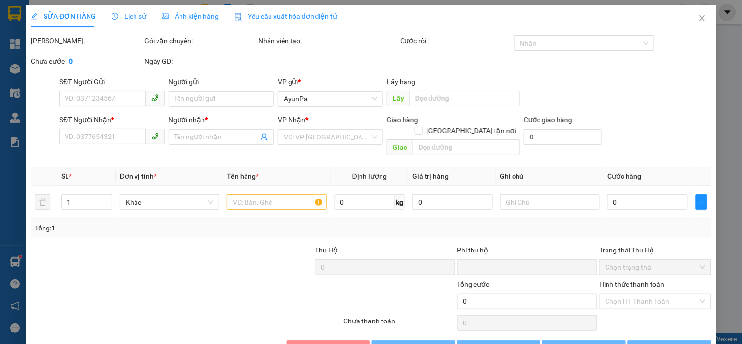
type input "0908006444"
type input "Tâm Long"
type input "0"
type input "130.000"
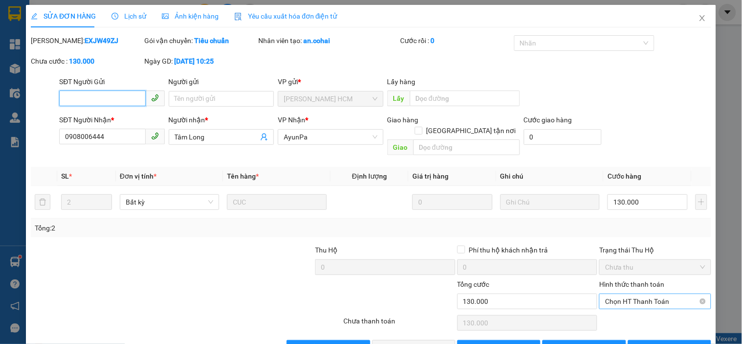
click at [661, 294] on span "Chọn HT Thanh Toán" at bounding box center [655, 301] width 100 height 15
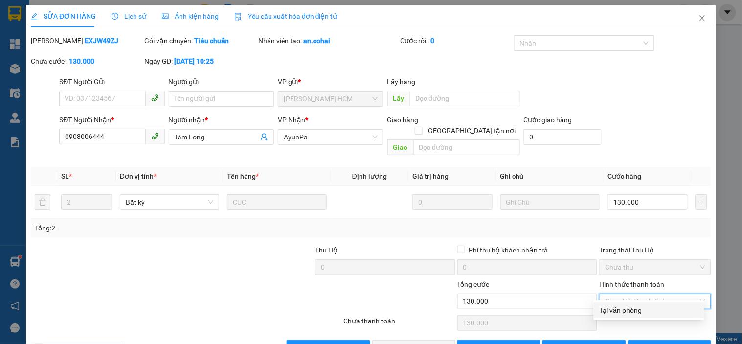
click at [612, 305] on div "Tại văn phòng" at bounding box center [648, 310] width 99 height 11
type input "0"
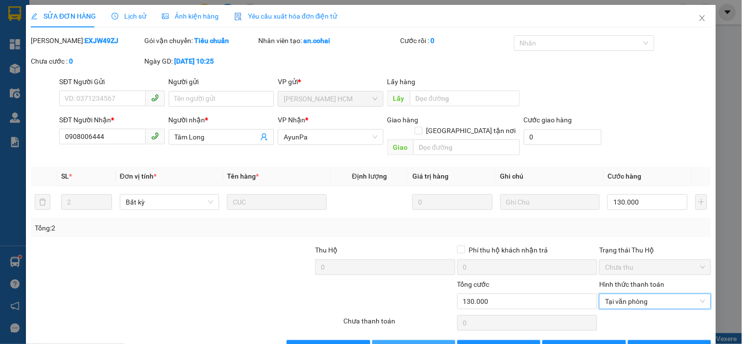
click at [431, 340] on button "[PERSON_NAME] và Giao hàng" at bounding box center [413, 348] width 83 height 16
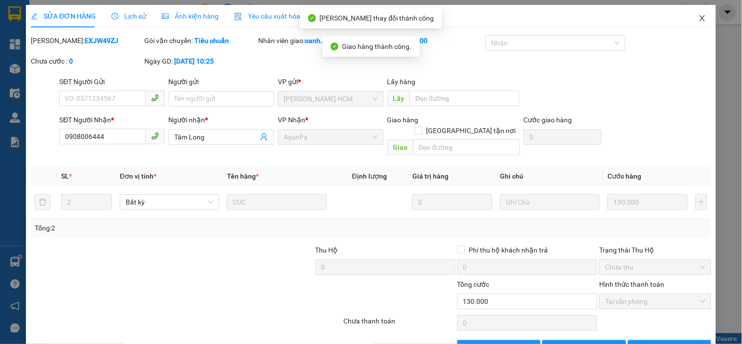
click at [698, 14] on icon "close" at bounding box center [702, 18] width 8 height 8
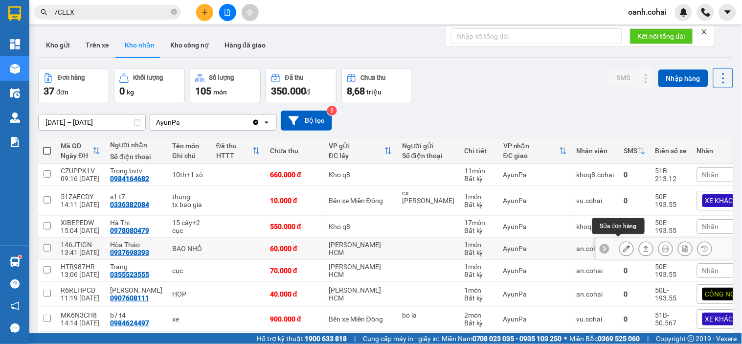
click at [623, 245] on icon at bounding box center [626, 248] width 7 height 7
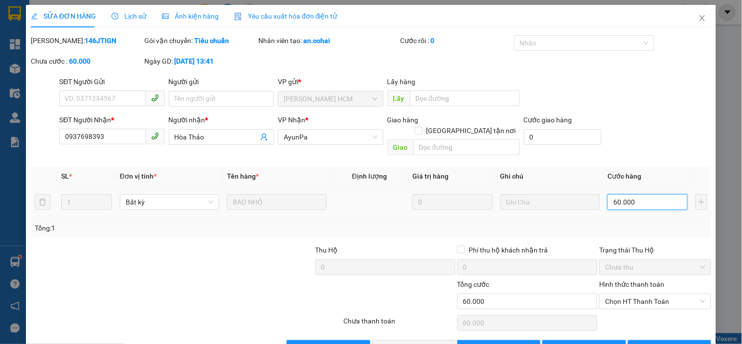
click at [640, 194] on input "60.000" at bounding box center [647, 202] width 80 height 16
drag, startPoint x: 647, startPoint y: 214, endPoint x: 640, endPoint y: 242, distance: 28.1
click at [647, 222] on div "Tổng: 1" at bounding box center [371, 227] width 672 height 11
drag, startPoint x: 639, startPoint y: 271, endPoint x: 623, endPoint y: 279, distance: 17.7
click at [633, 294] on span "Chọn HT Thanh Toán" at bounding box center [655, 301] width 100 height 15
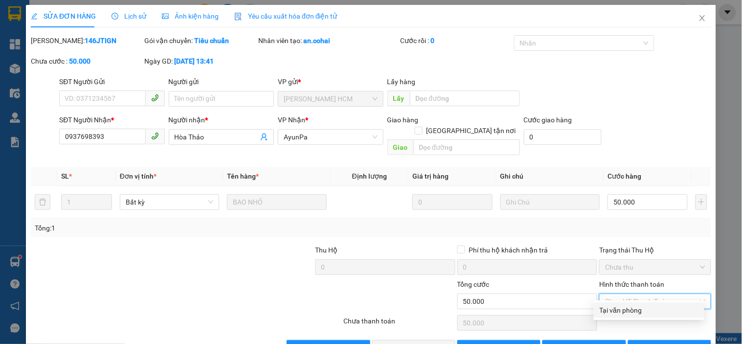
click at [611, 302] on div "Tại văn phòng" at bounding box center [649, 310] width 110 height 16
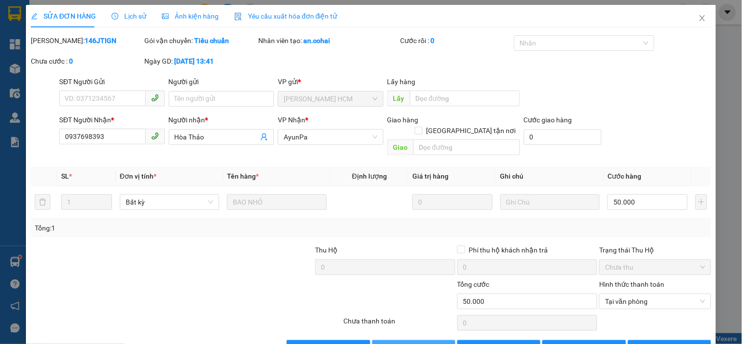
click at [432, 342] on span "[PERSON_NAME] và Giao hàng" at bounding box center [438, 347] width 94 height 11
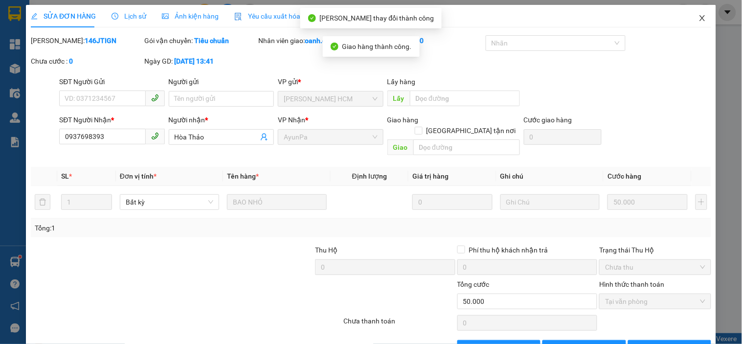
click at [698, 17] on icon "close" at bounding box center [702, 18] width 8 height 8
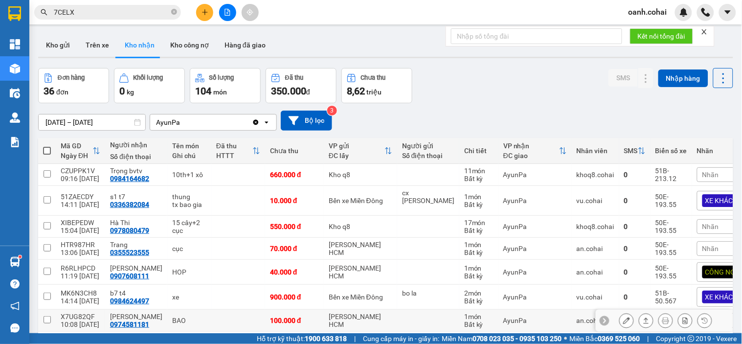
click at [623, 317] on icon at bounding box center [626, 320] width 7 height 7
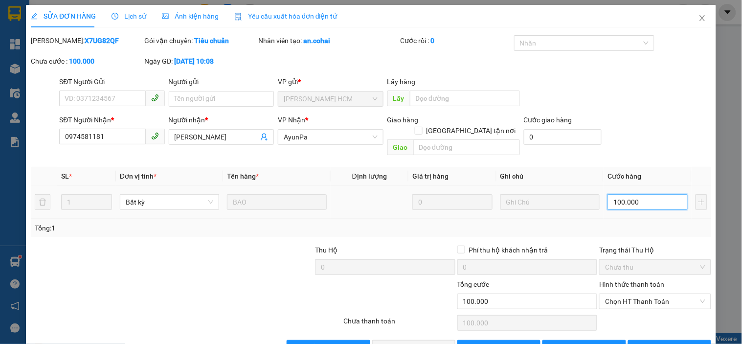
click at [641, 194] on input "100.000" at bounding box center [647, 202] width 80 height 16
drag, startPoint x: 653, startPoint y: 213, endPoint x: 646, endPoint y: 242, distance: 30.0
click at [653, 213] on div "Total Paid Fee 0 Total UnPaid Fee 100.000 Cash Collection Total Fee Mã ĐH: X7UG…" at bounding box center [371, 195] width 680 height 320
click at [646, 294] on span "Chọn HT Thanh Toán" at bounding box center [655, 301] width 100 height 15
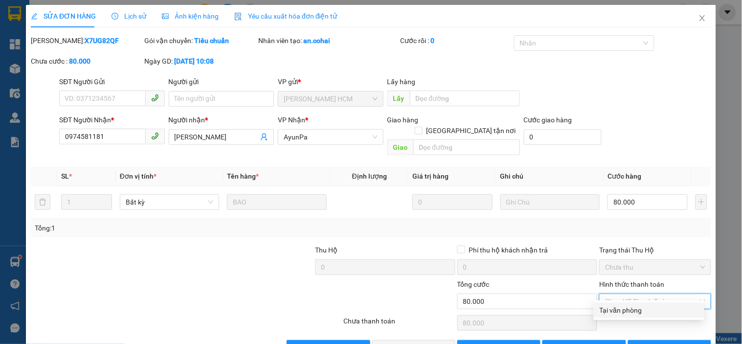
drag, startPoint x: 619, startPoint y: 299, endPoint x: 591, endPoint y: 307, distance: 29.6
click at [619, 305] on div "Tại văn phòng" at bounding box center [648, 310] width 99 height 11
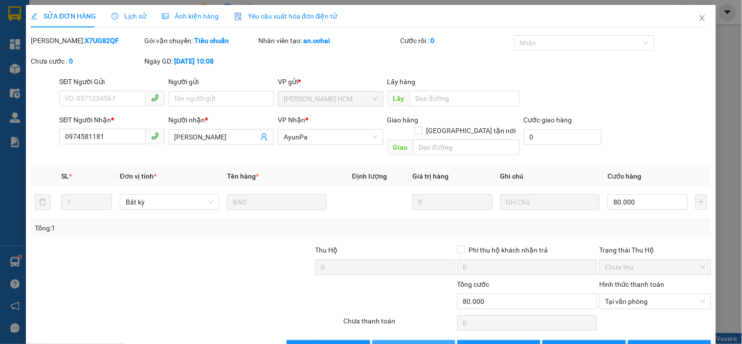
click at [425, 342] on span "[PERSON_NAME] và Giao hàng" at bounding box center [438, 347] width 94 height 11
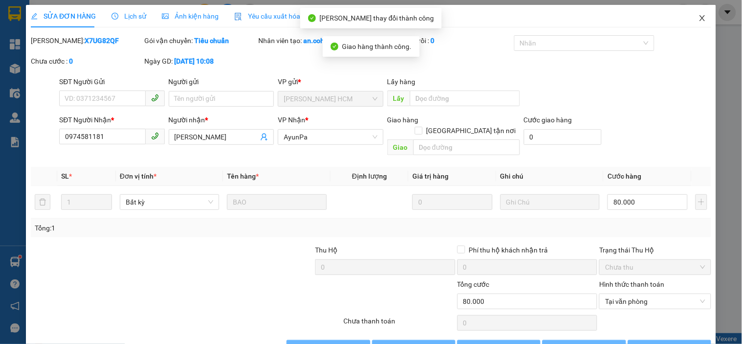
click at [698, 14] on icon "close" at bounding box center [702, 18] width 8 height 8
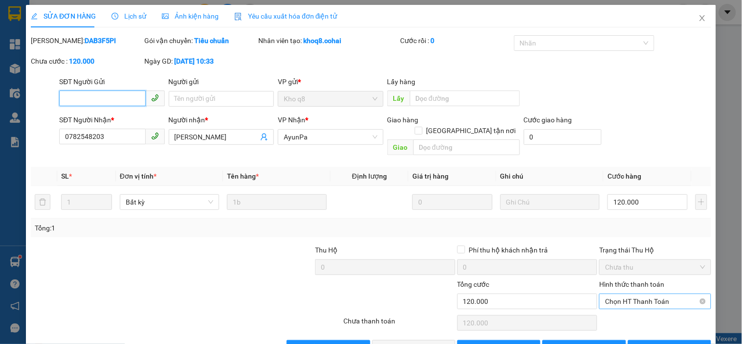
click at [631, 294] on span "Chọn HT Thanh Toán" at bounding box center [655, 301] width 100 height 15
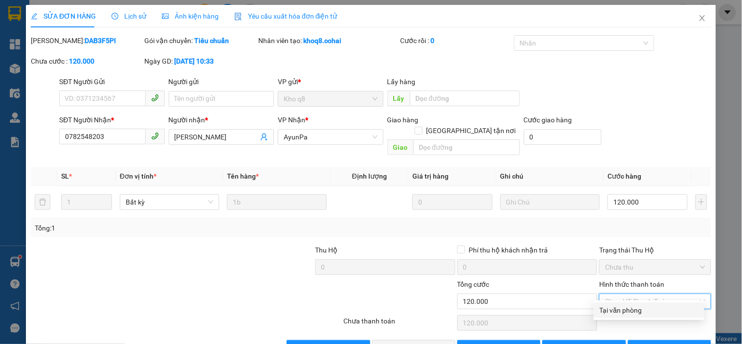
click at [612, 305] on div "Tại văn phòng" at bounding box center [648, 310] width 99 height 11
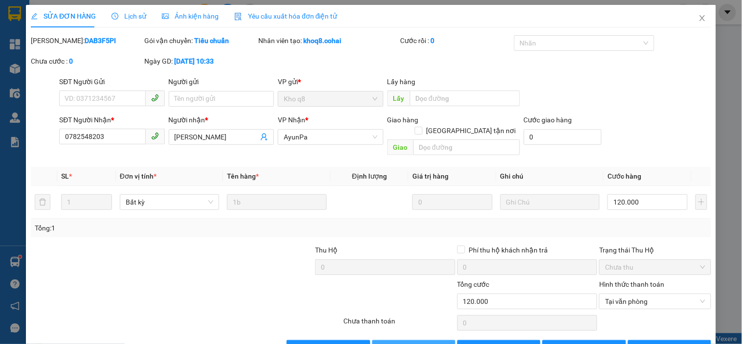
drag, startPoint x: 443, startPoint y: 320, endPoint x: 487, endPoint y: 256, distance: 77.6
click at [442, 340] on button "[PERSON_NAME] và Giao hàng" at bounding box center [413, 348] width 83 height 16
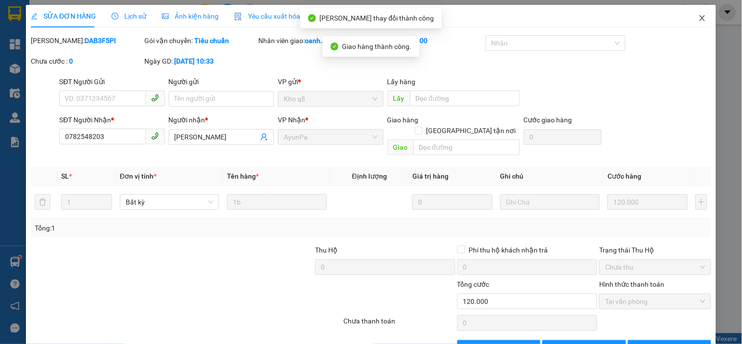
click at [700, 21] on span "Close" at bounding box center [701, 18] width 27 height 27
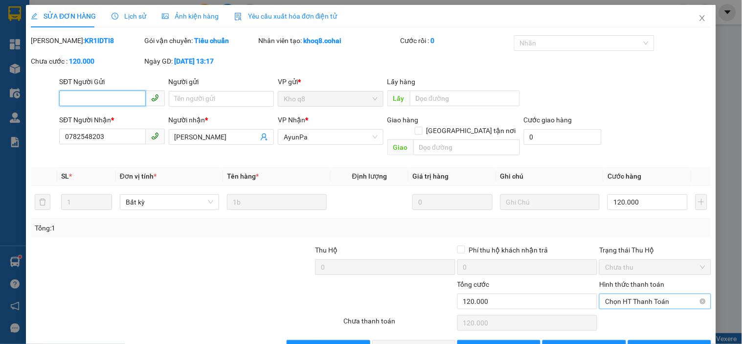
click at [634, 294] on span "Chọn HT Thanh Toán" at bounding box center [655, 301] width 100 height 15
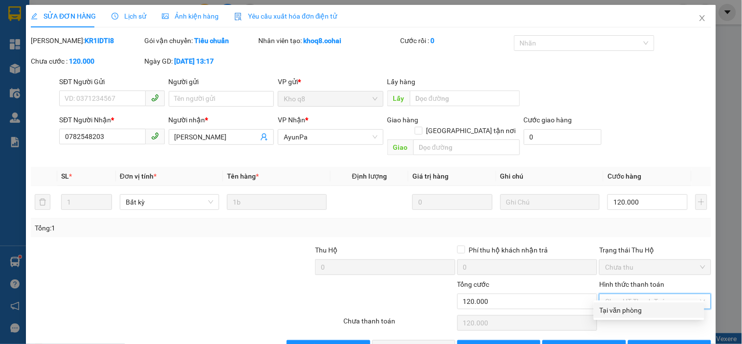
click at [621, 305] on div "Tại văn phòng" at bounding box center [648, 310] width 99 height 11
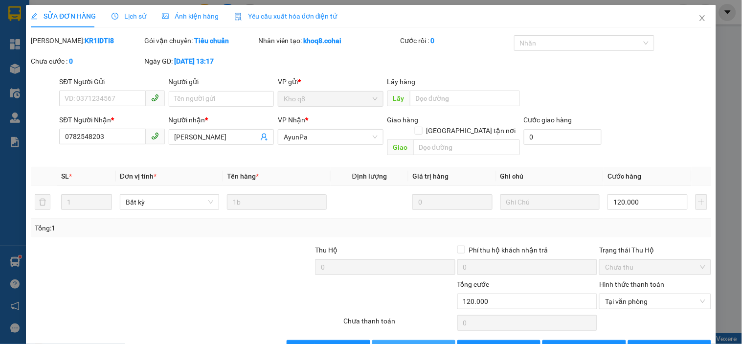
click at [433, 342] on span "[PERSON_NAME] và Giao hàng" at bounding box center [438, 347] width 94 height 11
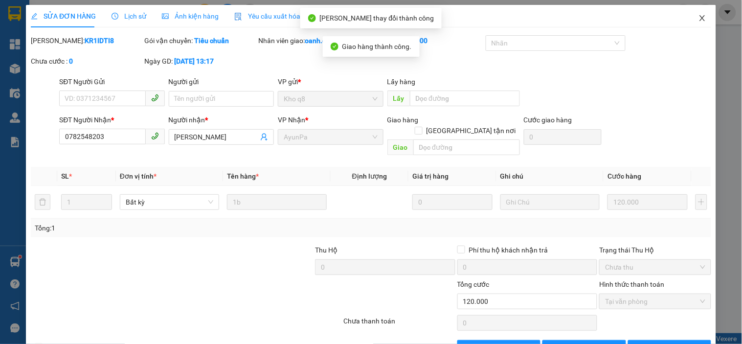
click at [701, 5] on span "Close" at bounding box center [701, 18] width 27 height 27
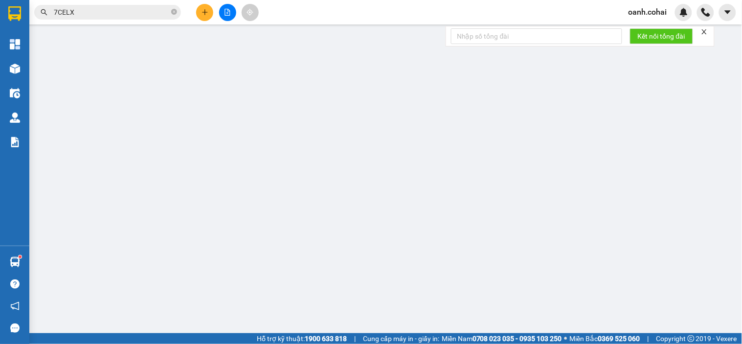
type input "0913463303"
type input "TÂM TRANG"
type input "0"
type input "300.000"
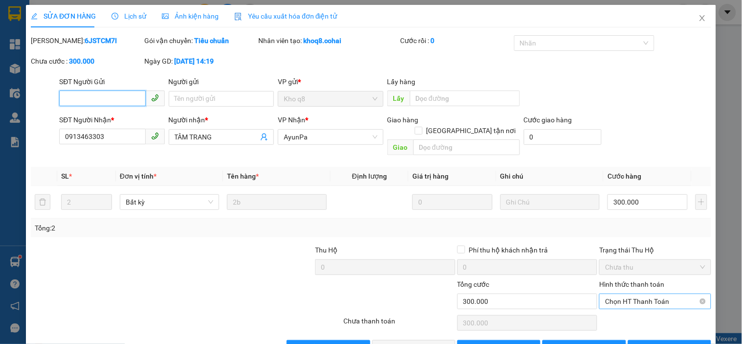
drag, startPoint x: 648, startPoint y: 269, endPoint x: 638, endPoint y: 277, distance: 12.6
click at [648, 294] on span "Chọn HT Thanh Toán" at bounding box center [655, 301] width 100 height 15
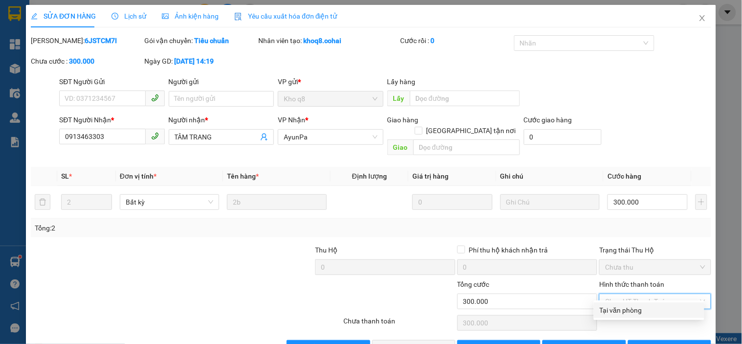
drag, startPoint x: 618, startPoint y: 289, endPoint x: 442, endPoint y: 310, distance: 177.8
click at [618, 305] on div "Tại văn phòng" at bounding box center [648, 310] width 99 height 11
type input "0"
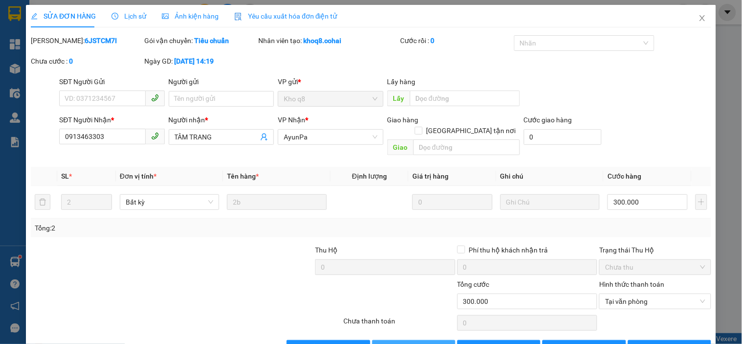
click at [415, 342] on span "[PERSON_NAME] và Giao hàng" at bounding box center [438, 347] width 94 height 11
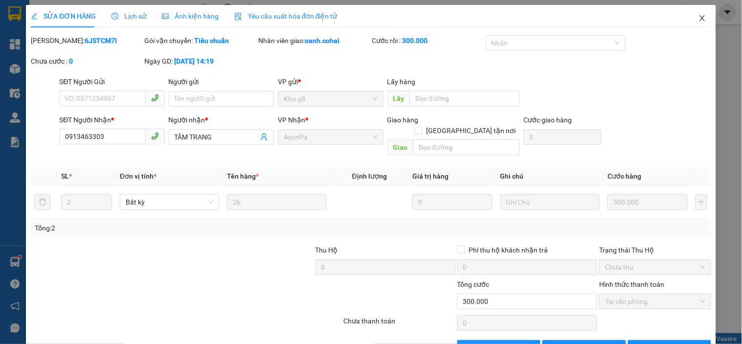
click at [698, 18] on icon "close" at bounding box center [702, 18] width 8 height 8
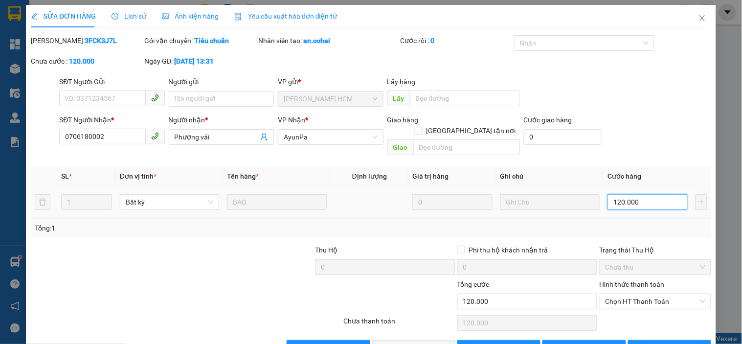
click at [654, 194] on input "120.000" at bounding box center [647, 202] width 80 height 16
click at [659, 227] on div "Total Paid Fee 0 Total UnPaid Fee 120.000 Cash Collection Total Fee Mã ĐH: 3FCK…" at bounding box center [371, 195] width 680 height 320
click at [649, 294] on span "Chọn HT Thanh Toán" at bounding box center [655, 301] width 100 height 15
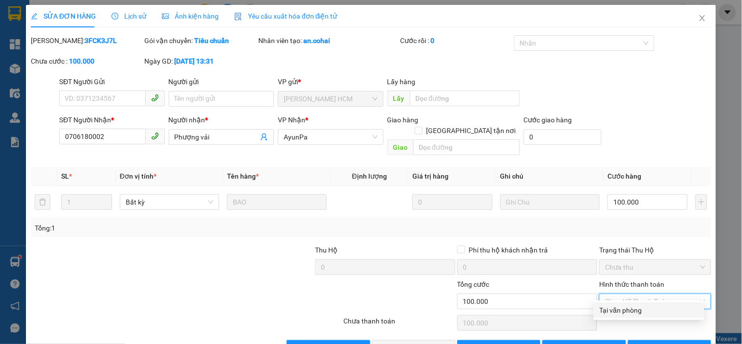
click at [623, 305] on div "Tại văn phòng" at bounding box center [648, 310] width 99 height 11
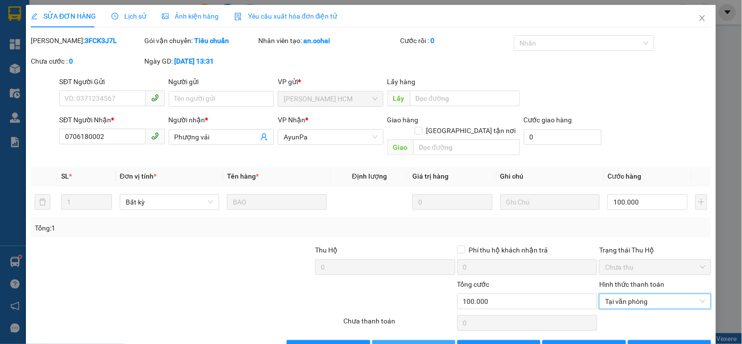
click at [413, 342] on span "[PERSON_NAME] và Giao hàng" at bounding box center [438, 347] width 94 height 11
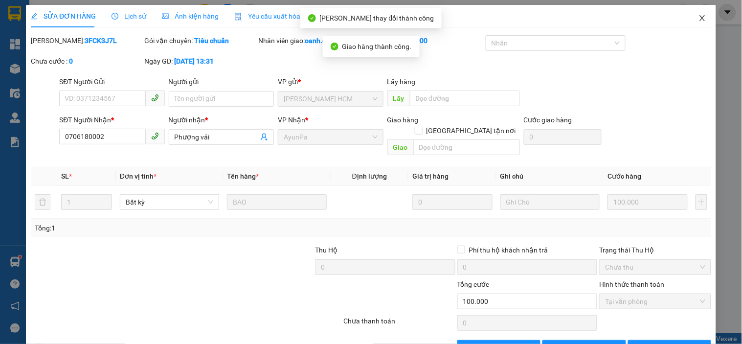
click at [698, 22] on icon "close" at bounding box center [702, 18] width 8 height 8
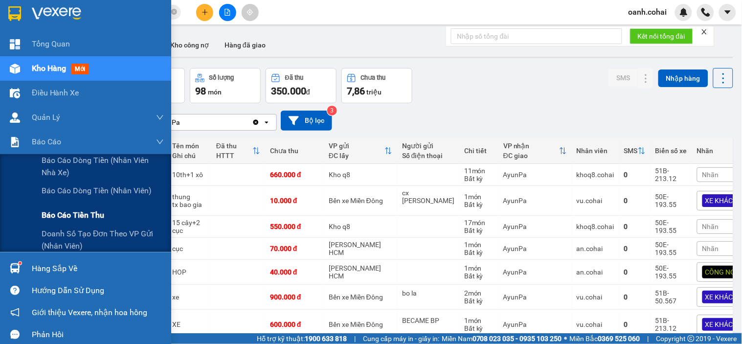
click at [75, 219] on span "Báo cáo tiền thu" at bounding box center [73, 215] width 63 height 12
